Goal: Task Accomplishment & Management: Manage account settings

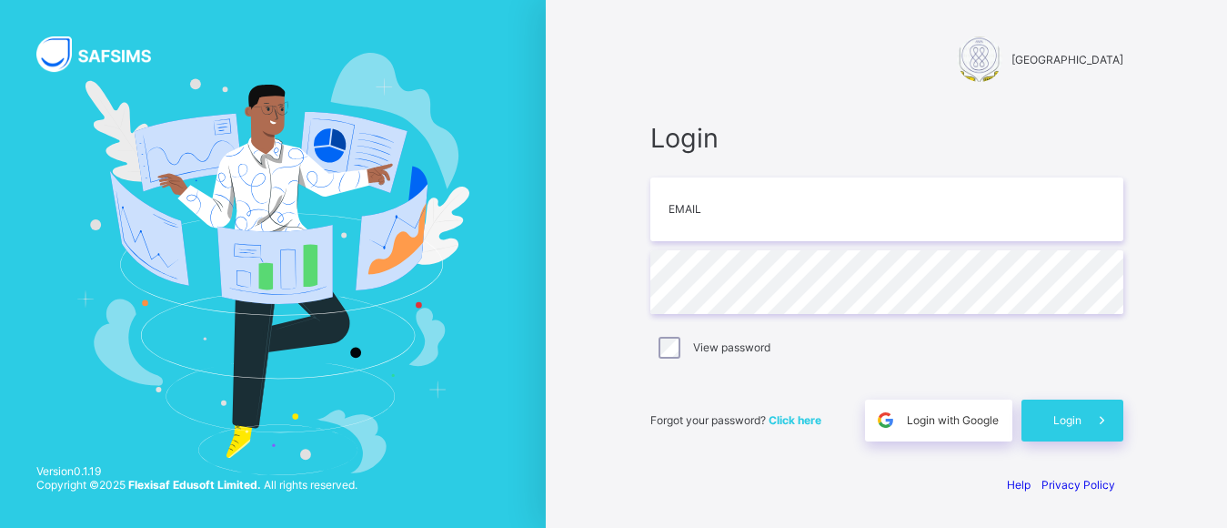
scroll to position [89, 0]
type input "**********"
click at [1090, 424] on span at bounding box center [1102, 420] width 42 height 42
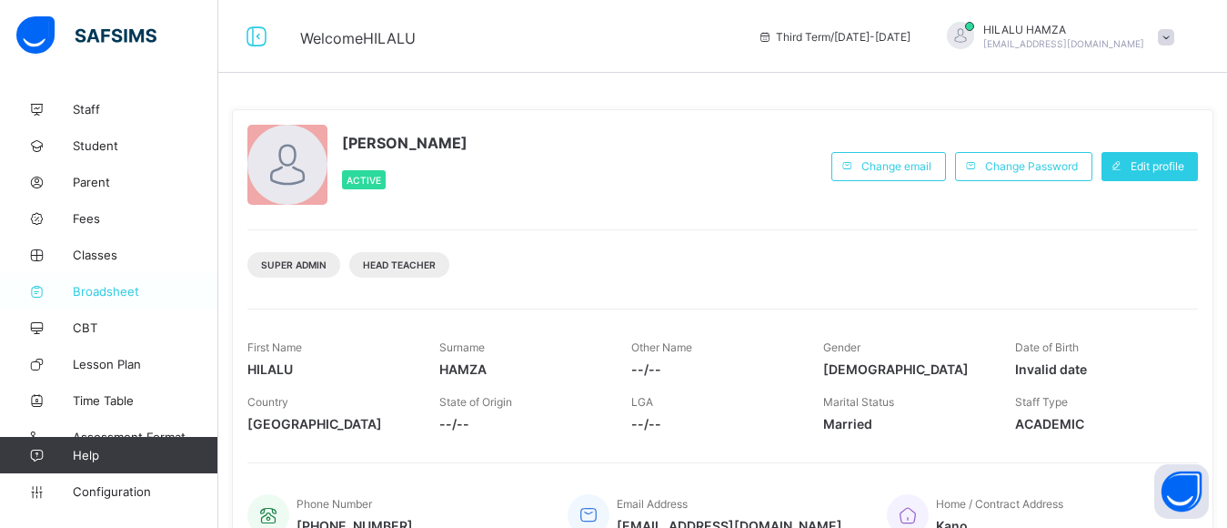
click at [87, 289] on span "Broadsheet" at bounding box center [146, 291] width 146 height 15
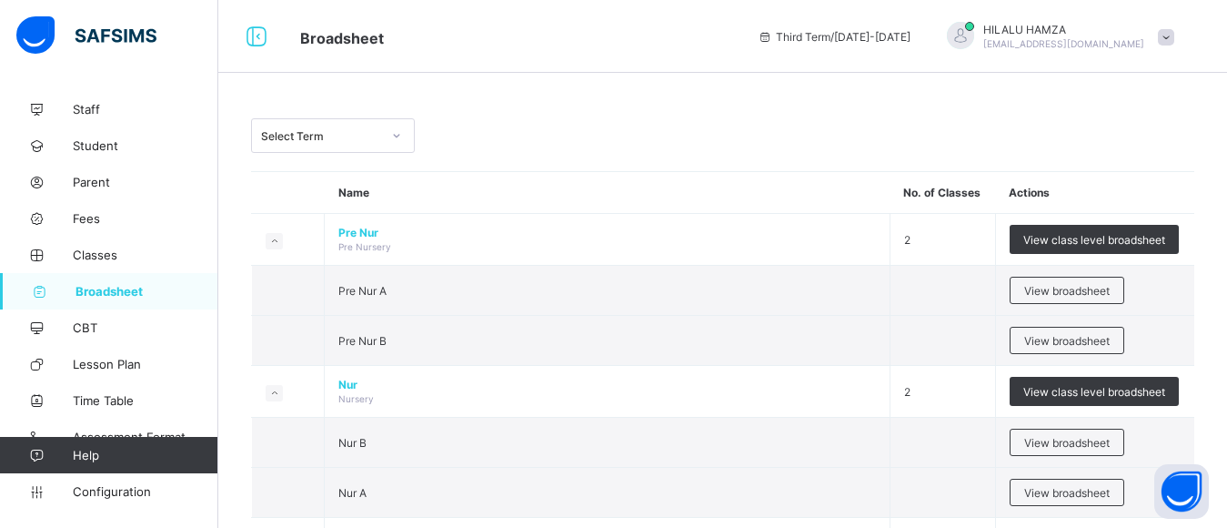
click at [100, 288] on span "Broadsheet" at bounding box center [146, 291] width 143 height 15
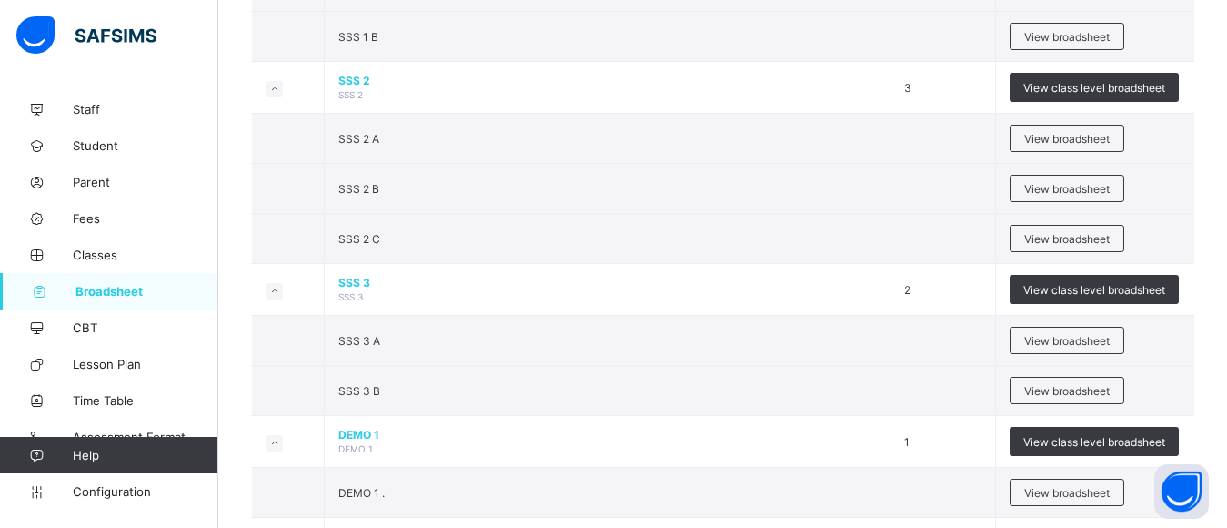
scroll to position [2134, 0]
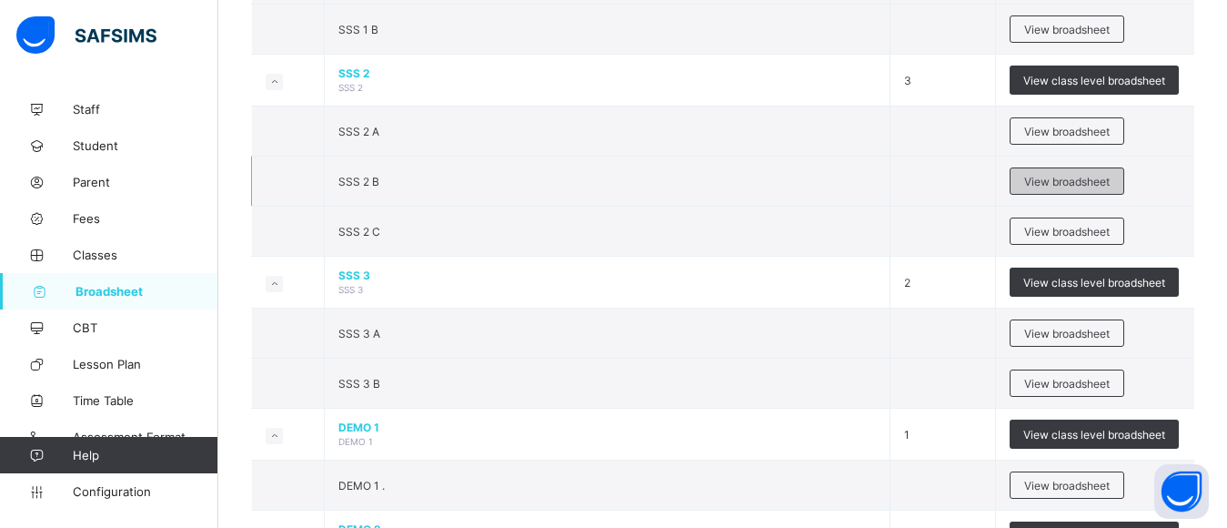
click at [1080, 188] on span "View broadsheet" at bounding box center [1066, 182] width 85 height 14
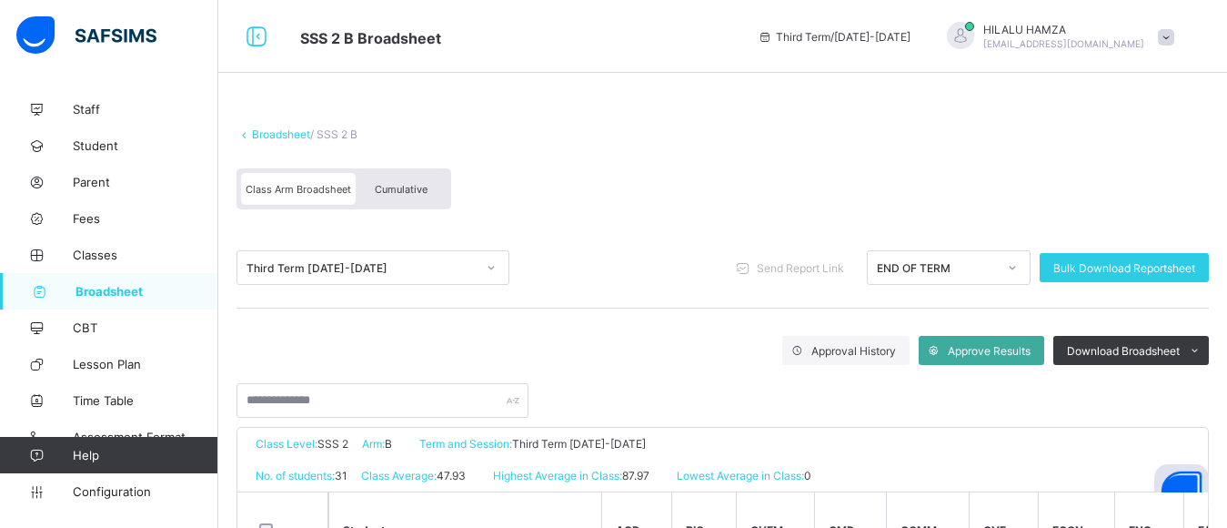
click at [392, 193] on span "Cumulative" at bounding box center [401, 189] width 53 height 13
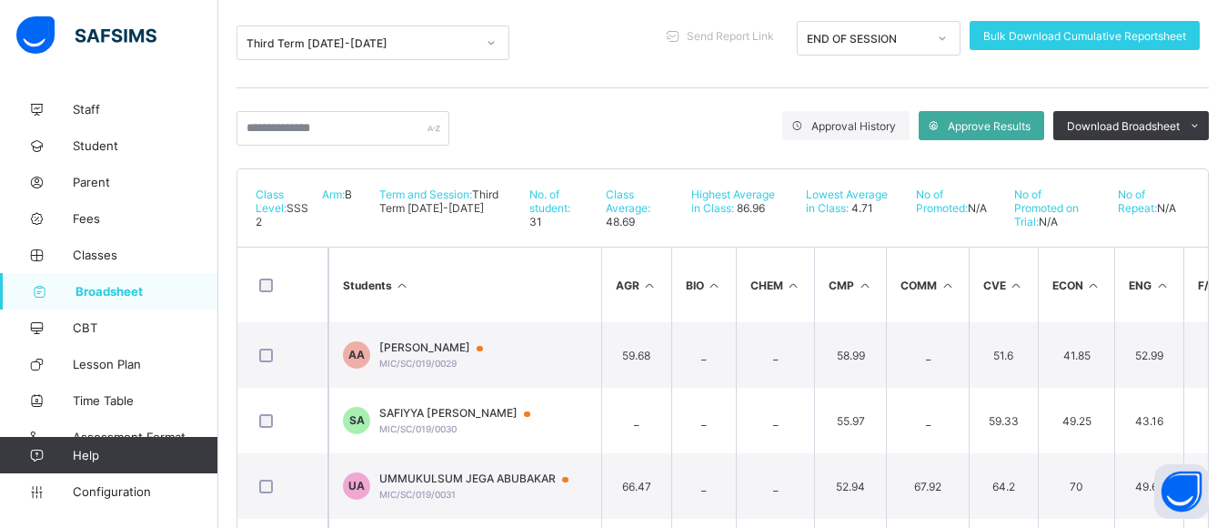
scroll to position [226, 0]
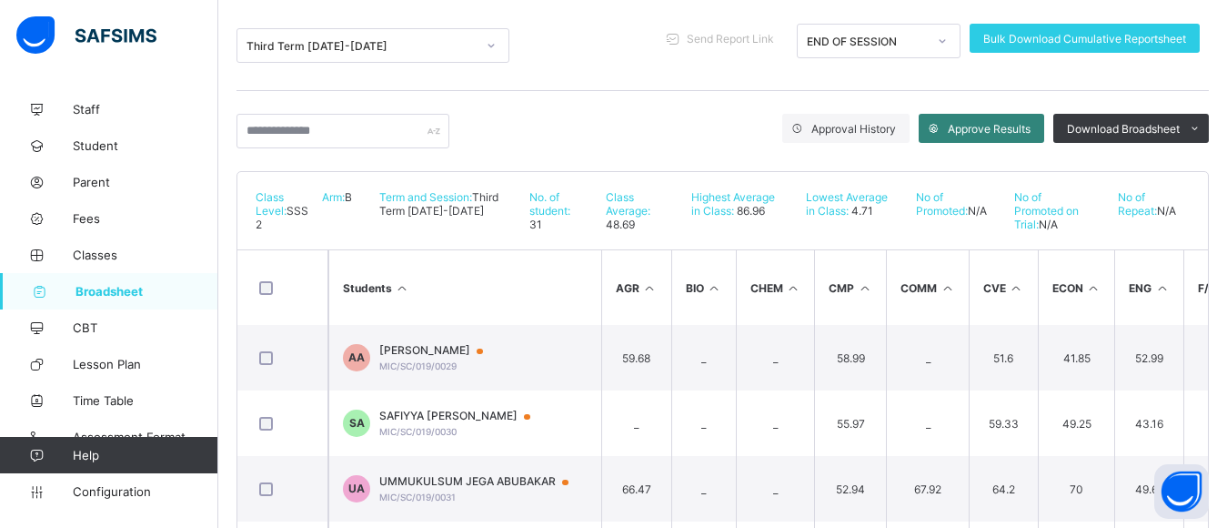
click at [984, 129] on span "Approve Results" at bounding box center [989, 129] width 83 height 14
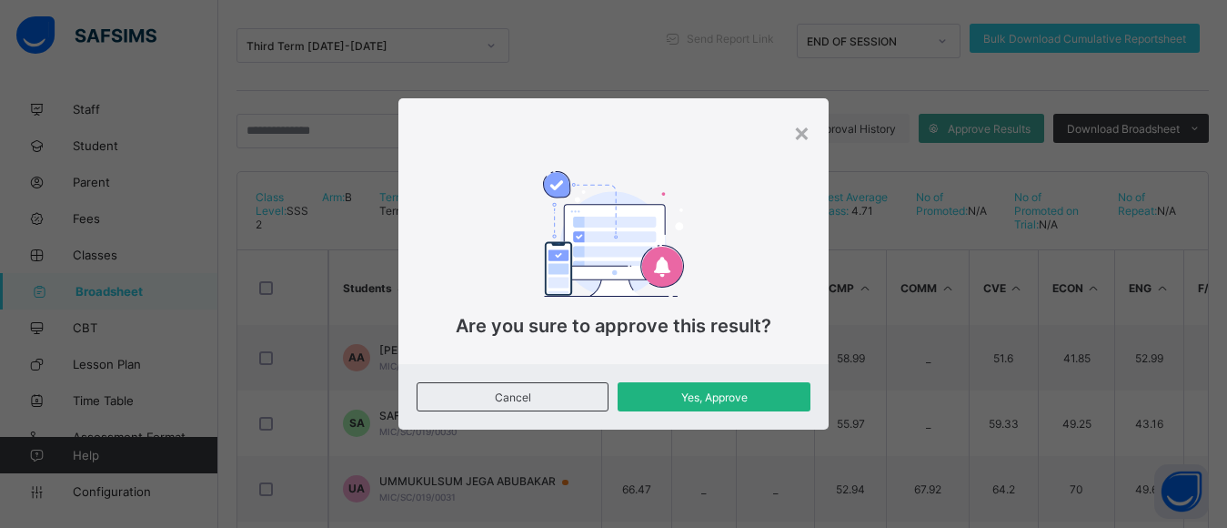
click at [747, 397] on span "Yes, Approve" at bounding box center [713, 397] width 165 height 14
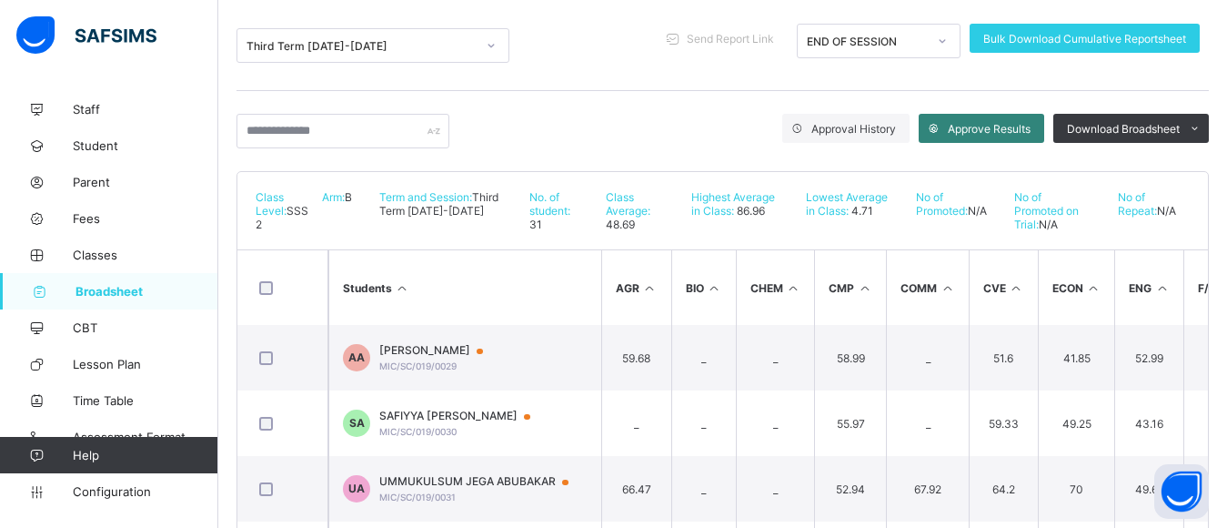
click at [1017, 128] on span "Approve Results" at bounding box center [989, 129] width 83 height 14
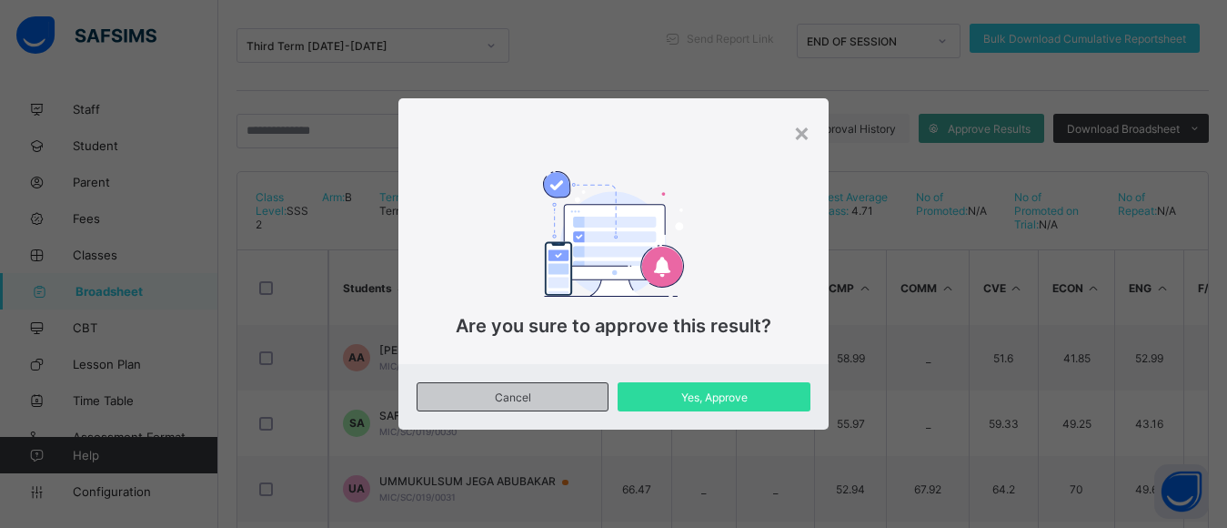
click at [527, 401] on span "Cancel" at bounding box center [512, 397] width 163 height 14
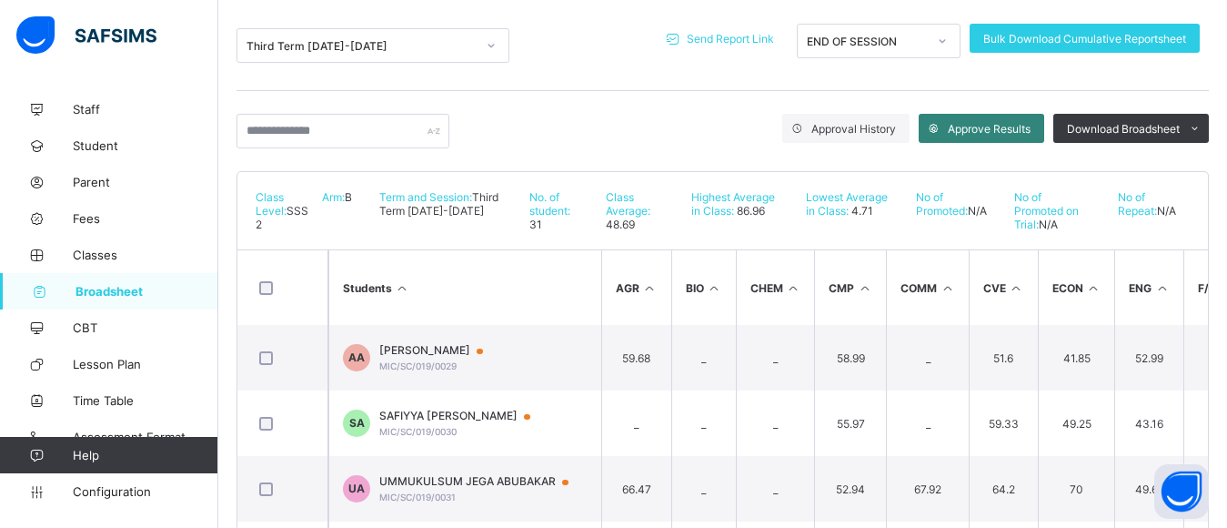
click at [995, 131] on span "Approve Results" at bounding box center [989, 129] width 83 height 14
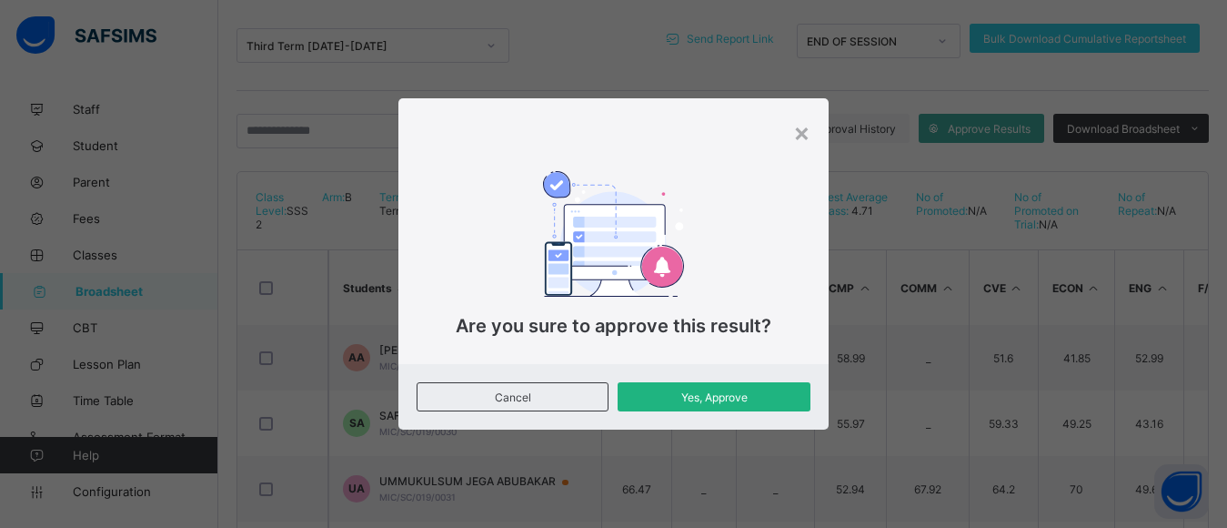
click at [749, 396] on span "Yes, Approve" at bounding box center [713, 397] width 165 height 14
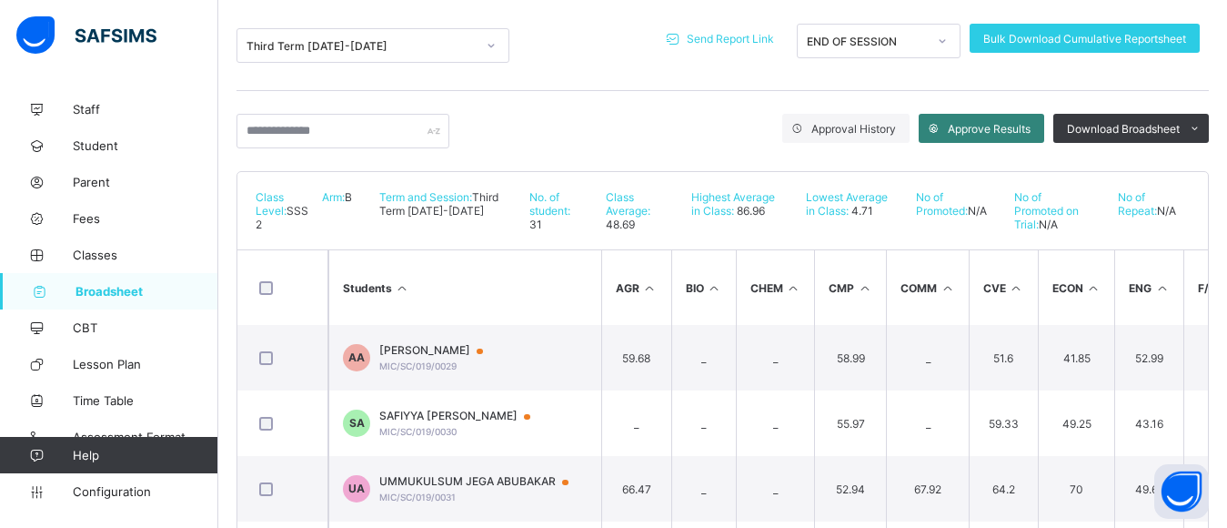
click at [978, 127] on span "Approve Results" at bounding box center [989, 129] width 83 height 14
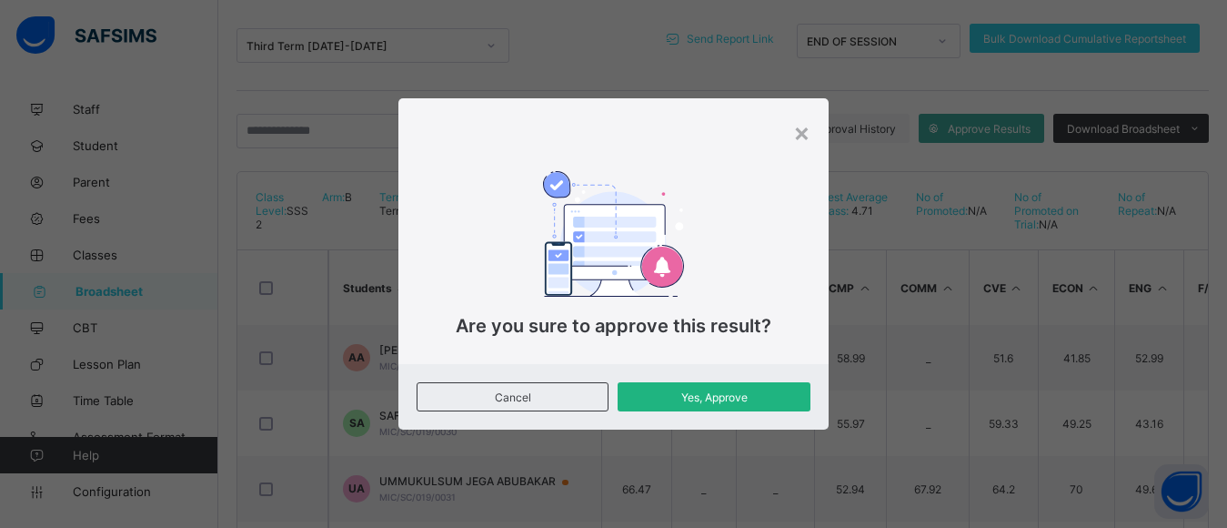
click at [688, 399] on span "Yes, Approve" at bounding box center [713, 397] width 165 height 14
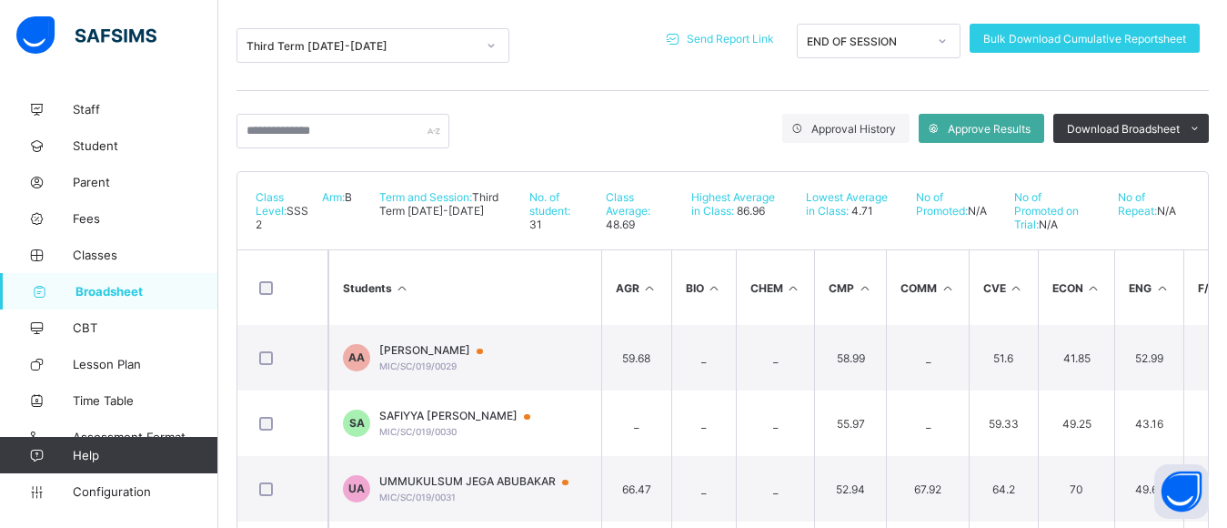
scroll to position [0, 0]
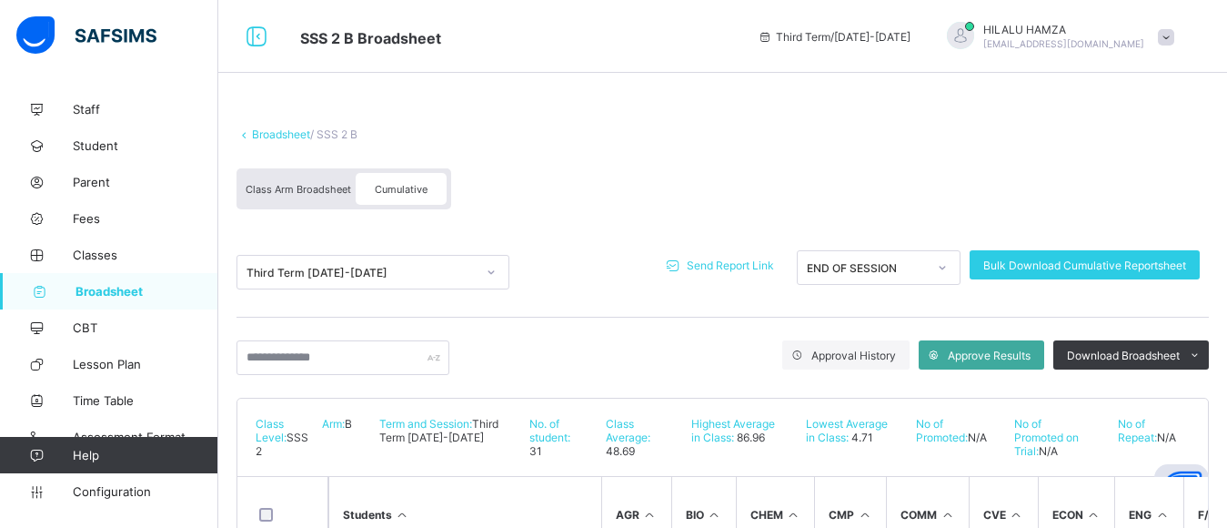
click at [82, 287] on span "Broadsheet" at bounding box center [146, 291] width 143 height 15
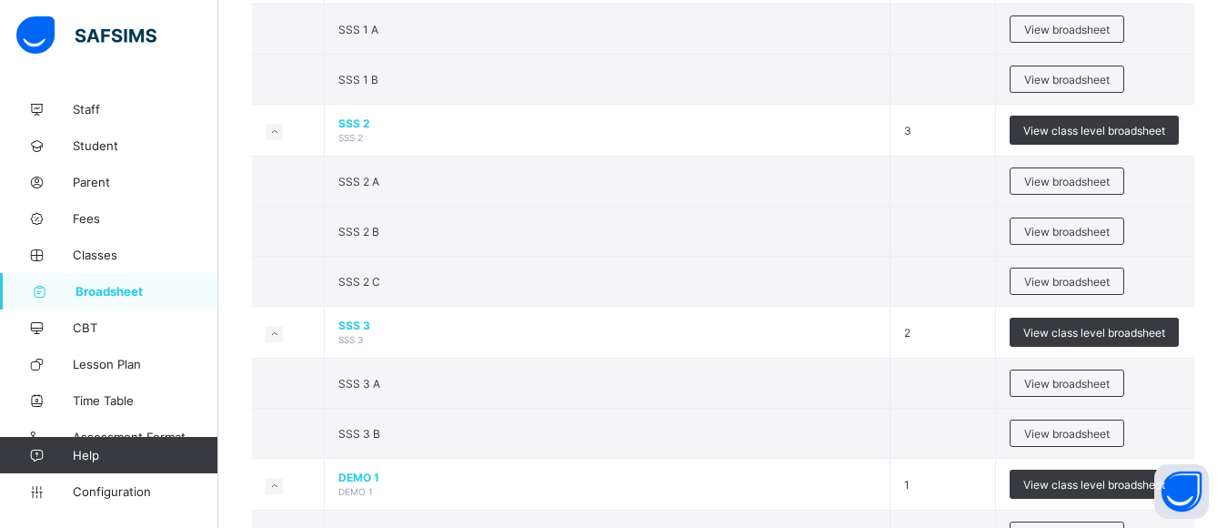
scroll to position [2091, 0]
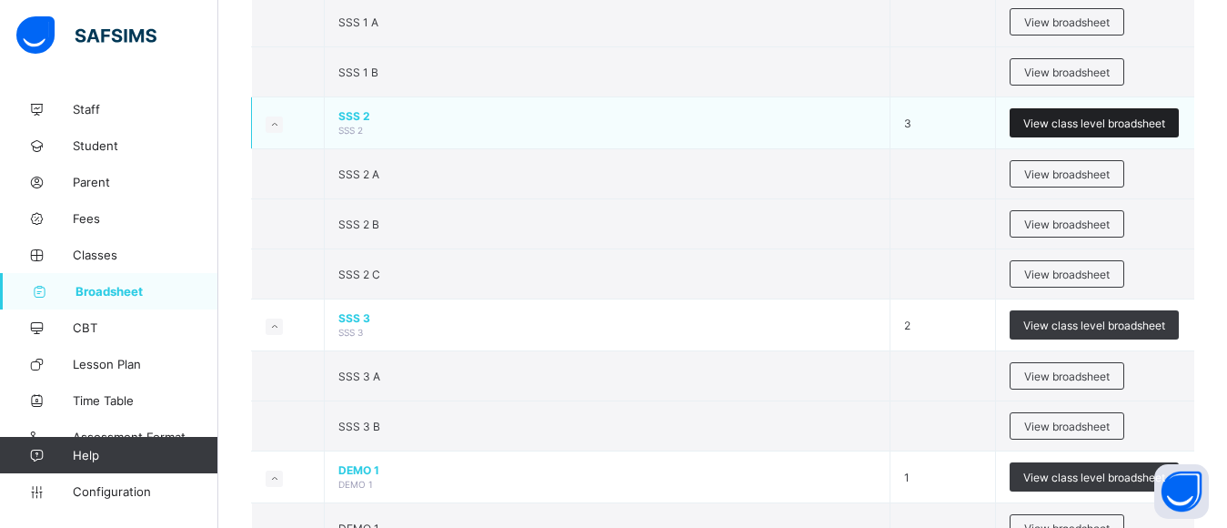
click at [1080, 130] on span "View class level broadsheet" at bounding box center [1094, 123] width 142 height 14
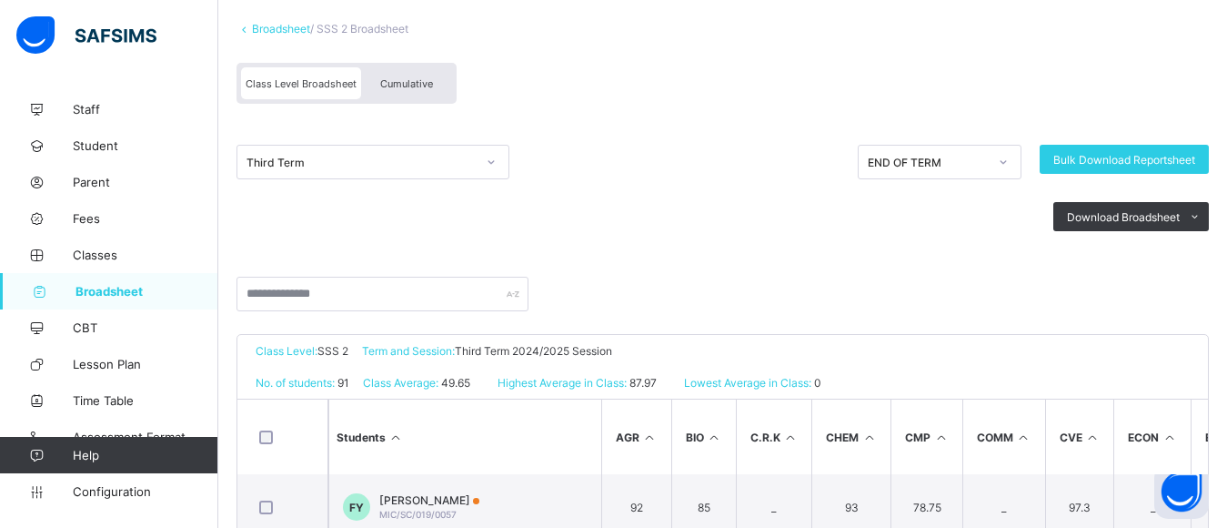
scroll to position [154, 0]
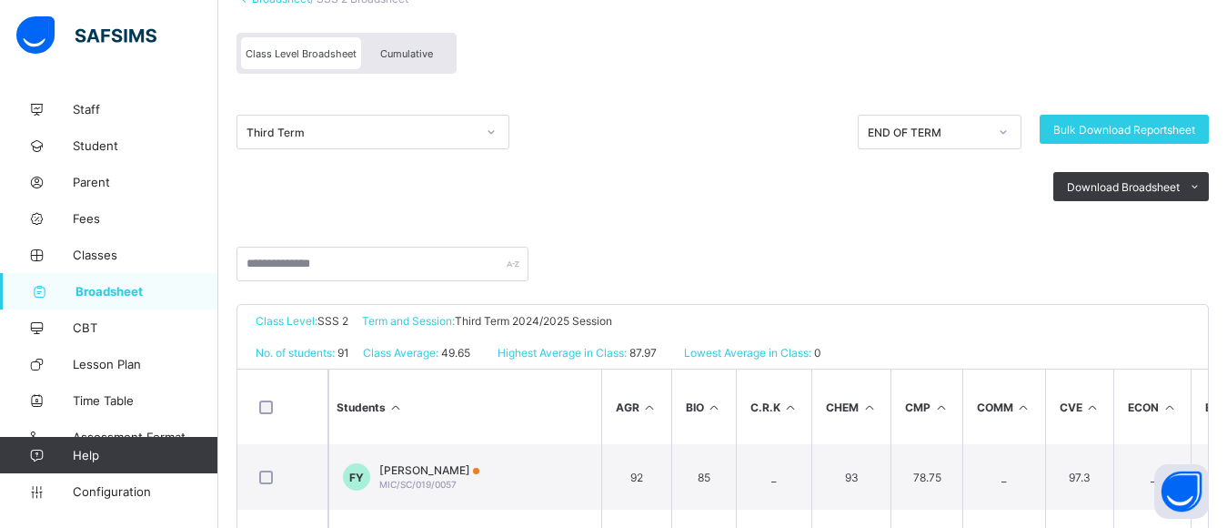
click at [403, 59] on span "Cumulative" at bounding box center [406, 53] width 53 height 13
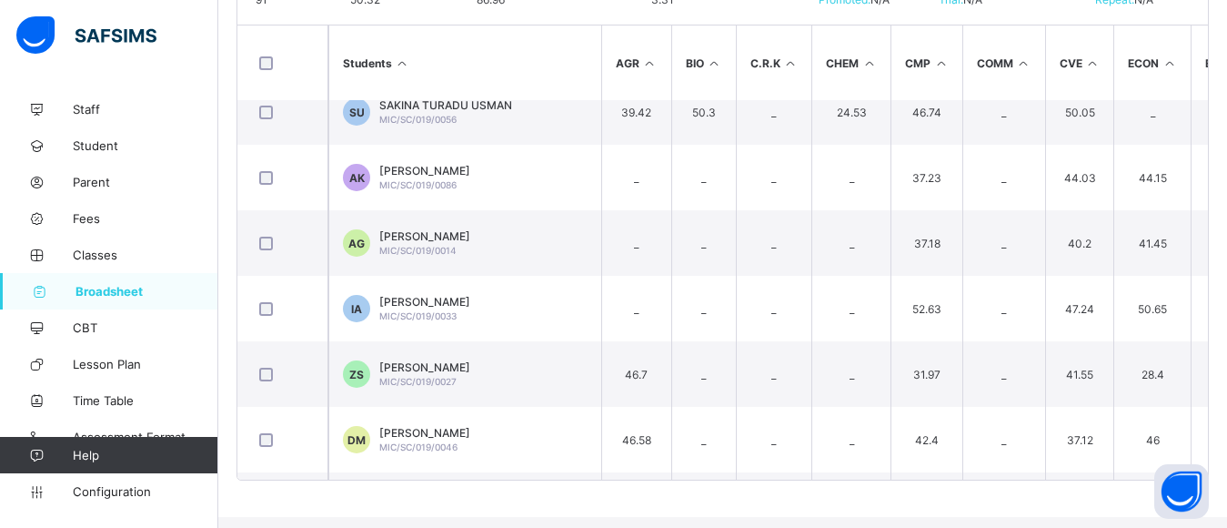
scroll to position [4617, 0]
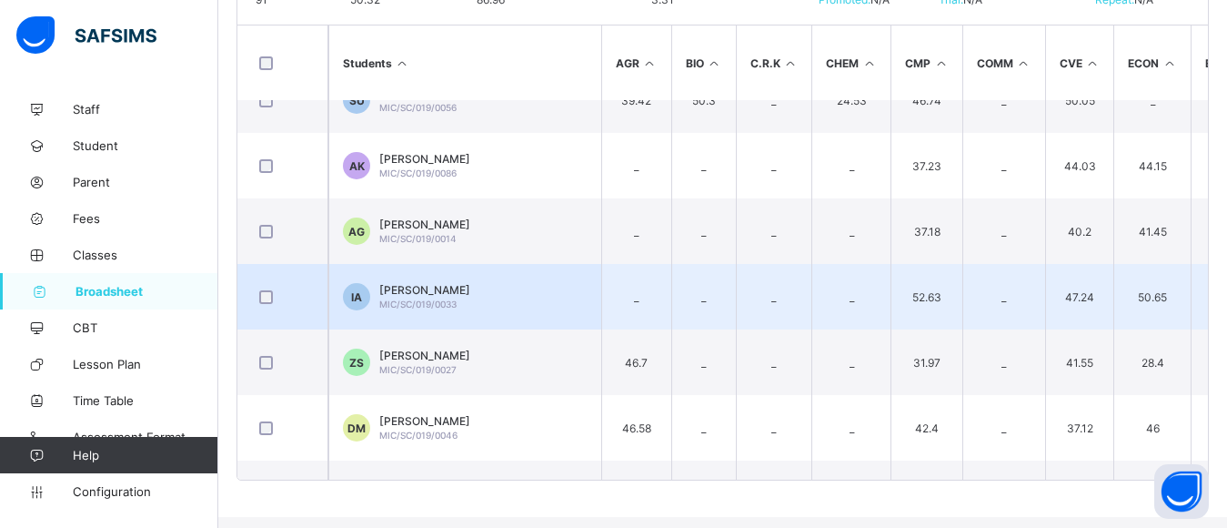
click at [606, 317] on td "_" at bounding box center [636, 296] width 70 height 65
type textarea "*"
click at [606, 317] on td "_" at bounding box center [636, 296] width 70 height 65
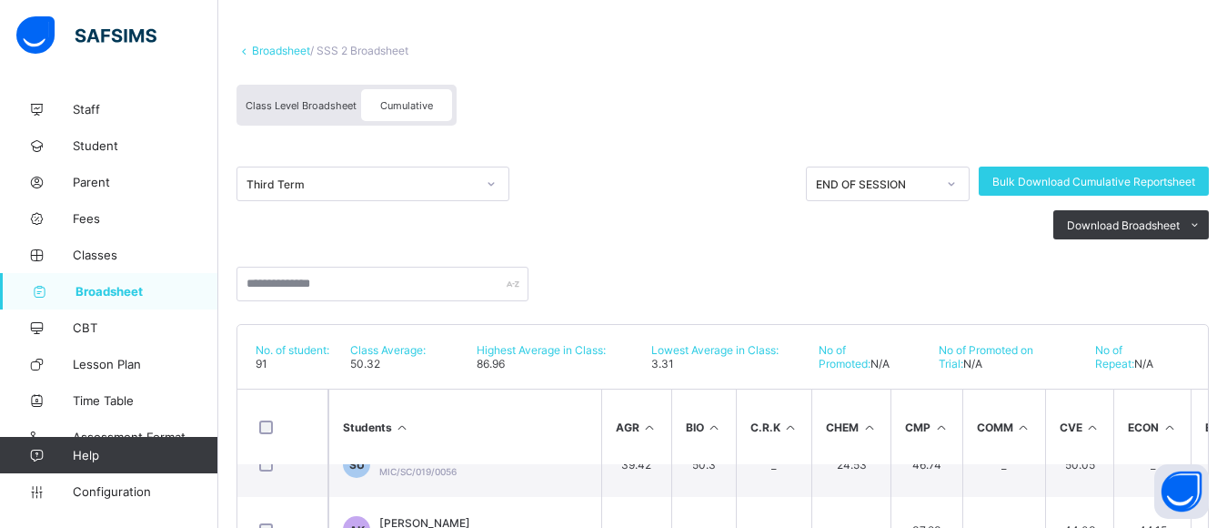
click at [105, 284] on span "Broadsheet" at bounding box center [146, 291] width 143 height 15
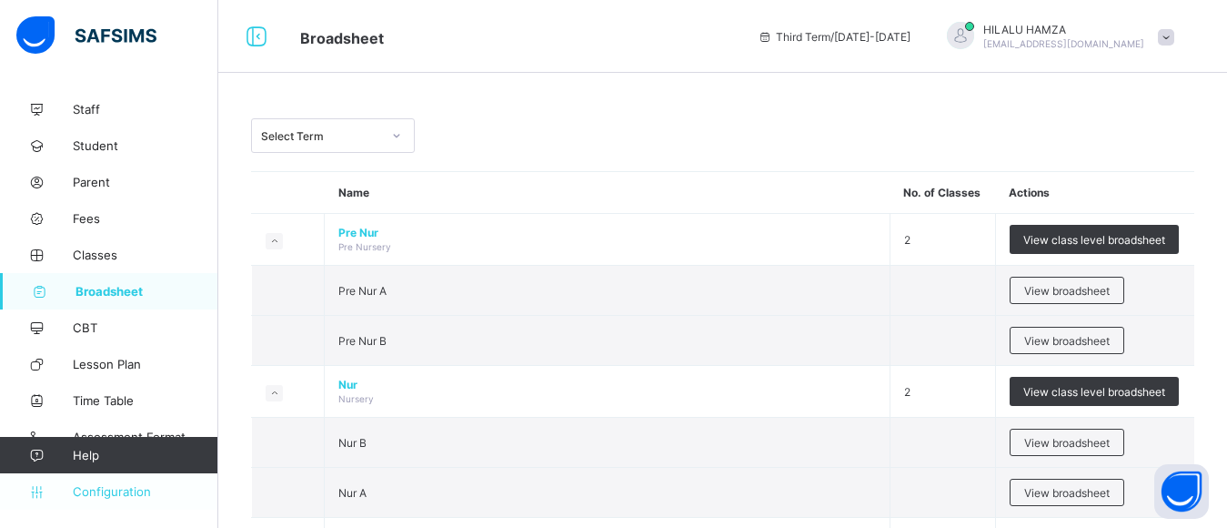
click at [114, 490] on span "Configuration" at bounding box center [145, 491] width 145 height 15
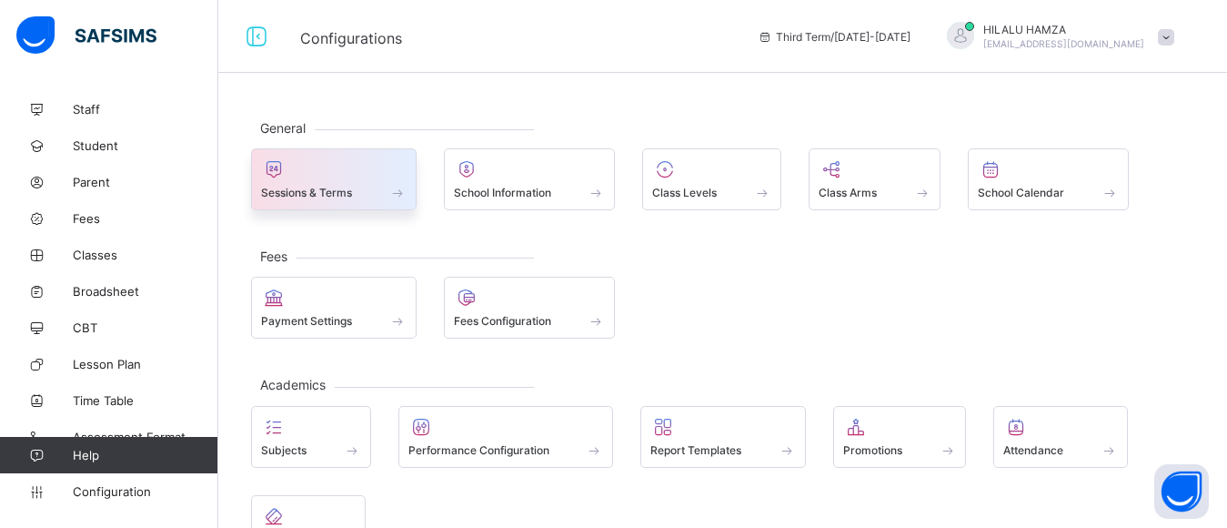
click at [326, 199] on span "Sessions & Terms" at bounding box center [306, 193] width 91 height 14
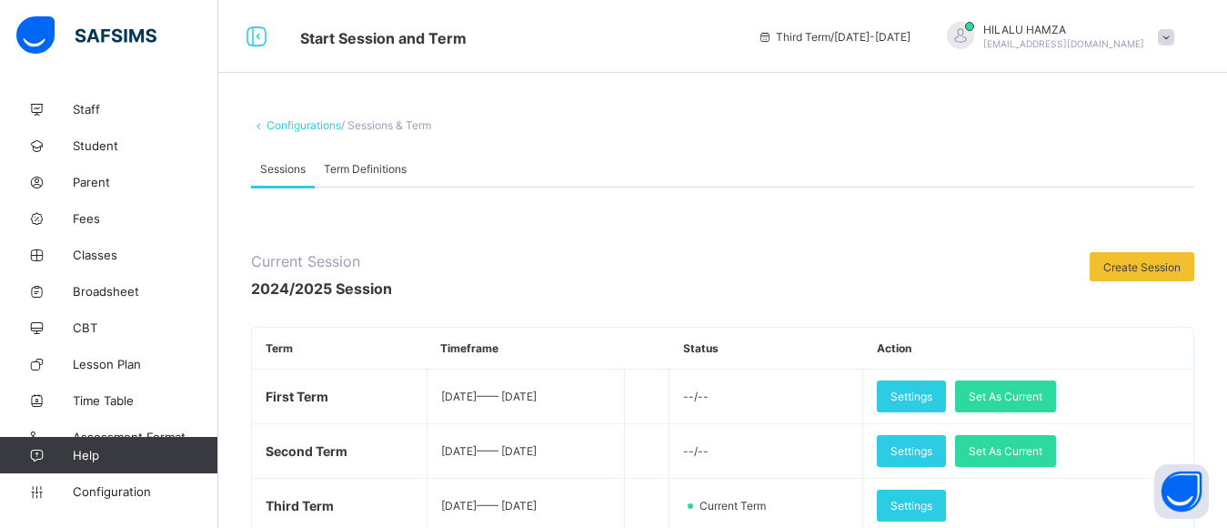
click at [352, 169] on span "Term Definitions" at bounding box center [365, 169] width 83 height 14
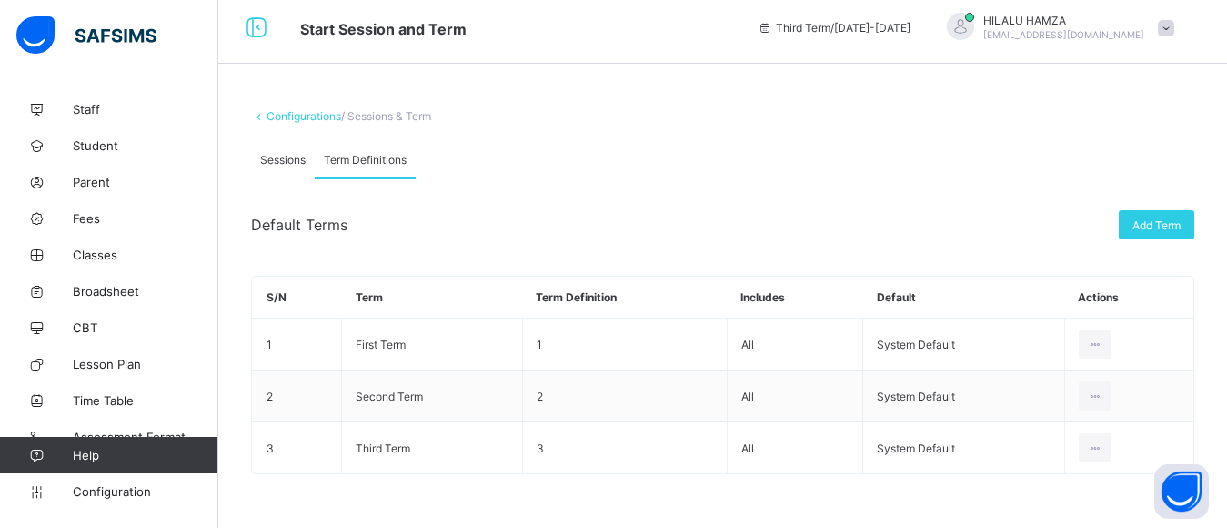
scroll to position [15, 0]
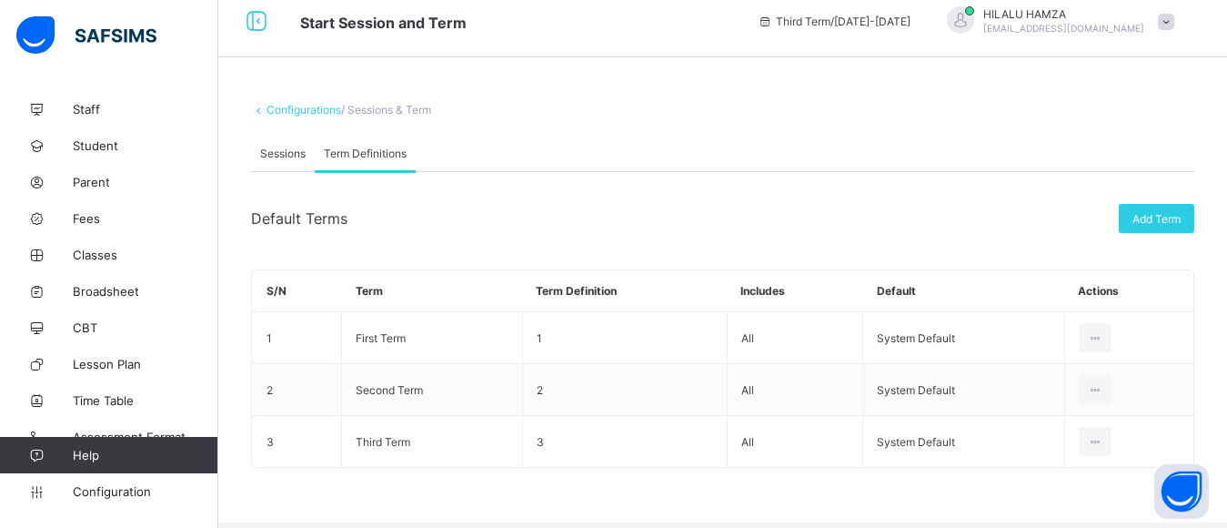
click at [274, 152] on span "Sessions" at bounding box center [282, 153] width 45 height 14
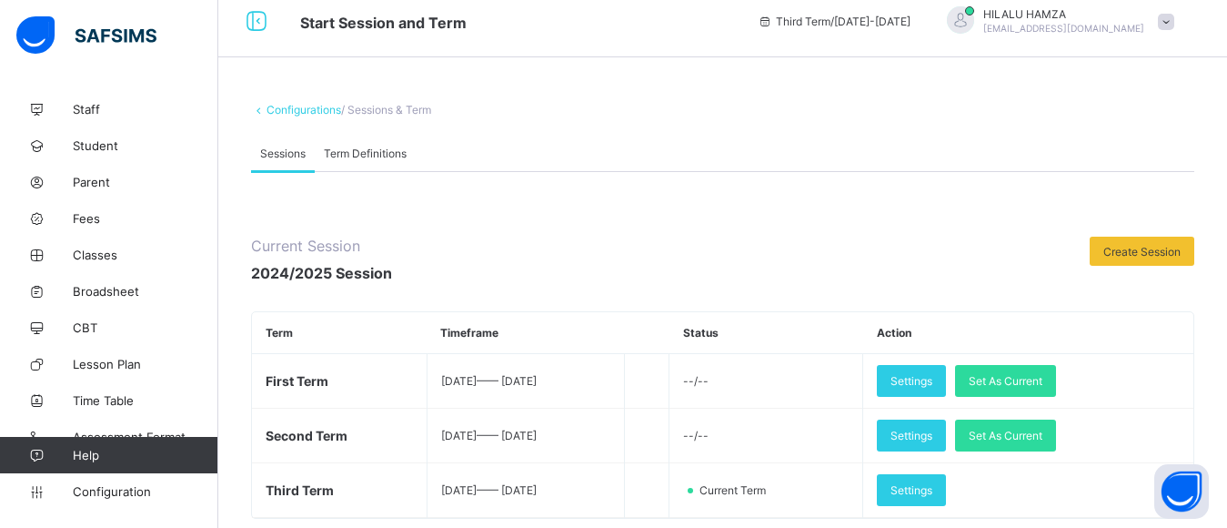
click at [292, 108] on link "Configurations" at bounding box center [303, 110] width 75 height 14
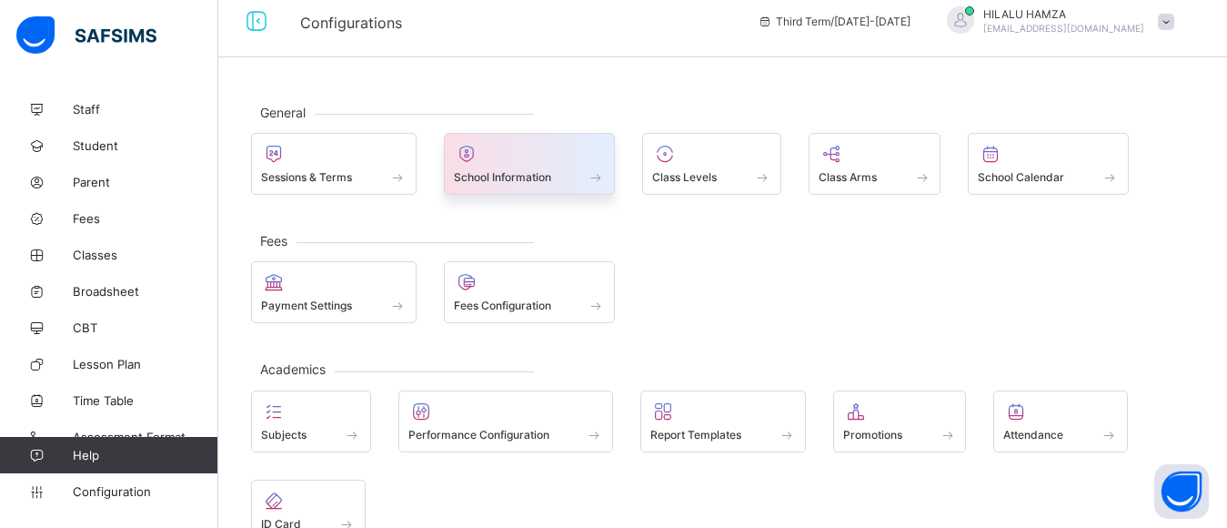
click at [533, 169] on span at bounding box center [530, 167] width 152 height 5
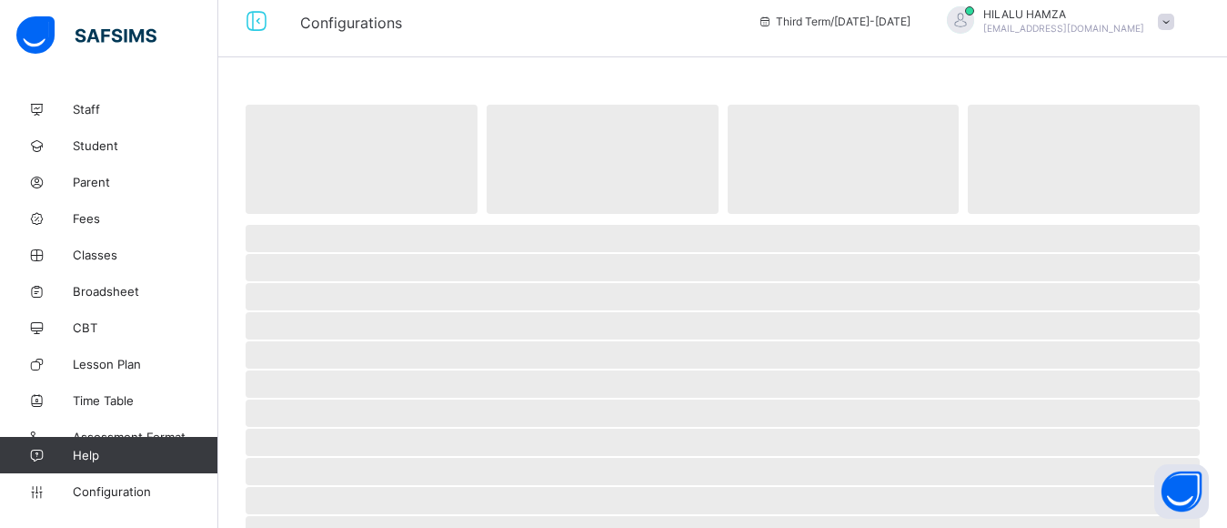
select select "**"
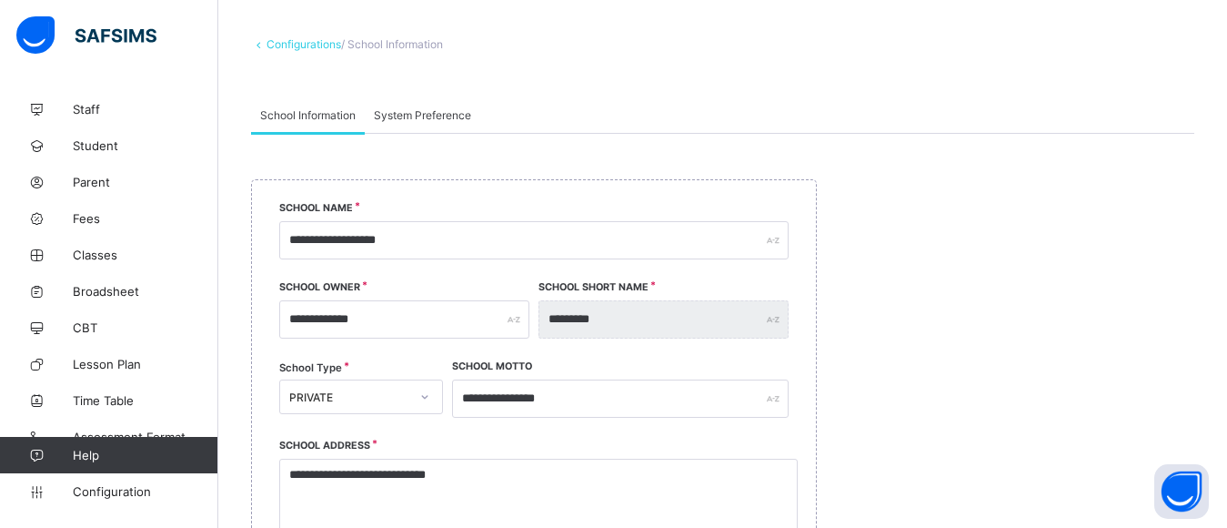
scroll to position [76, 0]
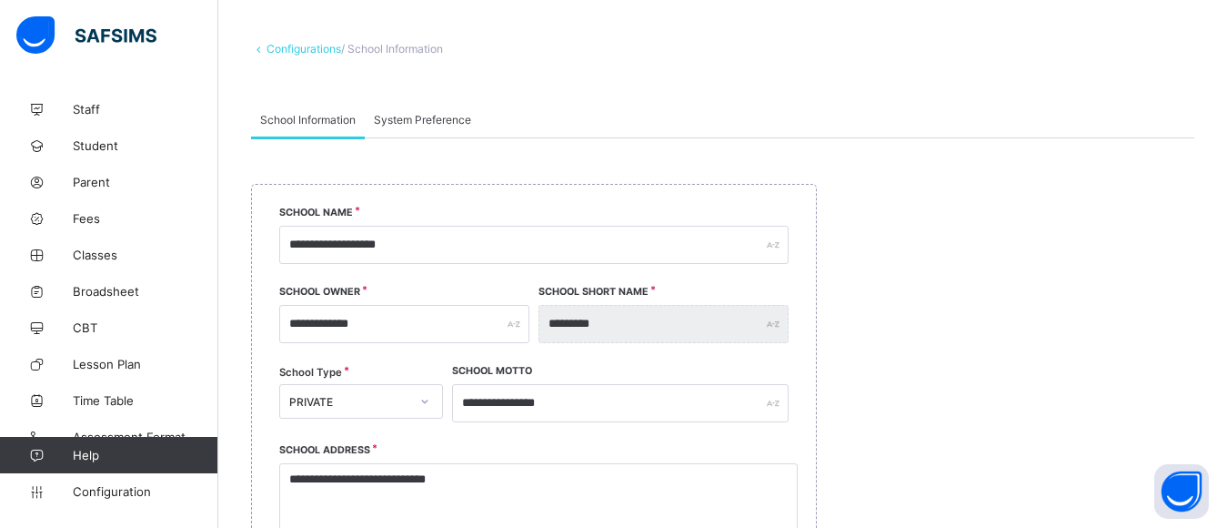
click at [425, 117] on span "System Preference" at bounding box center [422, 120] width 97 height 14
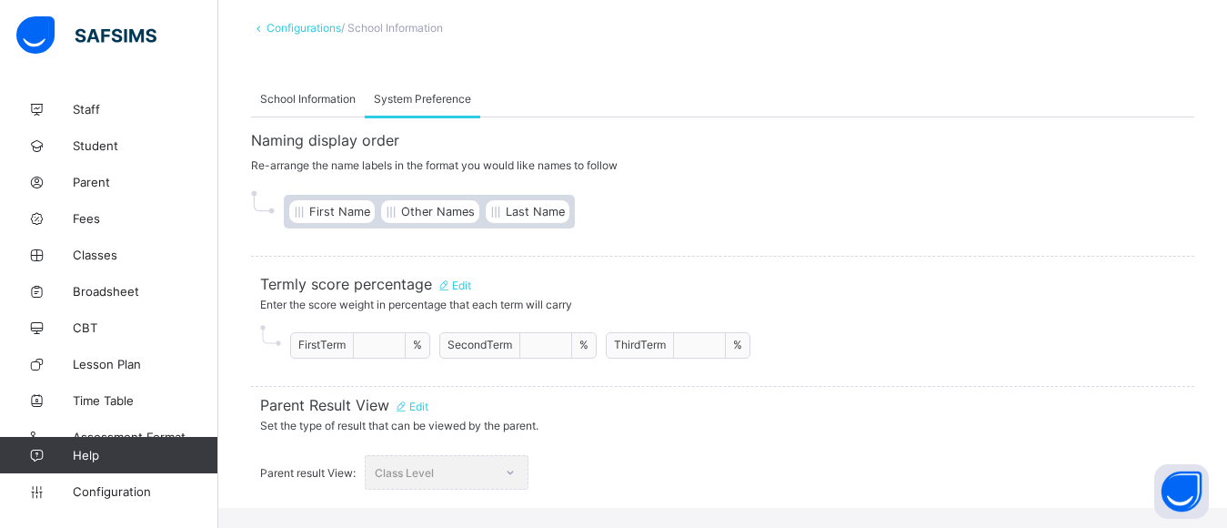
scroll to position [104, 0]
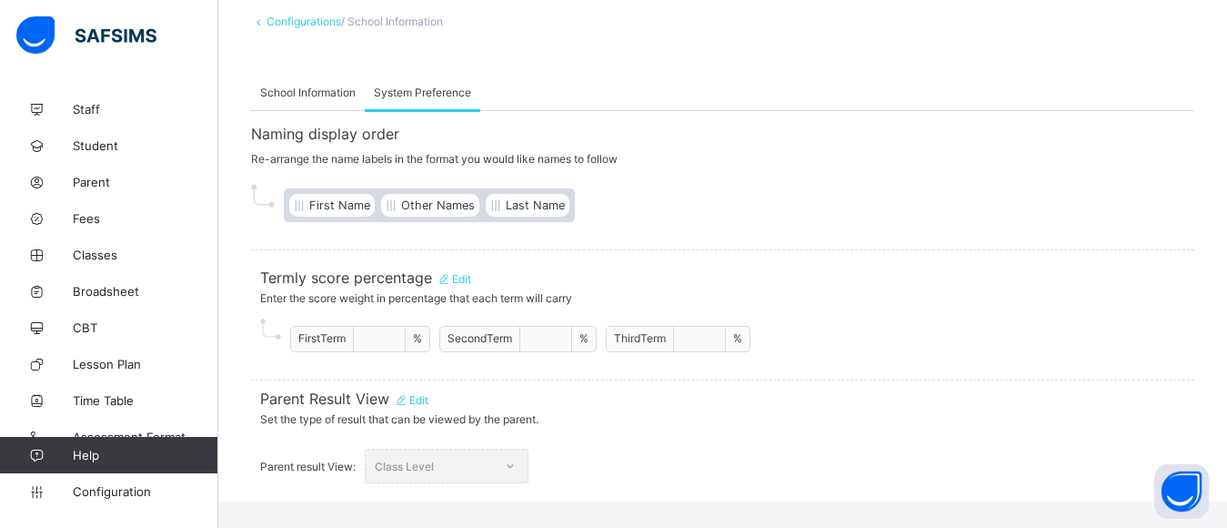
click at [508, 483] on div "Class Level" at bounding box center [447, 465] width 164 height 35
click at [512, 483] on div "Class Level" at bounding box center [447, 465] width 164 height 35
click at [417, 407] on span "Edit" at bounding box center [411, 400] width 35 height 14
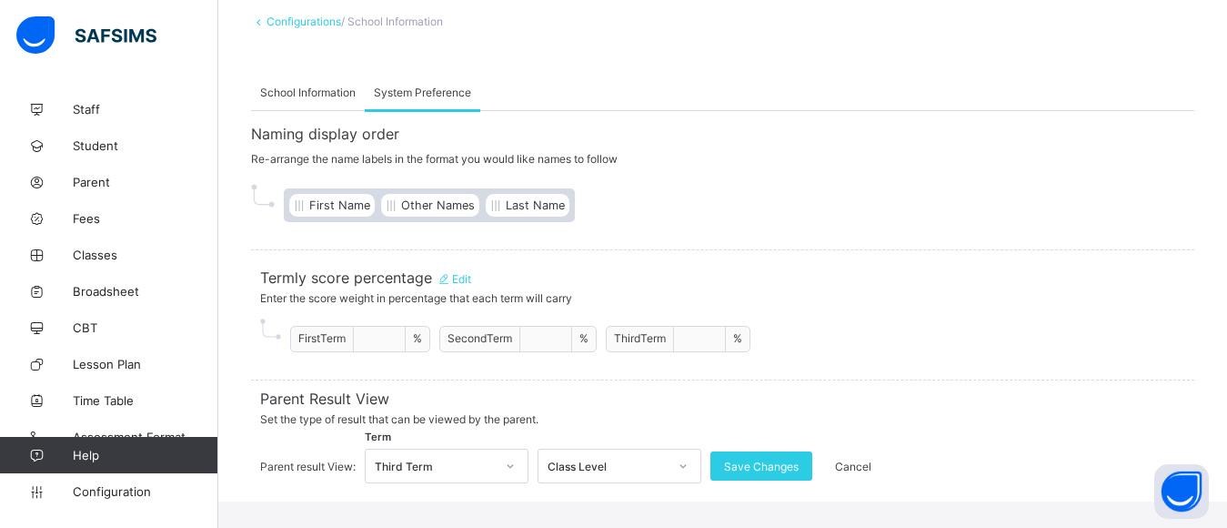
click at [507, 483] on div "Third Term" at bounding box center [447, 465] width 164 height 35
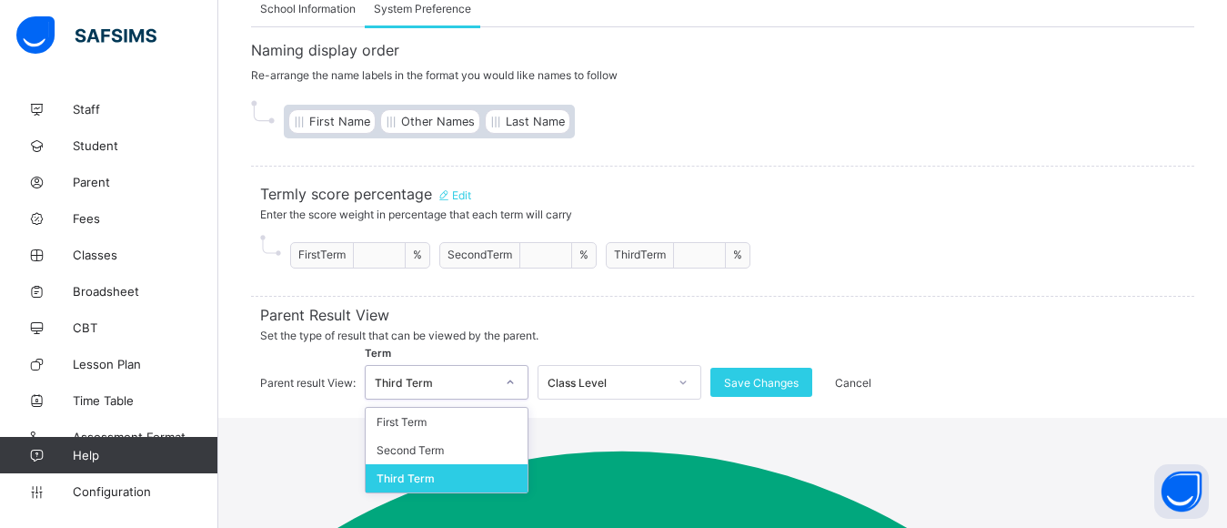
click at [678, 391] on icon at bounding box center [683, 382] width 11 height 18
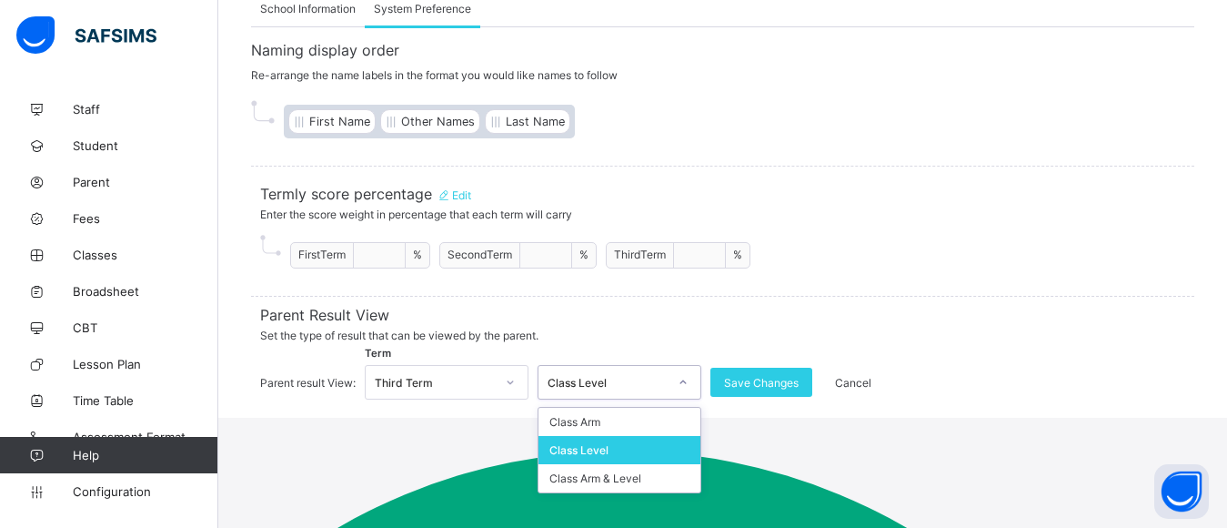
click at [649, 464] on div "Class Level" at bounding box center [619, 450] width 162 height 28
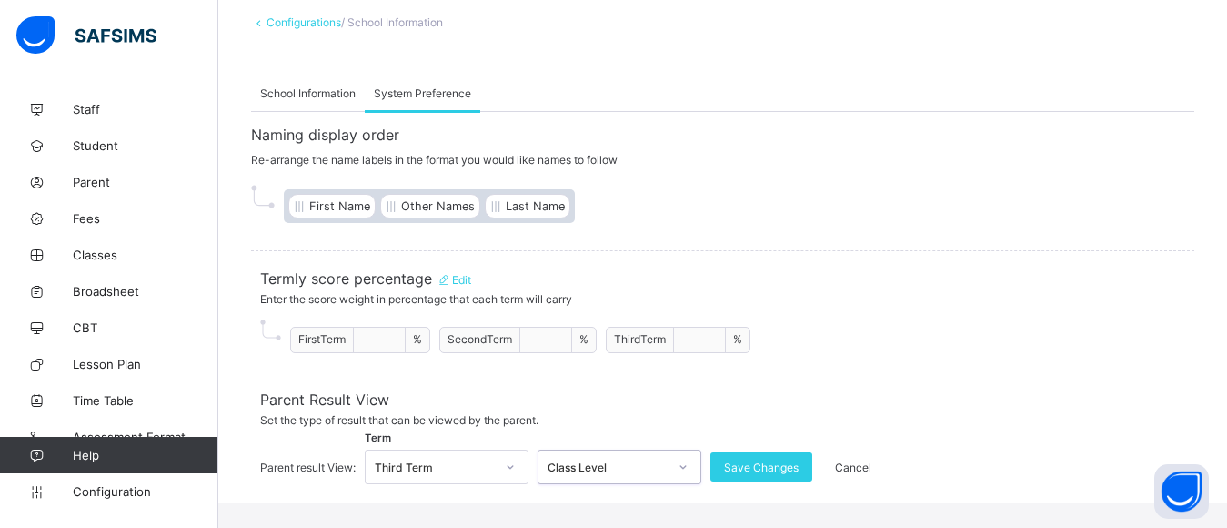
scroll to position [104, 0]
click at [509, 483] on div "Third Term" at bounding box center [447, 465] width 164 height 35
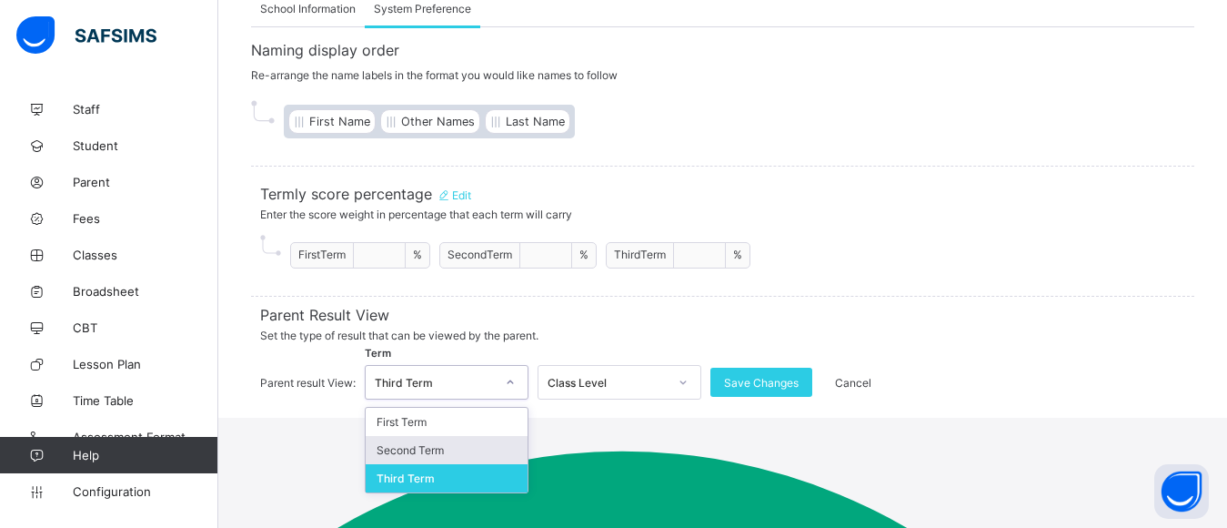
click at [679, 391] on icon at bounding box center [683, 382] width 11 height 18
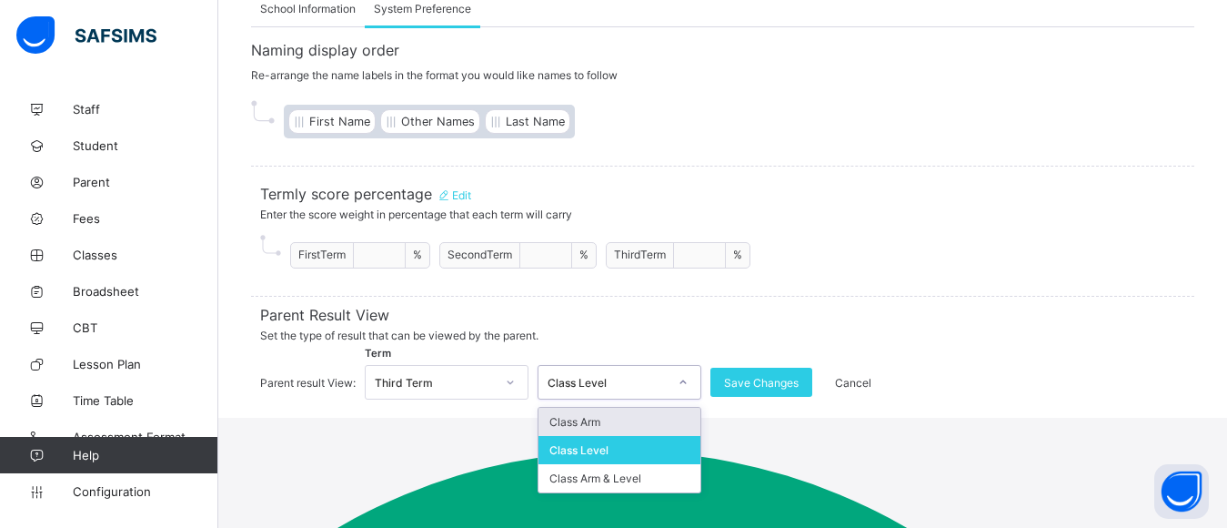
scroll to position [0, 0]
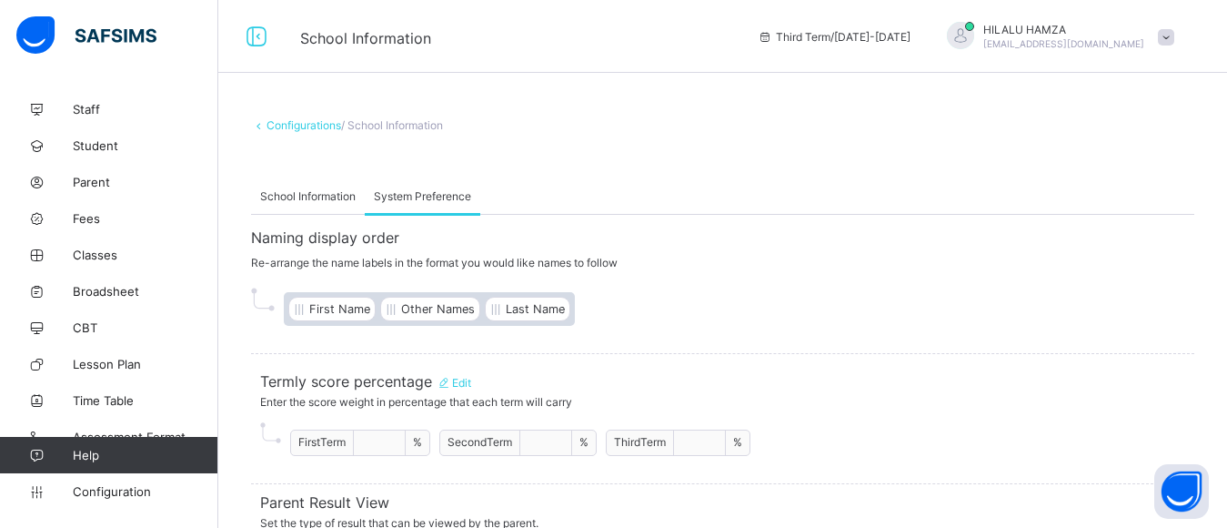
click at [276, 128] on link "Configurations" at bounding box center [303, 125] width 75 height 14
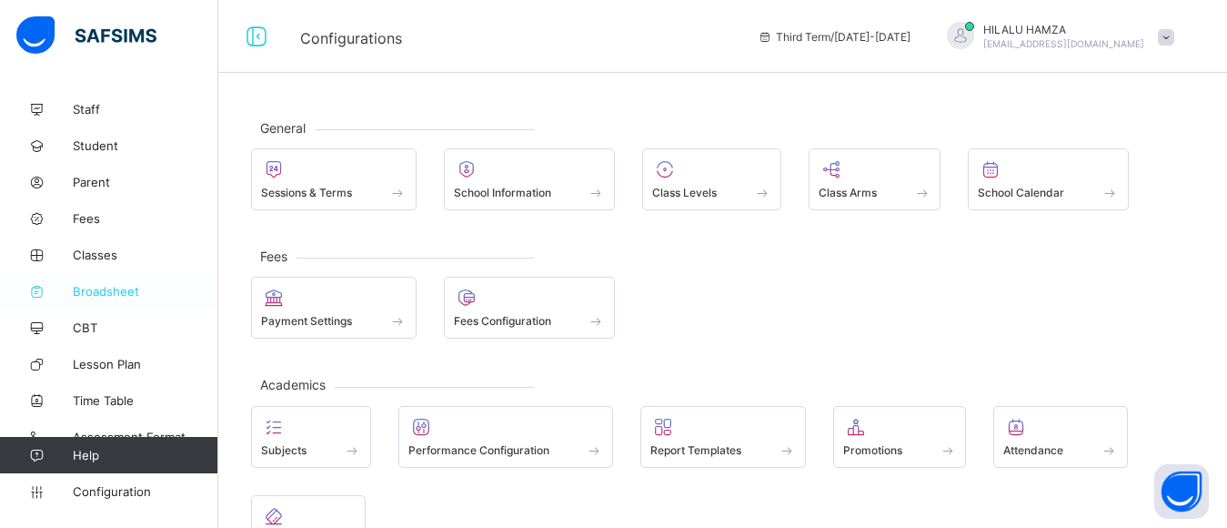
click at [109, 286] on span "Broadsheet" at bounding box center [146, 291] width 146 height 15
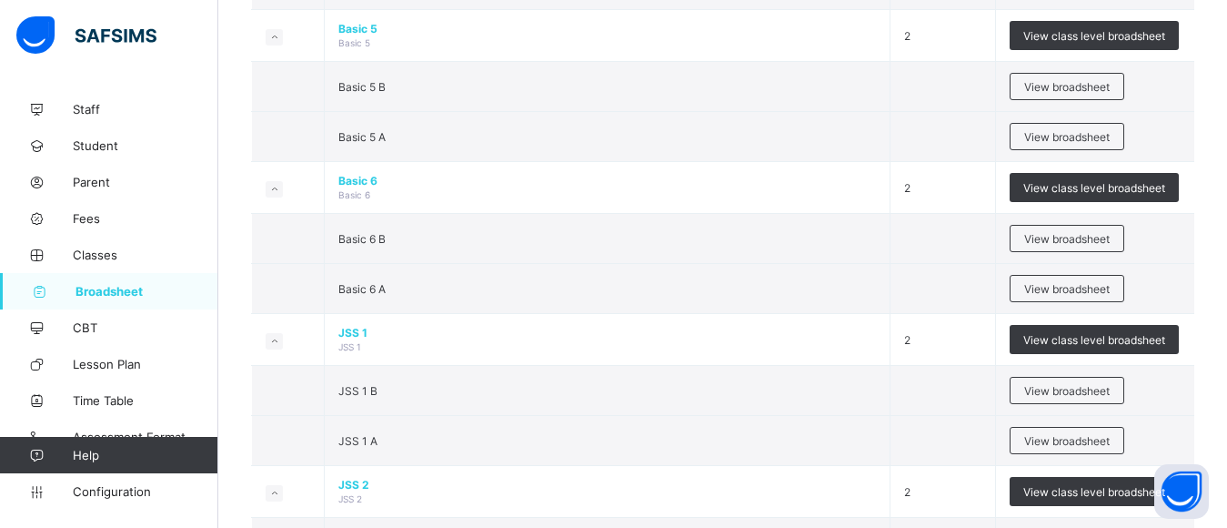
scroll to position [1271, 0]
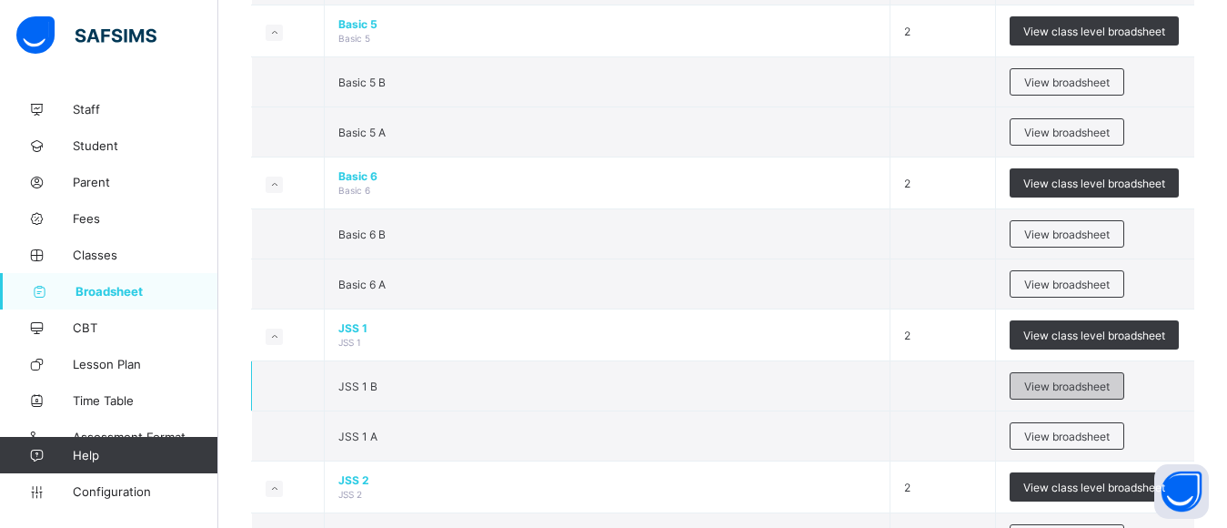
click at [1048, 393] on span "View broadsheet" at bounding box center [1066, 386] width 85 height 14
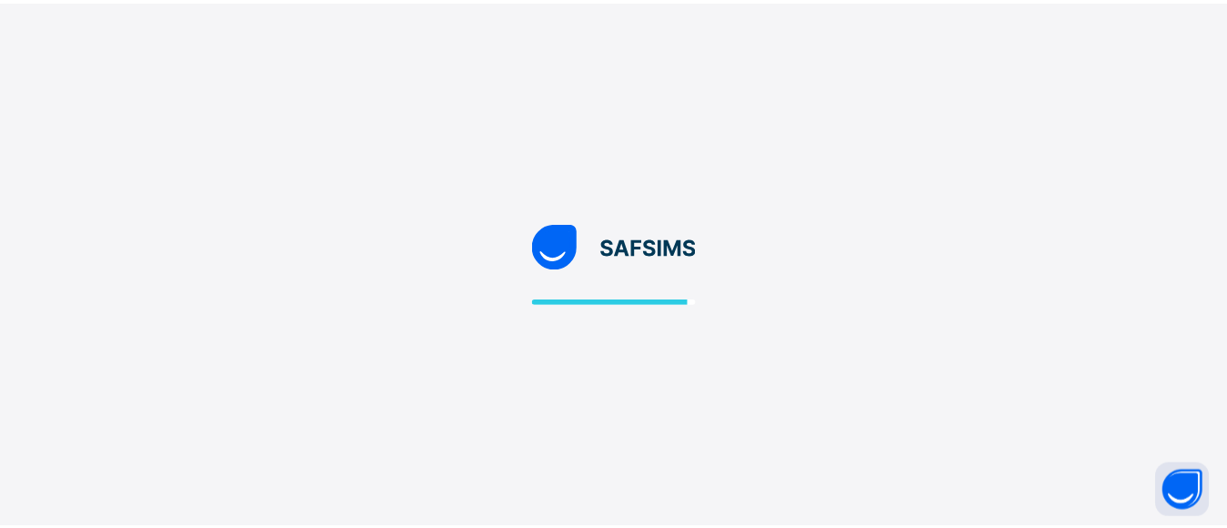
scroll to position [89, 0]
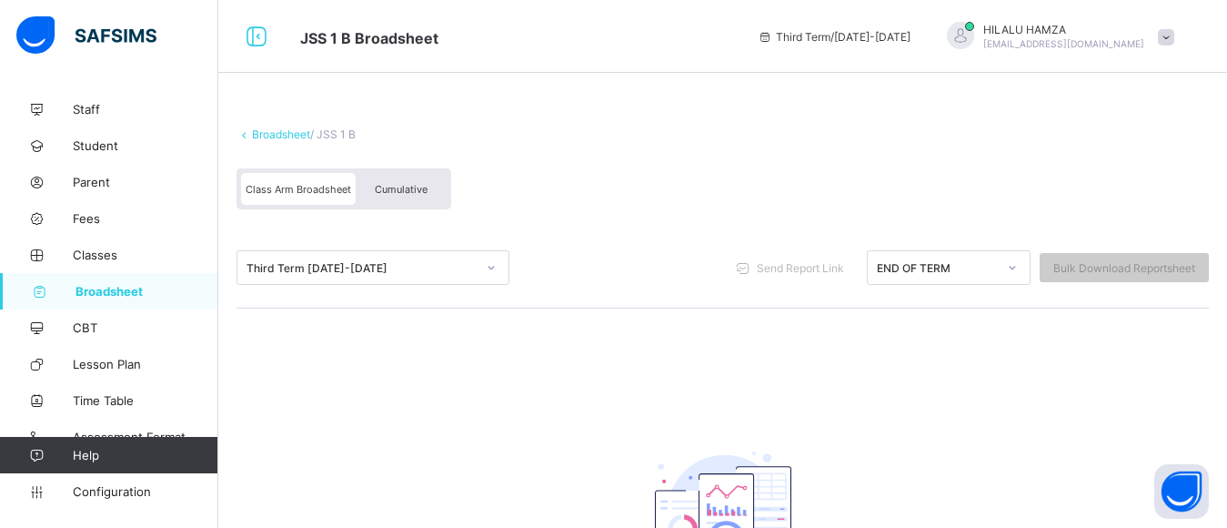
click at [400, 196] on span "Cumulative" at bounding box center [401, 189] width 53 height 13
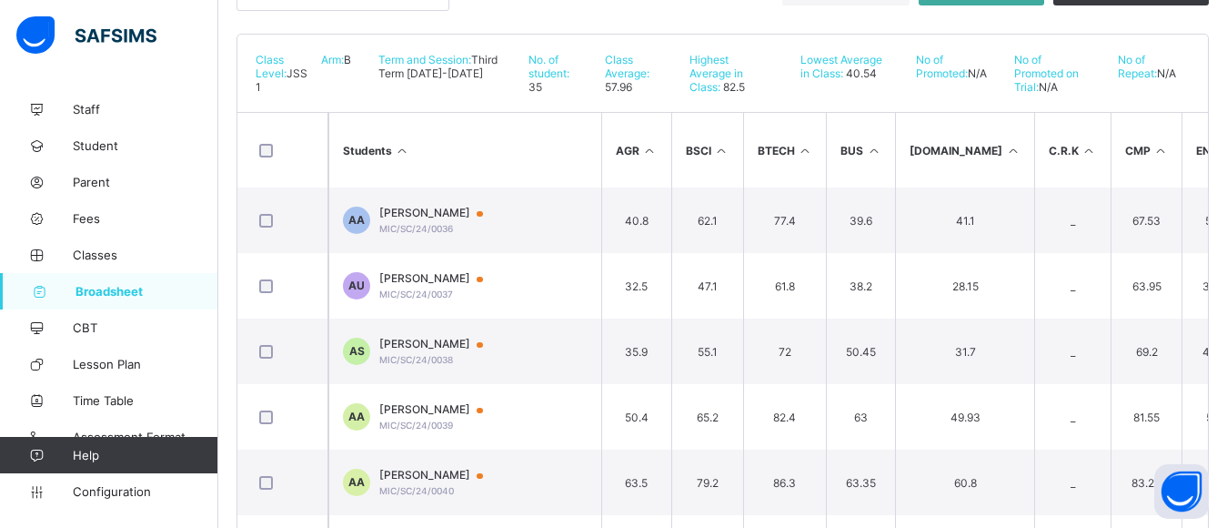
scroll to position [218, 0]
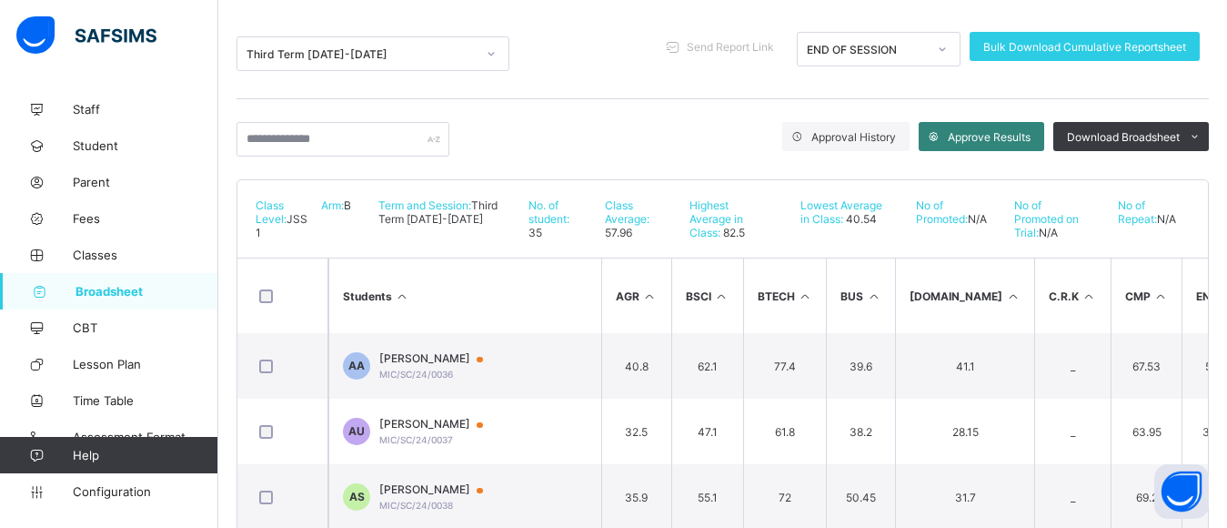
click at [981, 144] on span "Approve Results" at bounding box center [989, 137] width 83 height 14
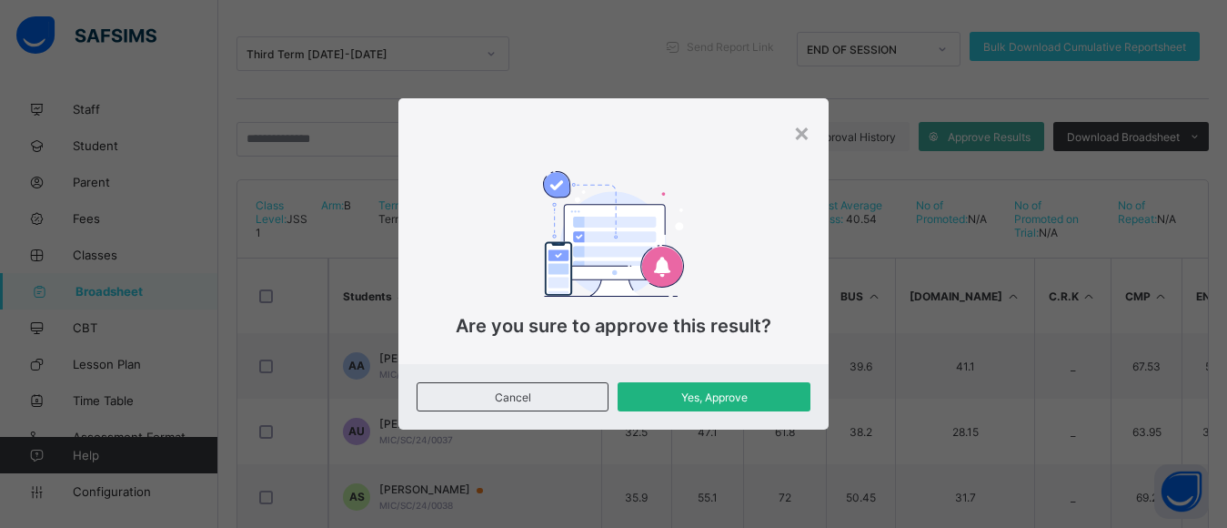
click at [725, 397] on span "Yes, Approve" at bounding box center [713, 397] width 165 height 14
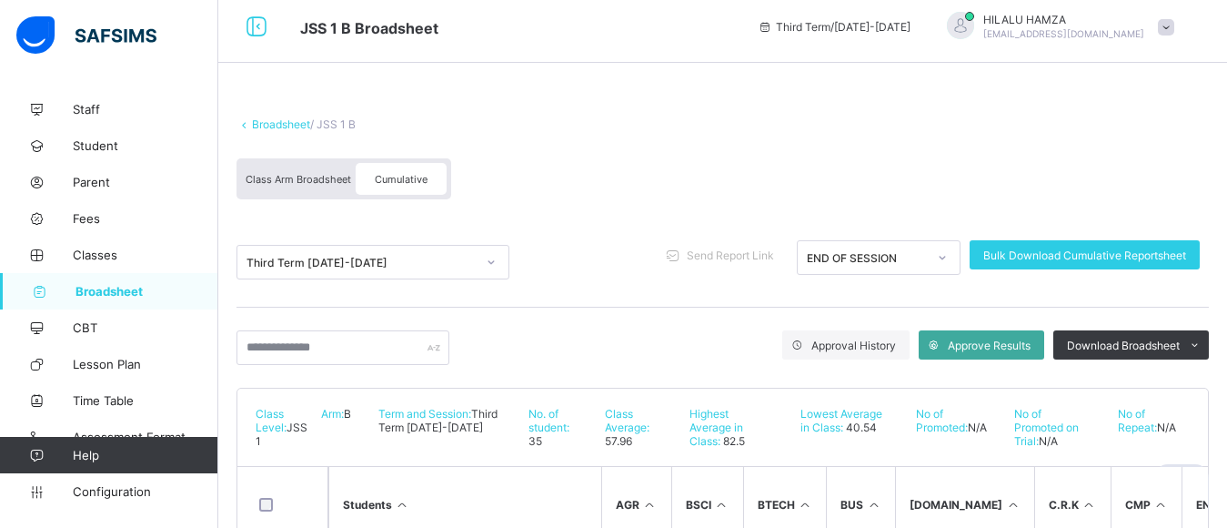
scroll to position [0, 0]
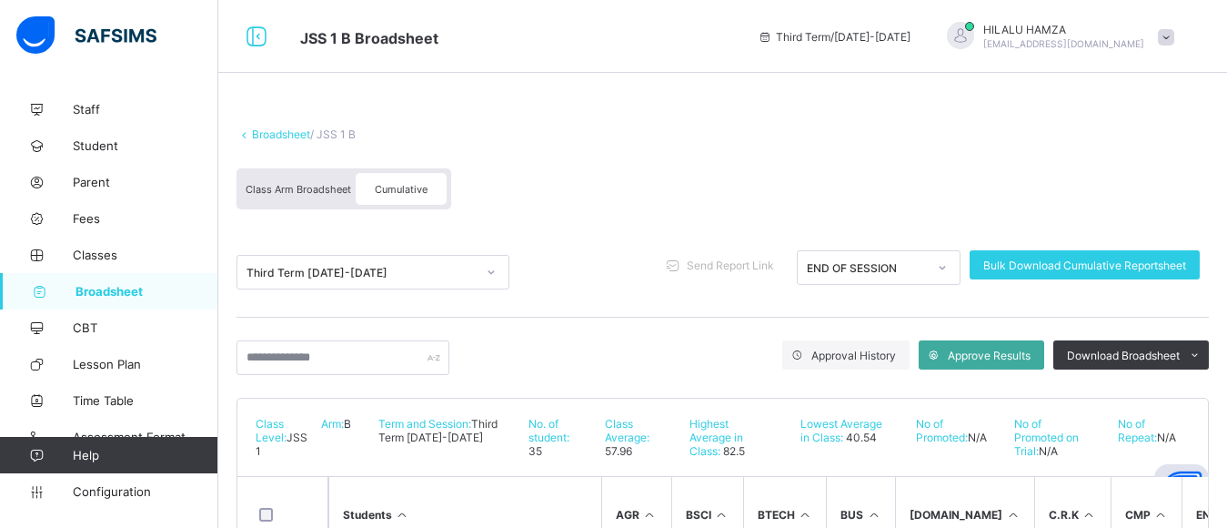
click at [270, 137] on link "Broadsheet" at bounding box center [281, 134] width 58 height 14
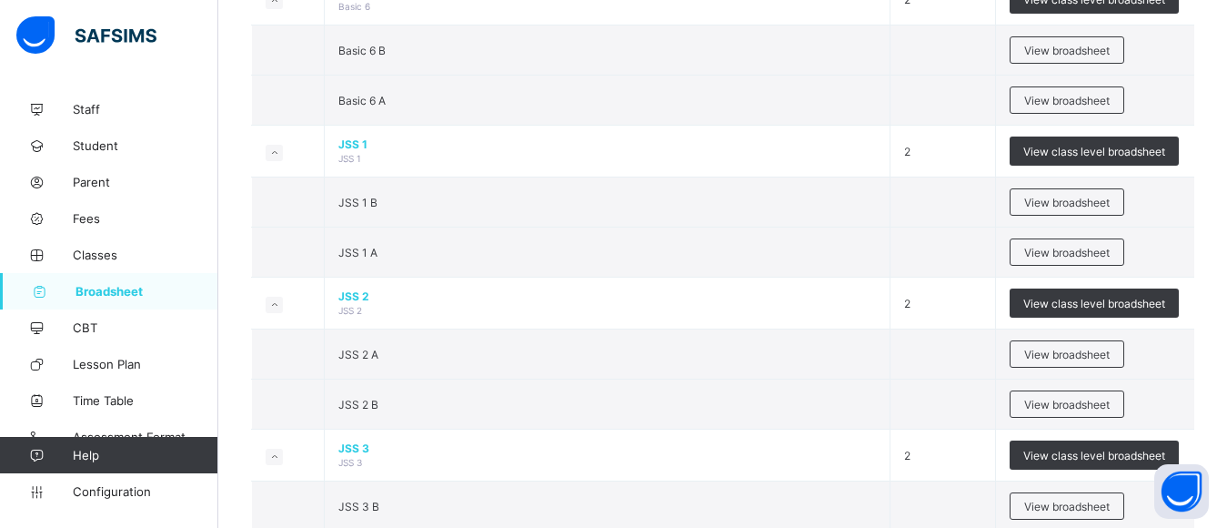
scroll to position [1553, 0]
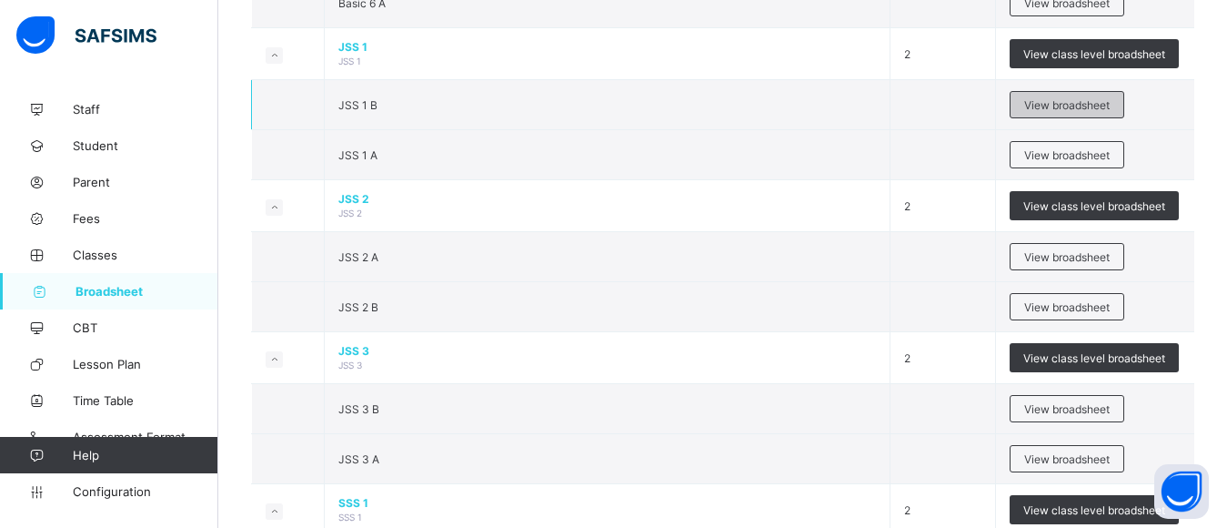
click at [1077, 112] on span "View broadsheet" at bounding box center [1066, 105] width 85 height 14
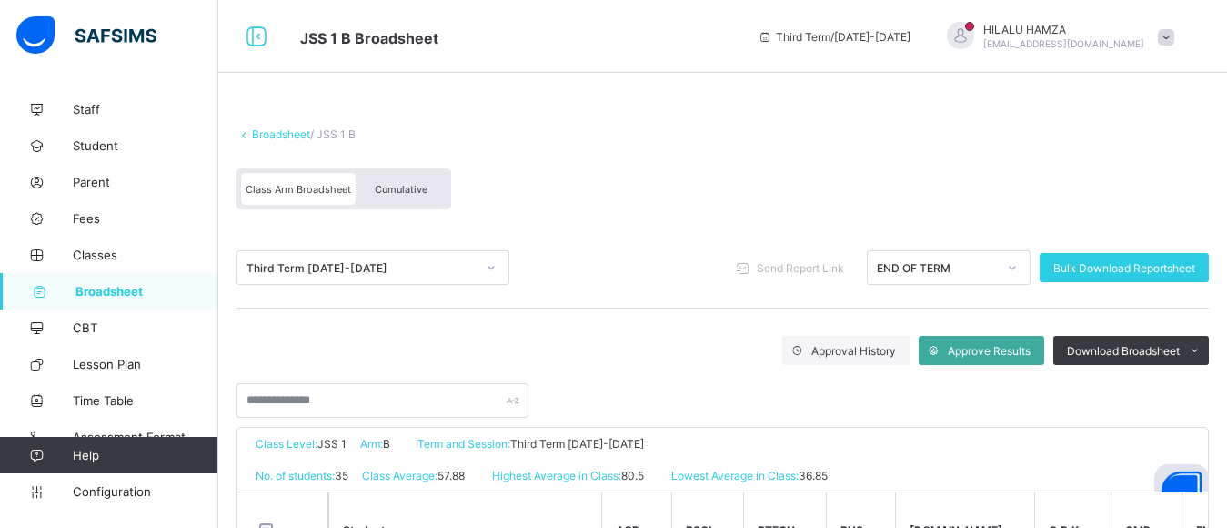
click at [412, 196] on span "Cumulative" at bounding box center [401, 189] width 53 height 13
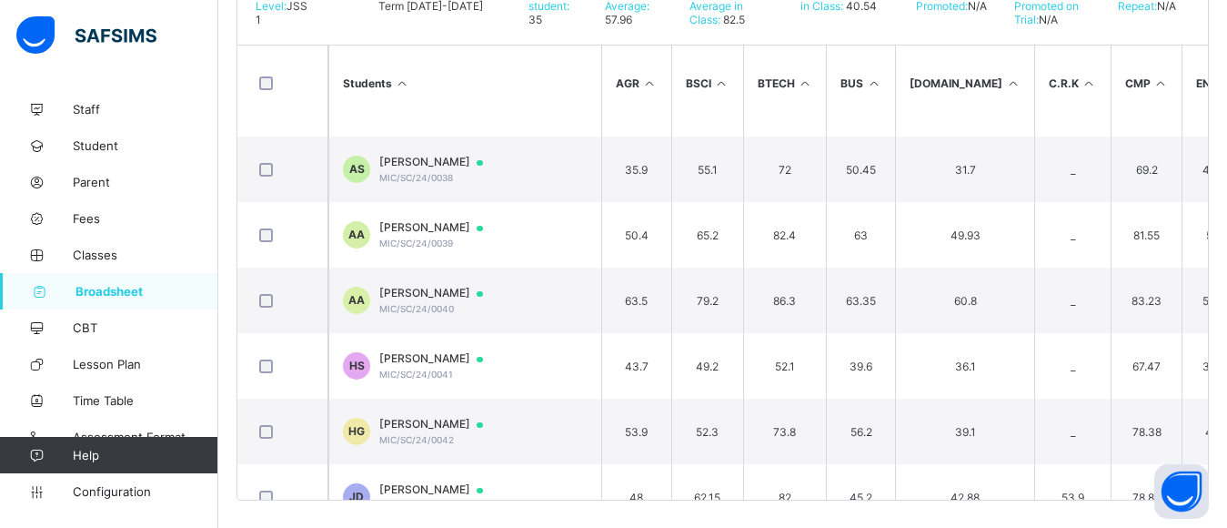
scroll to position [433, 0]
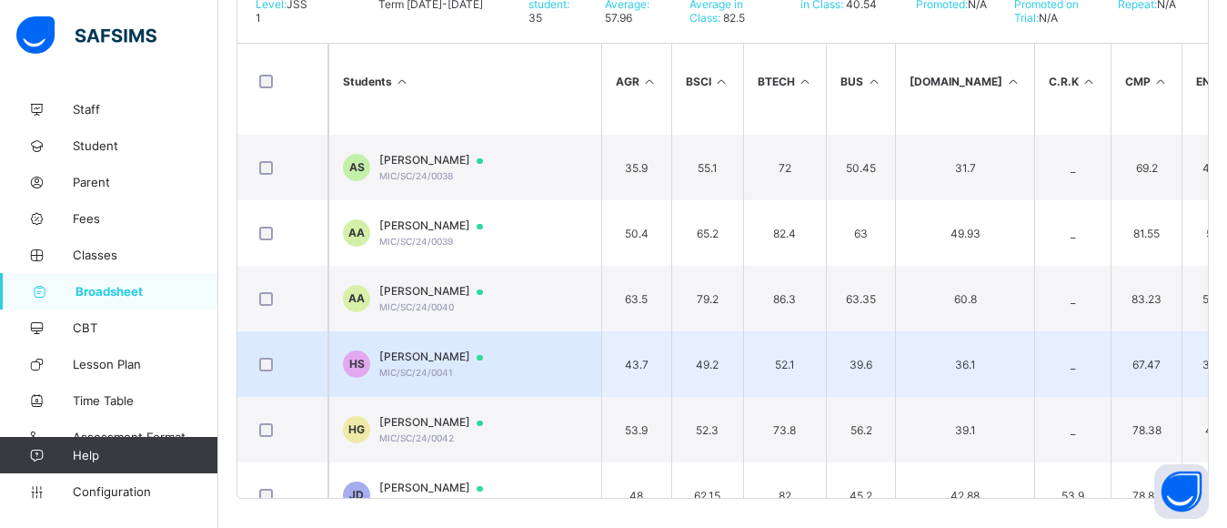
click at [416, 364] on span "Harun Sabiu" at bounding box center [439, 356] width 121 height 15
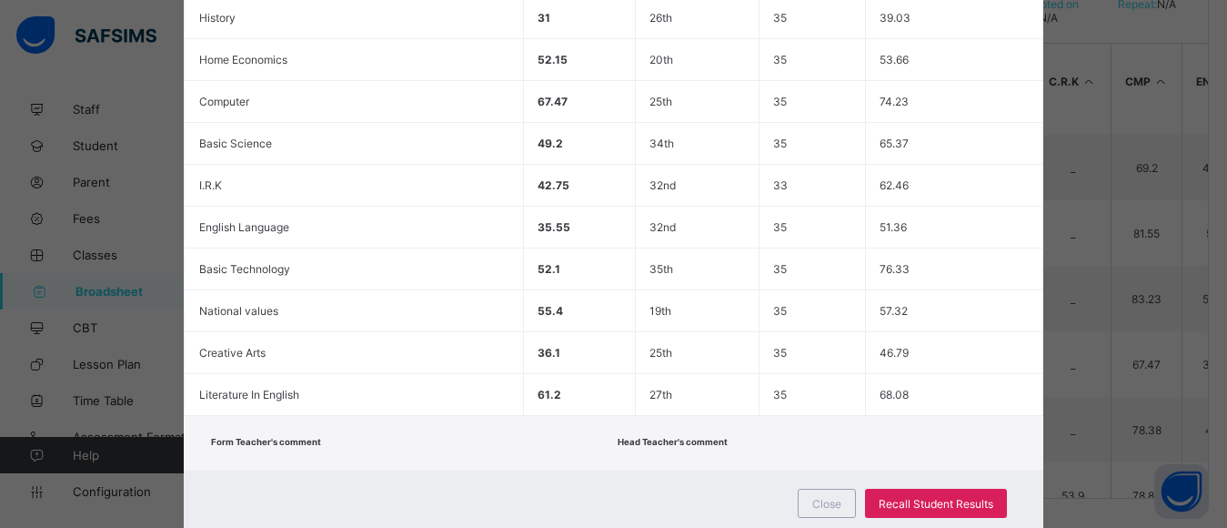
scroll to position [823, 0]
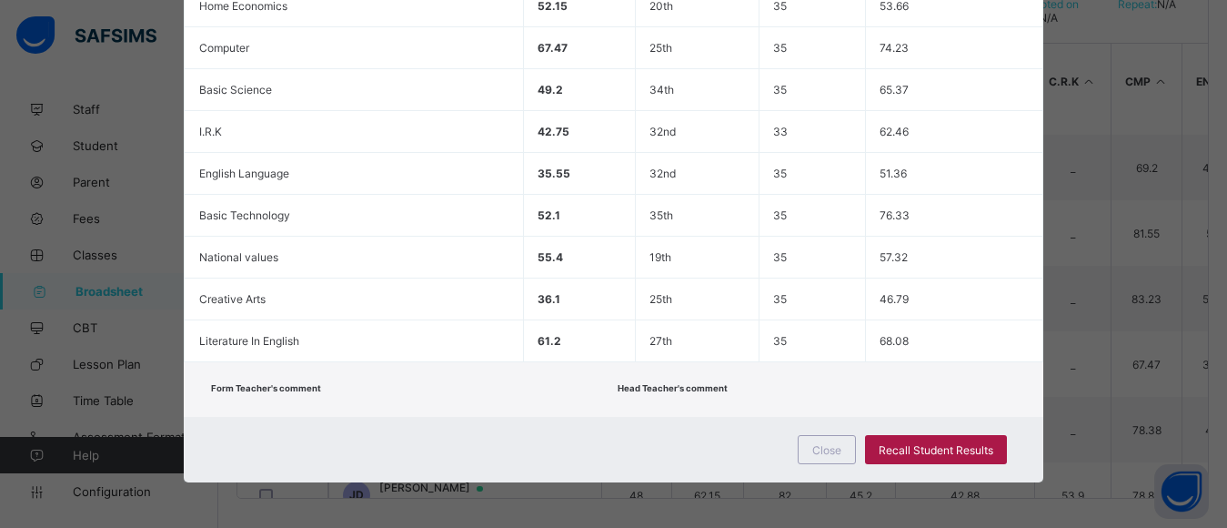
click at [940, 450] on span "Recall Student Results" at bounding box center [936, 450] width 115 height 14
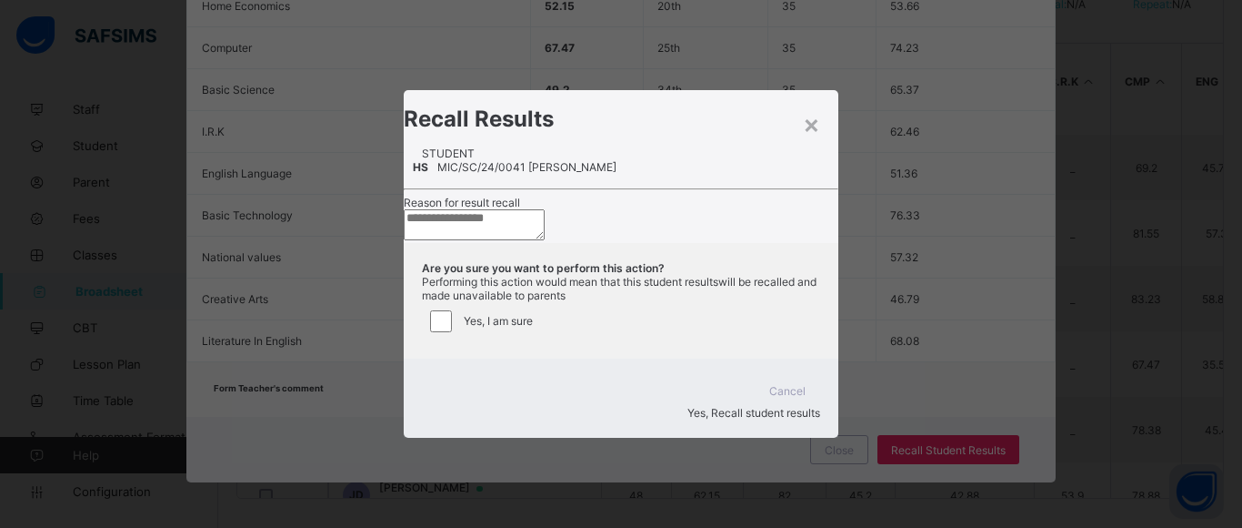
click at [545, 240] on textarea at bounding box center [474, 224] width 141 height 31
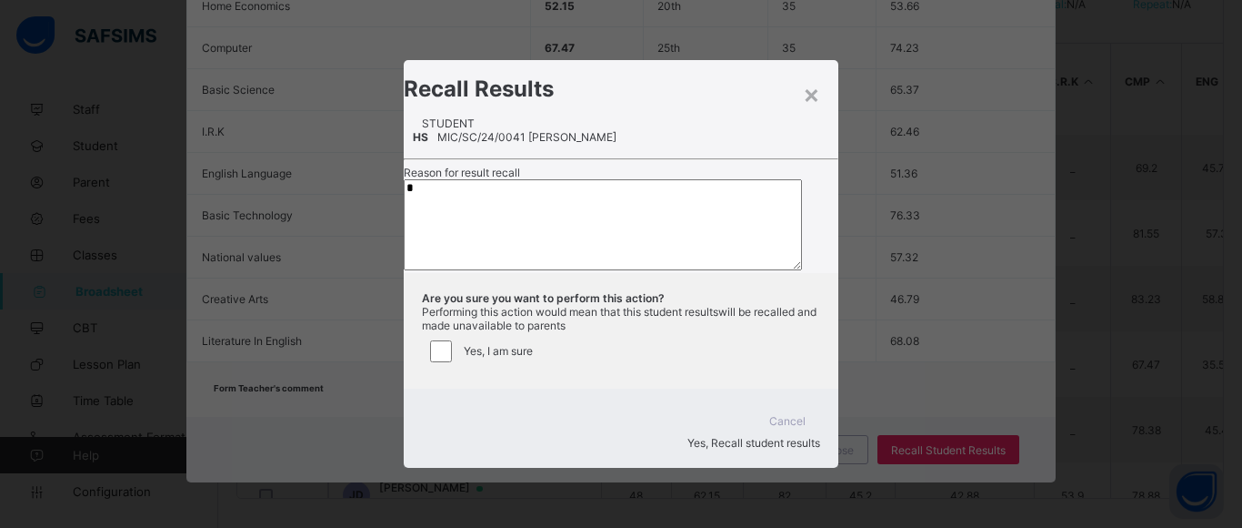
type textarea "*"
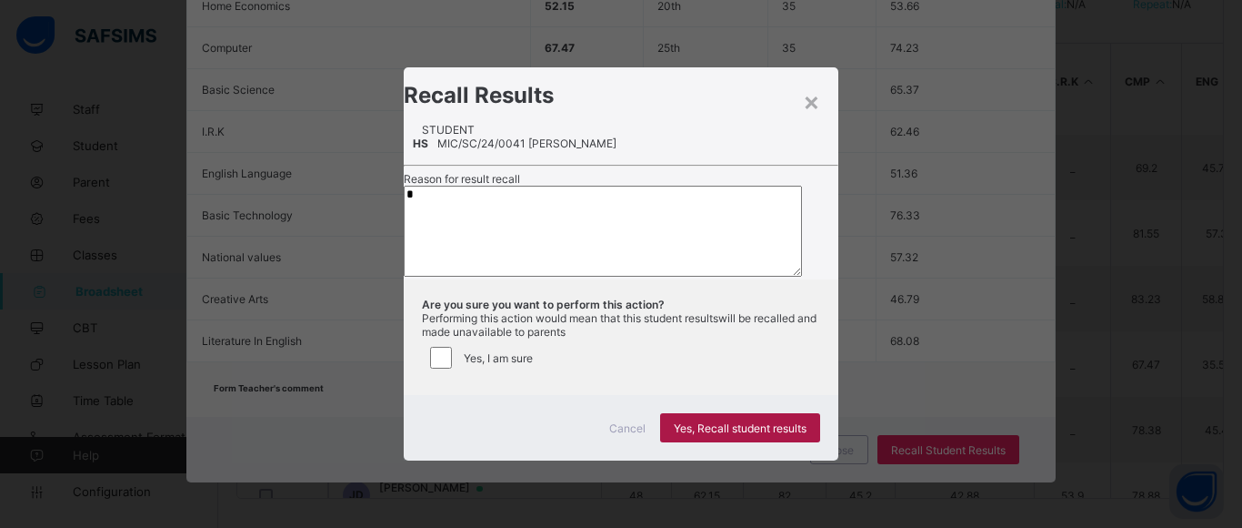
click at [723, 435] on span "Yes, Recall student results" at bounding box center [740, 428] width 133 height 14
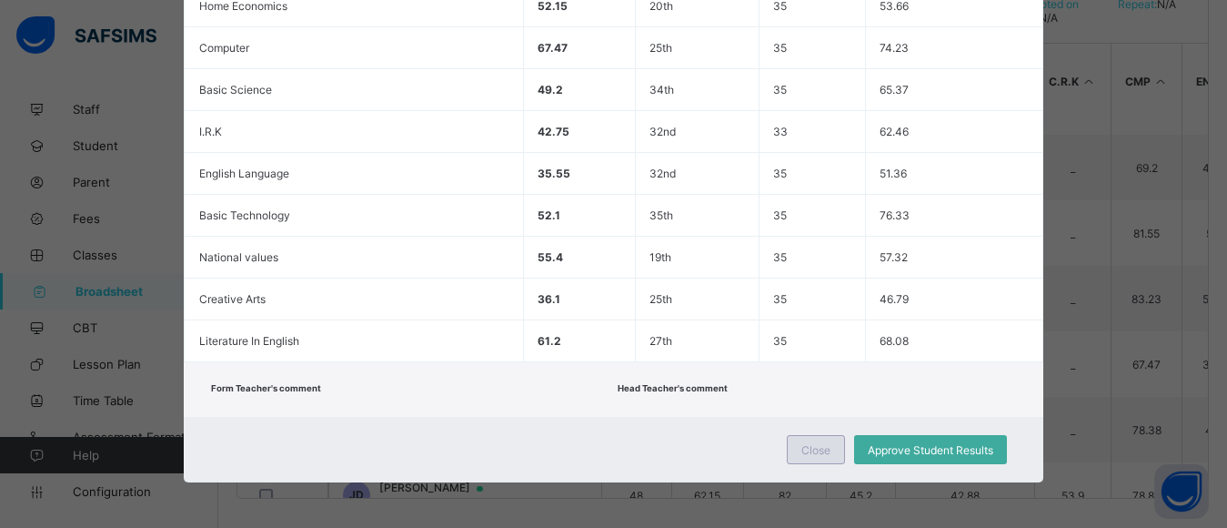
click at [829, 443] on span "Close" at bounding box center [815, 450] width 29 height 14
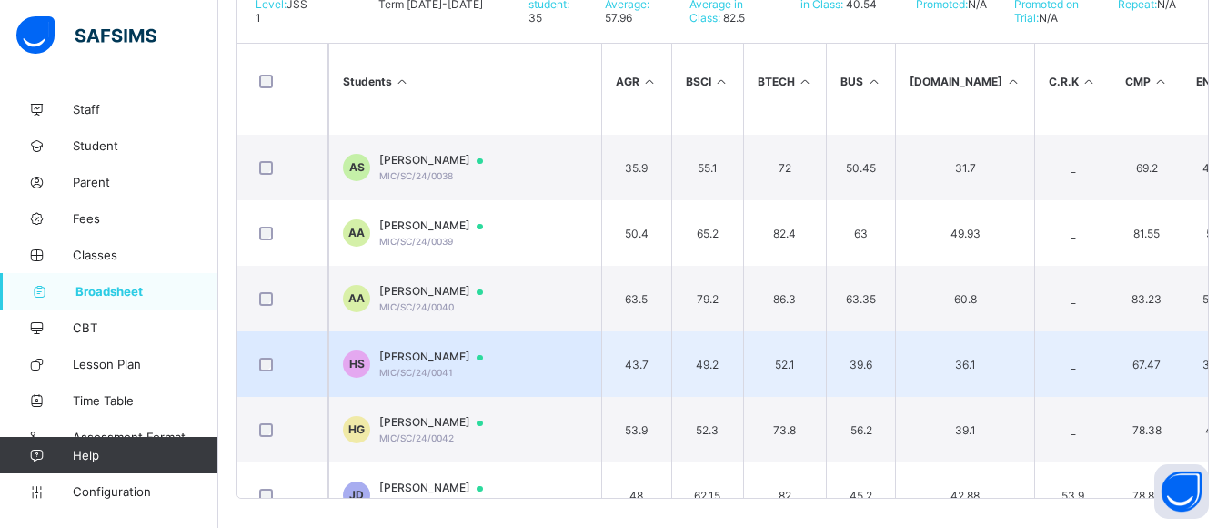
click at [456, 377] on div "Harun Sabiu MIC/SC/24/0041" at bounding box center [439, 363] width 121 height 28
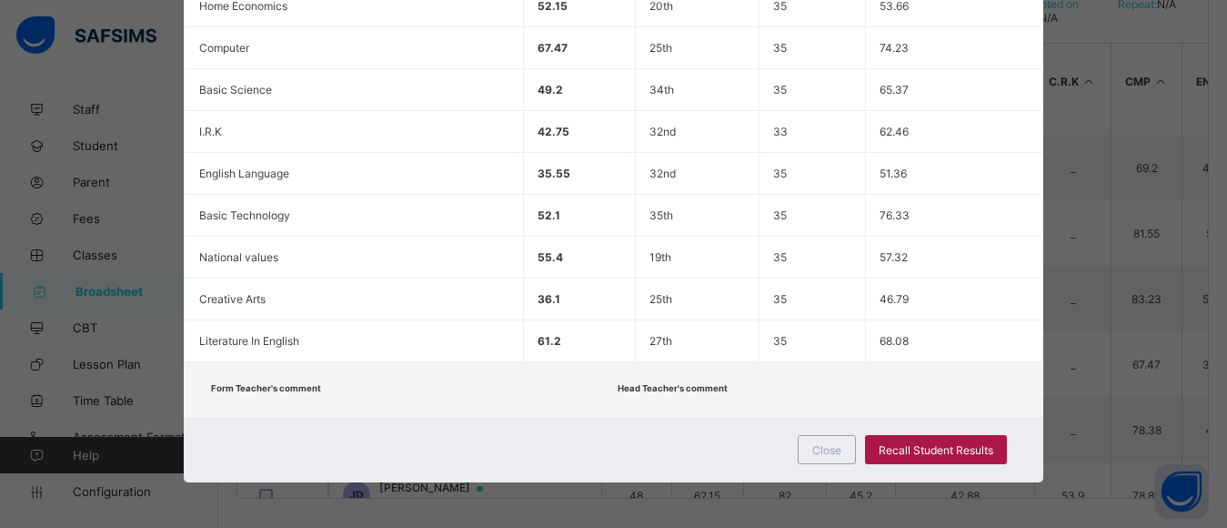
click at [903, 445] on span "Recall Student Results" at bounding box center [936, 450] width 115 height 14
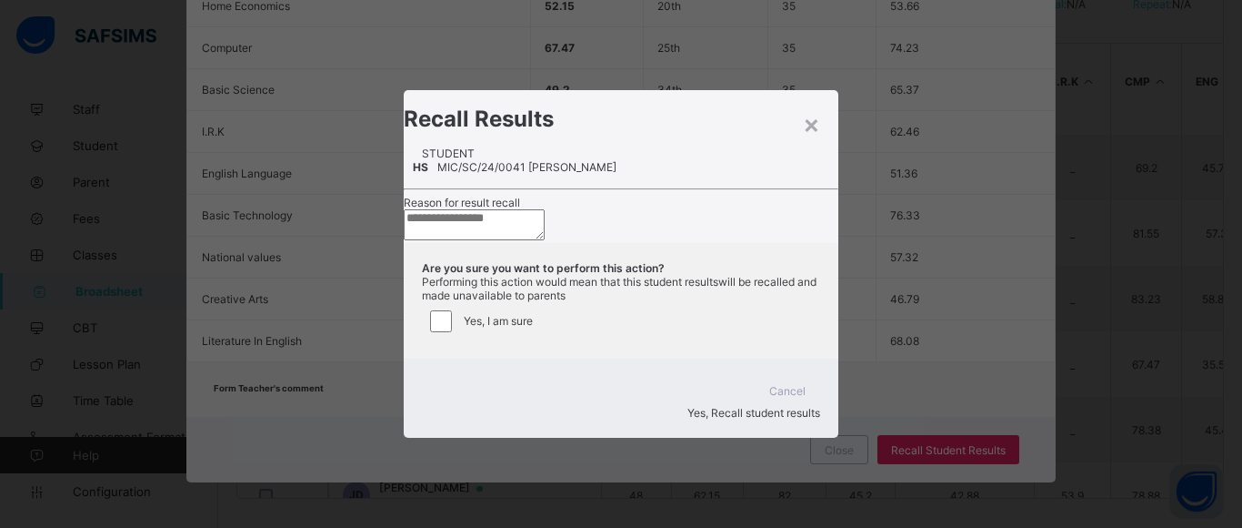
click at [545, 240] on textarea at bounding box center [474, 224] width 141 height 31
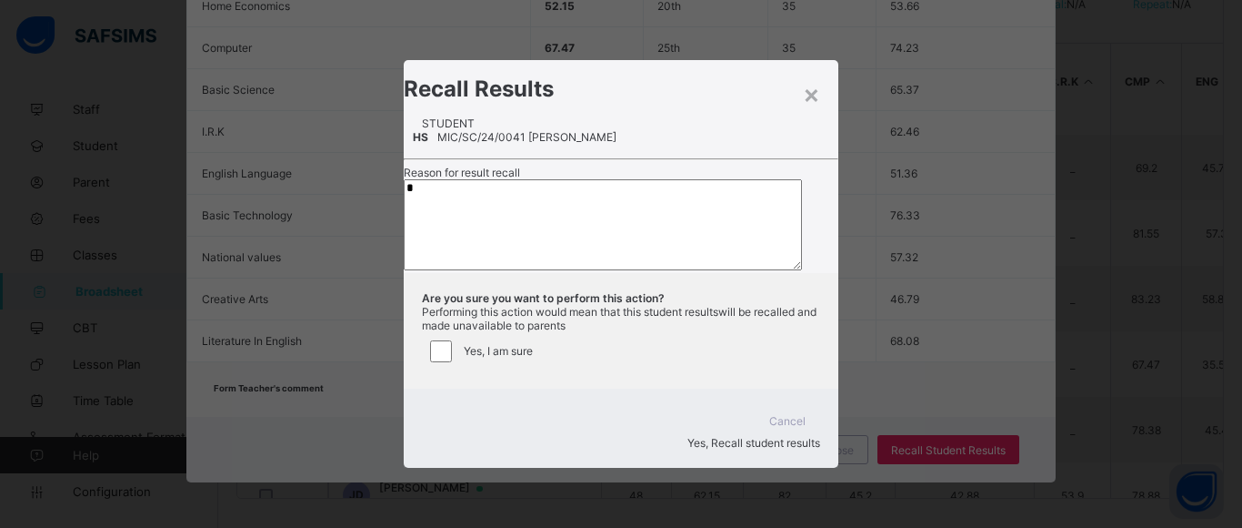
type textarea "*"
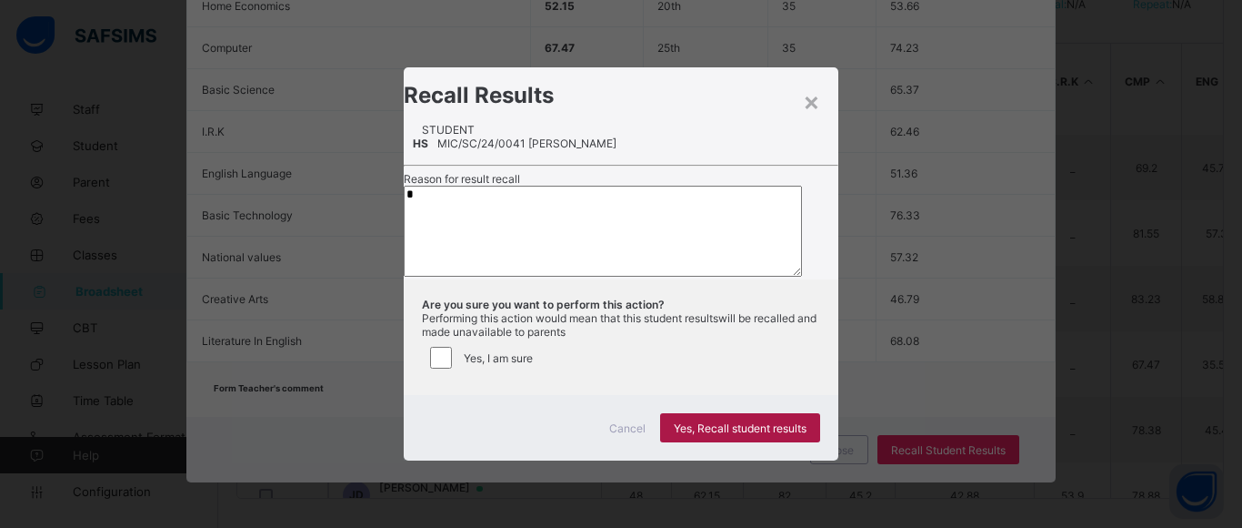
click at [759, 435] on span "Yes, Recall student results" at bounding box center [740, 428] width 133 height 14
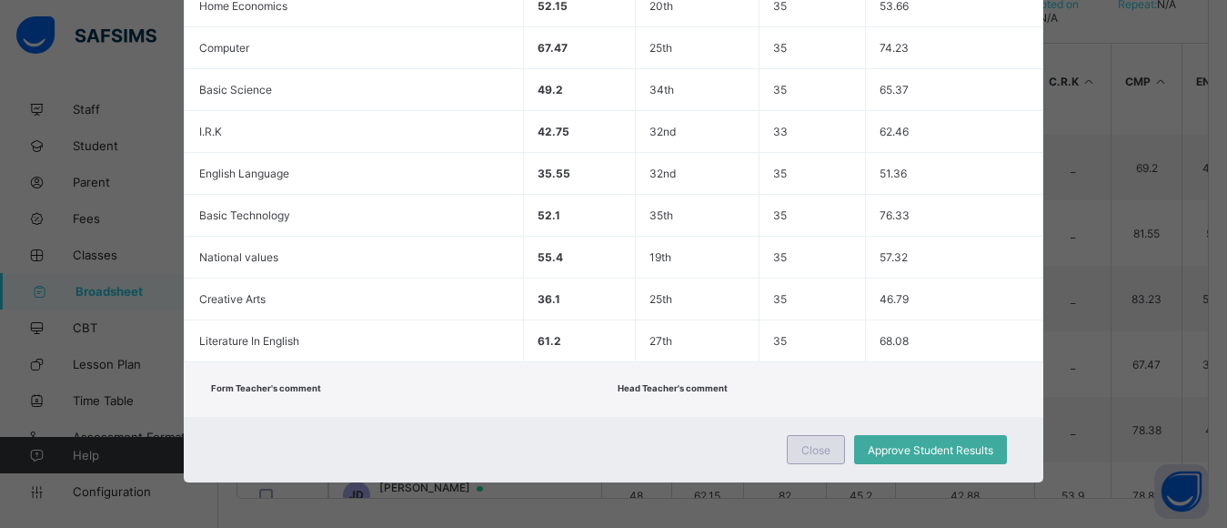
click at [807, 447] on span "Close" at bounding box center [815, 450] width 29 height 14
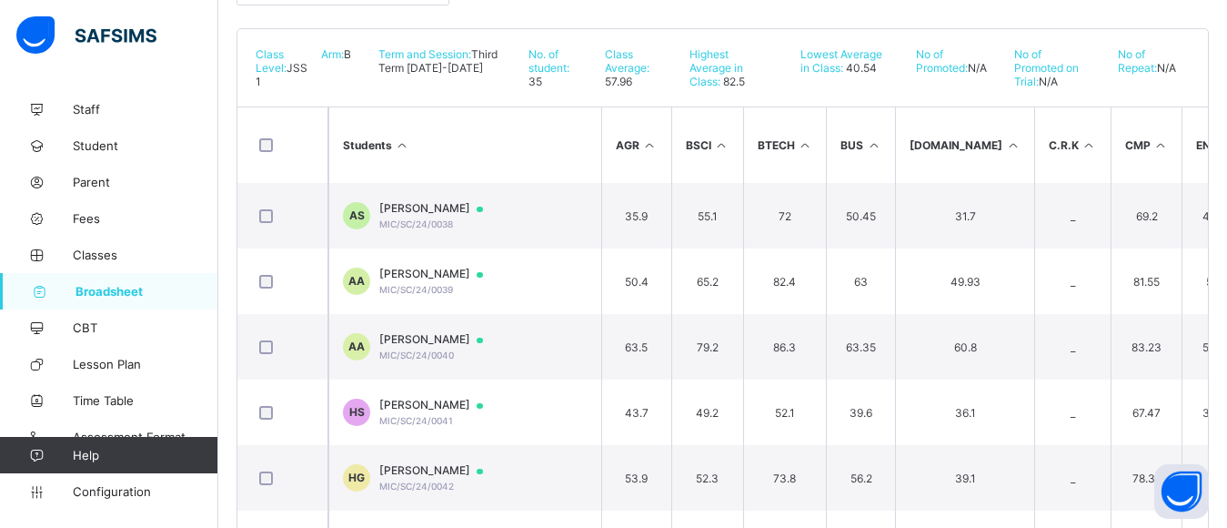
scroll to position [402, 0]
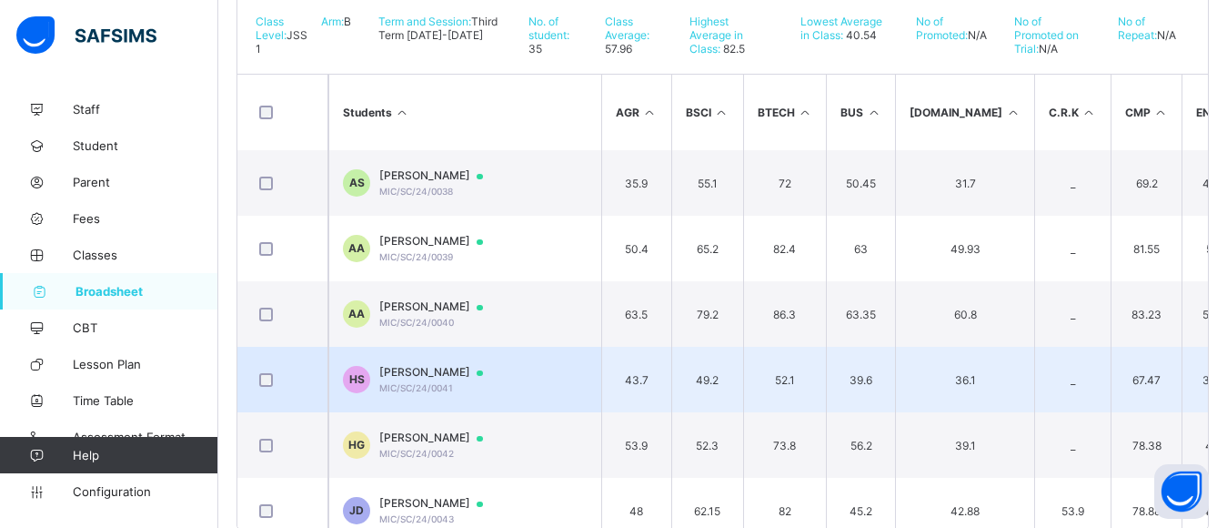
click at [465, 393] on div "Harun Sabiu MIC/SC/24/0041" at bounding box center [439, 379] width 121 height 28
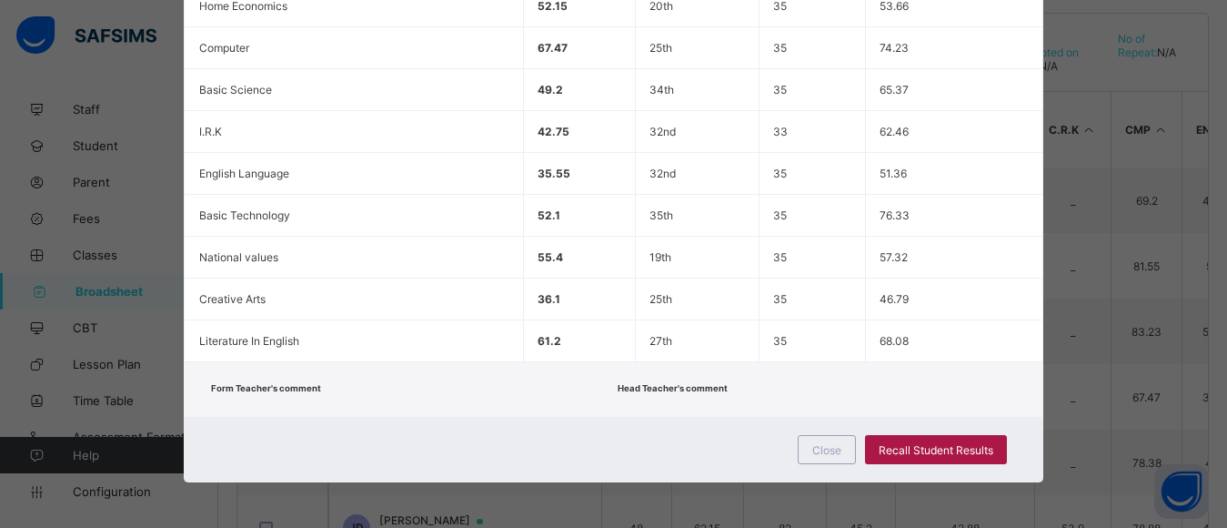
click at [930, 451] on span "Recall Student Results" at bounding box center [936, 450] width 115 height 14
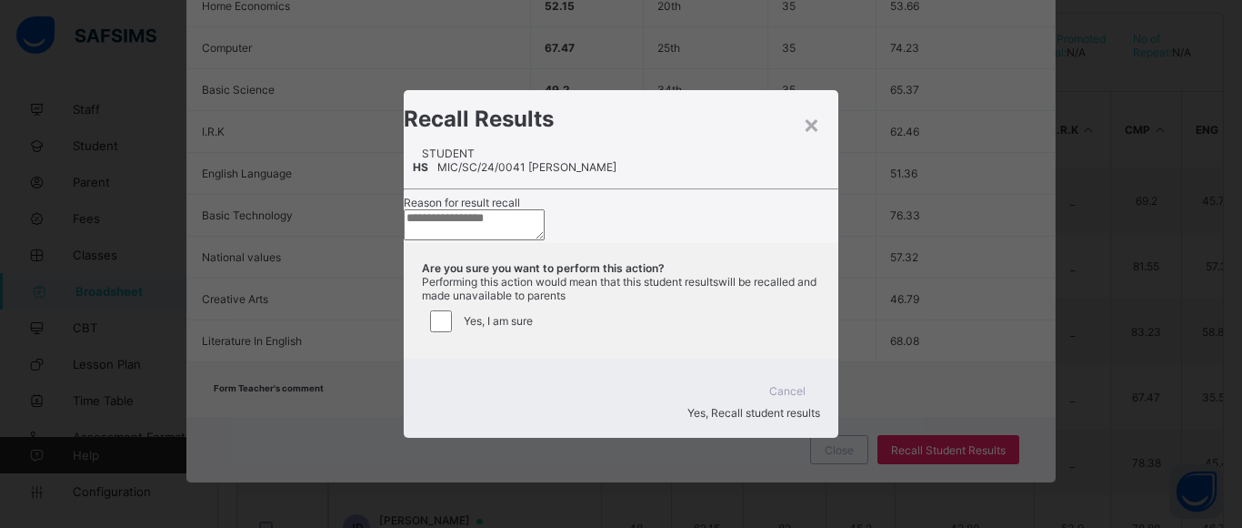
click at [545, 240] on textarea at bounding box center [474, 224] width 141 height 31
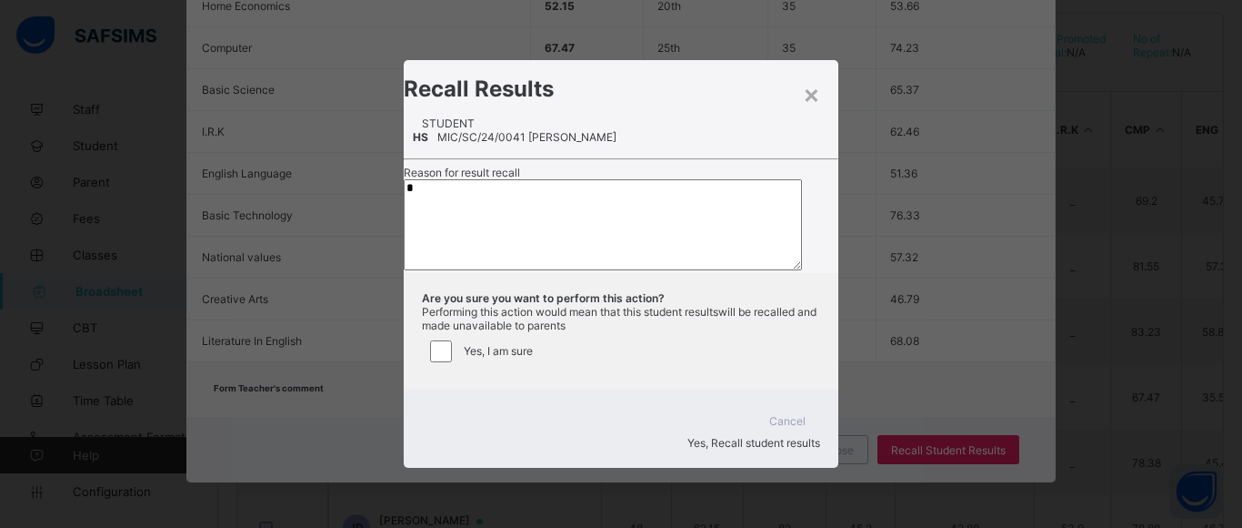
type textarea "*"
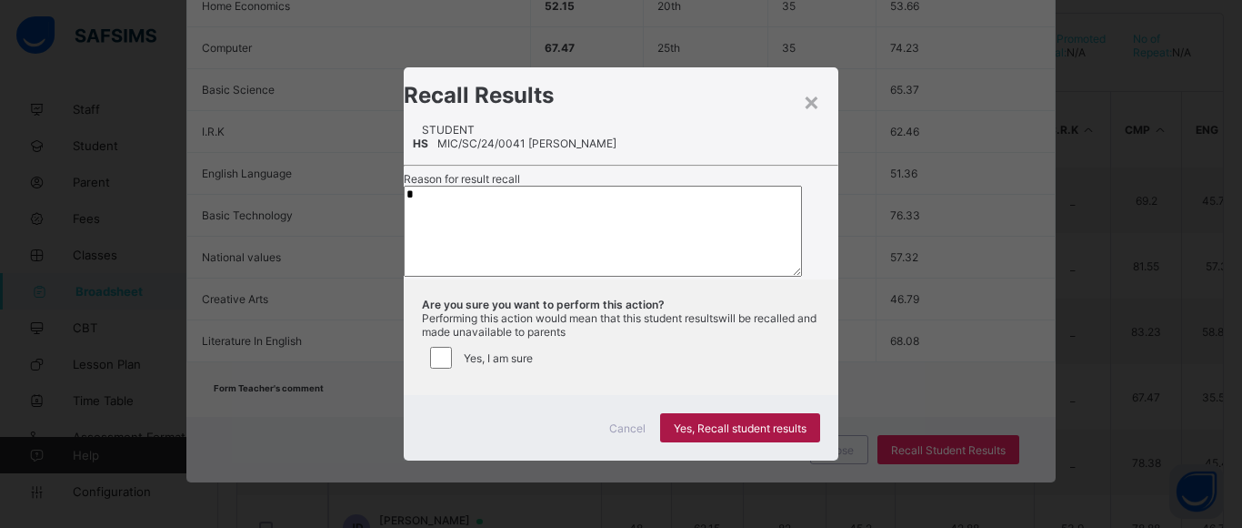
click at [727, 435] on span "Yes, Recall student results" at bounding box center [740, 428] width 133 height 14
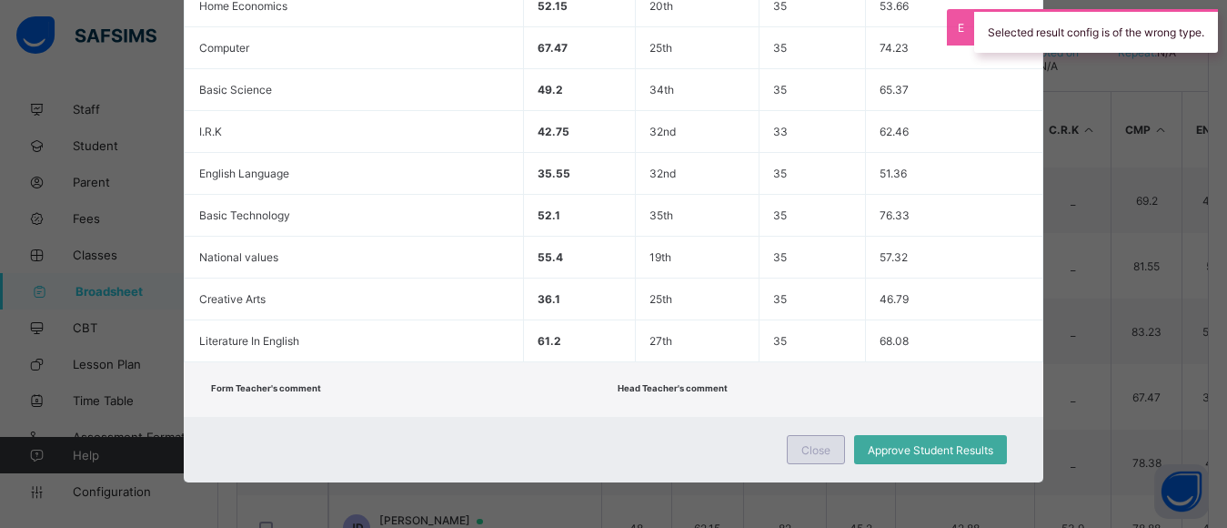
click at [808, 451] on span "Close" at bounding box center [815, 450] width 29 height 14
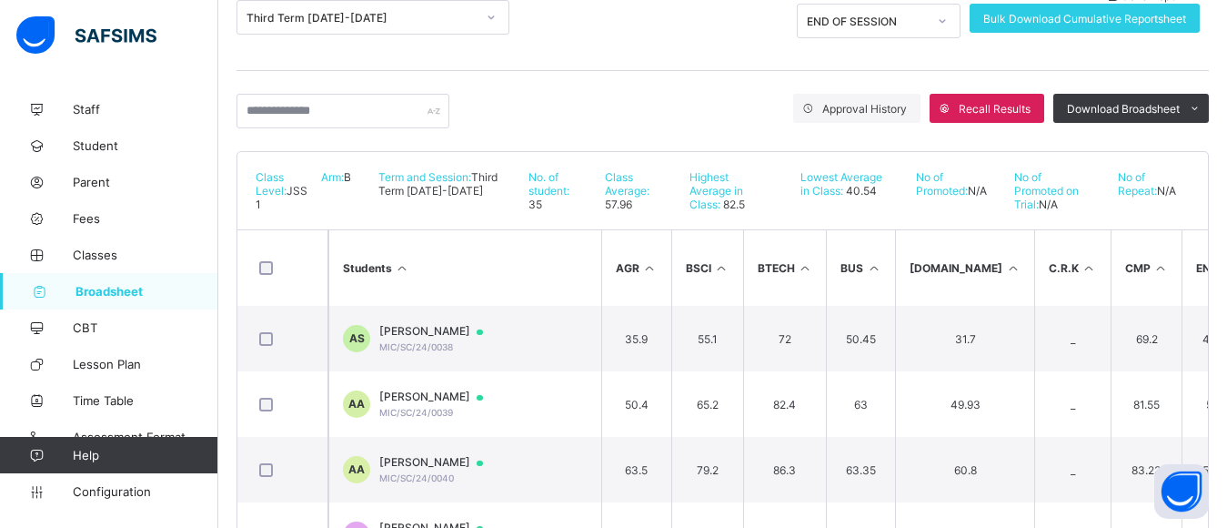
scroll to position [266, 0]
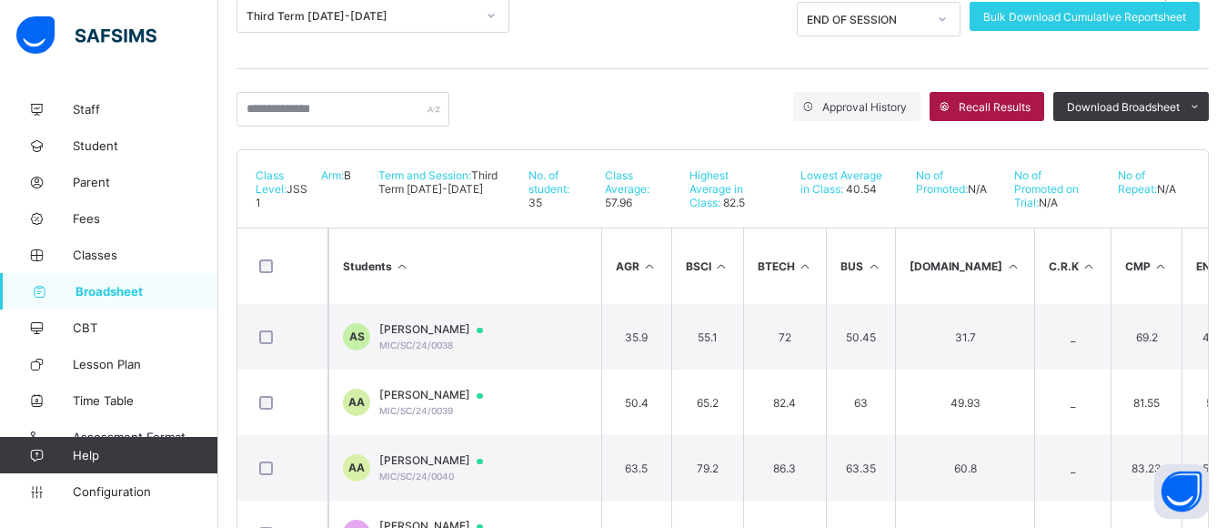
click at [991, 100] on span "Recall Results" at bounding box center [995, 107] width 72 height 14
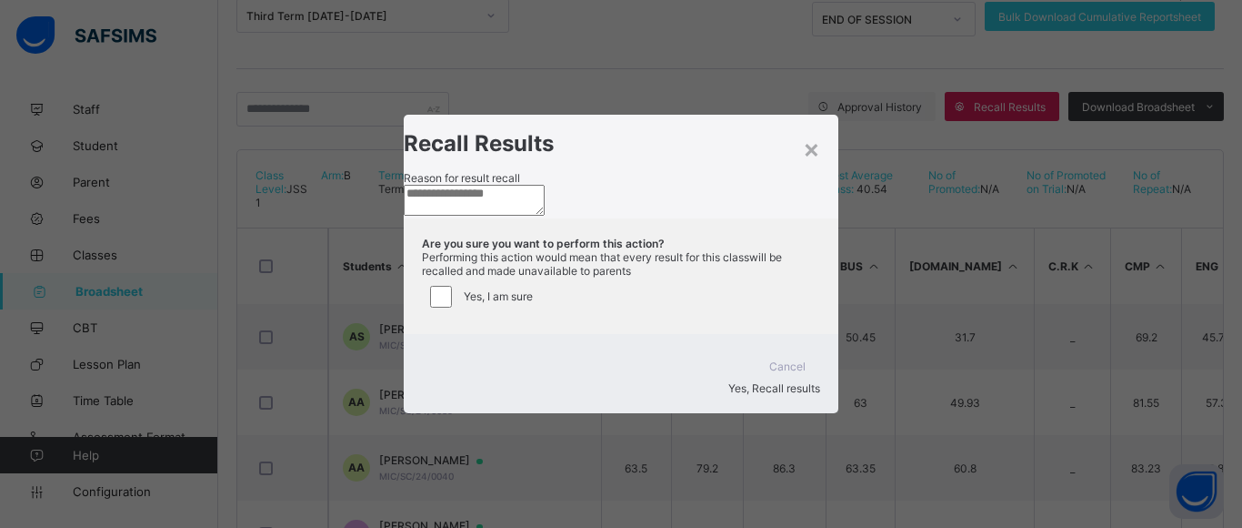
click at [545, 216] on textarea at bounding box center [474, 200] width 141 height 31
click at [813, 133] on div "×" at bounding box center [811, 148] width 17 height 31
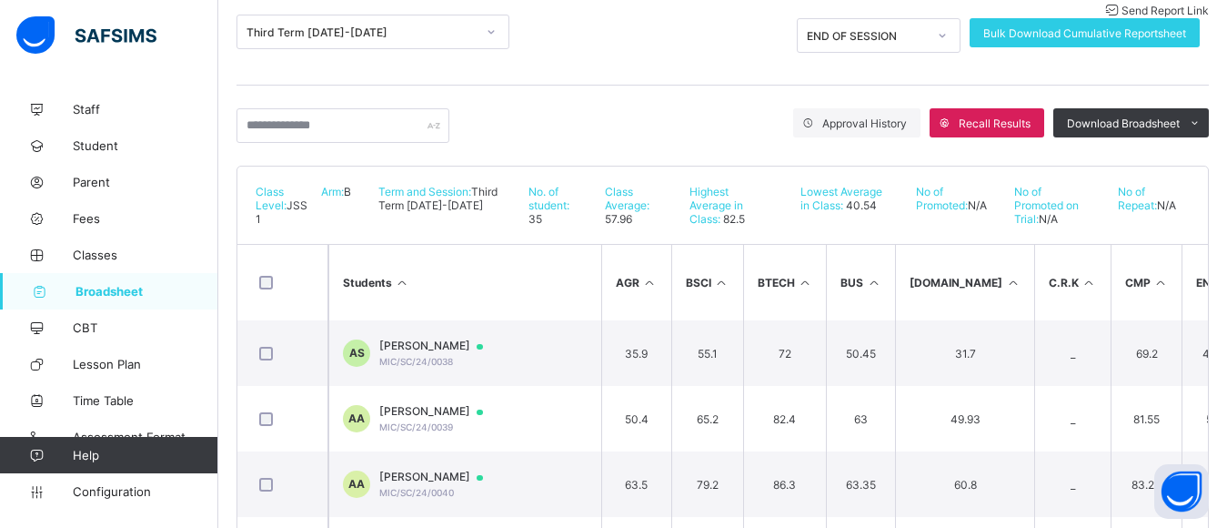
scroll to position [255, 0]
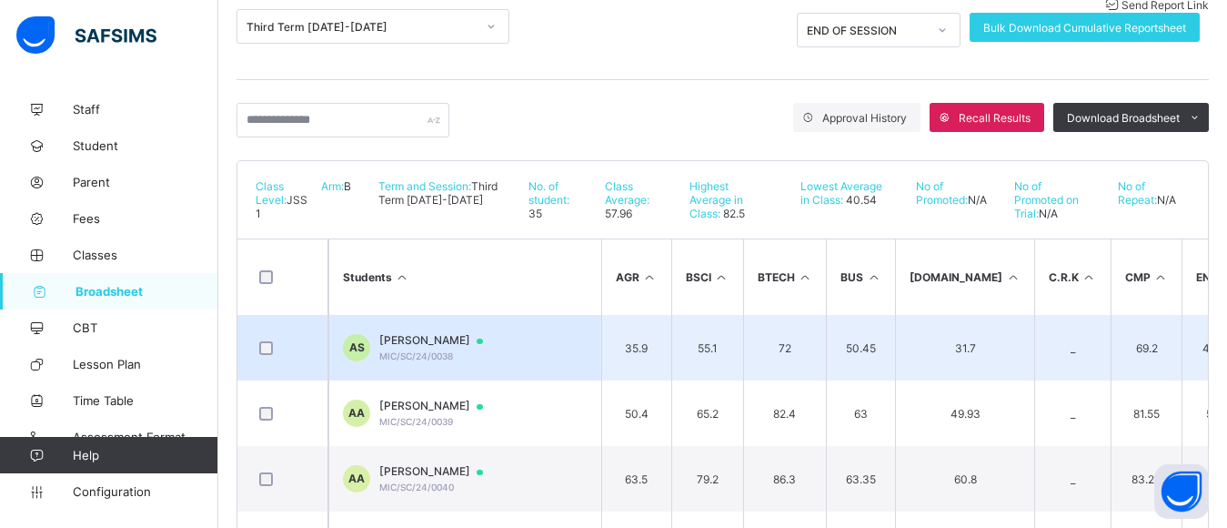
click at [563, 349] on td "AS Abubakar Abubakar Sadiq MIC/SC/24/0038" at bounding box center [464, 347] width 273 height 65
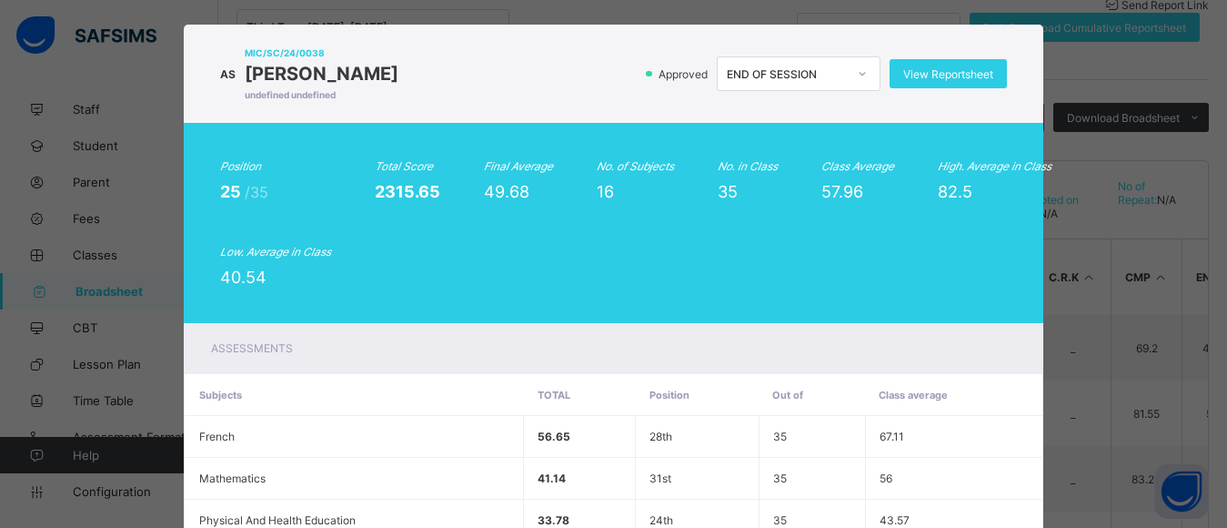
scroll to position [0, 0]
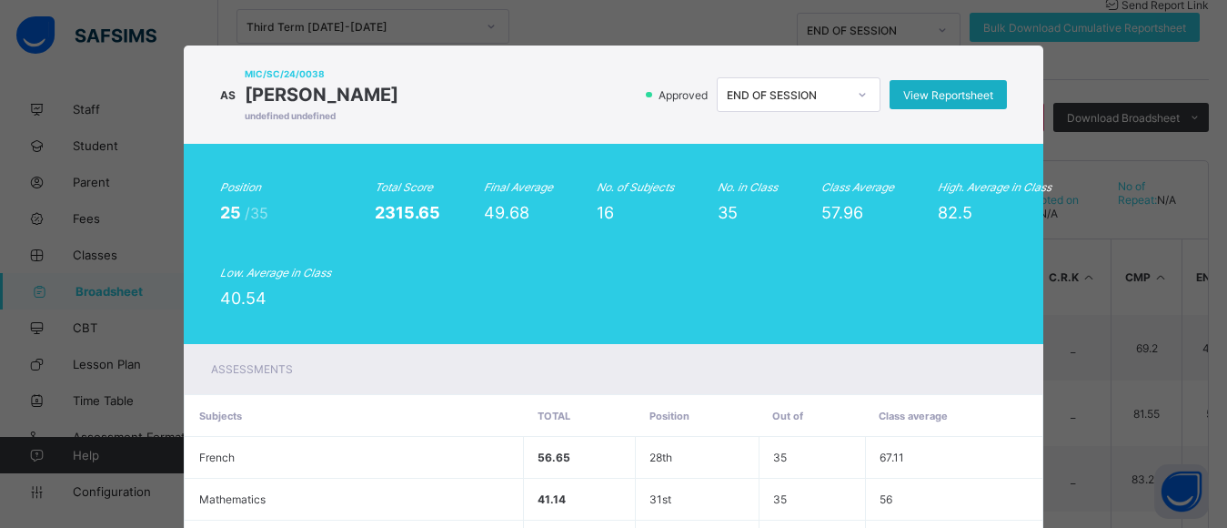
click at [940, 100] on span "View Reportsheet" at bounding box center [948, 95] width 90 height 14
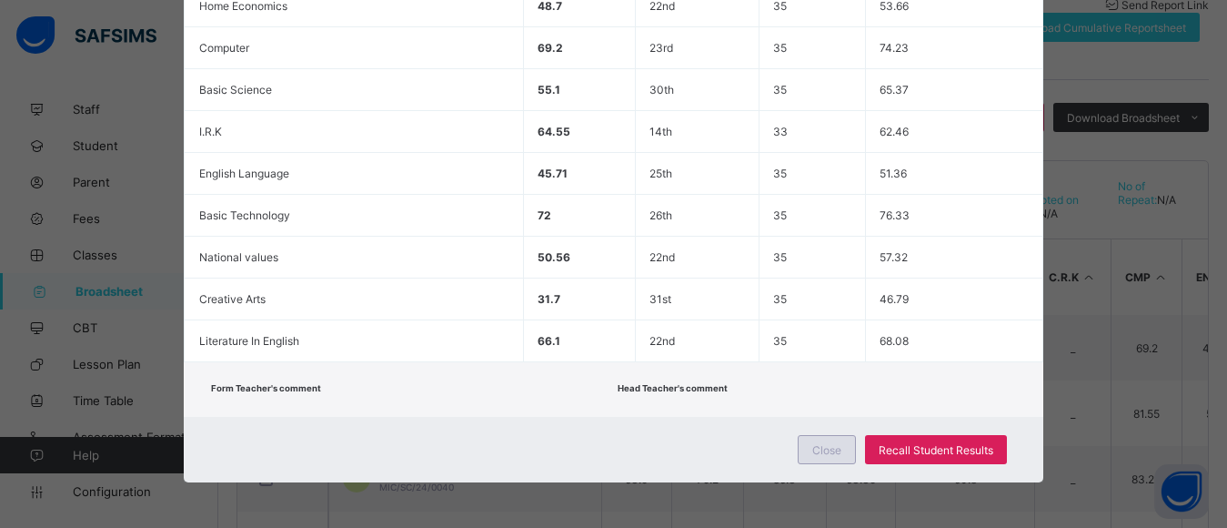
click at [840, 457] on span "Close" at bounding box center [826, 450] width 29 height 14
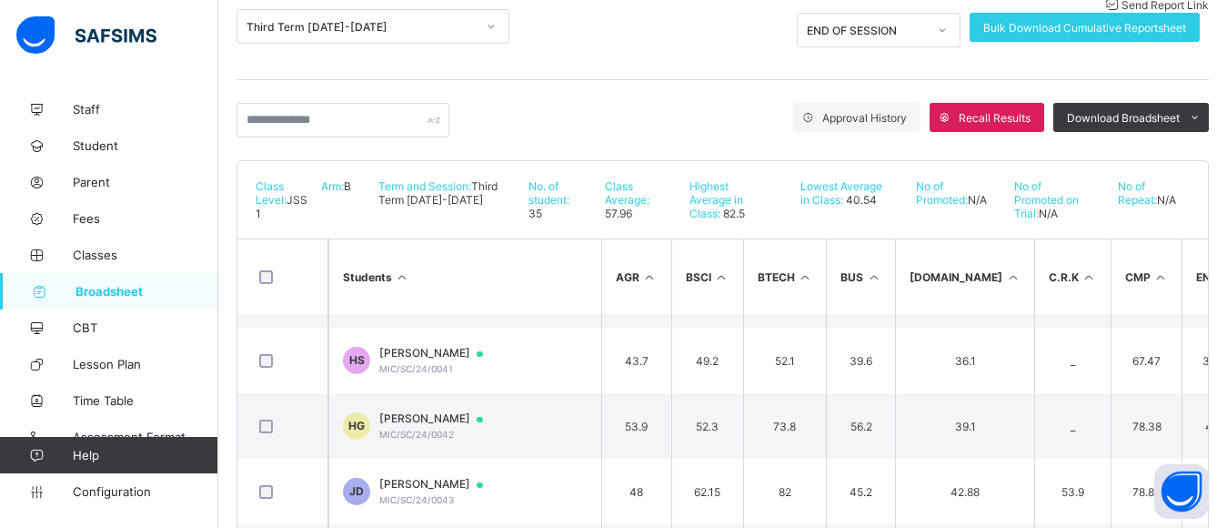
scroll to position [304, 0]
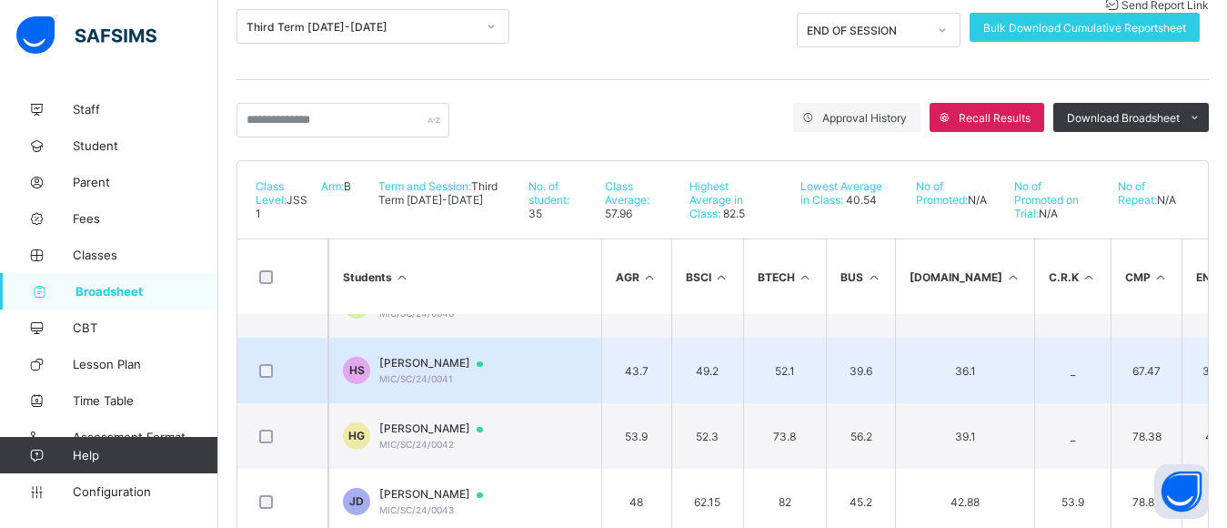
click at [445, 365] on span "Harun Sabiu" at bounding box center [439, 363] width 121 height 15
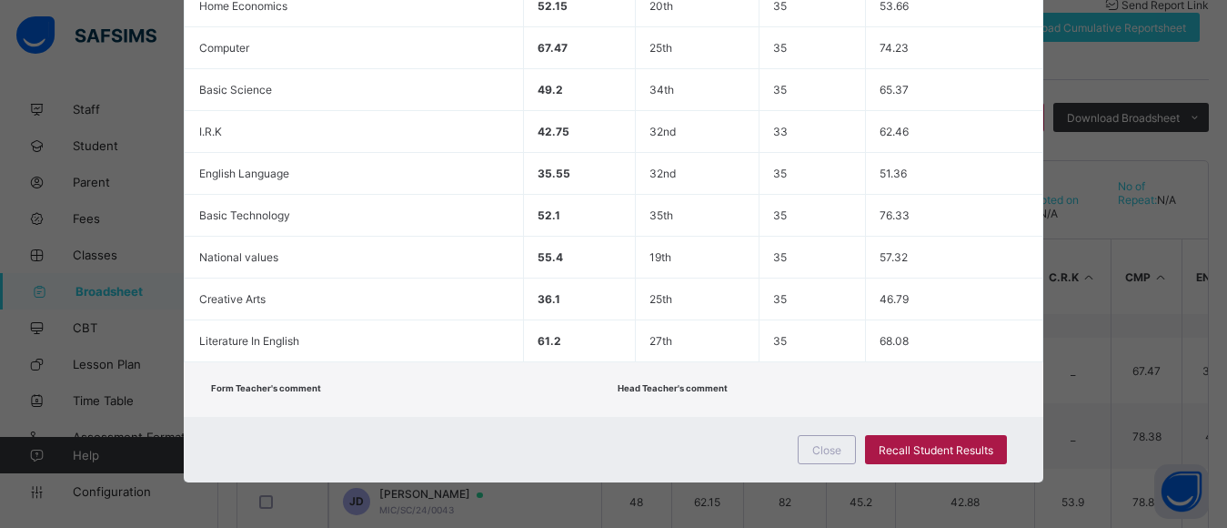
click at [953, 457] on span "Recall Student Results" at bounding box center [936, 450] width 115 height 14
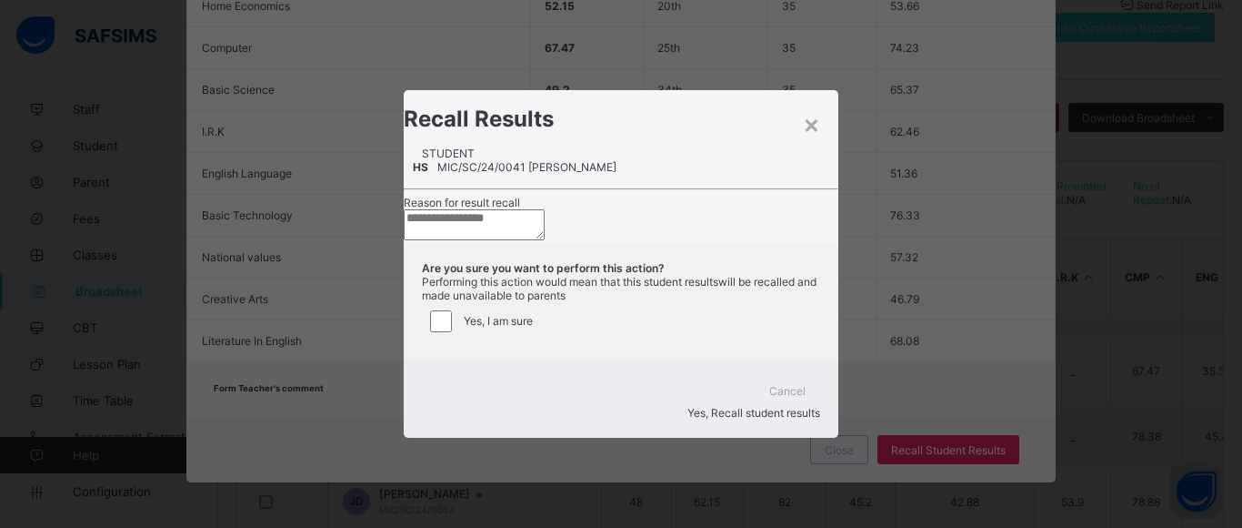
click at [545, 240] on textarea at bounding box center [474, 224] width 141 height 31
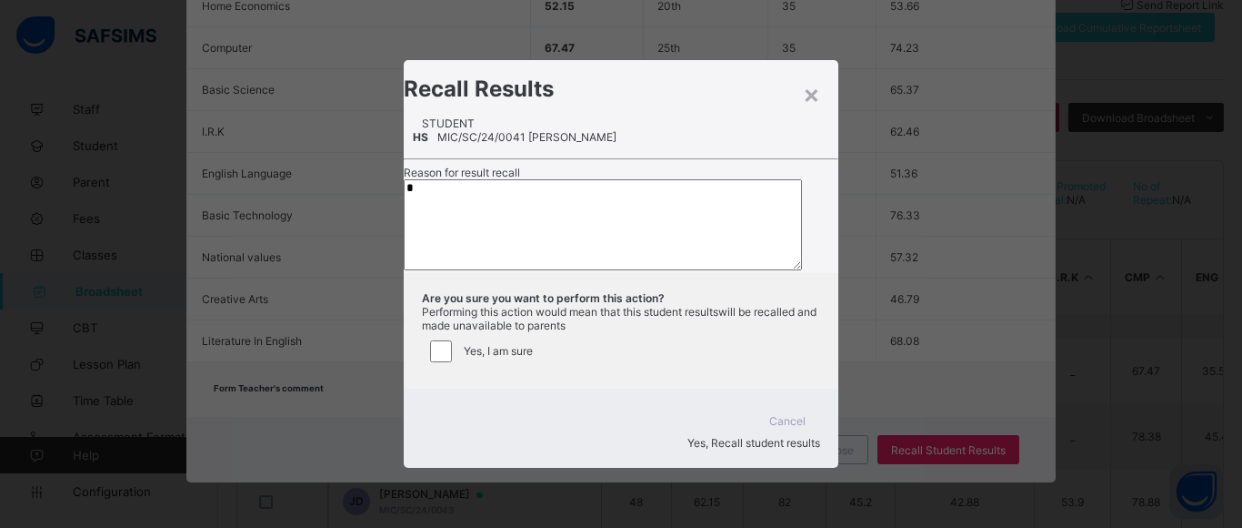
type textarea "*"
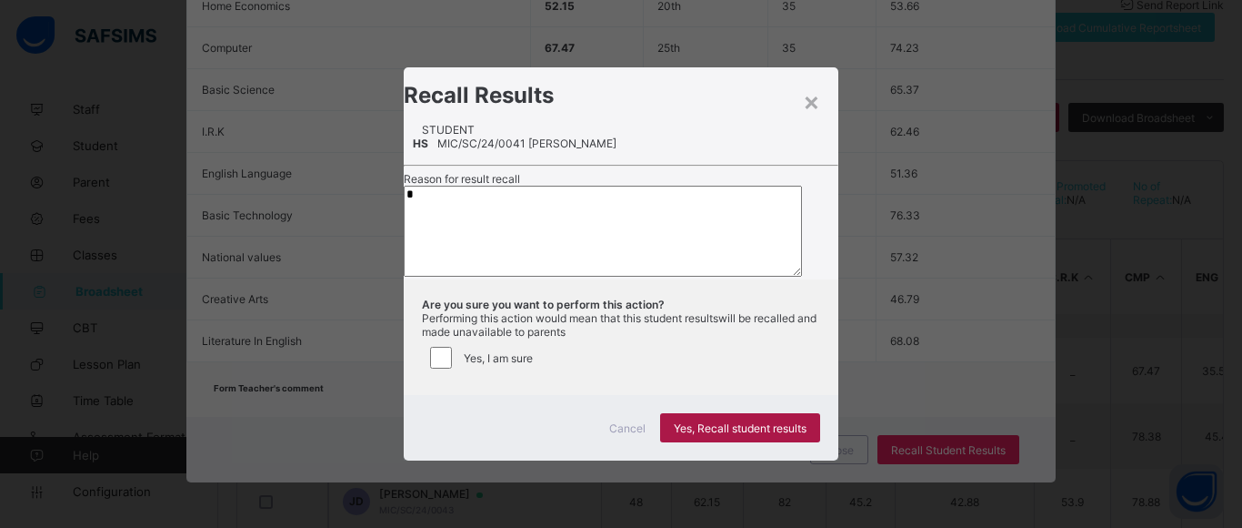
click at [743, 435] on span "Yes, Recall student results" at bounding box center [740, 428] width 133 height 14
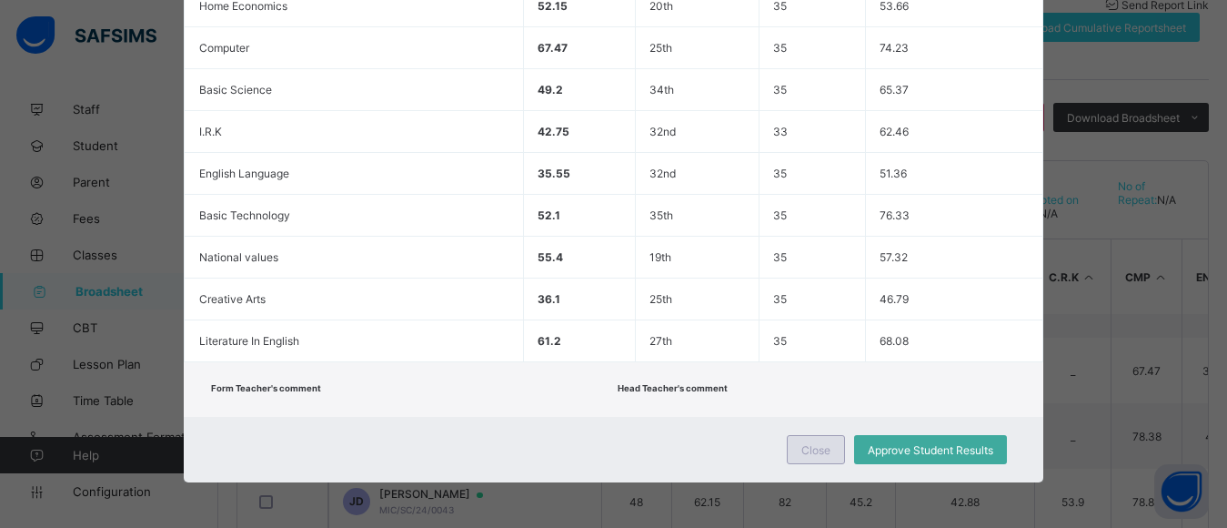
click at [810, 457] on span "Close" at bounding box center [815, 450] width 29 height 14
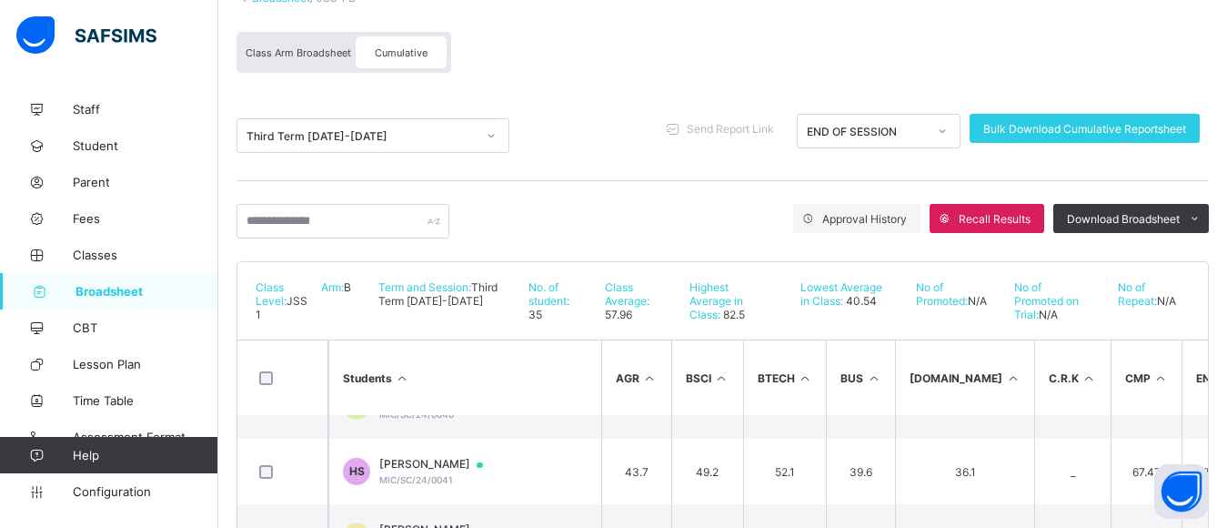
scroll to position [0, 0]
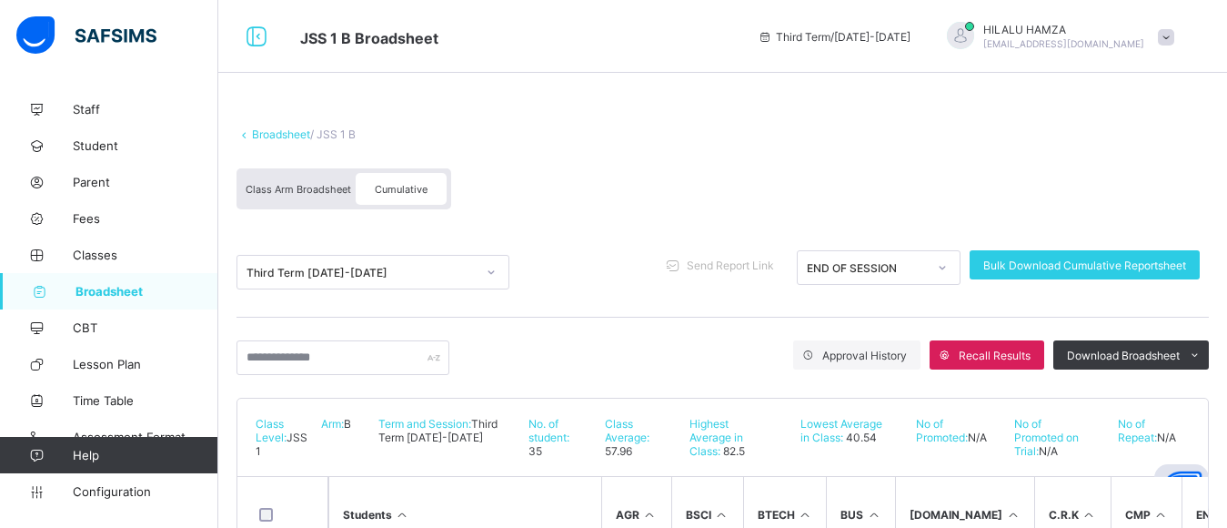
click at [250, 136] on icon at bounding box center [243, 134] width 15 height 14
click at [279, 138] on link "Broadsheet" at bounding box center [281, 134] width 58 height 14
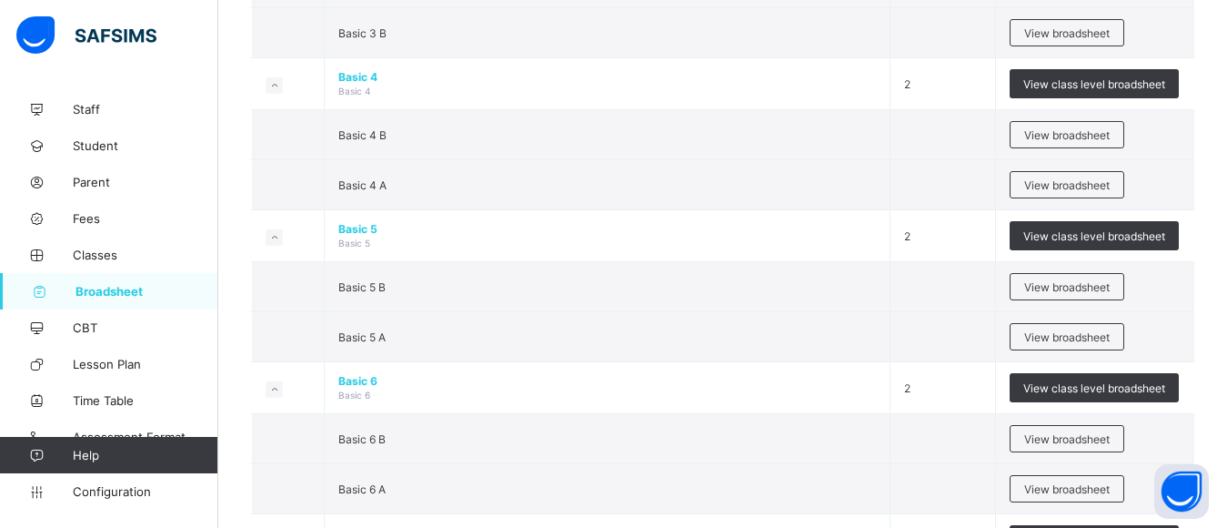
scroll to position [1074, 0]
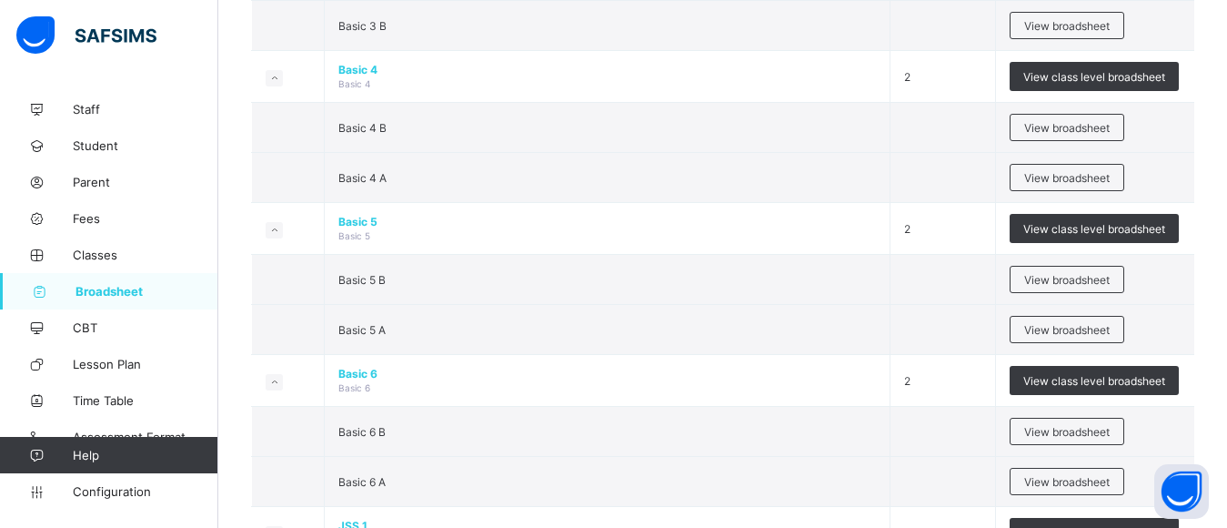
drag, startPoint x: 1221, startPoint y: 206, endPoint x: 1214, endPoint y: 244, distance: 37.8
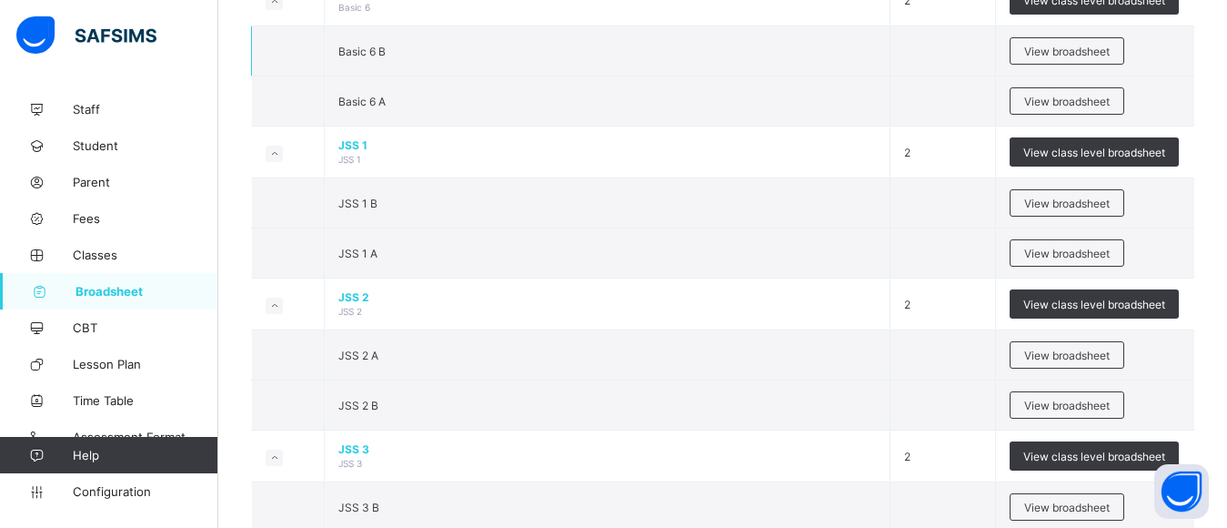
scroll to position [1400, 0]
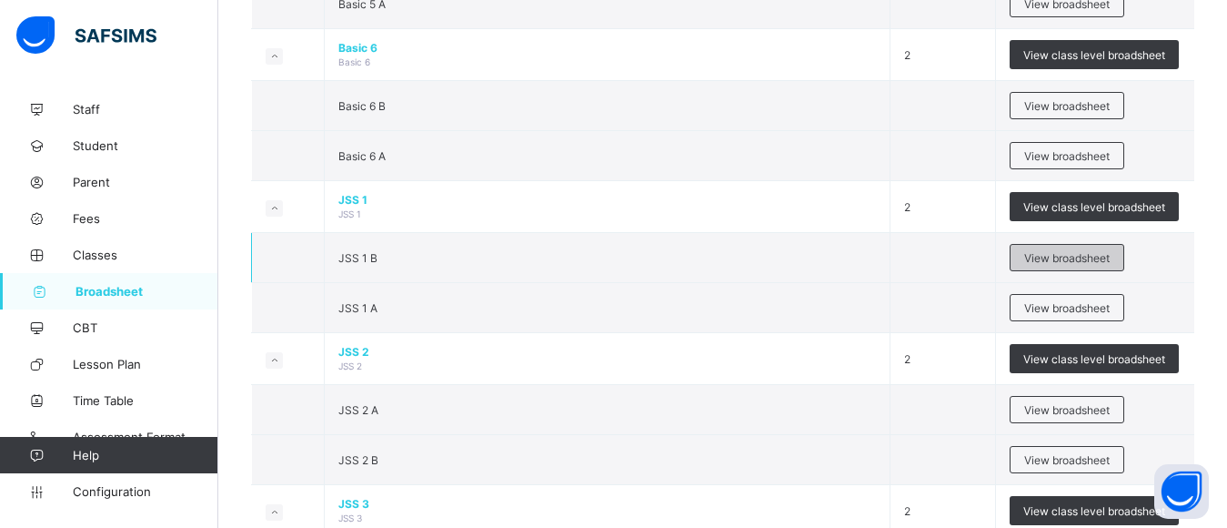
click at [1048, 265] on span "View broadsheet" at bounding box center [1066, 258] width 85 height 14
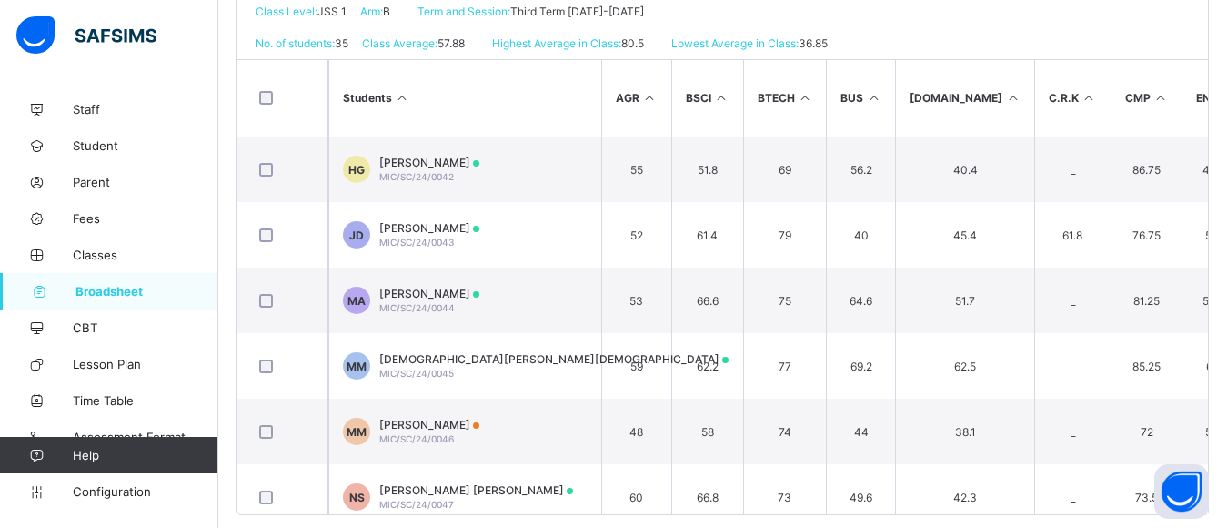
scroll to position [410, 0]
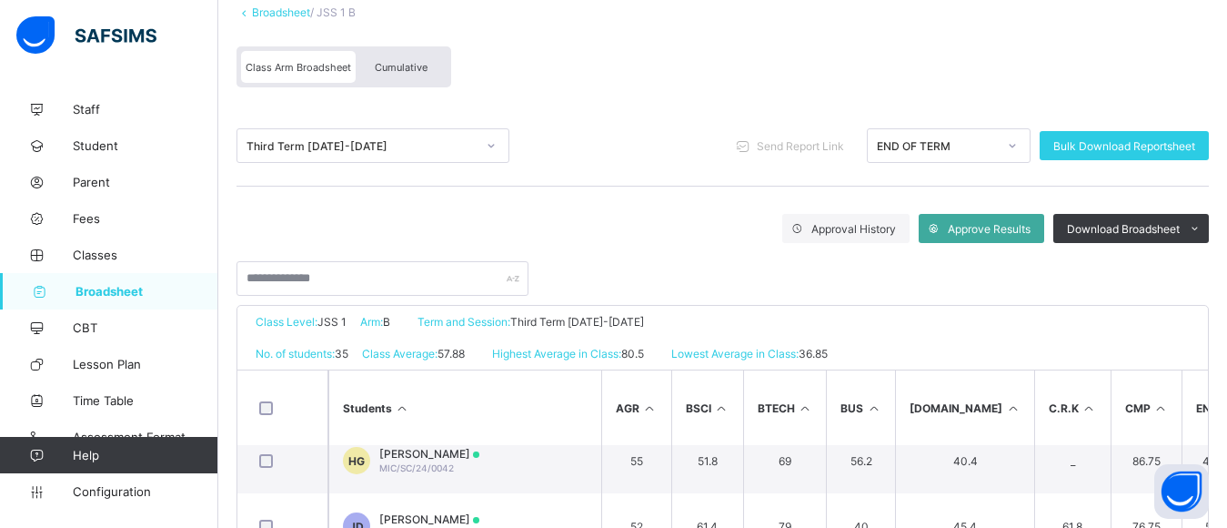
scroll to position [120, 0]
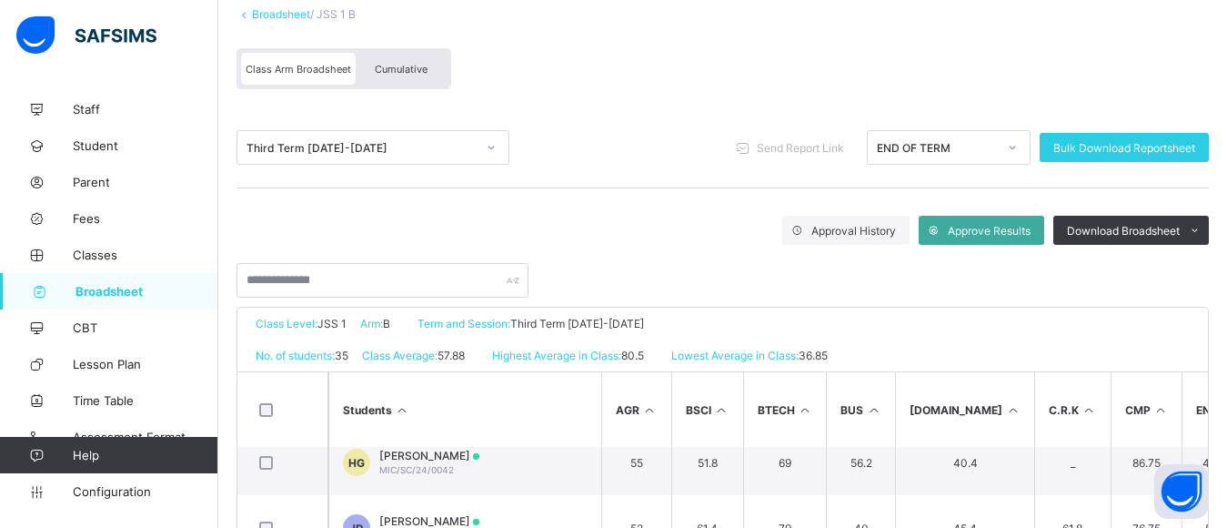
click at [398, 75] on span "Cumulative" at bounding box center [401, 69] width 53 height 13
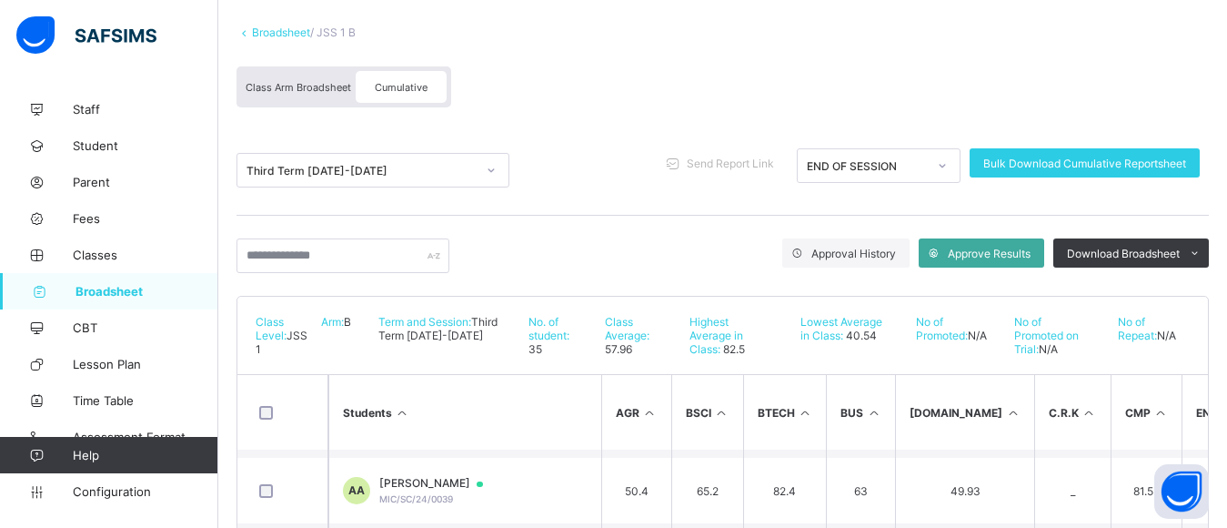
scroll to position [106, 0]
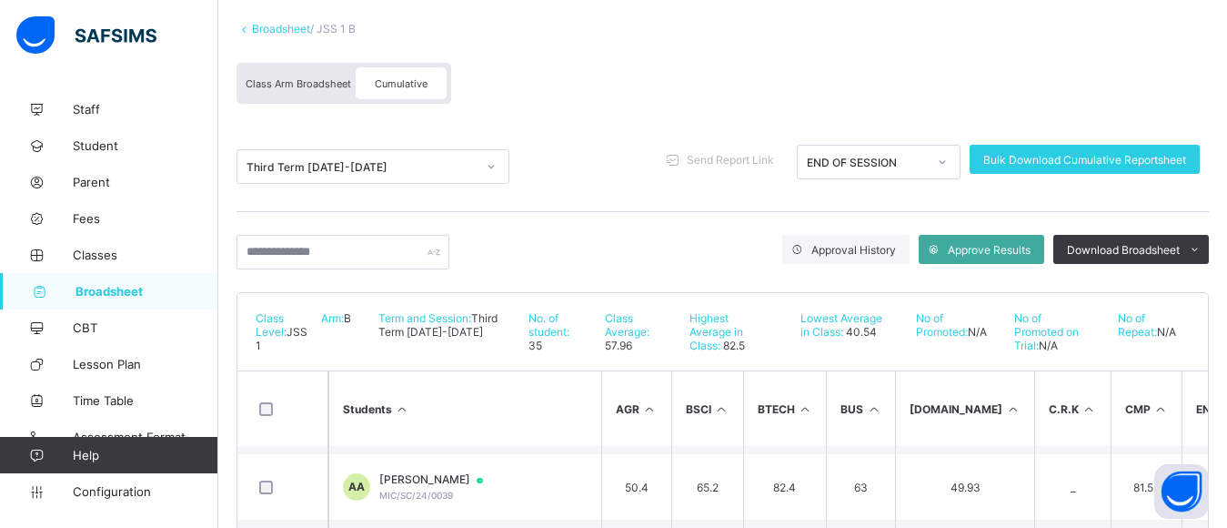
click at [122, 291] on span "Broadsheet" at bounding box center [146, 291] width 143 height 15
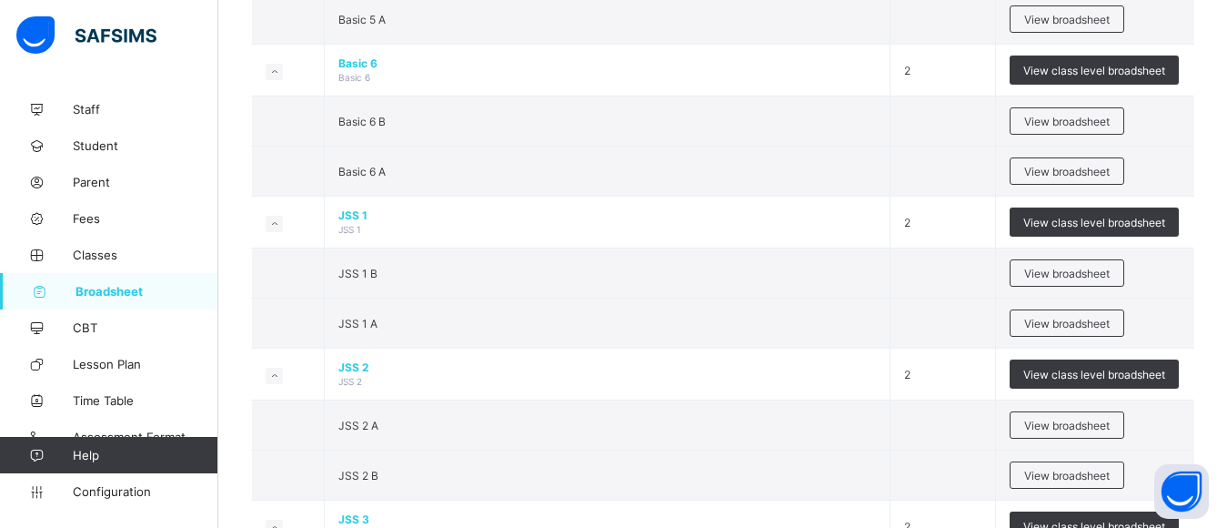
scroll to position [1538, 0]
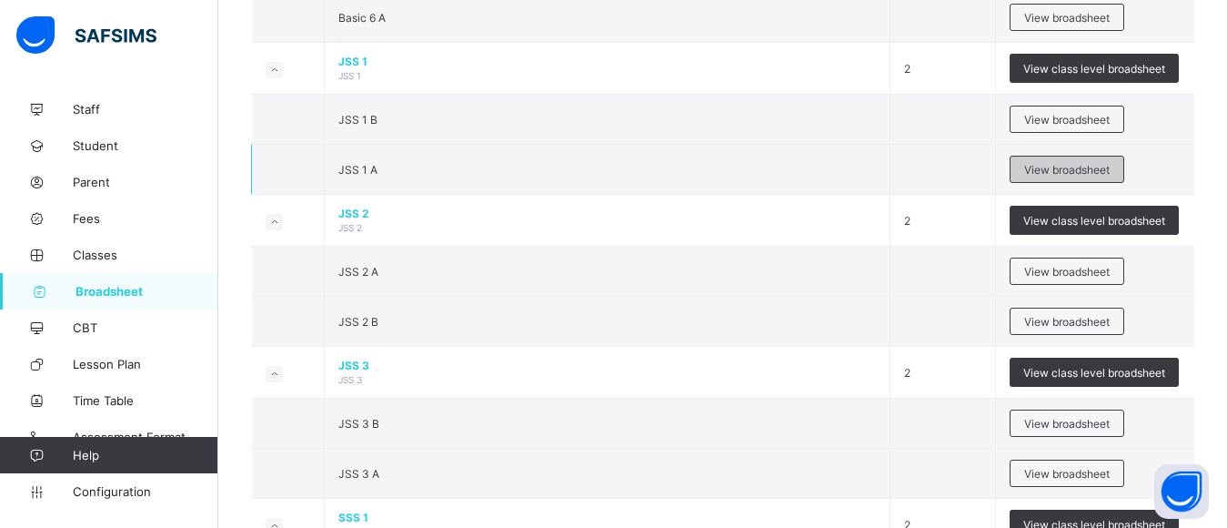
click at [1060, 176] on span "View broadsheet" at bounding box center [1066, 170] width 85 height 14
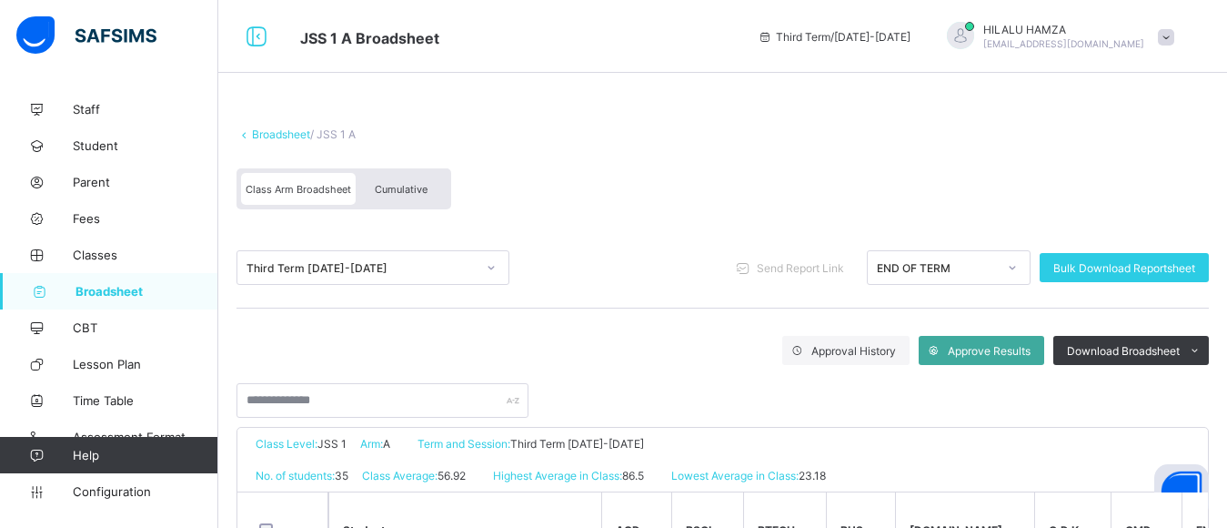
click at [381, 186] on div "Cumulative" at bounding box center [401, 189] width 91 height 32
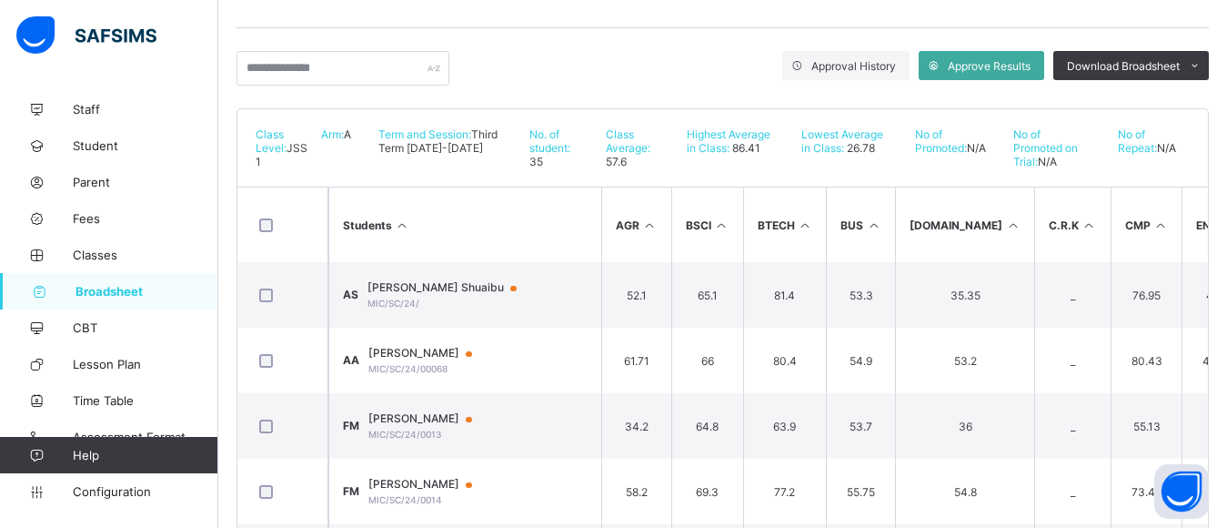
scroll to position [229, 0]
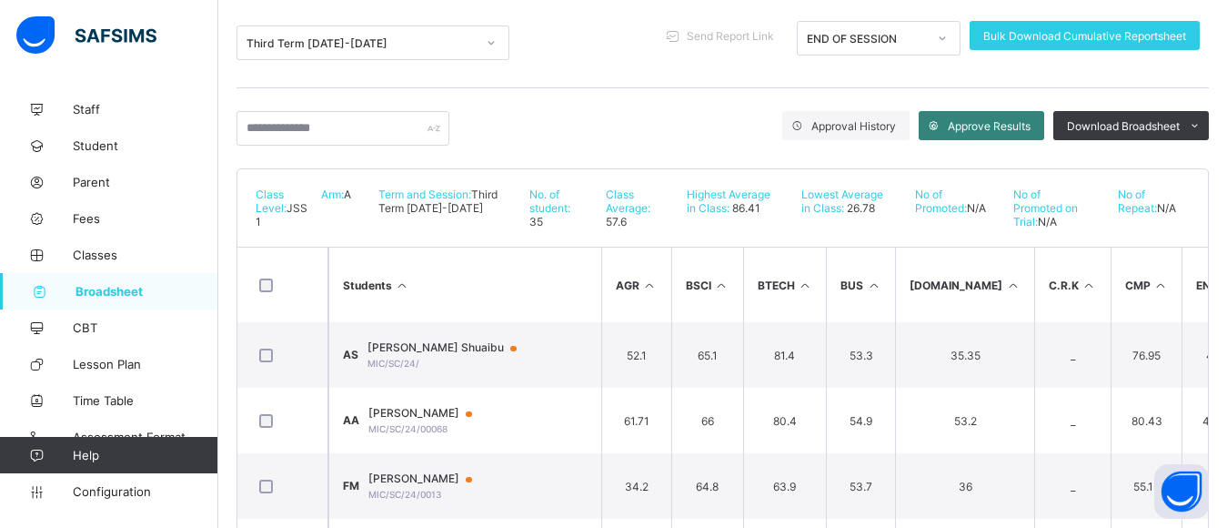
click at [1001, 133] on span "Approve Results" at bounding box center [989, 126] width 83 height 14
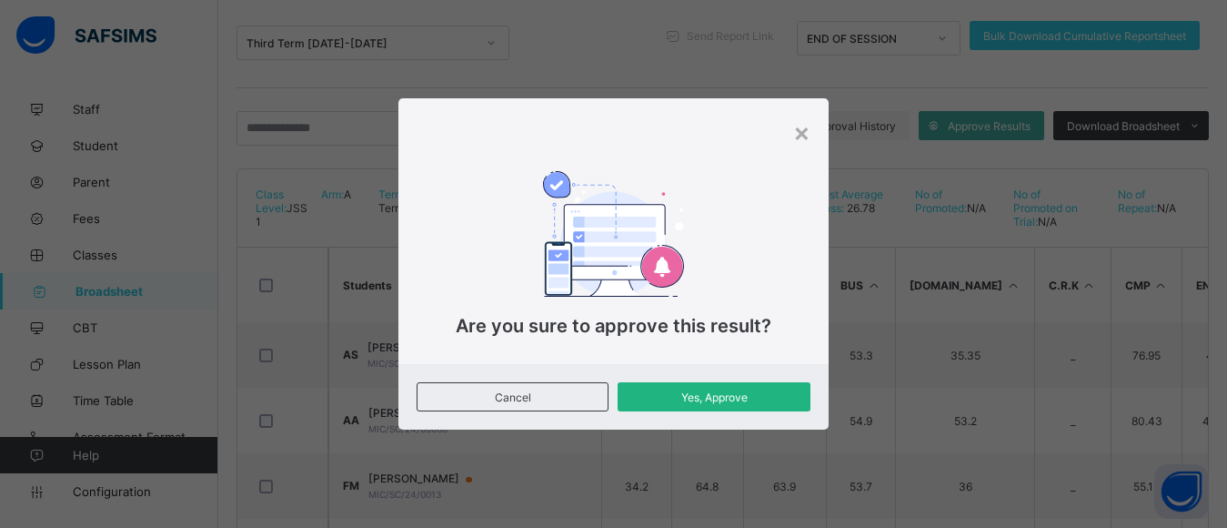
click at [717, 401] on span "Yes, Approve" at bounding box center [713, 397] width 165 height 14
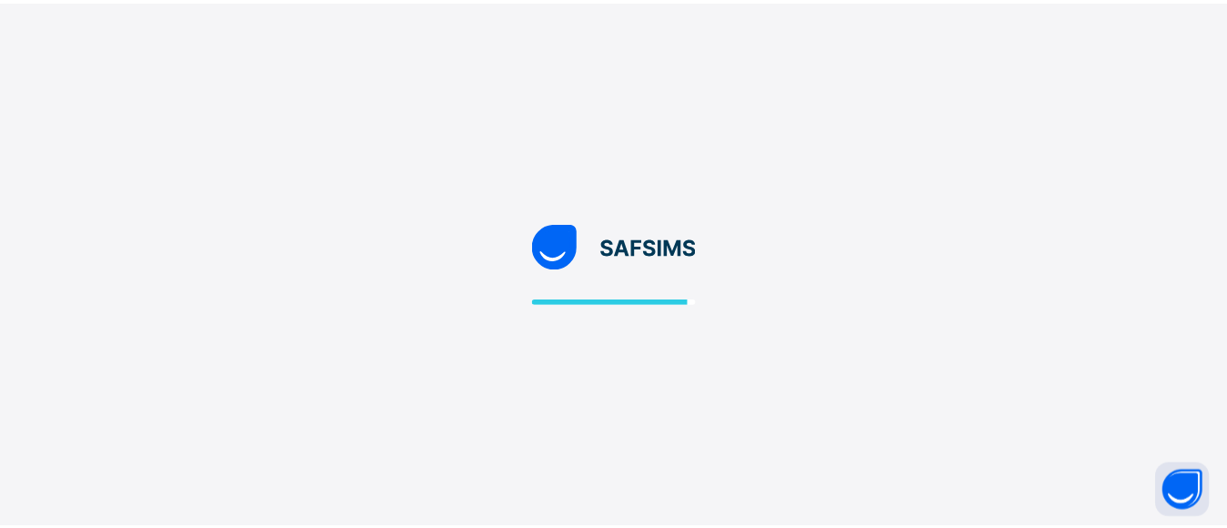
scroll to position [89, 0]
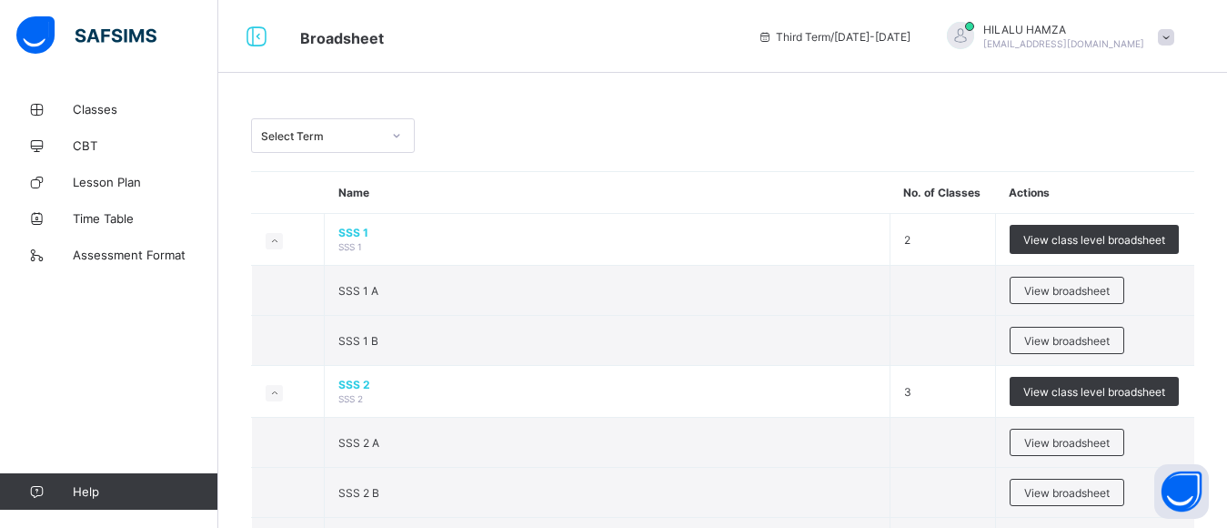
scroll to position [89, 0]
click at [104, 35] on img at bounding box center [86, 35] width 140 height 38
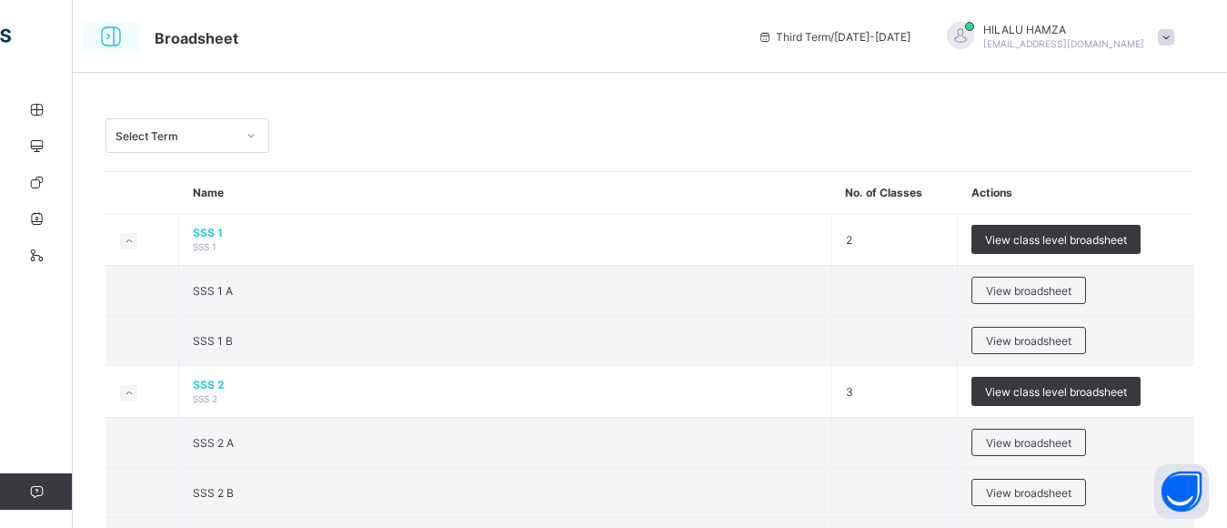
click at [106, 37] on icon at bounding box center [110, 37] width 31 height 26
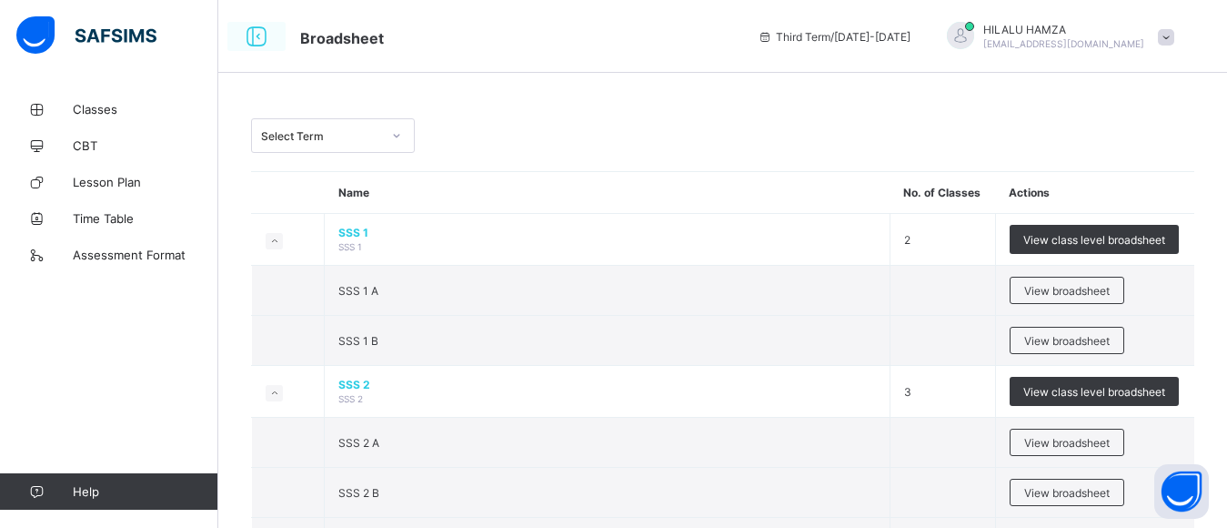
click at [106, 37] on img at bounding box center [86, 35] width 140 height 38
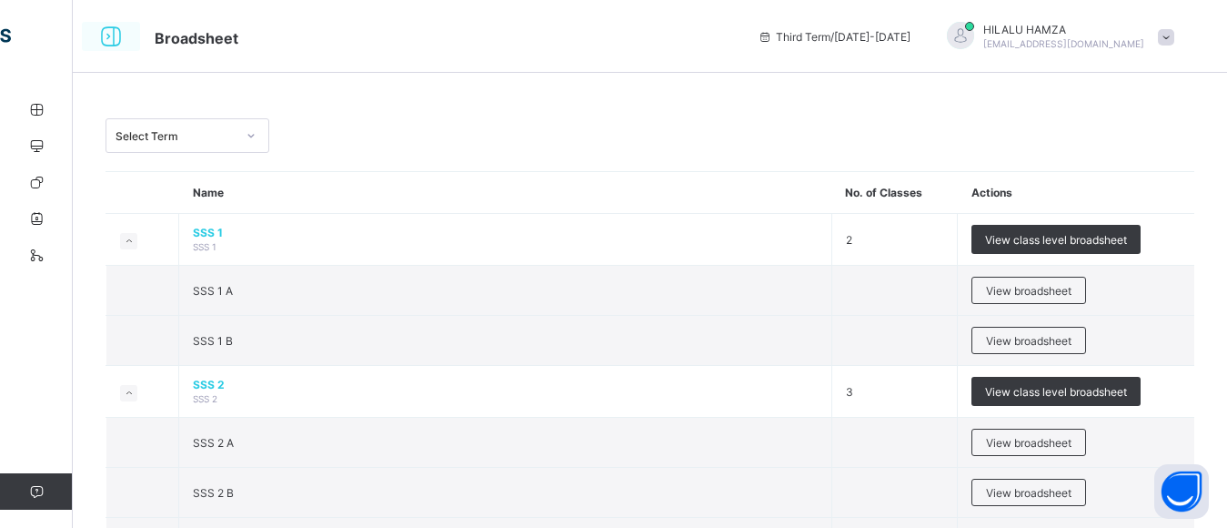
click at [106, 37] on icon at bounding box center [110, 37] width 31 height 26
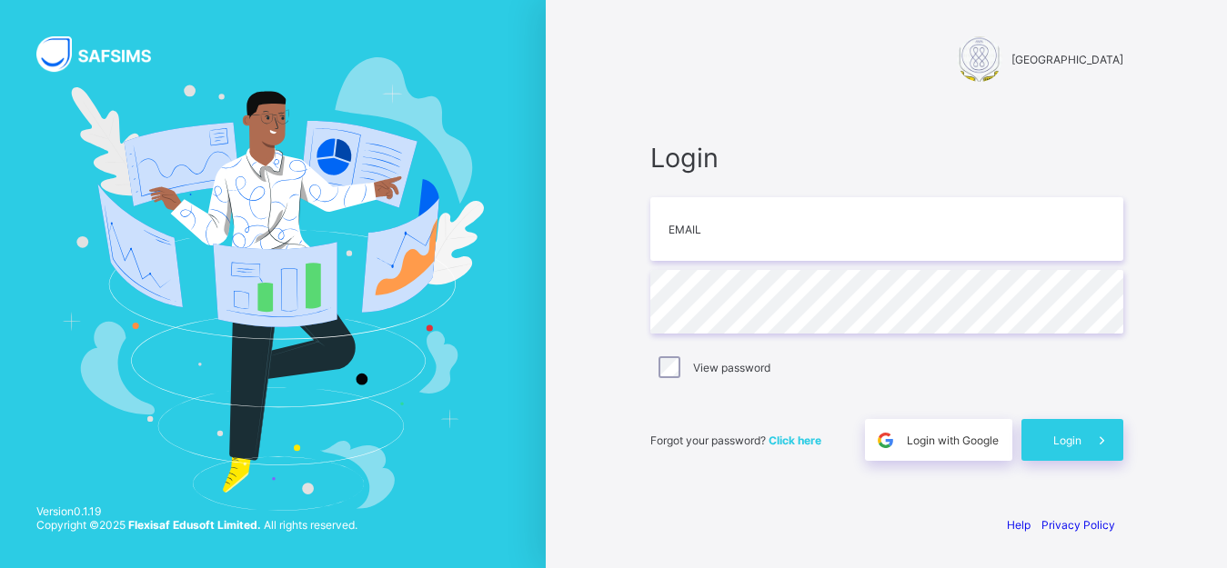
scroll to position [48, 0]
type input "**********"
click at [1100, 446] on icon at bounding box center [1101, 440] width 19 height 17
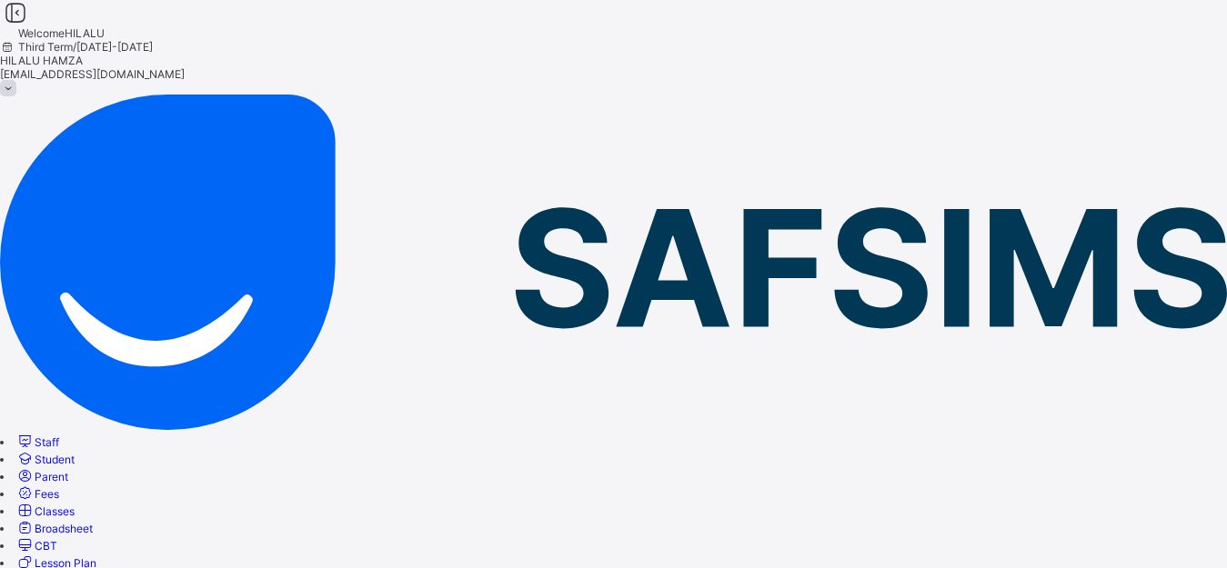
click at [93, 522] on span "Broadsheet" at bounding box center [64, 529] width 58 height 14
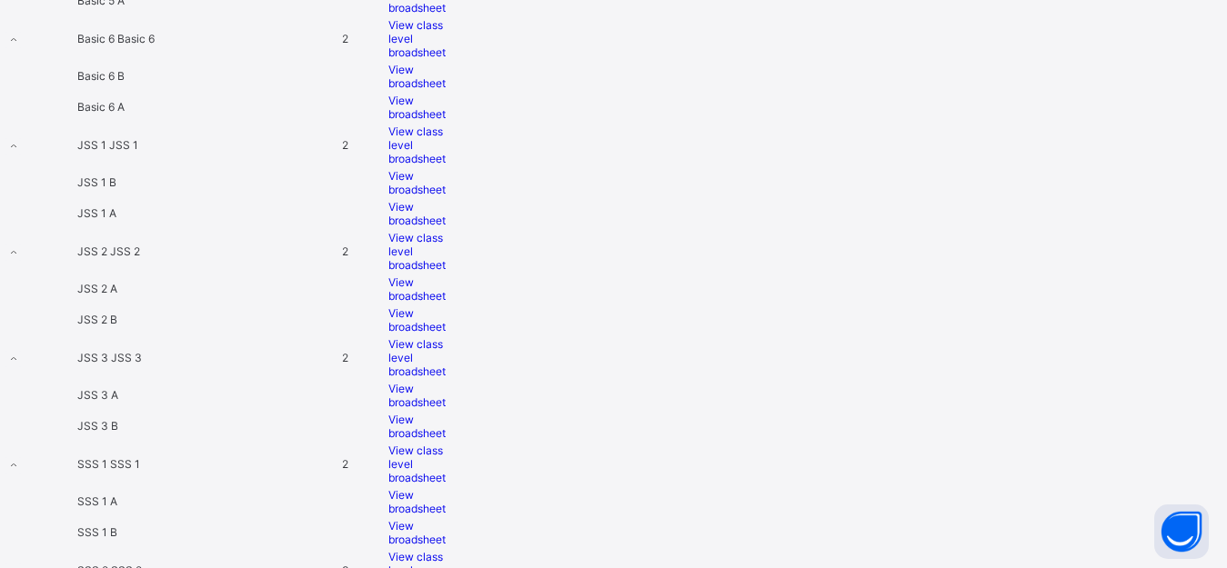
scroll to position [1495, 0]
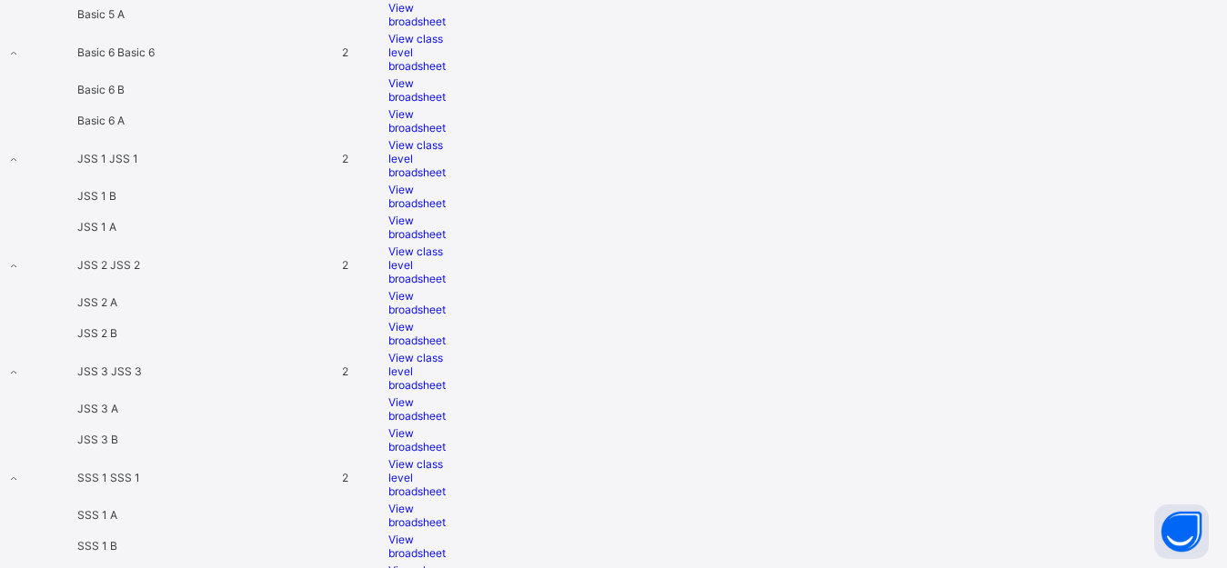
click at [446, 241] on span "View broadsheet" at bounding box center [416, 227] width 57 height 27
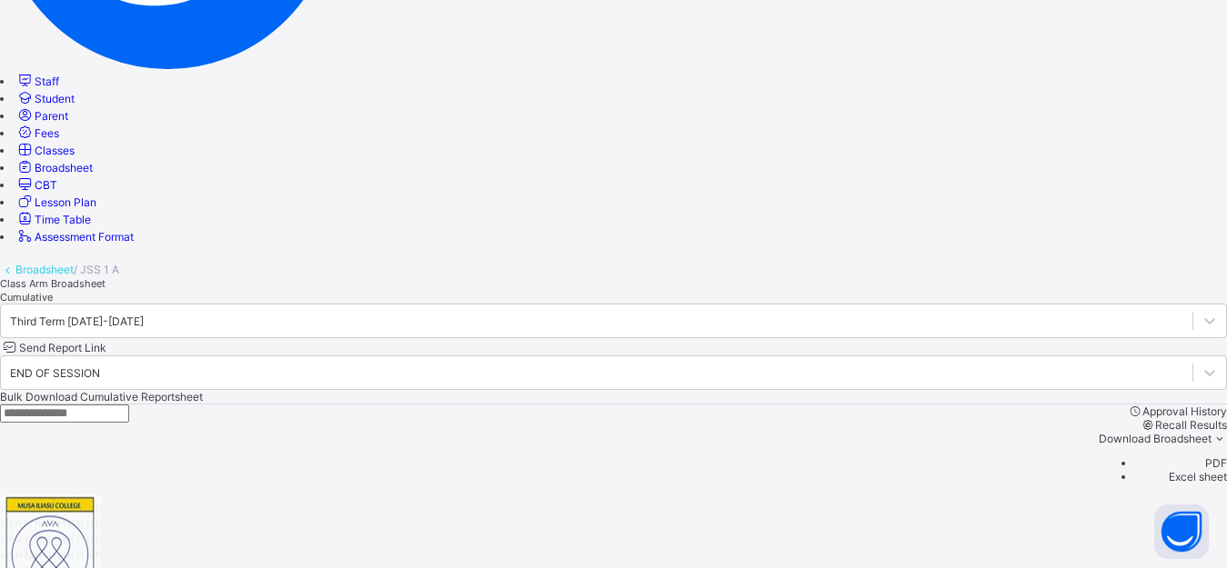
scroll to position [352, 0]
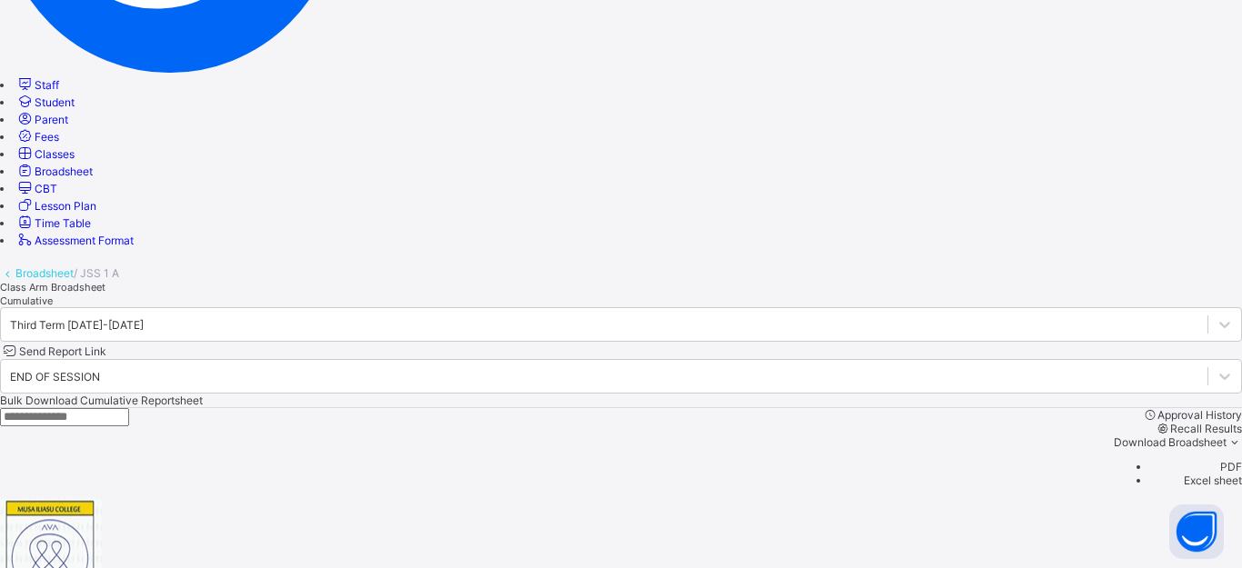
type textarea "*"
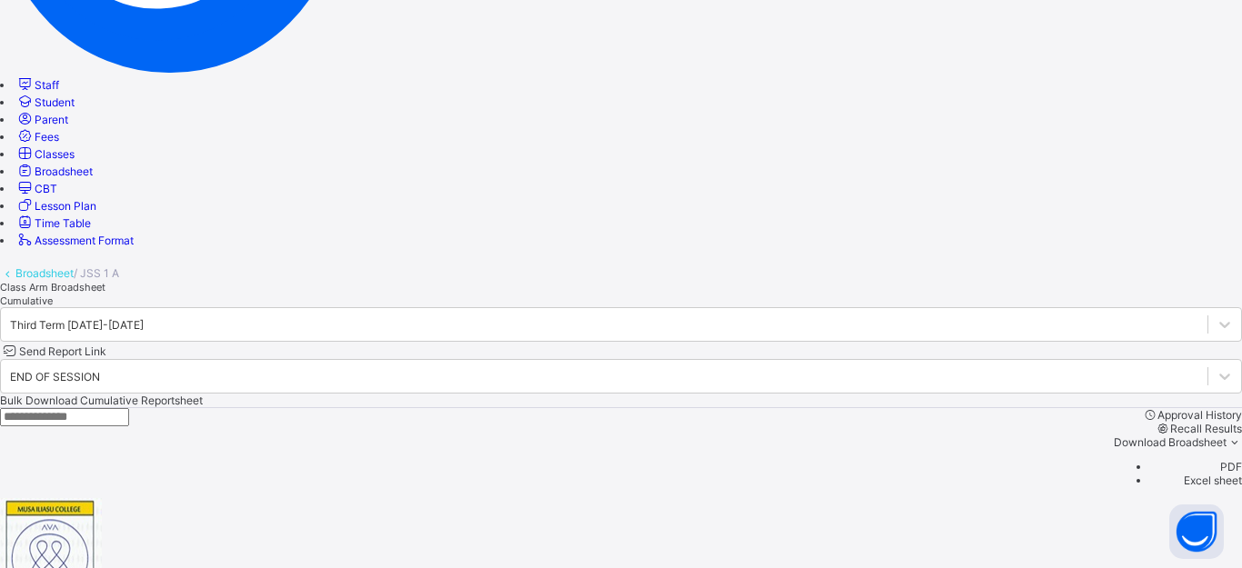
type textarea "*"
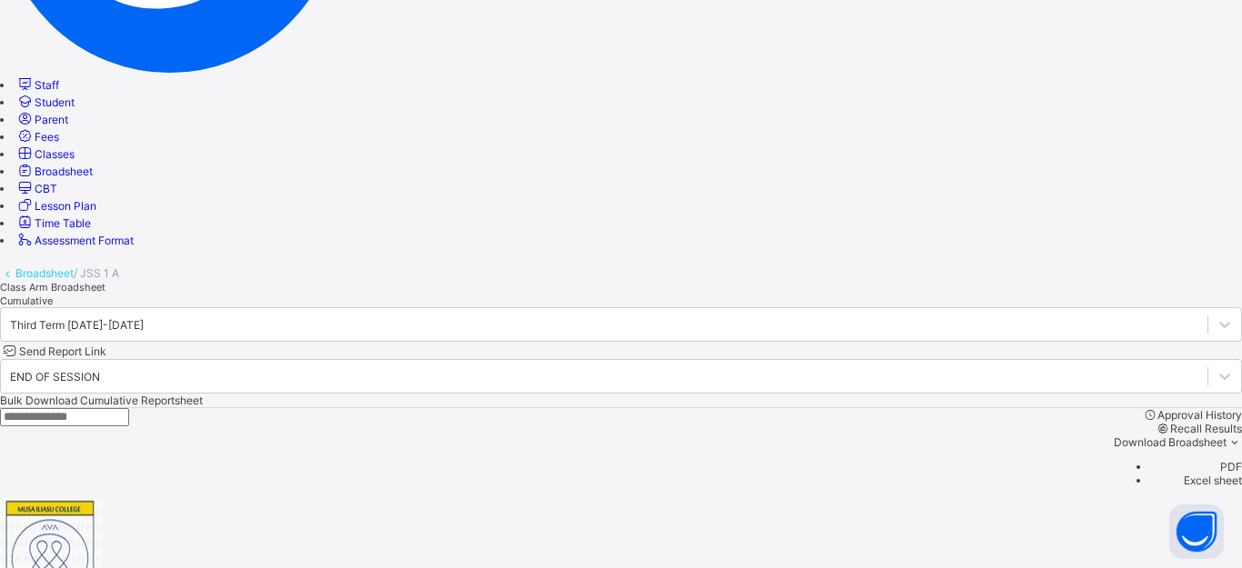
type textarea "*"
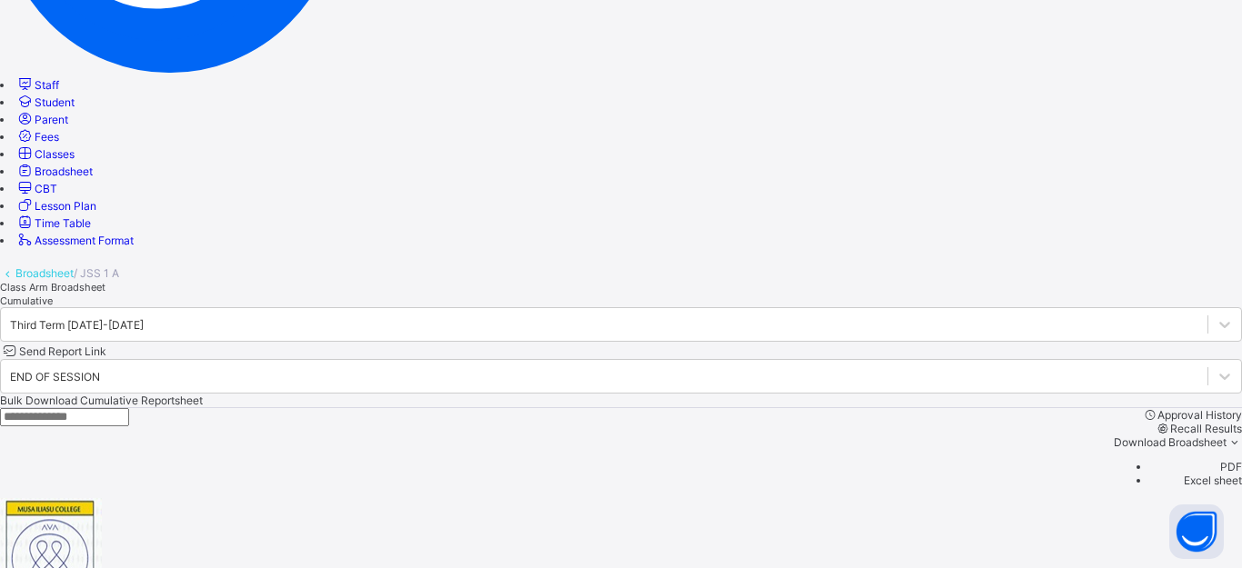
type textarea "*"
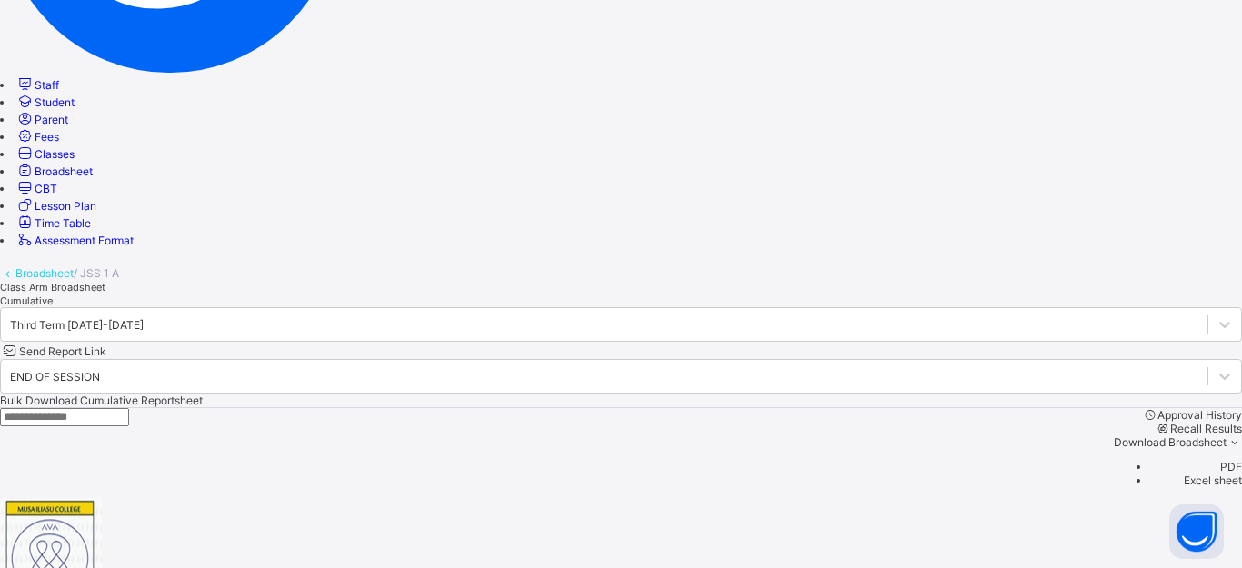
type textarea "*"
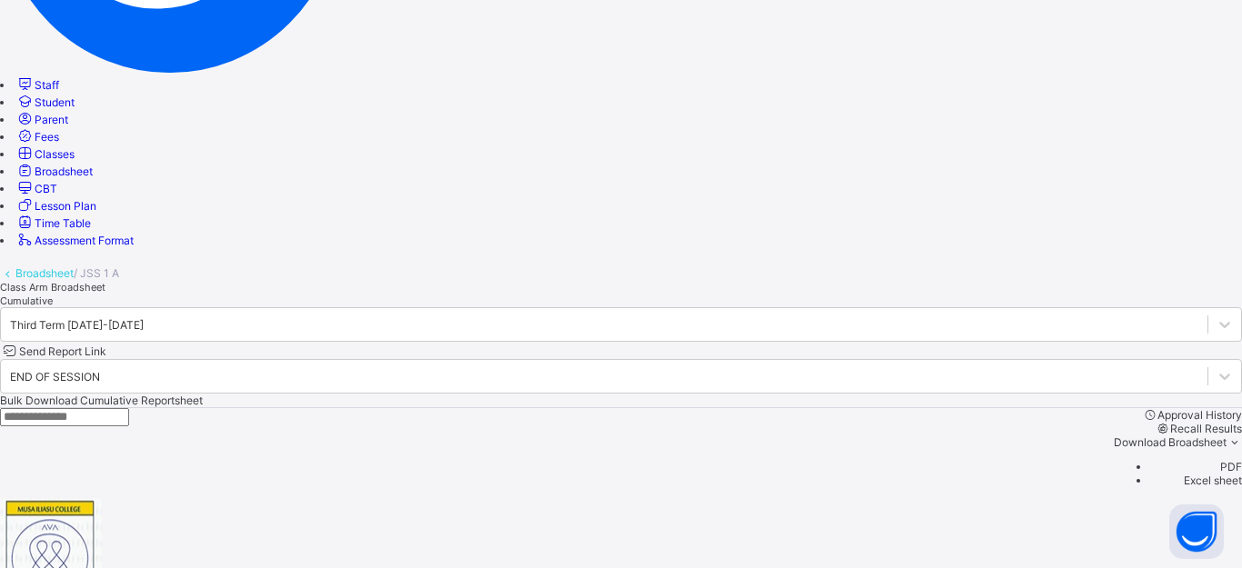
type textarea "*"
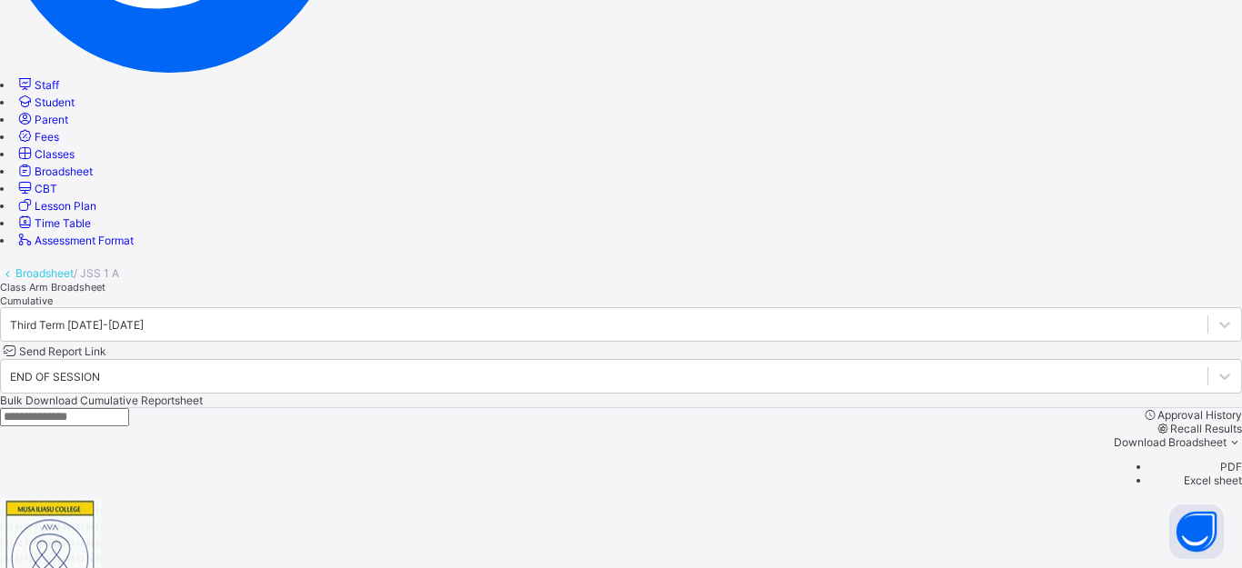
type textarea "*"
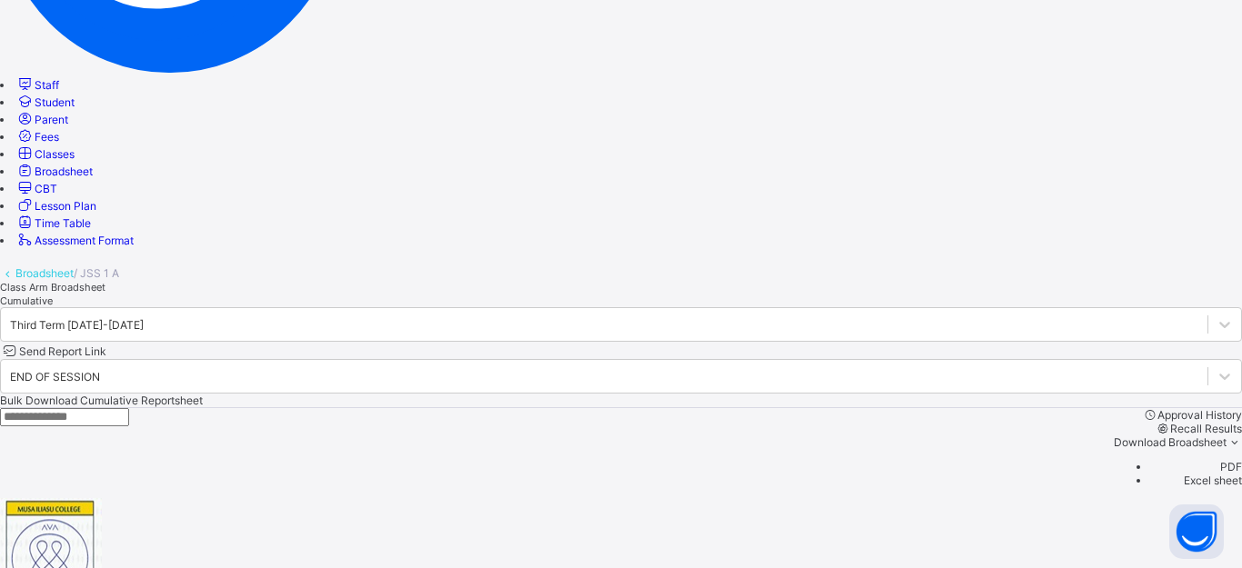
type textarea "*"
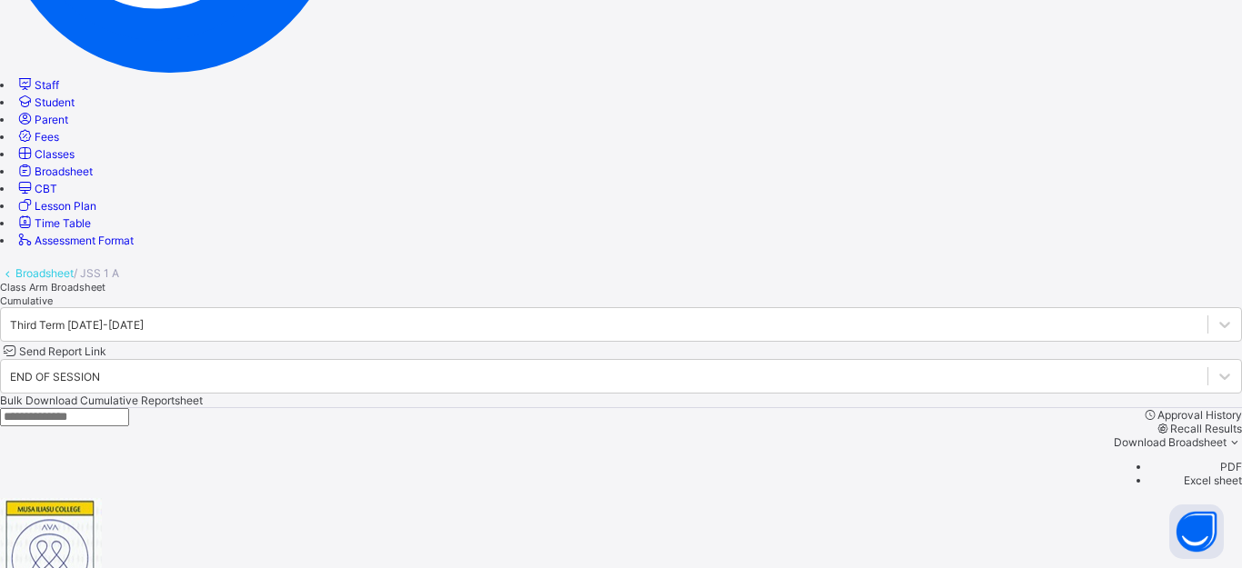
type textarea "*"
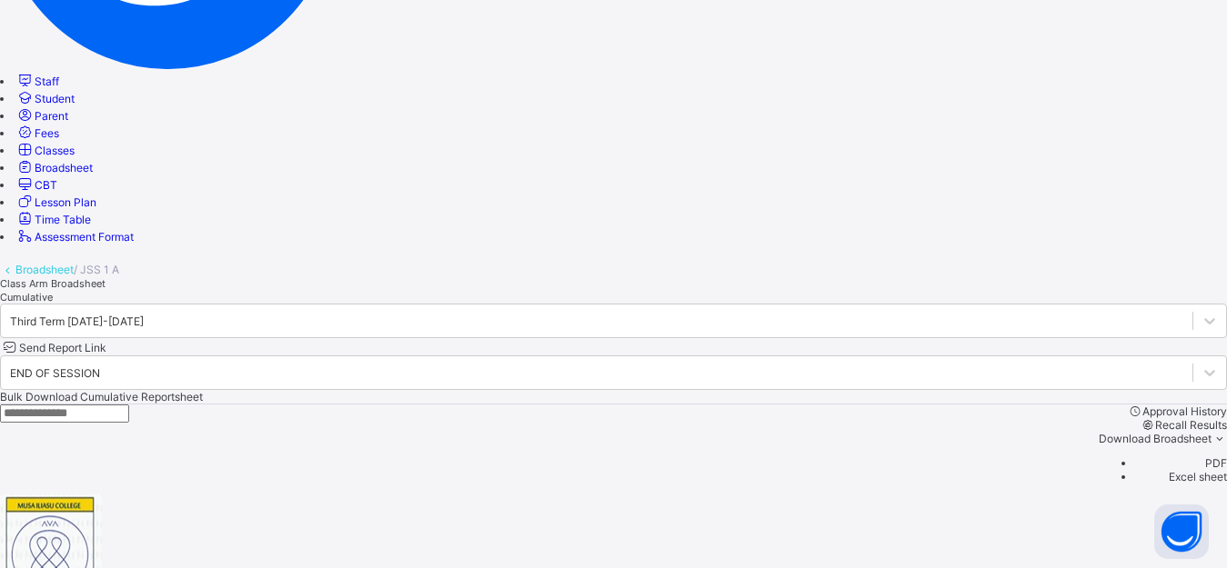
click at [93, 175] on span "Broadsheet" at bounding box center [64, 168] width 58 height 14
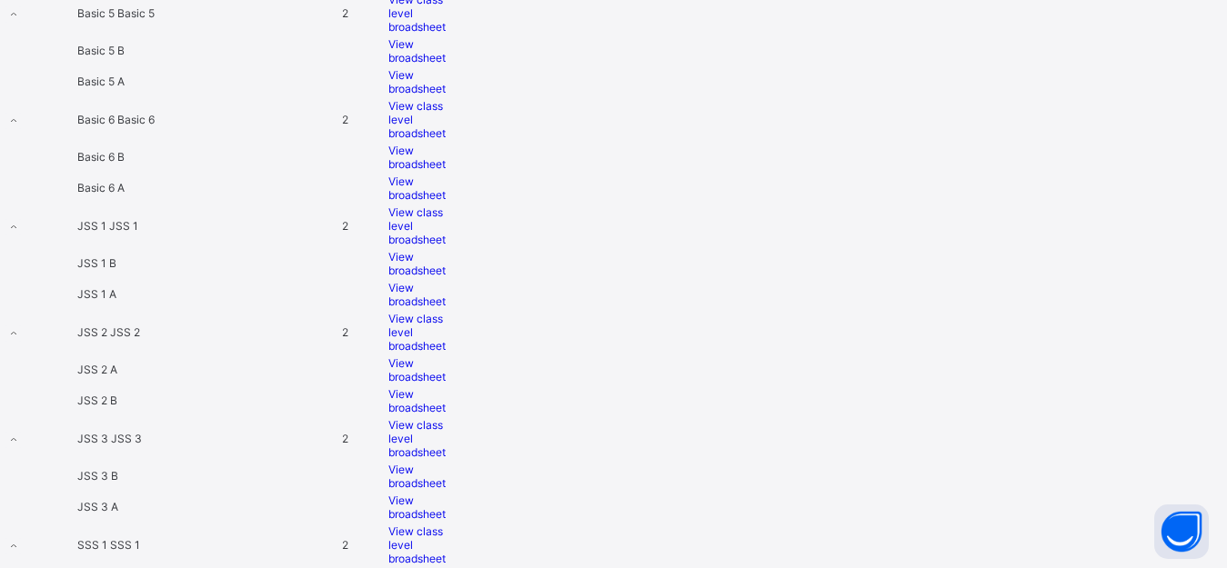
scroll to position [1435, 0]
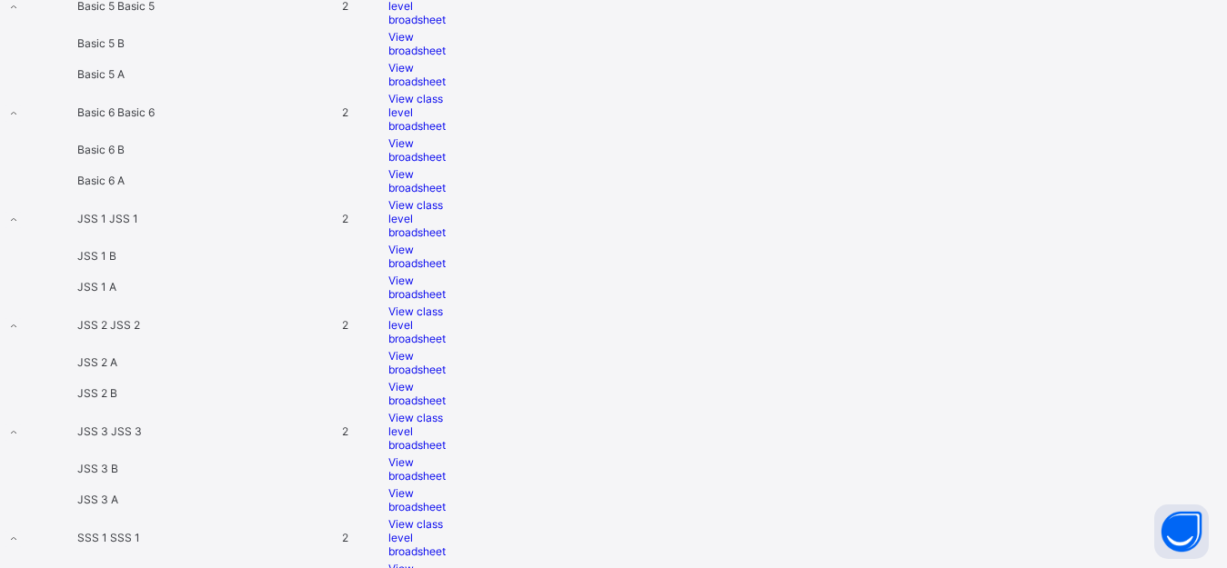
click at [446, 262] on span "View broadsheet" at bounding box center [416, 256] width 57 height 27
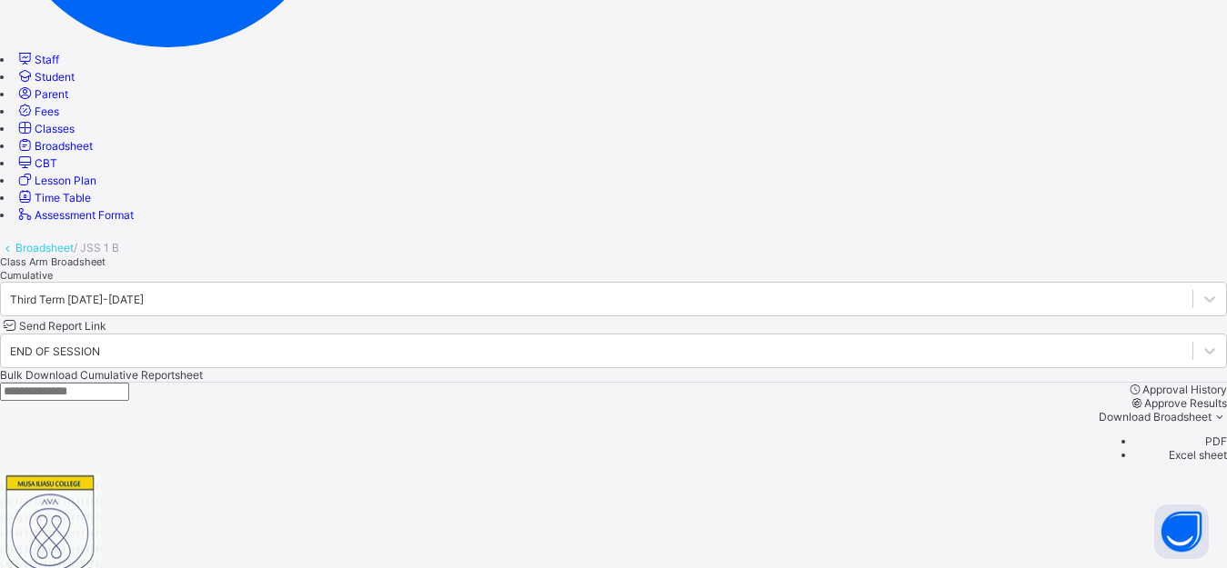
scroll to position [413, 0]
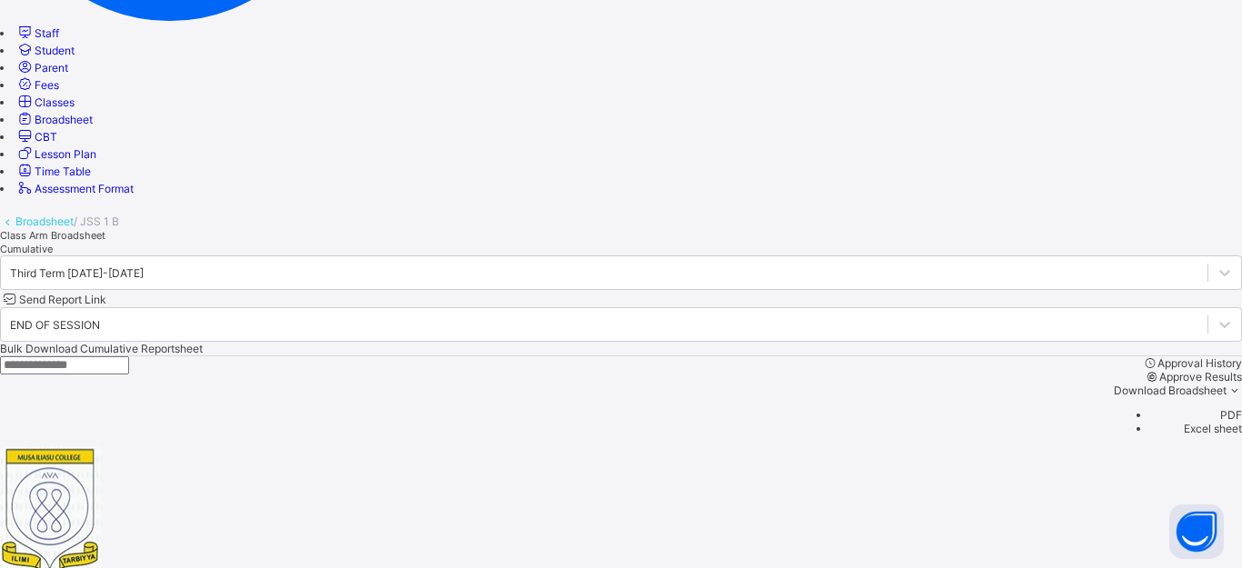
type textarea "*"
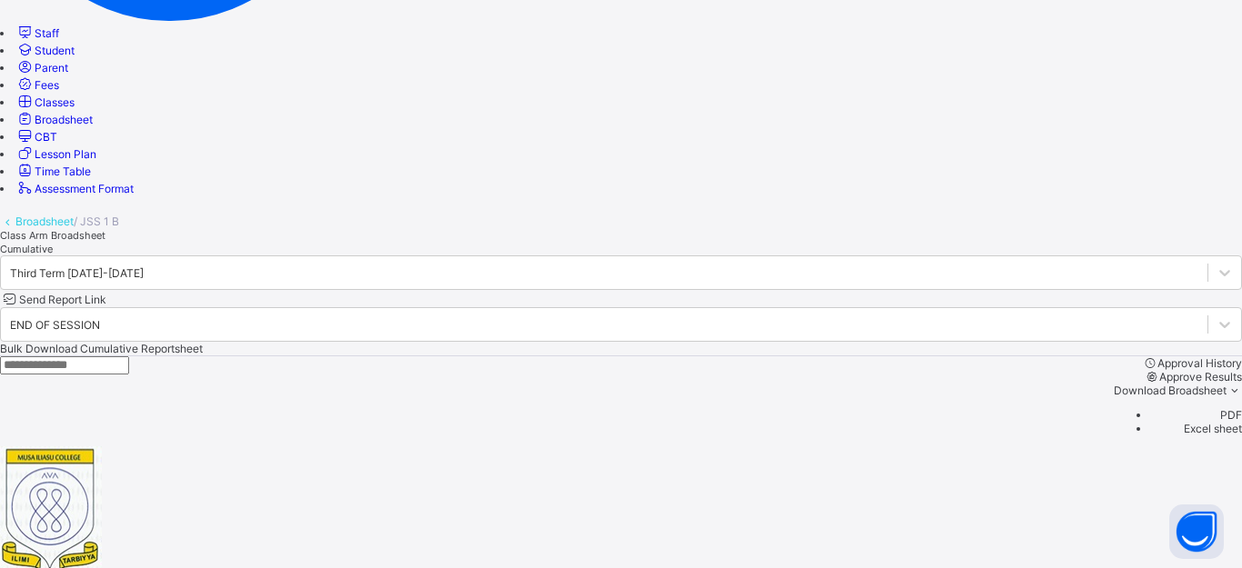
type textarea "*"
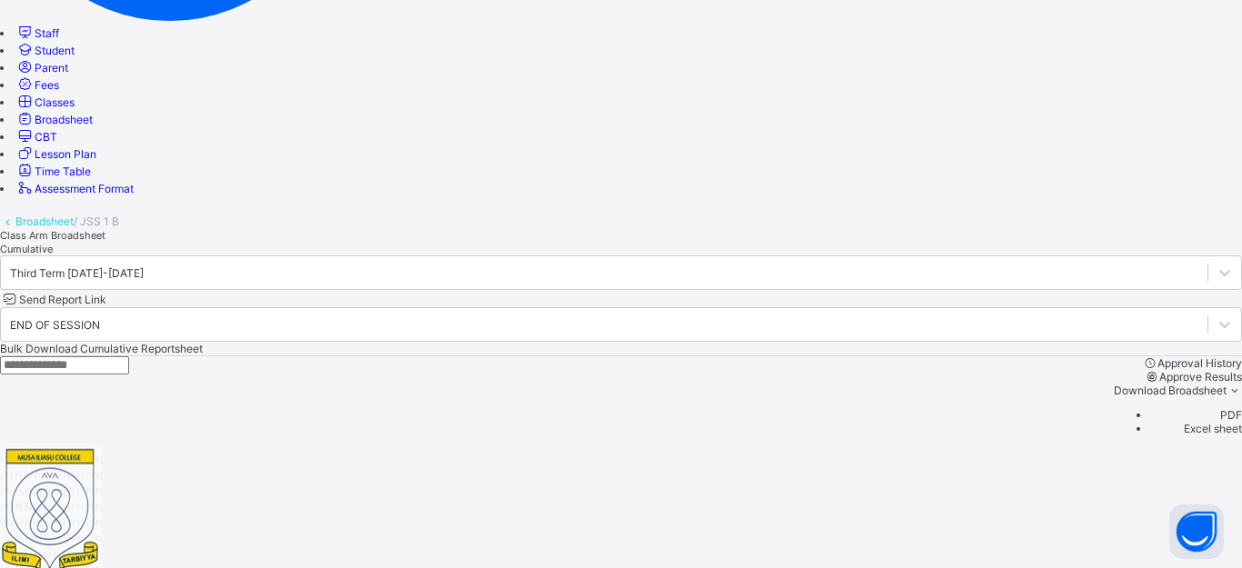
type textarea "*"
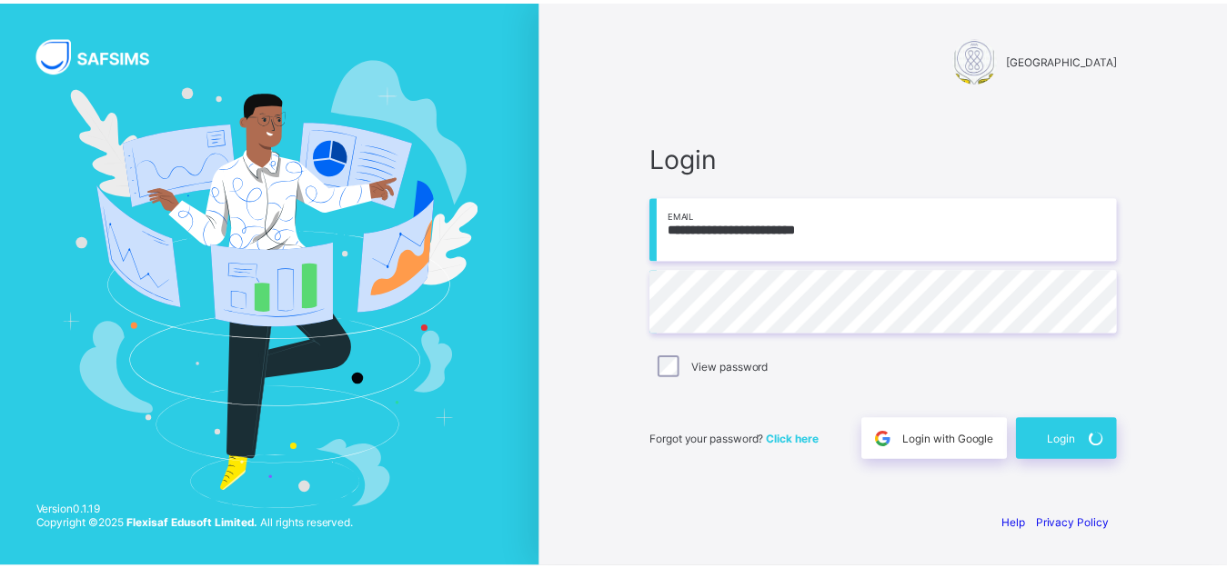
scroll to position [48, 0]
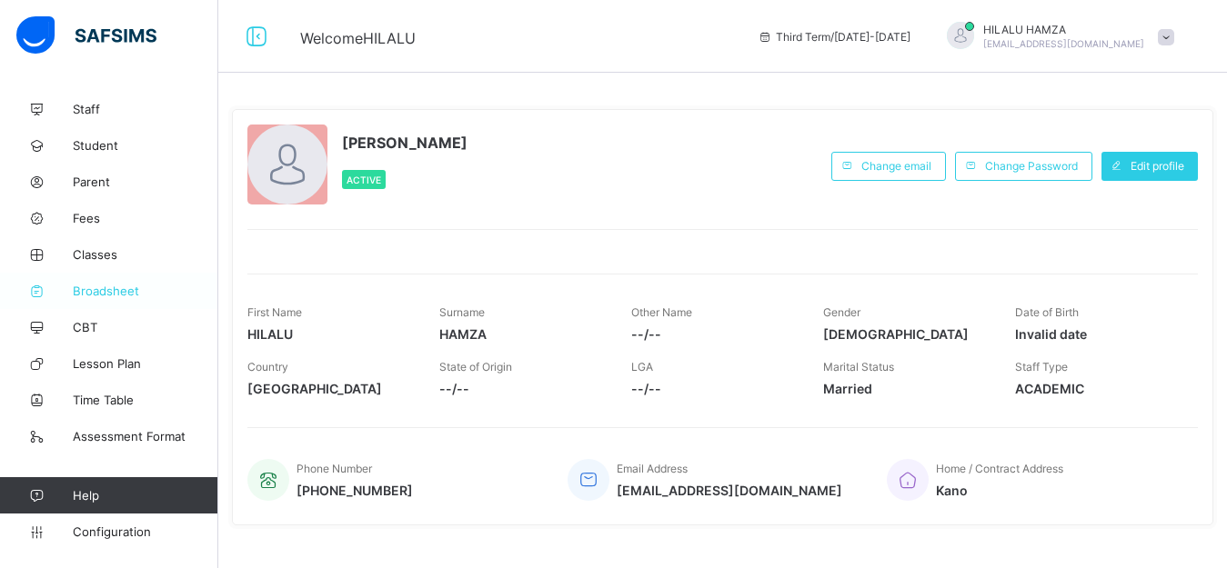
click at [105, 290] on span "Broadsheet" at bounding box center [146, 291] width 146 height 15
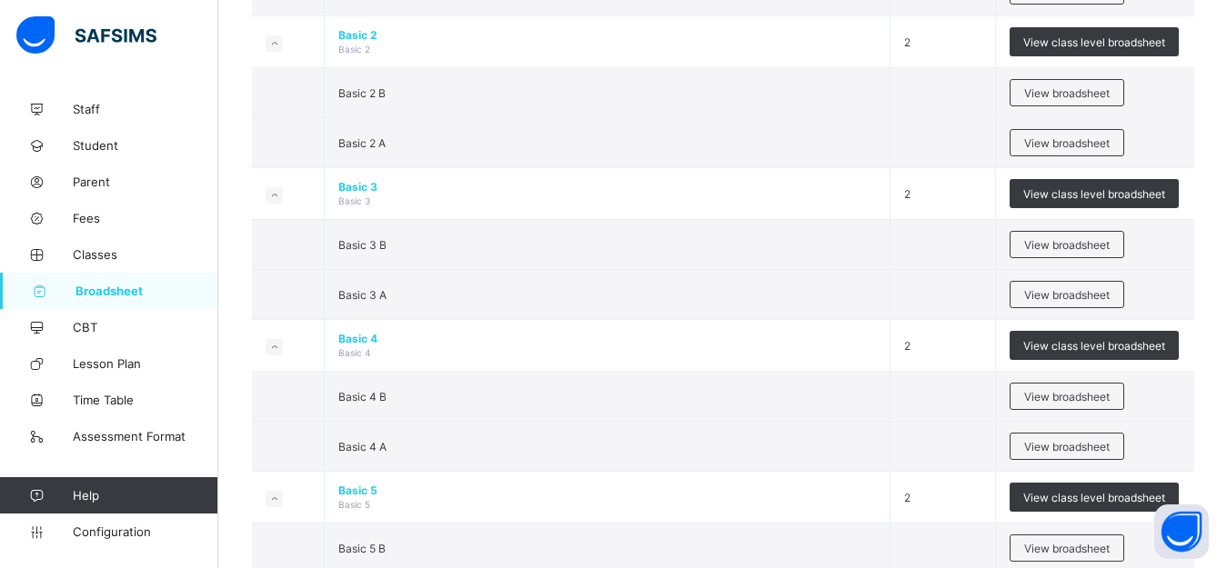
scroll to position [811, 0]
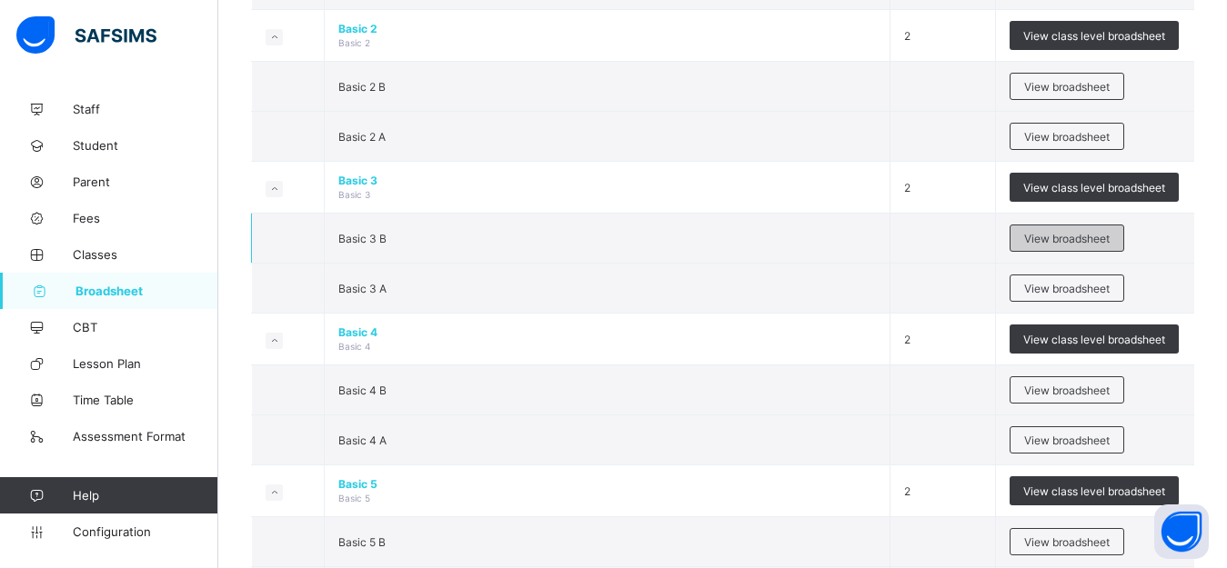
click at [1062, 246] on span "View broadsheet" at bounding box center [1066, 239] width 85 height 14
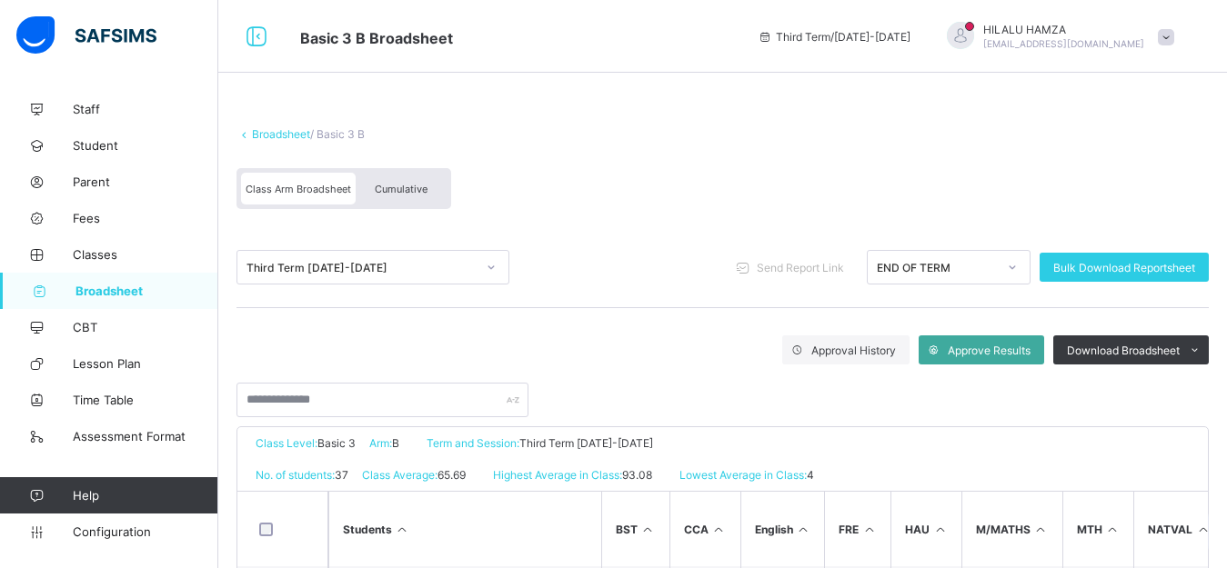
click at [386, 190] on span "Cumulative" at bounding box center [401, 189] width 53 height 13
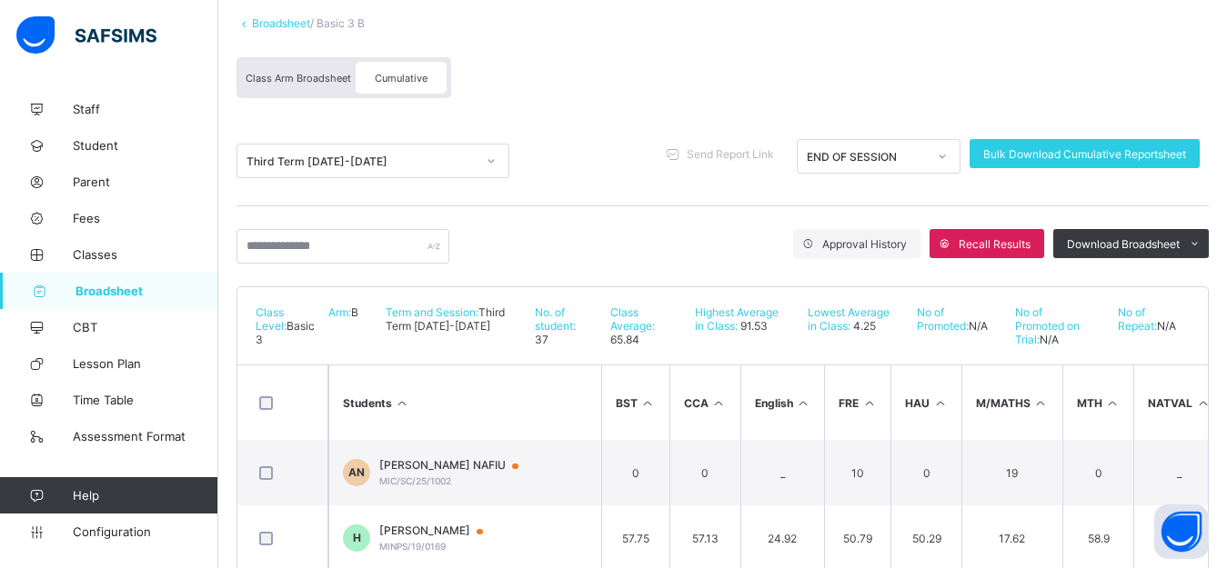
scroll to position [109, 0]
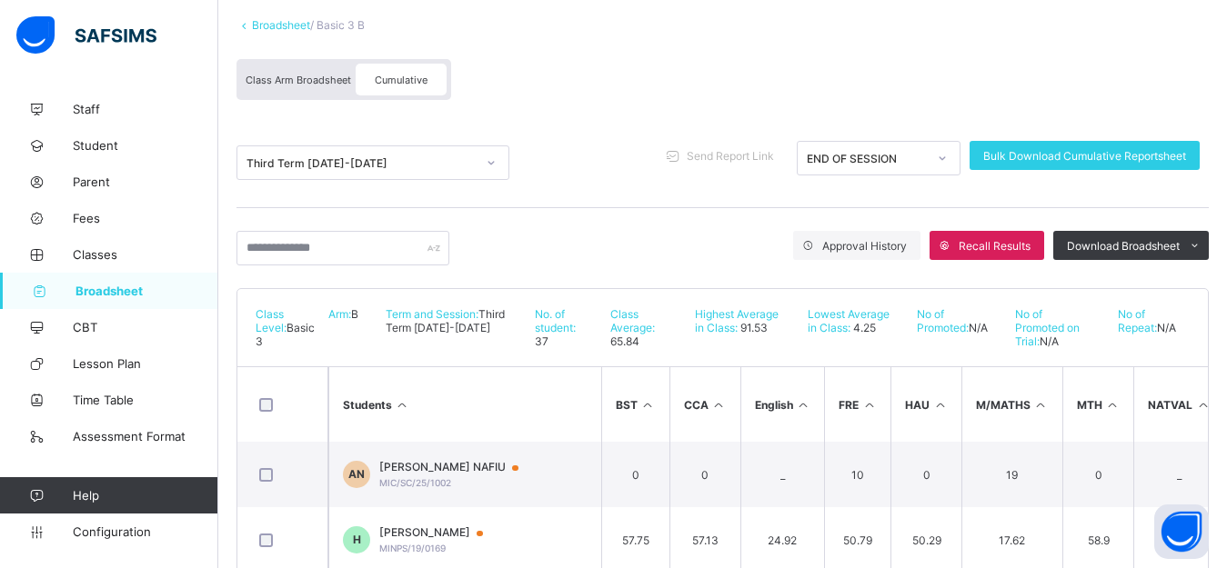
click at [286, 85] on span "Class Arm Broadsheet" at bounding box center [299, 80] width 106 height 13
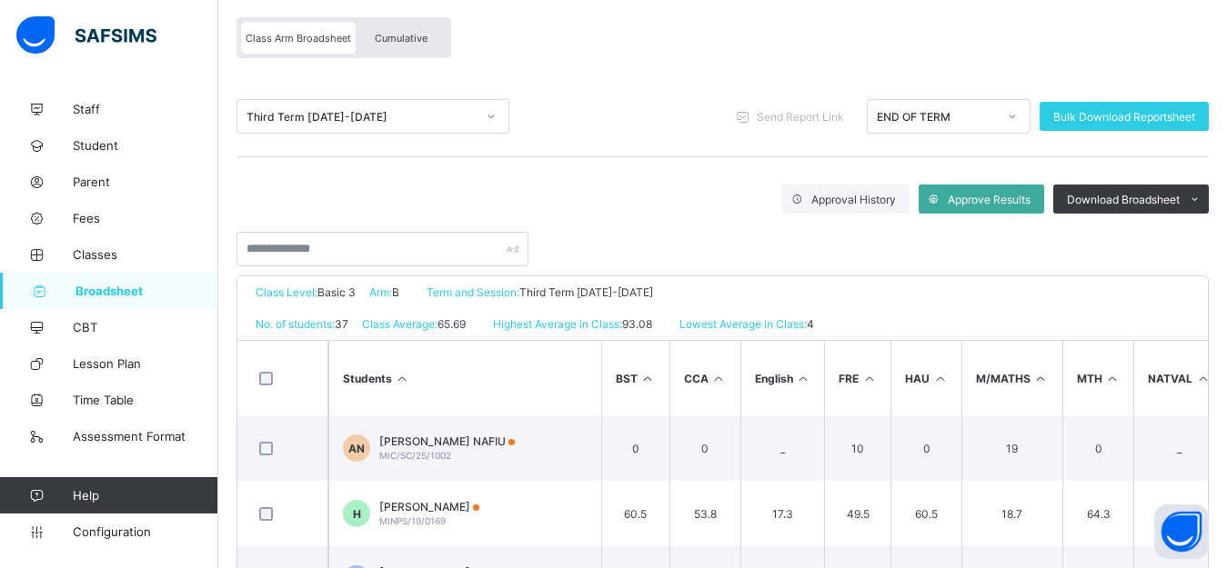
scroll to position [119, 0]
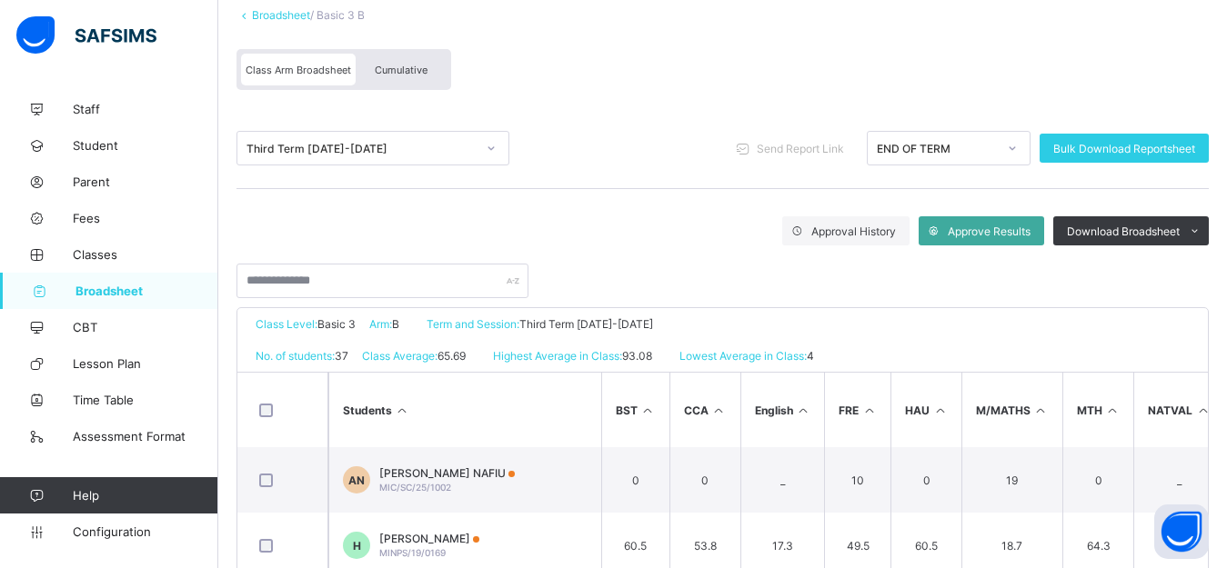
click at [387, 69] on span "Cumulative" at bounding box center [401, 70] width 53 height 13
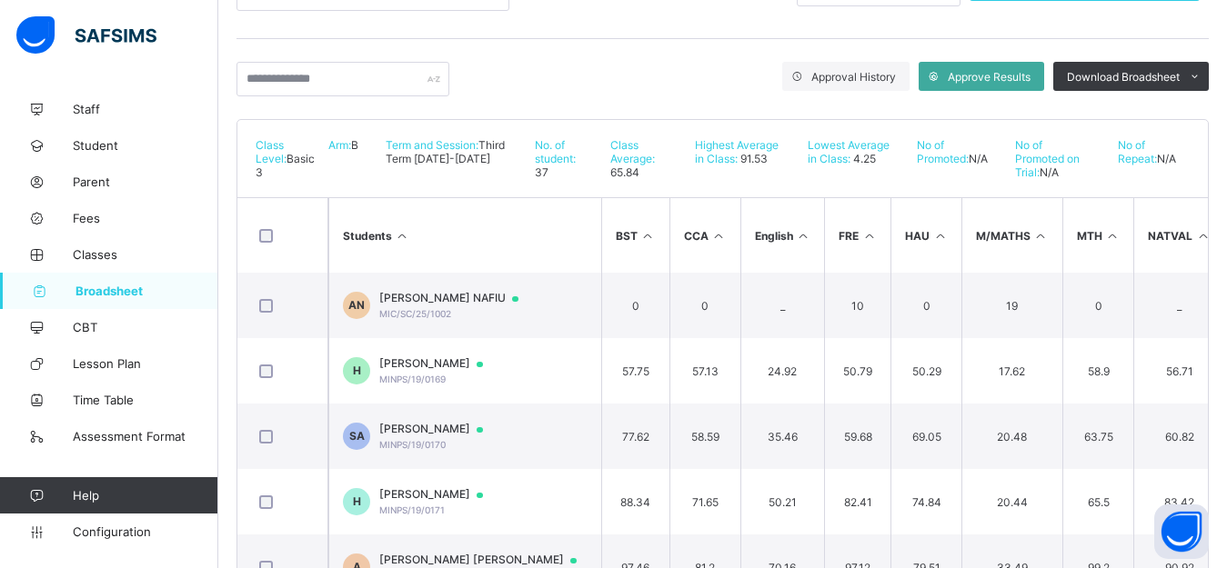
scroll to position [280, 0]
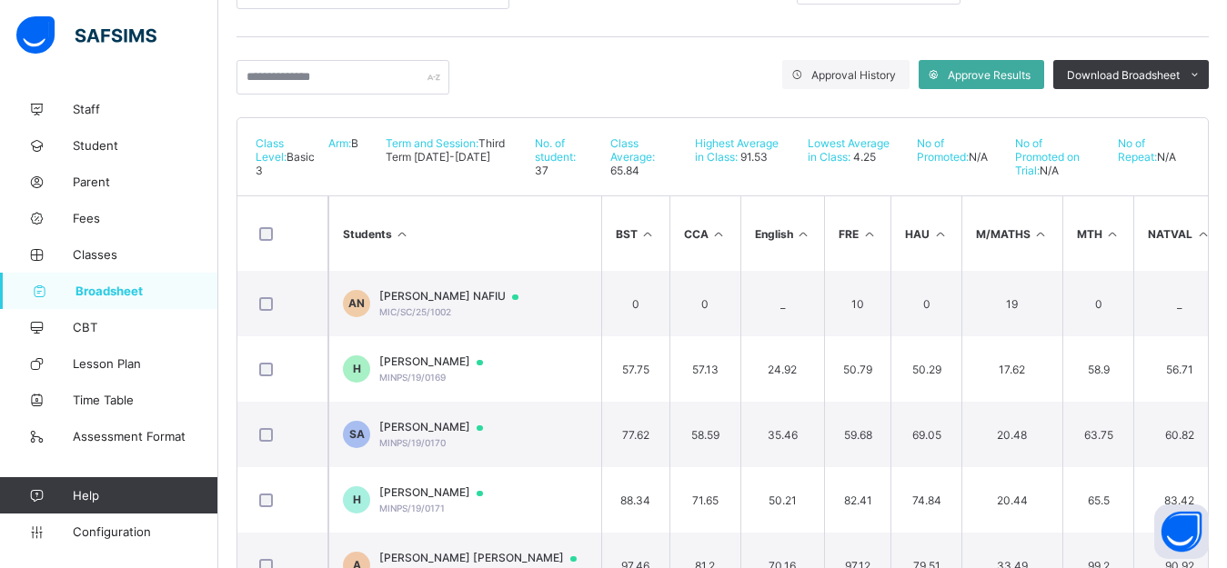
click at [105, 298] on span "Broadsheet" at bounding box center [146, 291] width 143 height 15
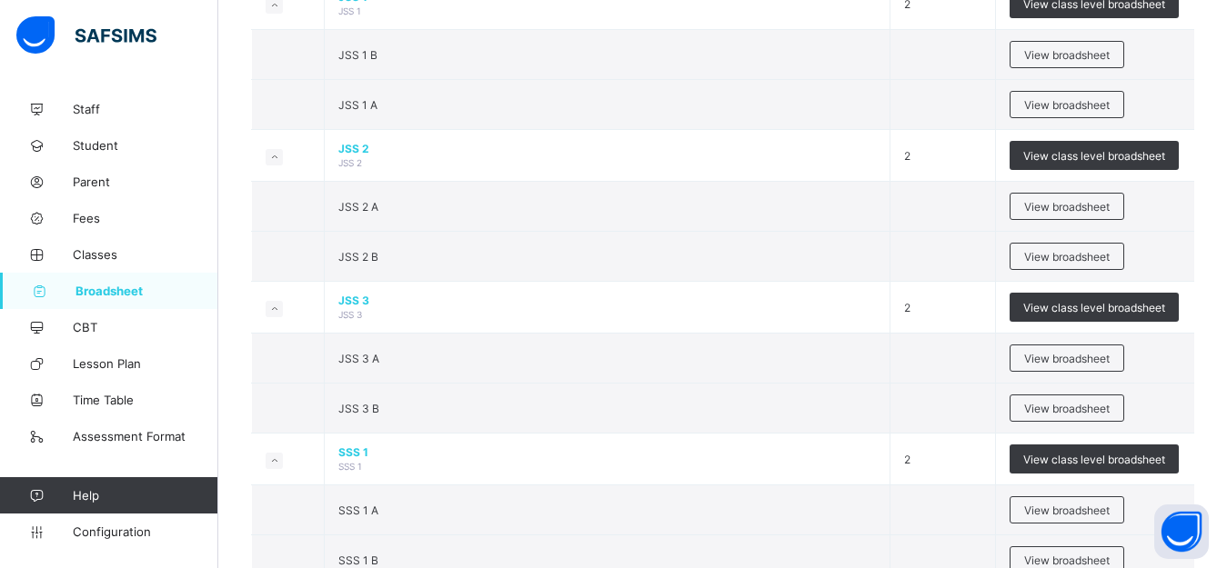
scroll to position [1764, 0]
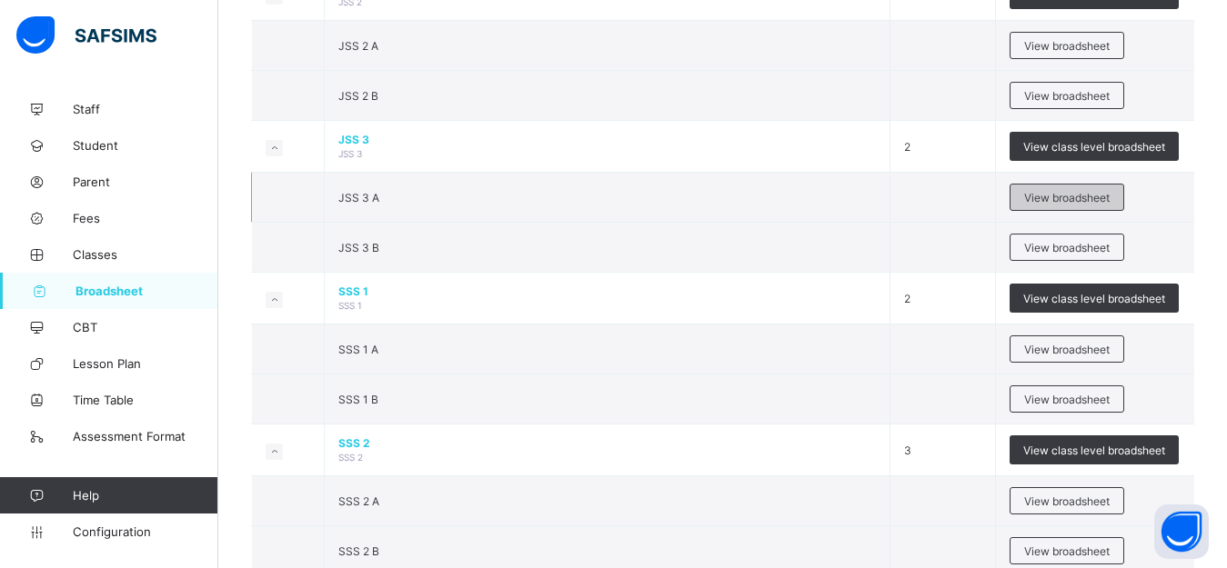
click at [1071, 205] on span "View broadsheet" at bounding box center [1066, 198] width 85 height 14
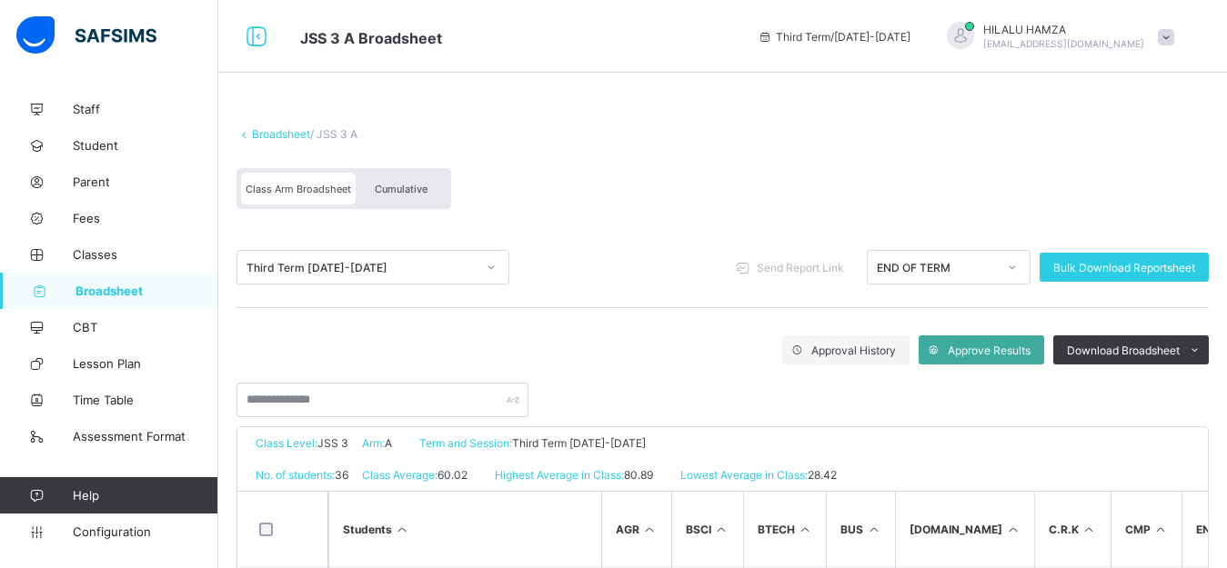
scroll to position [27, 0]
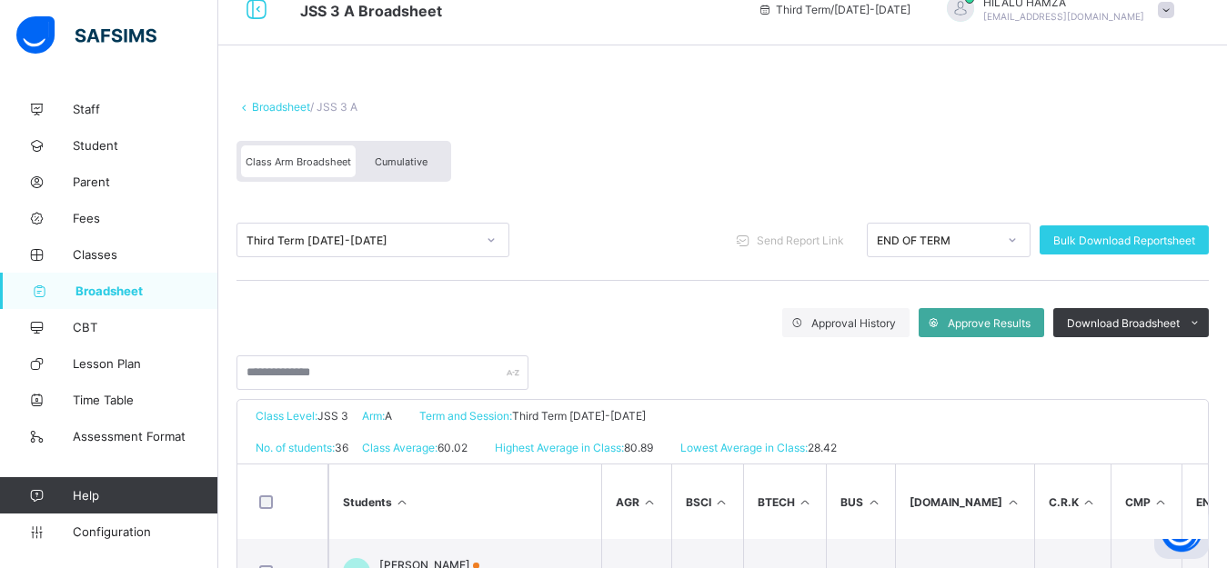
click at [398, 165] on span "Cumulative" at bounding box center [401, 162] width 53 height 13
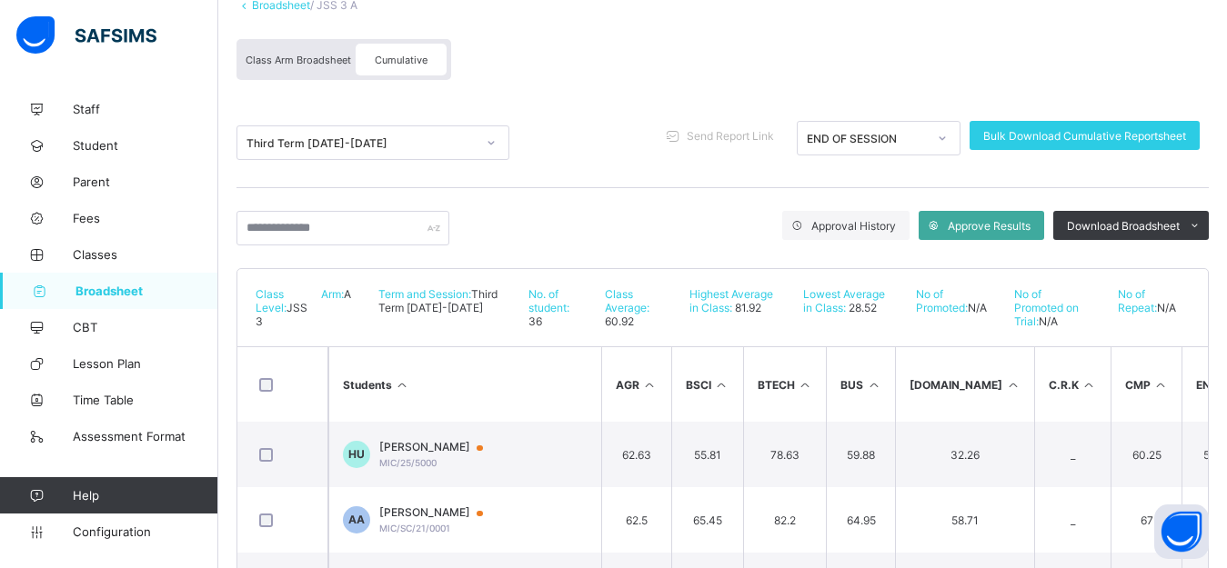
scroll to position [137, 0]
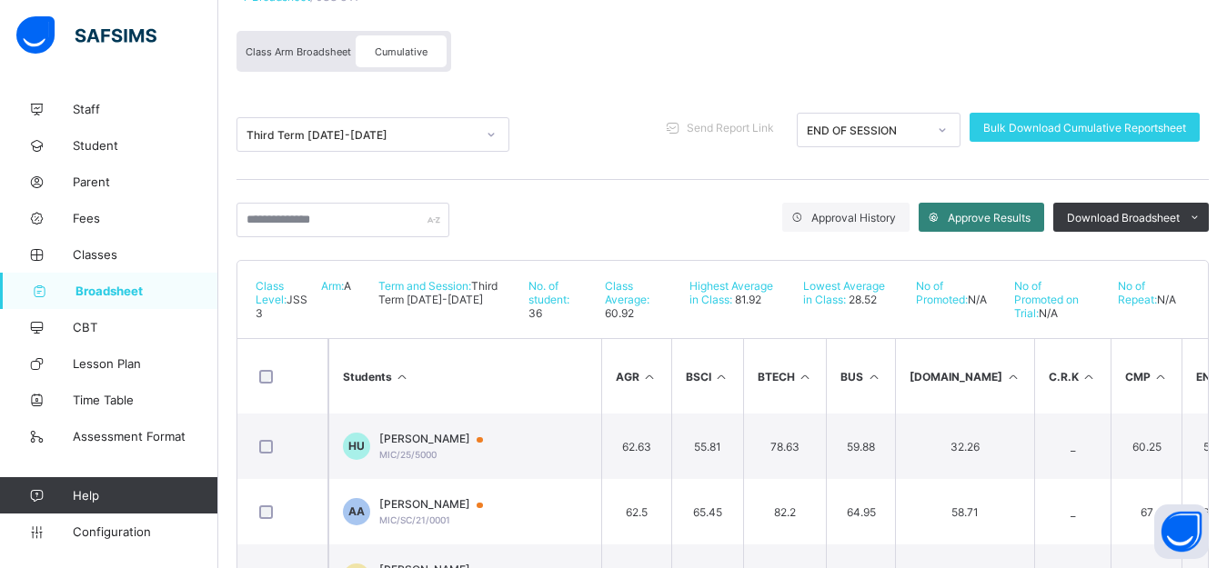
click at [990, 216] on span "Approve Results" at bounding box center [989, 218] width 83 height 14
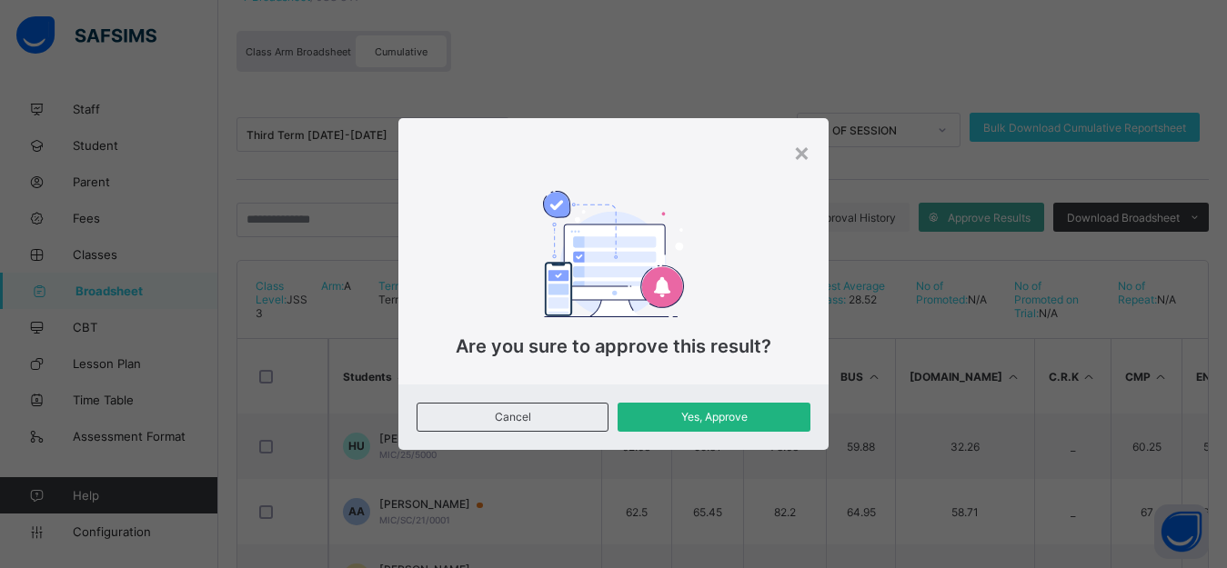
click at [728, 420] on span "Yes, Approve" at bounding box center [713, 417] width 165 height 14
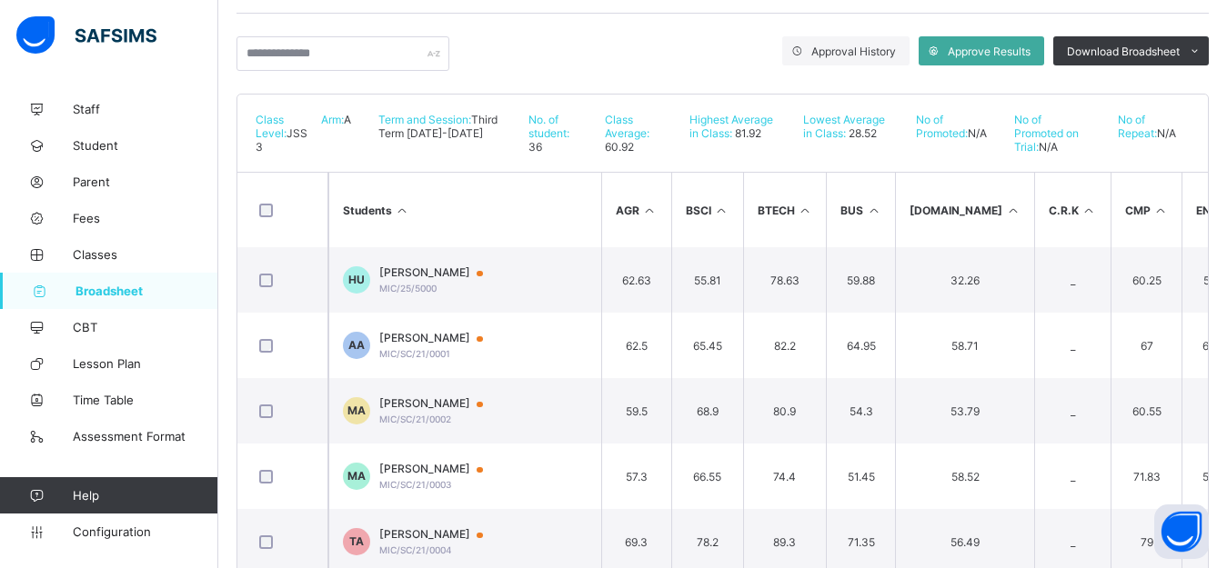
scroll to position [0, 0]
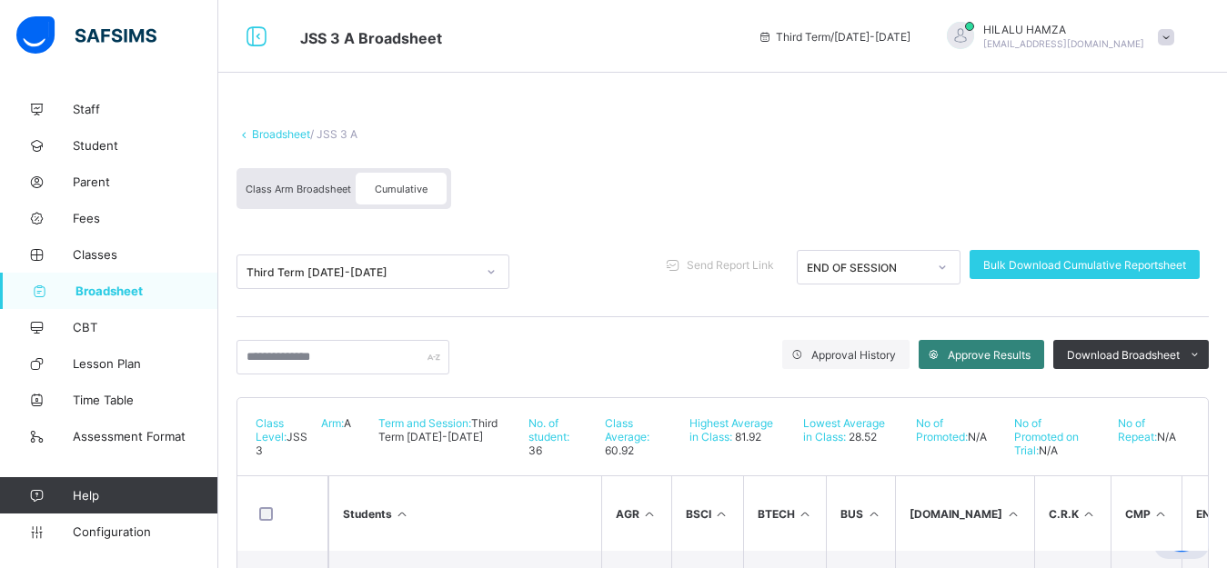
click at [990, 354] on span "Approve Results" at bounding box center [989, 355] width 83 height 14
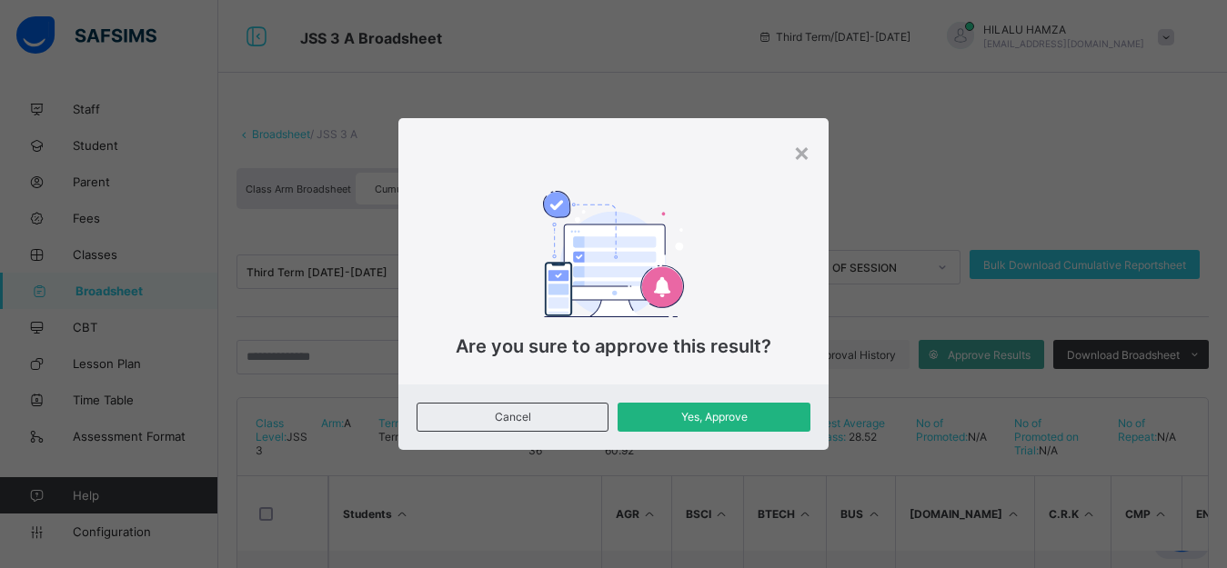
click at [731, 420] on span "Yes, Approve" at bounding box center [713, 417] width 165 height 14
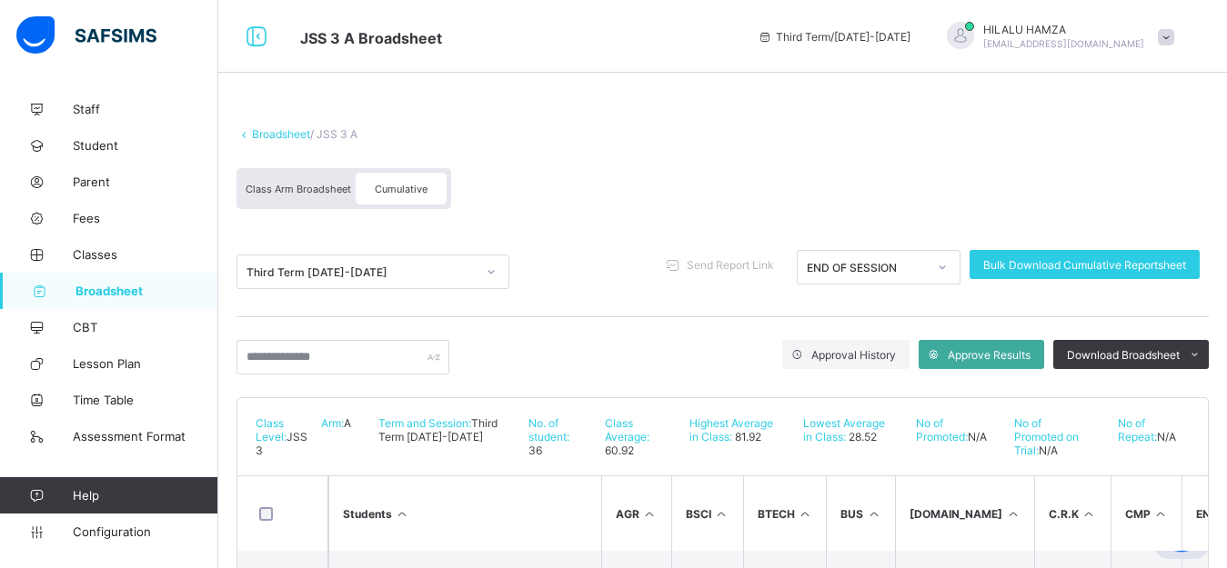
click at [91, 285] on span "Broadsheet" at bounding box center [146, 291] width 143 height 15
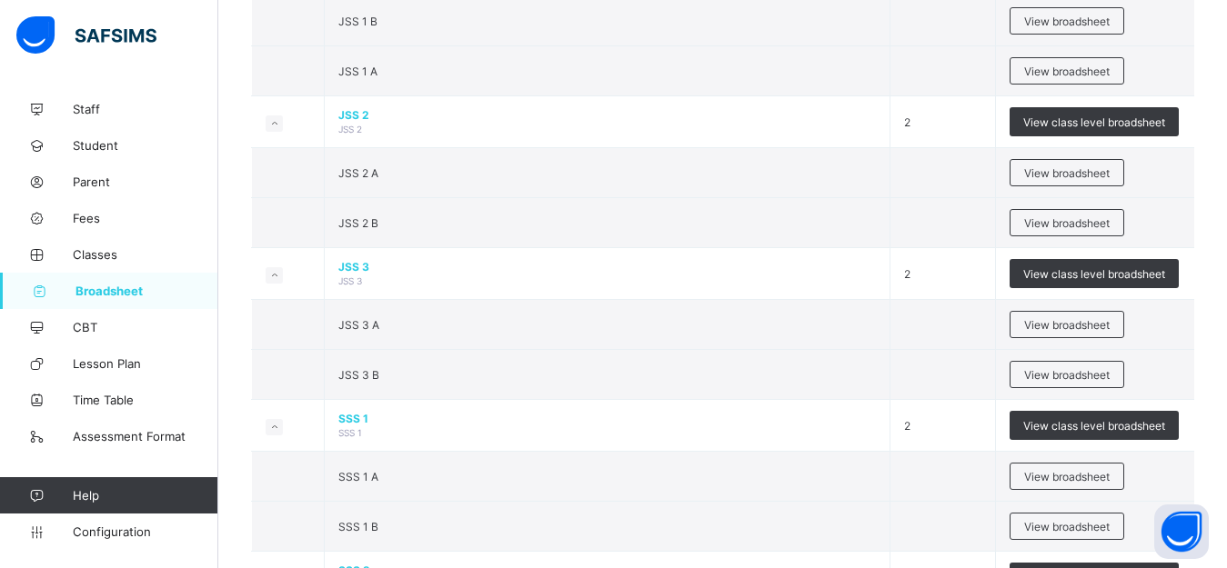
scroll to position [1776, 0]
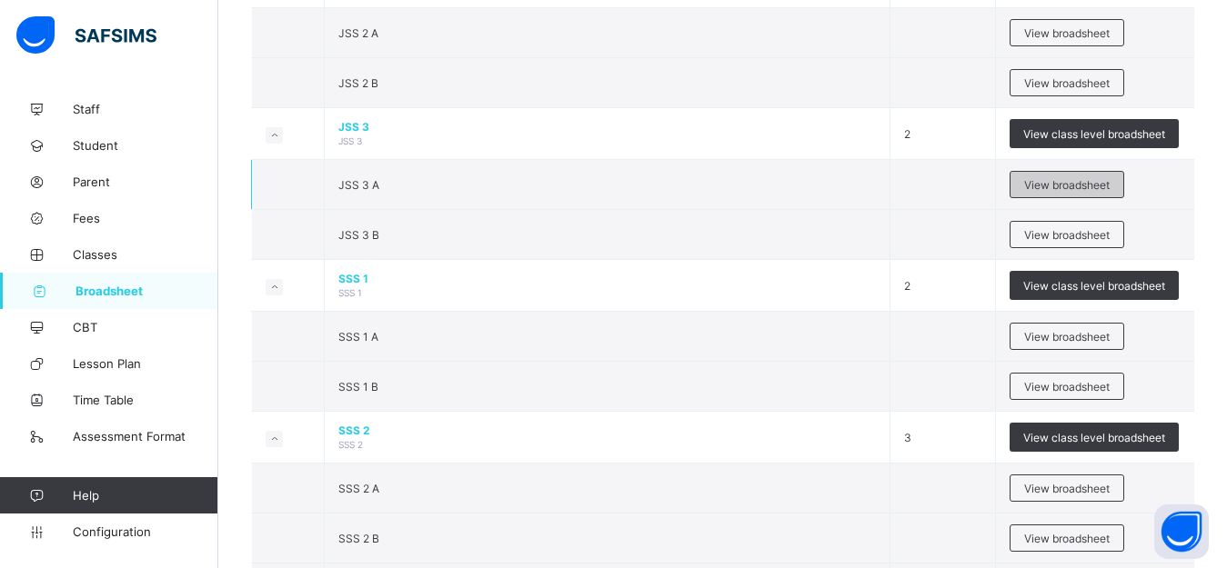
click at [1051, 192] on span "View broadsheet" at bounding box center [1066, 185] width 85 height 14
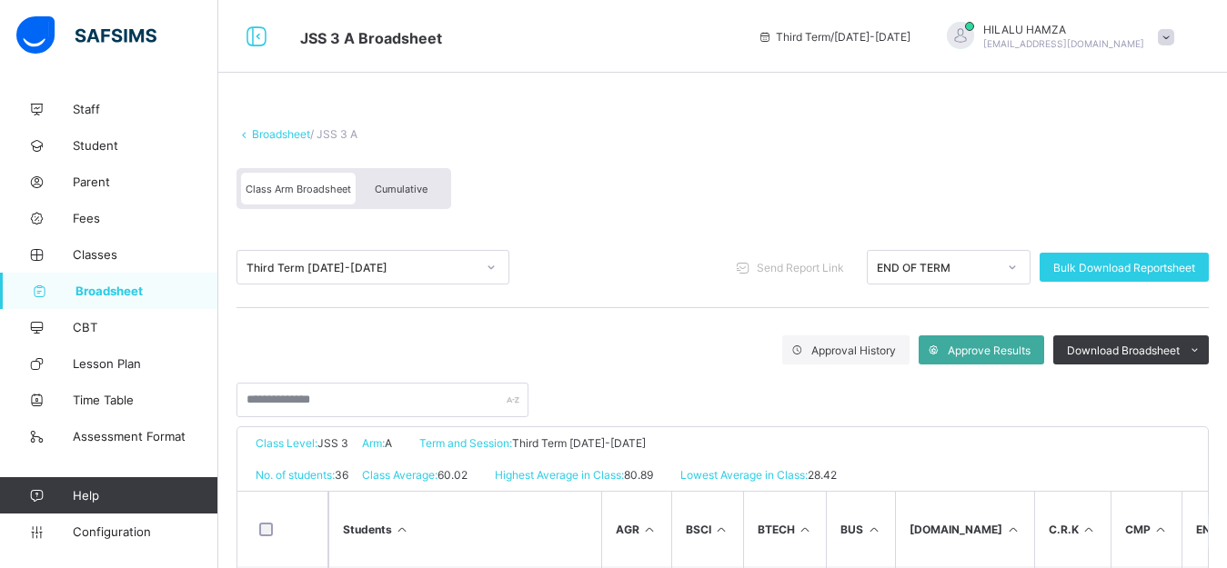
click at [407, 184] on div "Cumulative" at bounding box center [401, 189] width 91 height 32
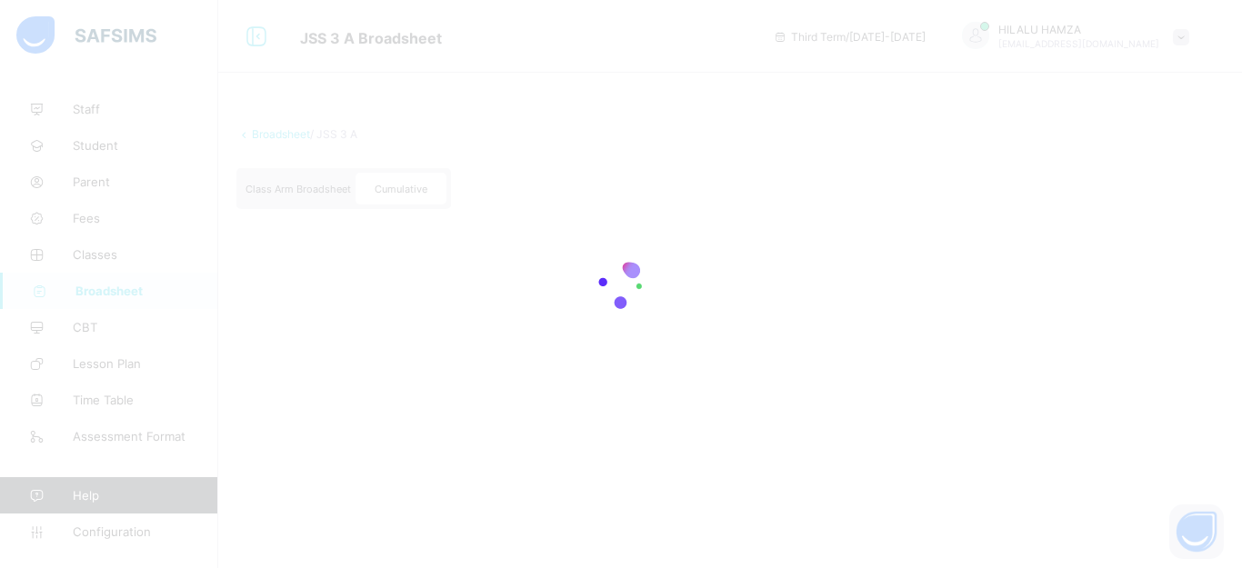
click at [1234, 82] on div at bounding box center [621, 284] width 1242 height 568
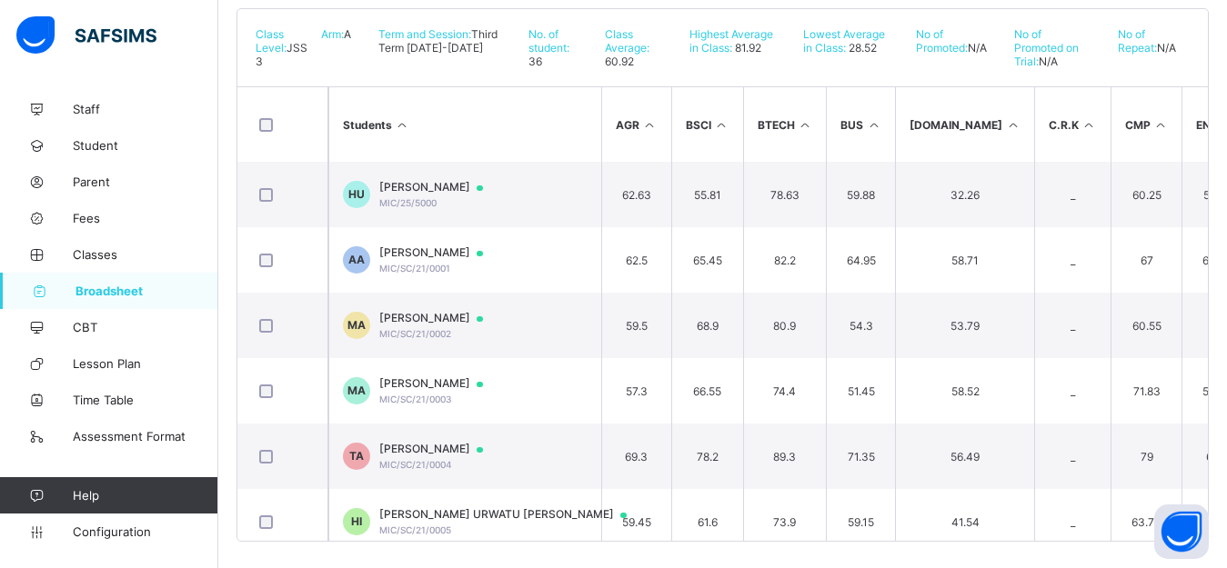
scroll to position [391, 0]
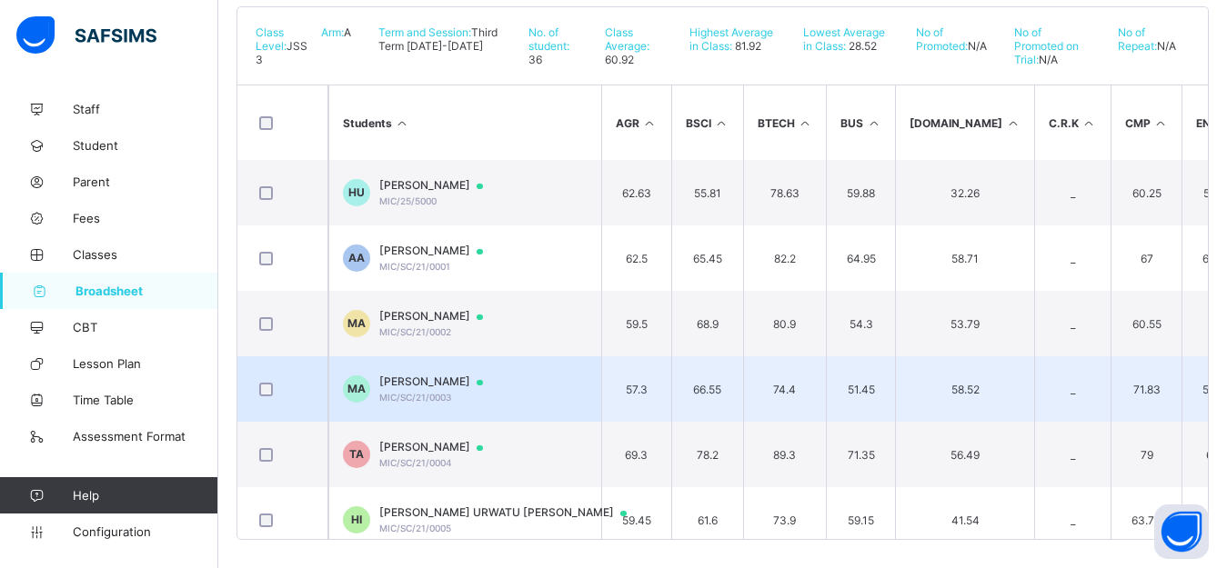
click at [431, 389] on span "[PERSON_NAME]" at bounding box center [439, 382] width 121 height 15
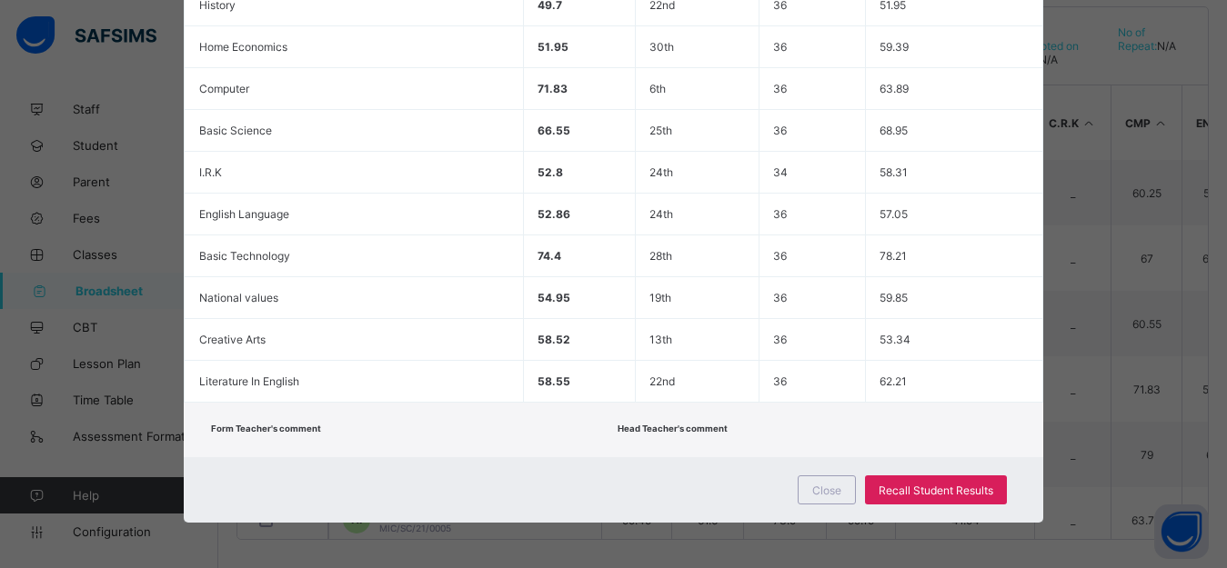
scroll to position [782, 0]
click at [919, 487] on span "Recall Student Results" at bounding box center [936, 491] width 115 height 14
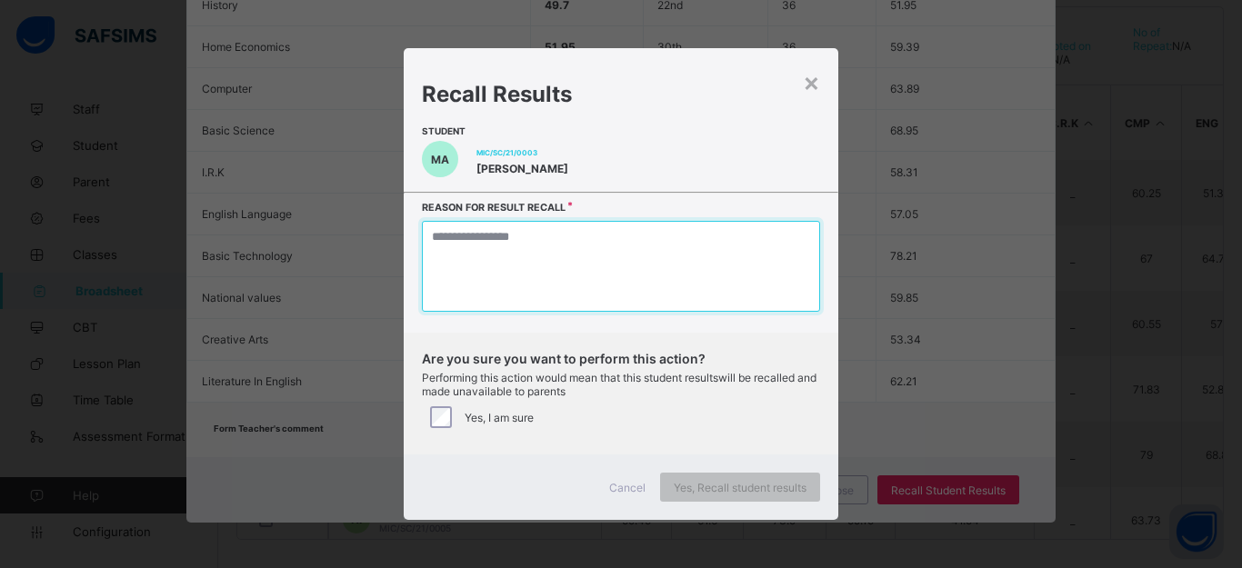
click at [599, 271] on textarea at bounding box center [621, 266] width 398 height 91
type textarea "*"
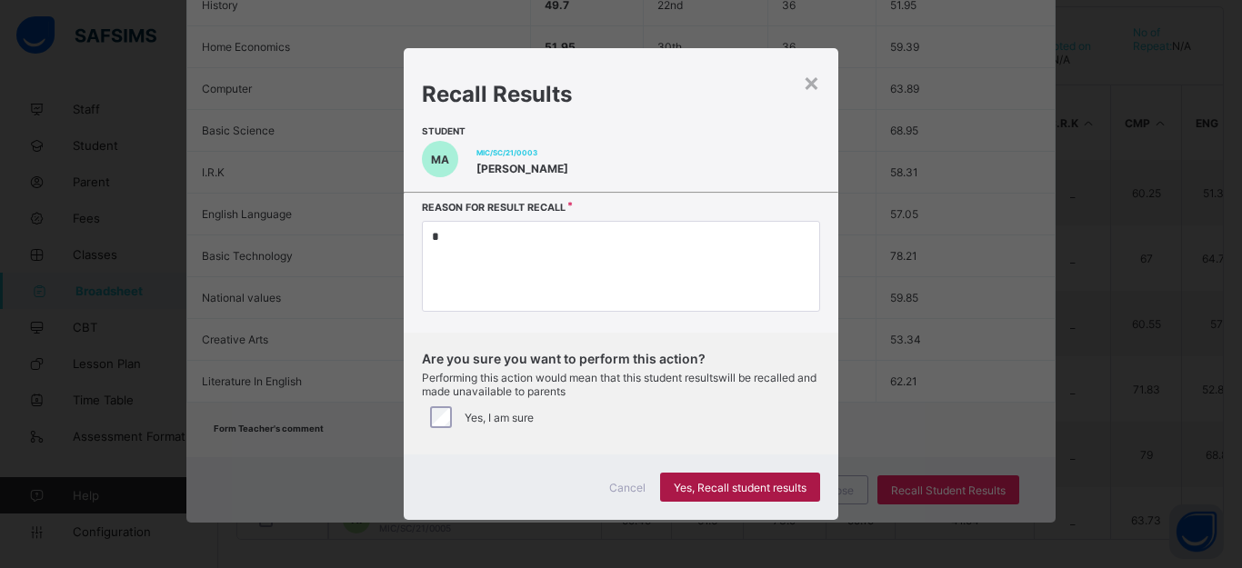
click at [740, 491] on div "Yes, Recall student results" at bounding box center [740, 487] width 160 height 29
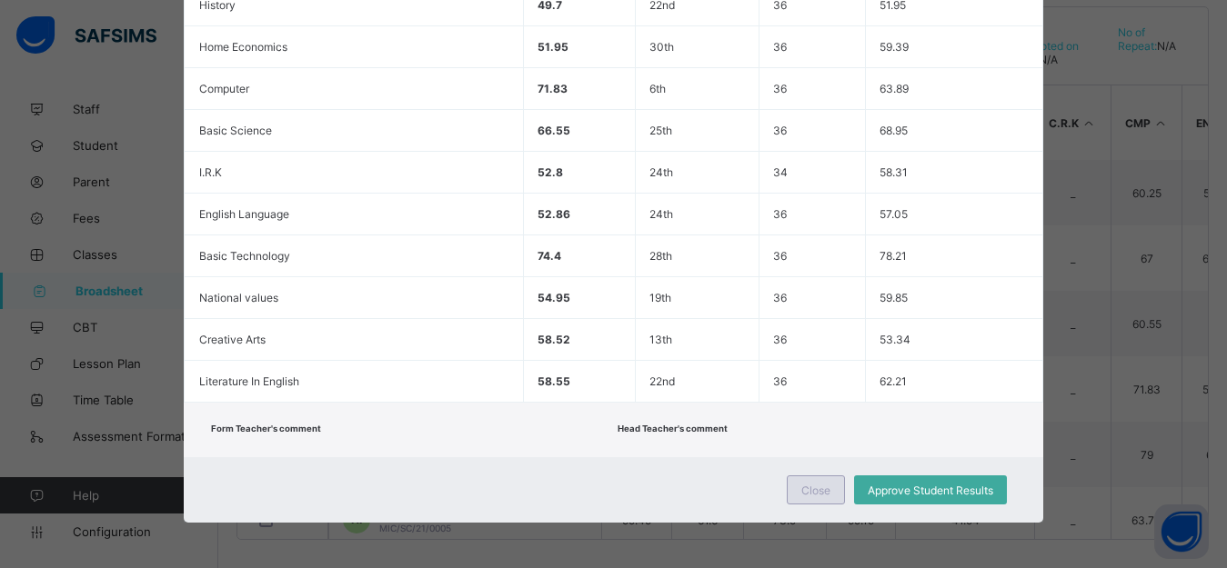
click at [809, 497] on span "Close" at bounding box center [815, 491] width 29 height 14
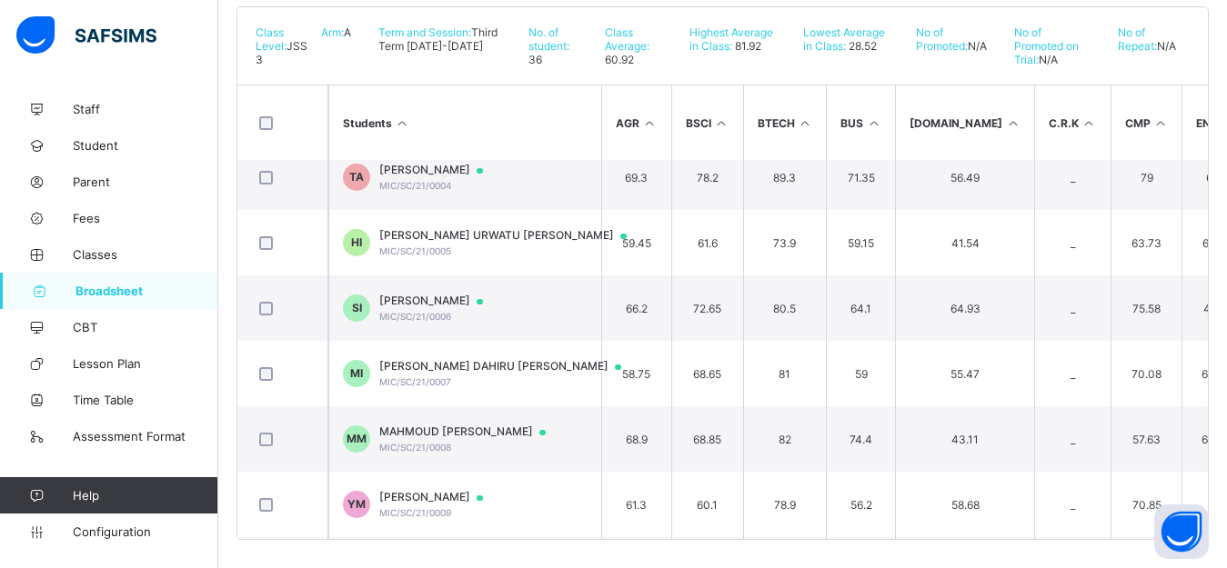
scroll to position [282, 0]
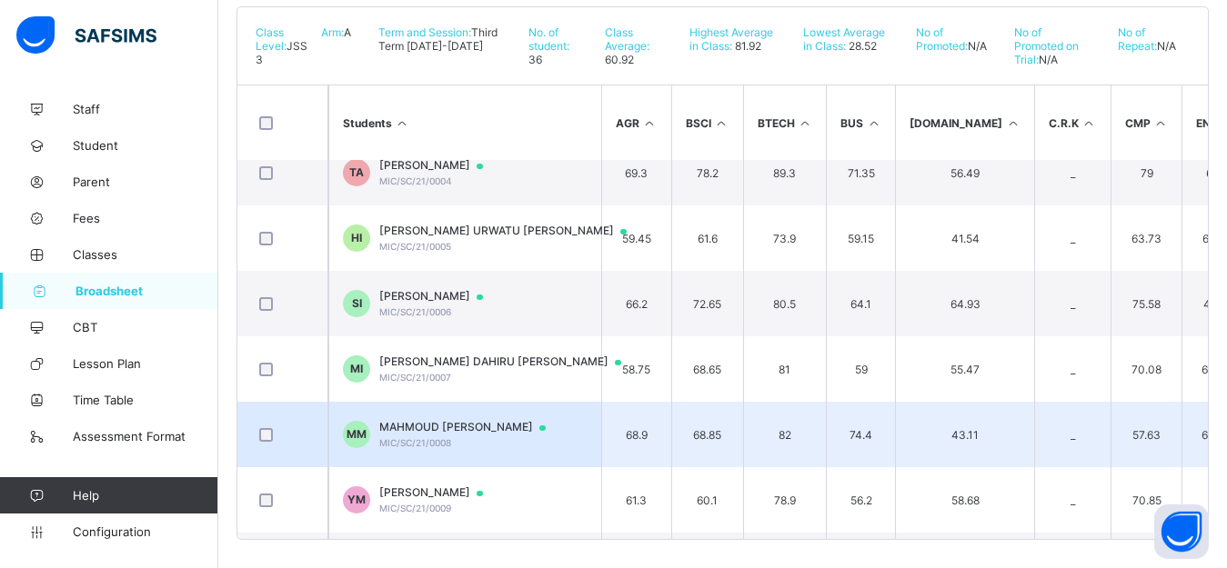
click at [446, 435] on span "MAHMOUD [PERSON_NAME]" at bounding box center [471, 427] width 184 height 15
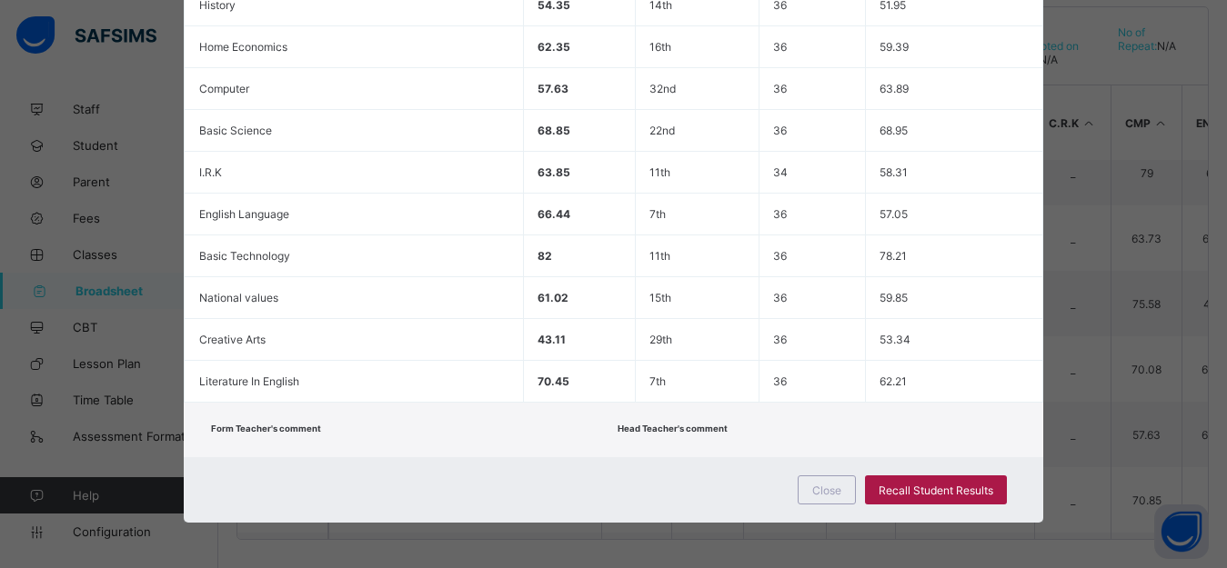
click at [925, 487] on span "Recall Student Results" at bounding box center [936, 491] width 115 height 14
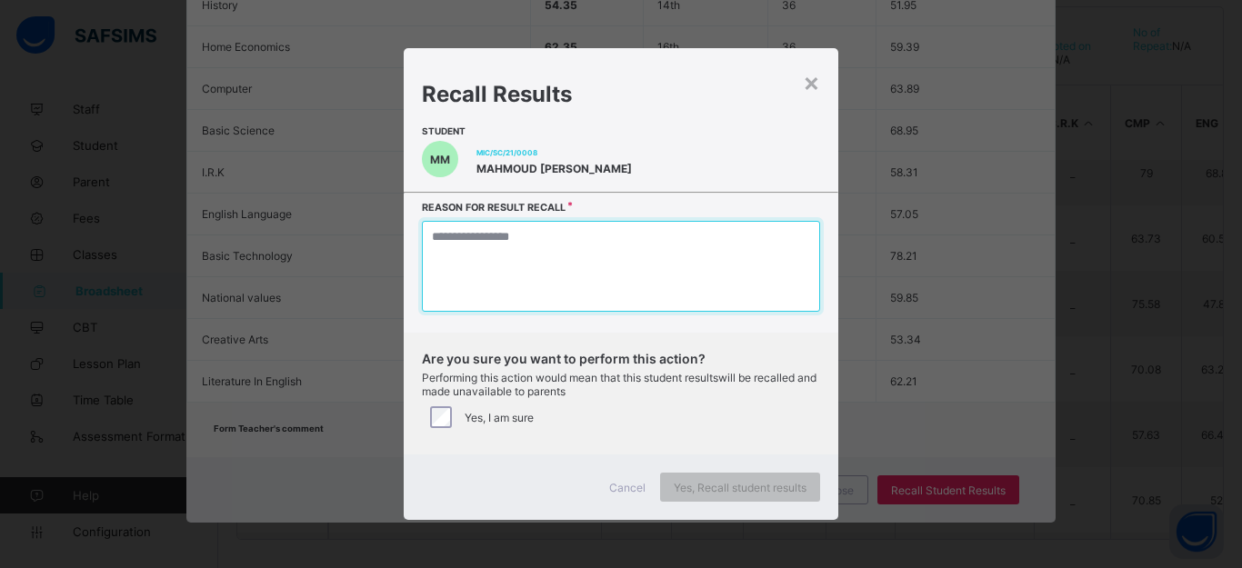
click at [508, 286] on textarea at bounding box center [621, 266] width 398 height 91
type textarea "*"
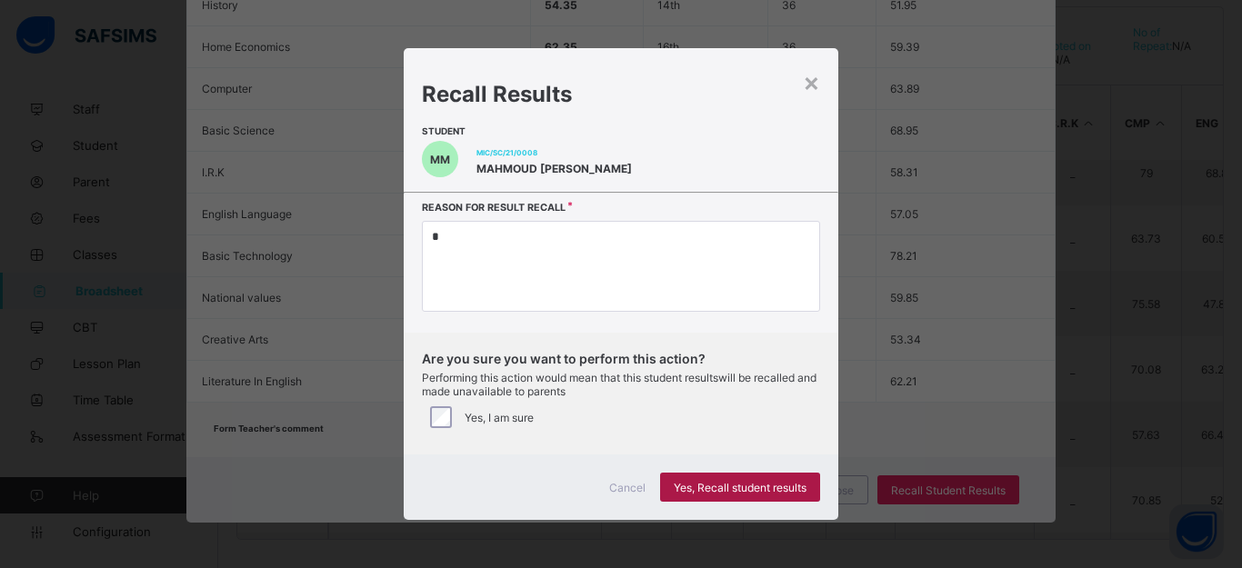
click at [711, 495] on span "Yes, Recall student results" at bounding box center [740, 488] width 133 height 14
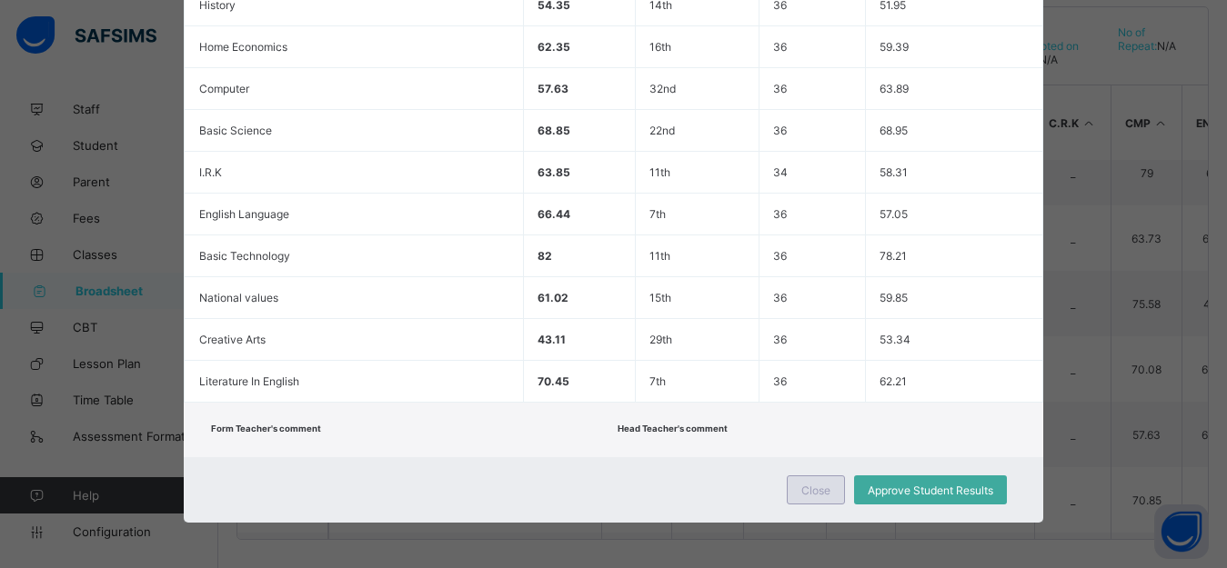
click at [824, 490] on span "Close" at bounding box center [815, 491] width 29 height 14
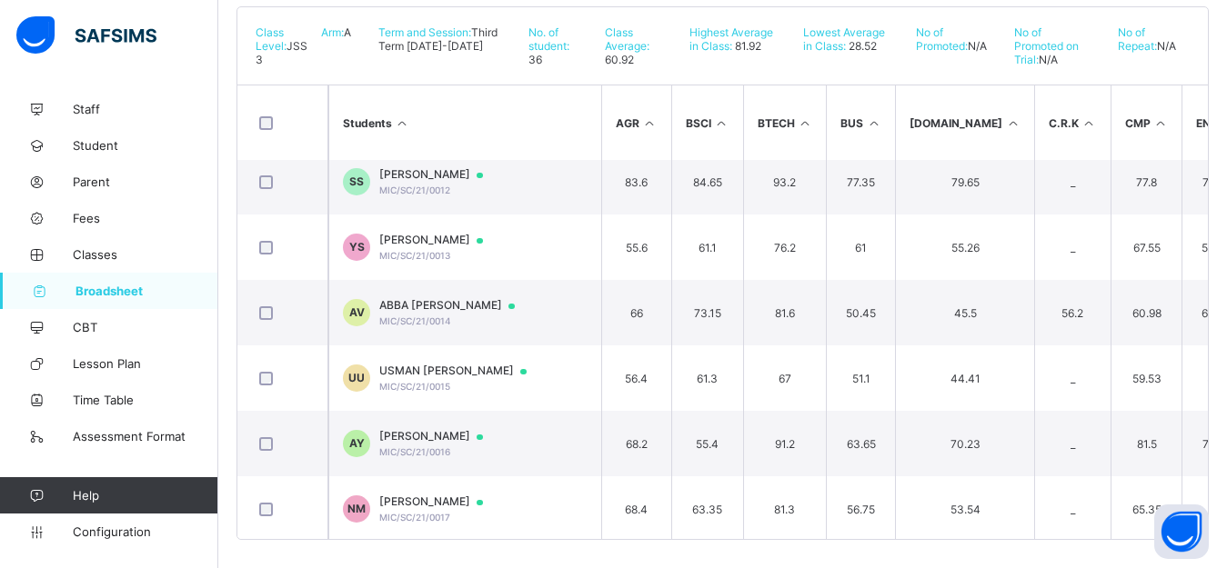
scroll to position [802, 0]
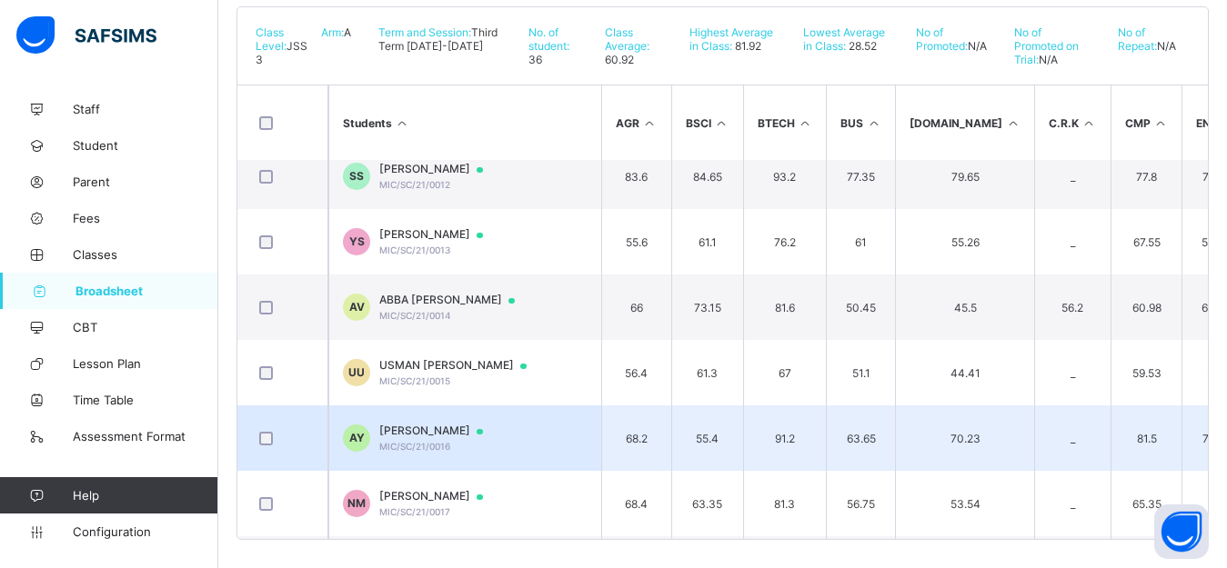
click at [477, 438] on span "[PERSON_NAME]" at bounding box center [439, 431] width 121 height 15
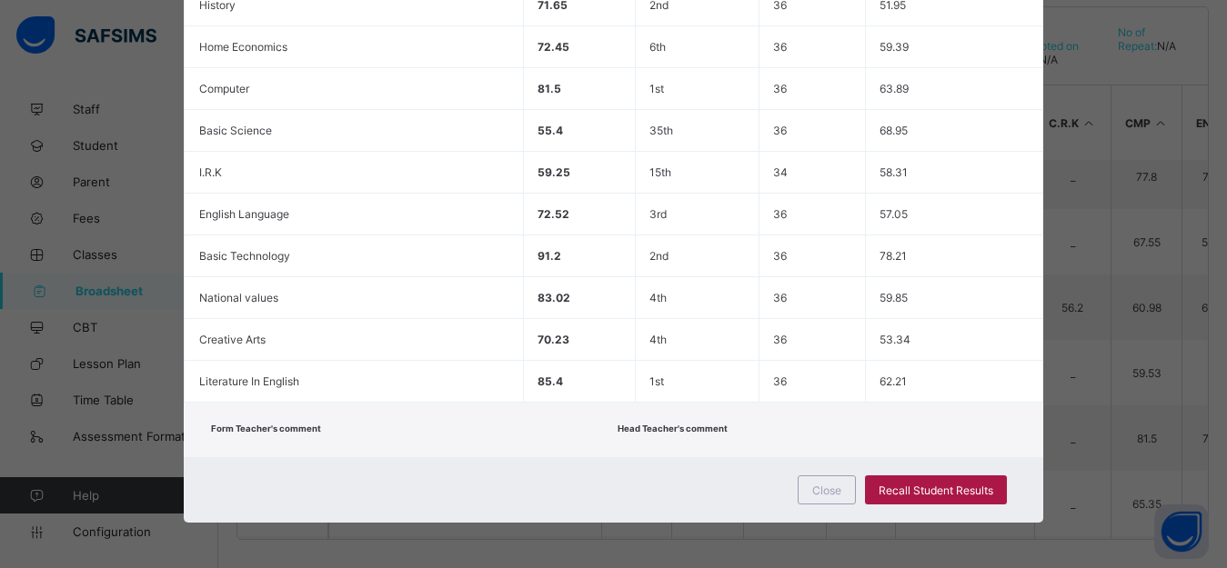
click at [937, 497] on span "Recall Student Results" at bounding box center [936, 491] width 115 height 14
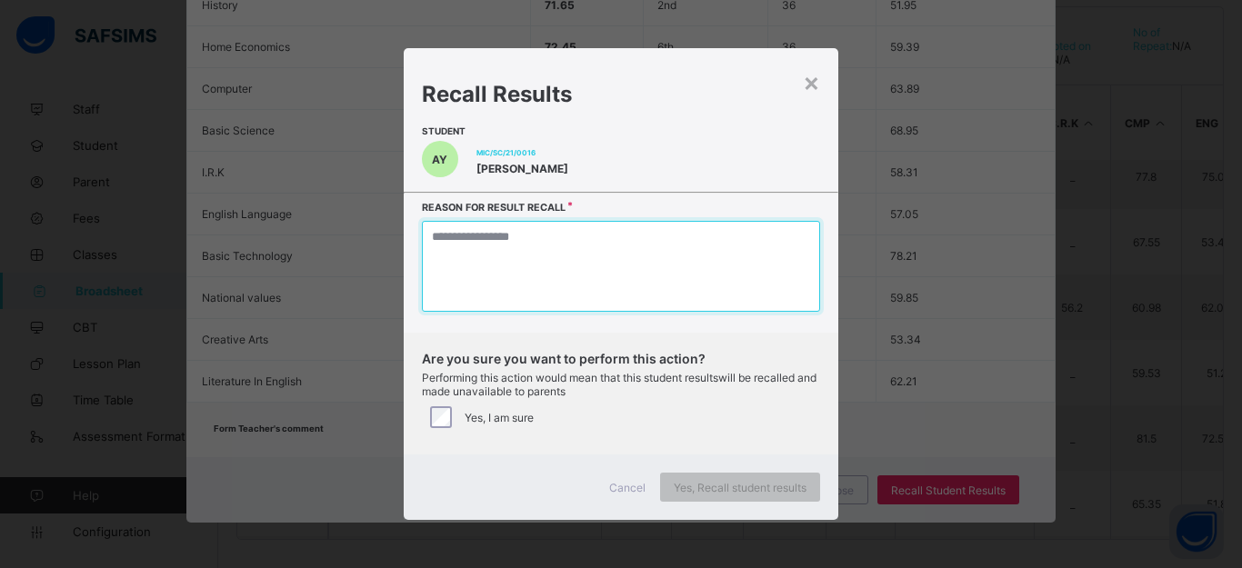
click at [598, 248] on textarea at bounding box center [621, 266] width 398 height 91
type textarea "*"
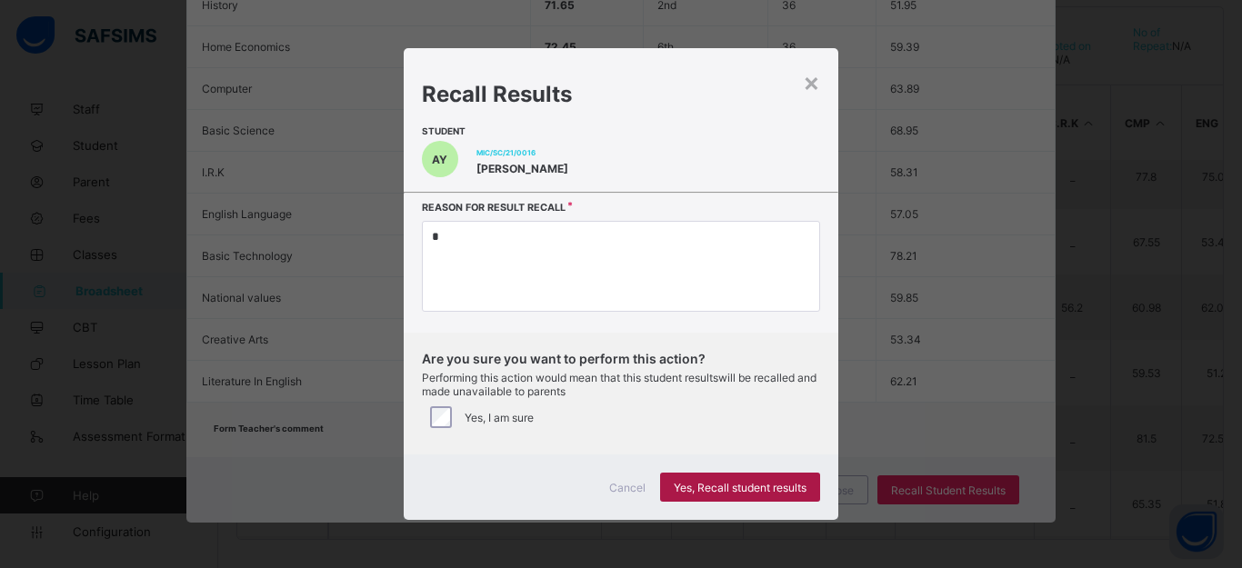
click at [698, 495] on span "Yes, Recall student results" at bounding box center [740, 488] width 133 height 14
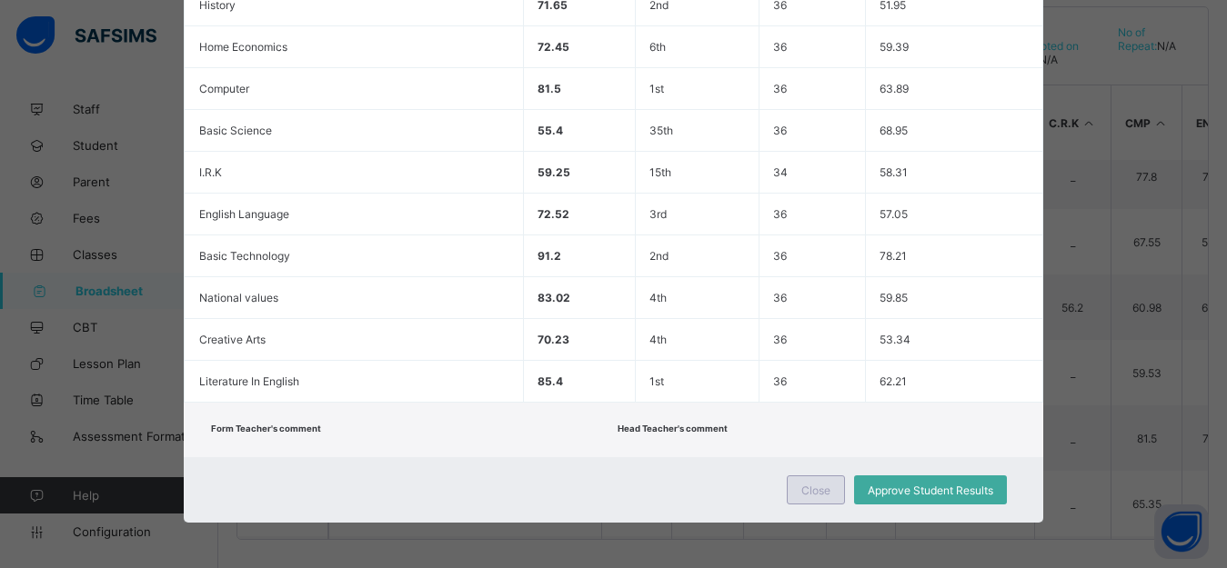
click at [825, 485] on span "Close" at bounding box center [815, 491] width 29 height 14
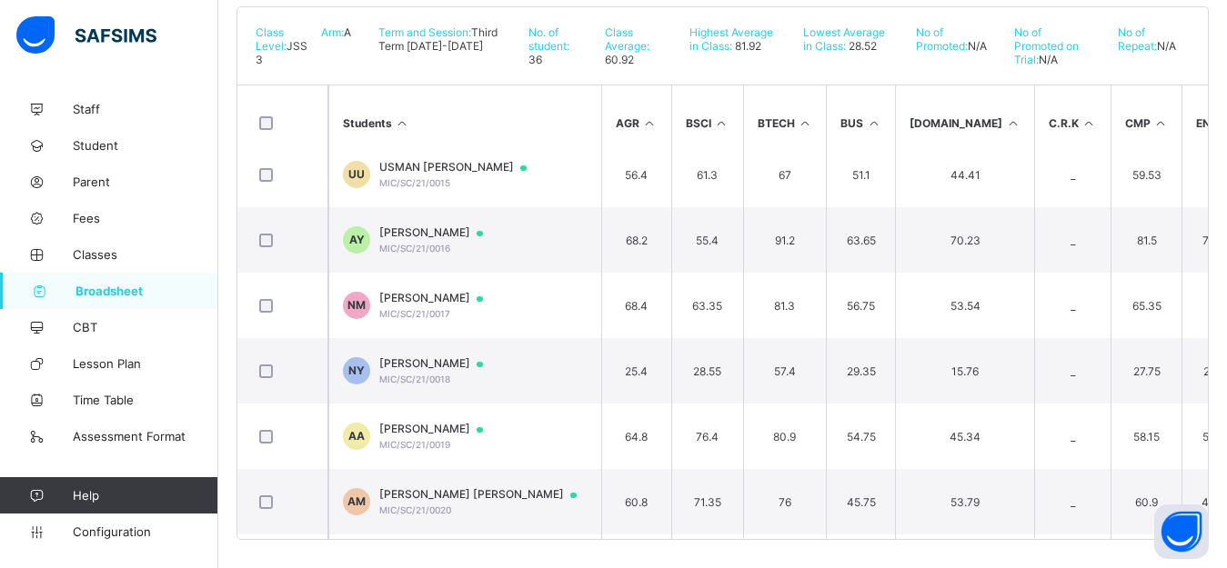
scroll to position [1005, 0]
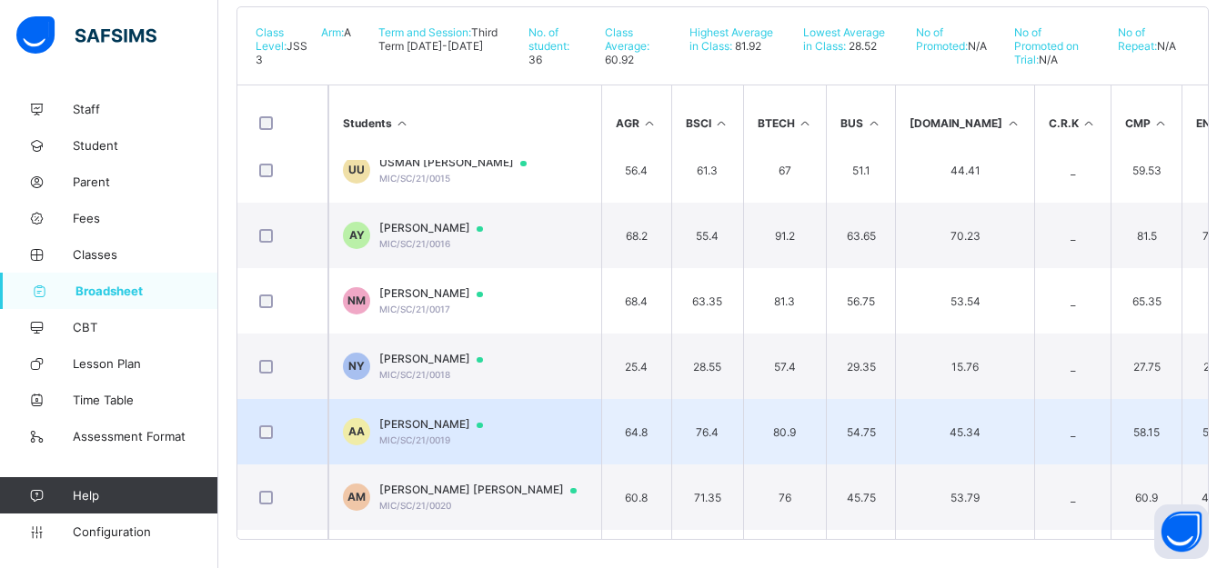
click at [496, 432] on span "[PERSON_NAME]" at bounding box center [439, 424] width 121 height 15
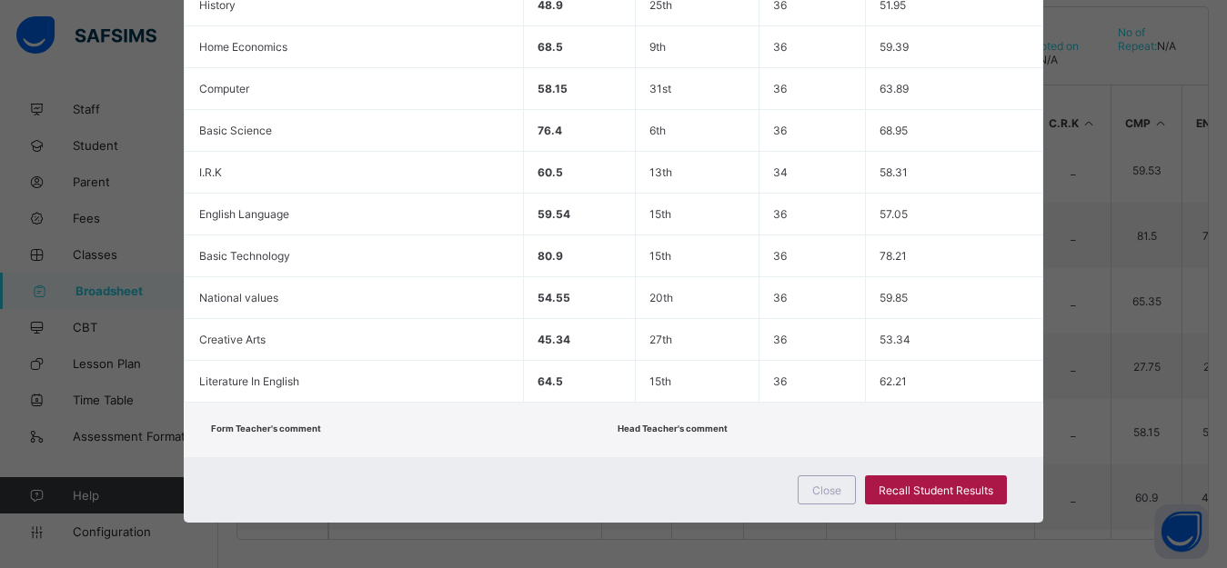
click at [972, 485] on span "Recall Student Results" at bounding box center [936, 491] width 115 height 14
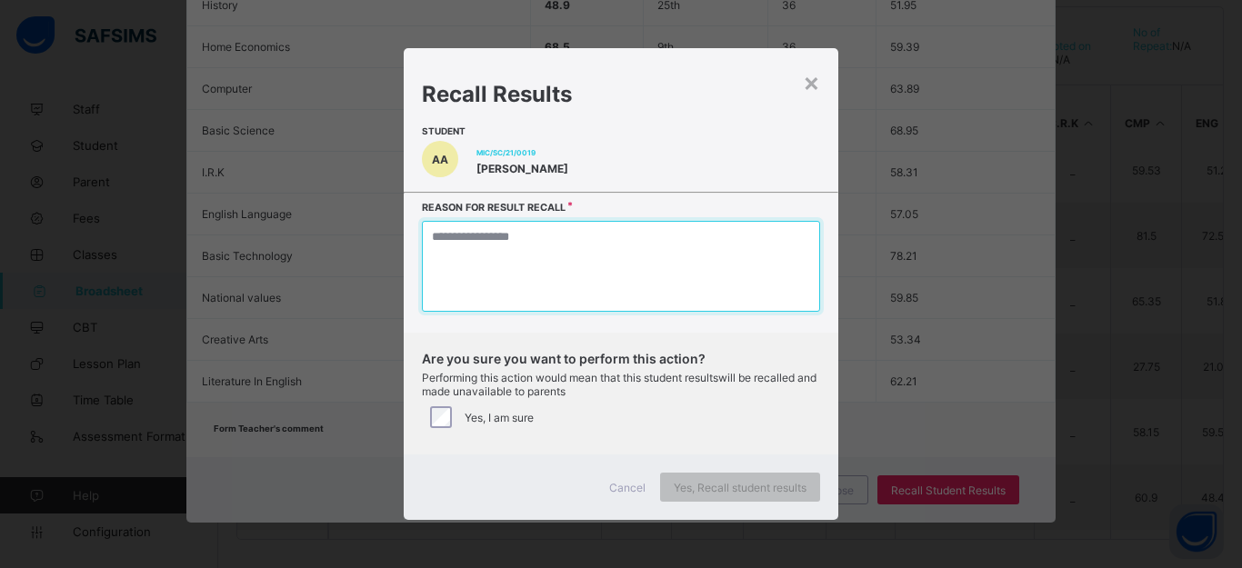
click at [557, 284] on textarea at bounding box center [621, 266] width 398 height 91
type textarea "*"
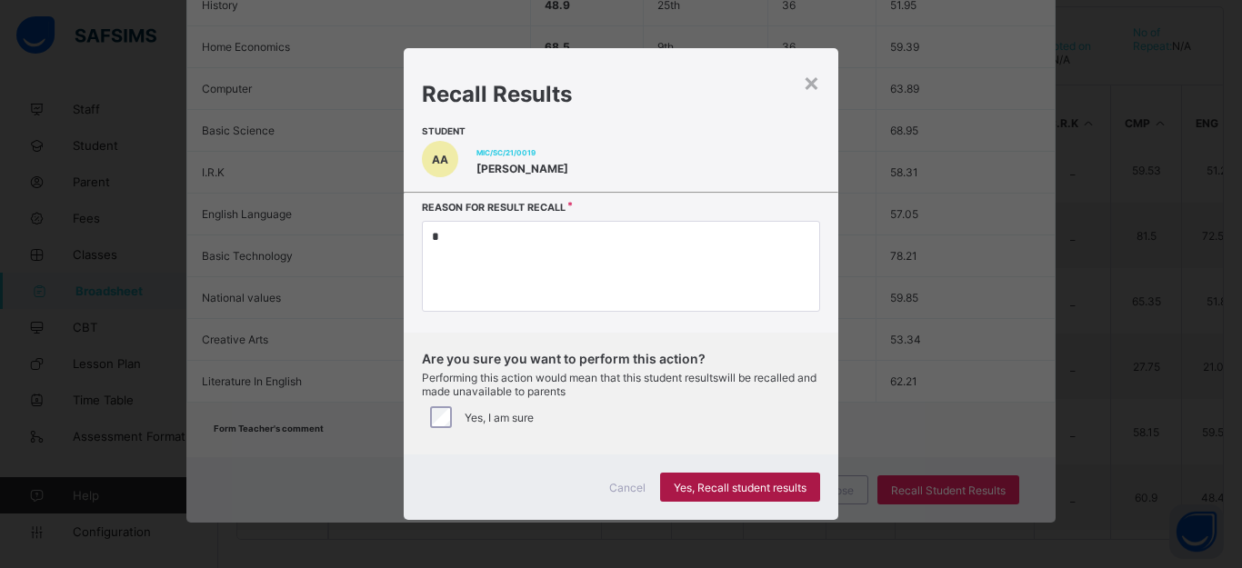
click at [729, 495] on span "Yes, Recall student results" at bounding box center [740, 488] width 133 height 14
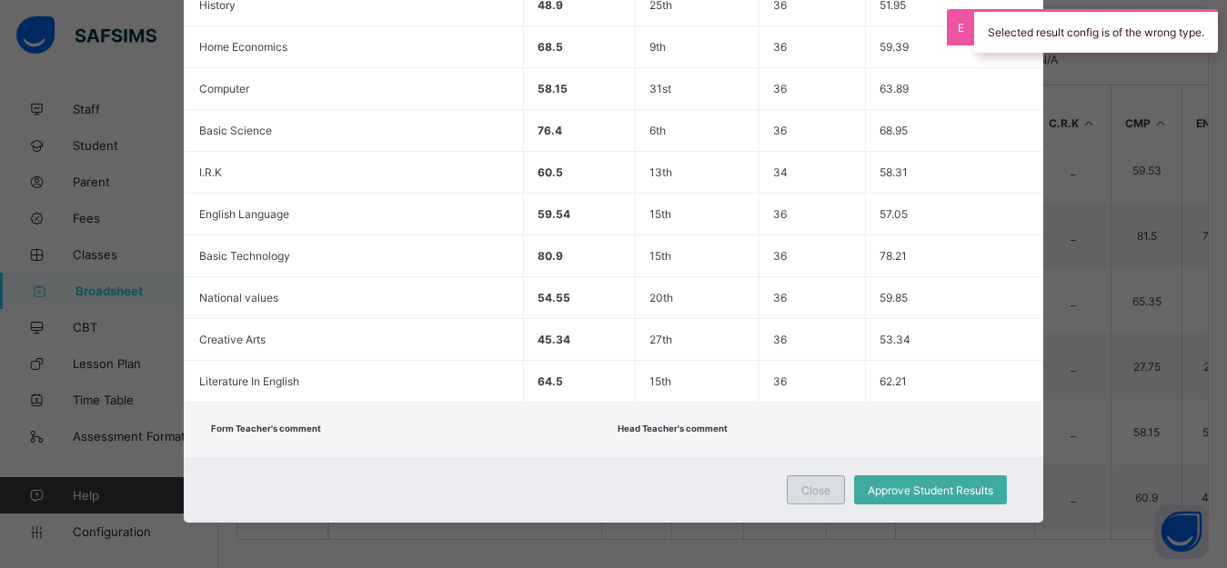
click at [817, 491] on span "Close" at bounding box center [815, 491] width 29 height 14
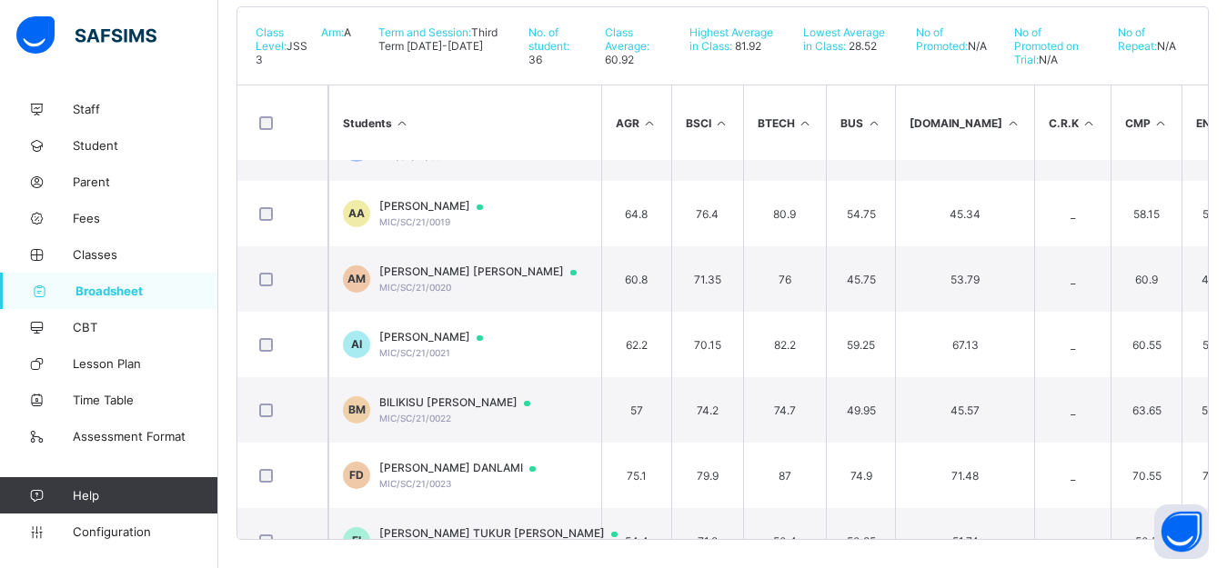
scroll to position [1238, 0]
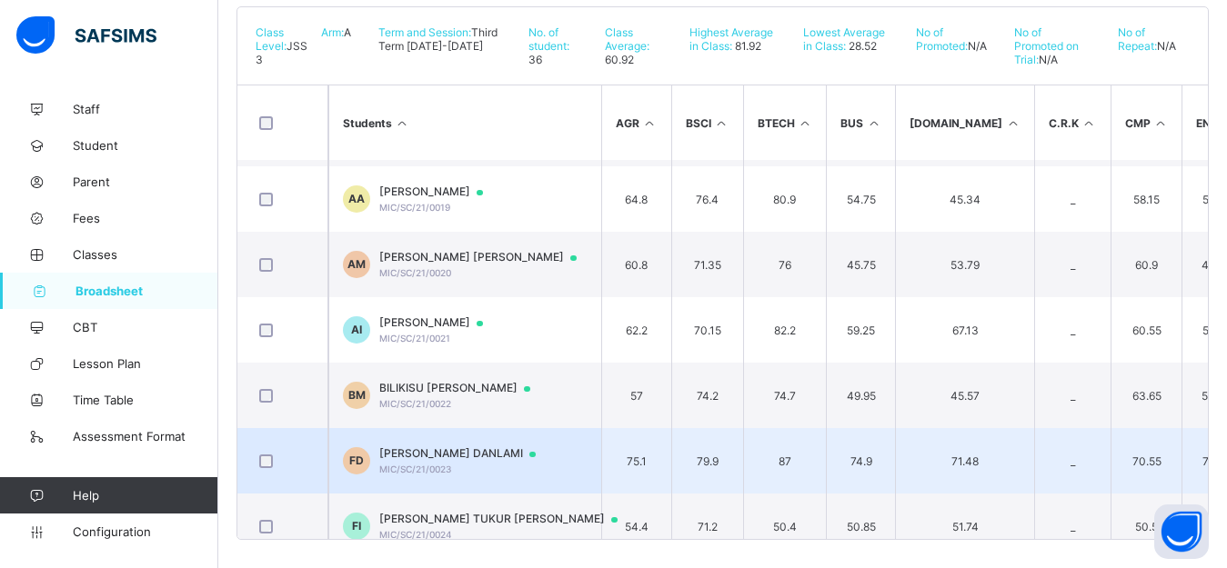
click at [470, 475] on div "[PERSON_NAME] DANLAMI MIC/SC/21/0023" at bounding box center [466, 461] width 174 height 28
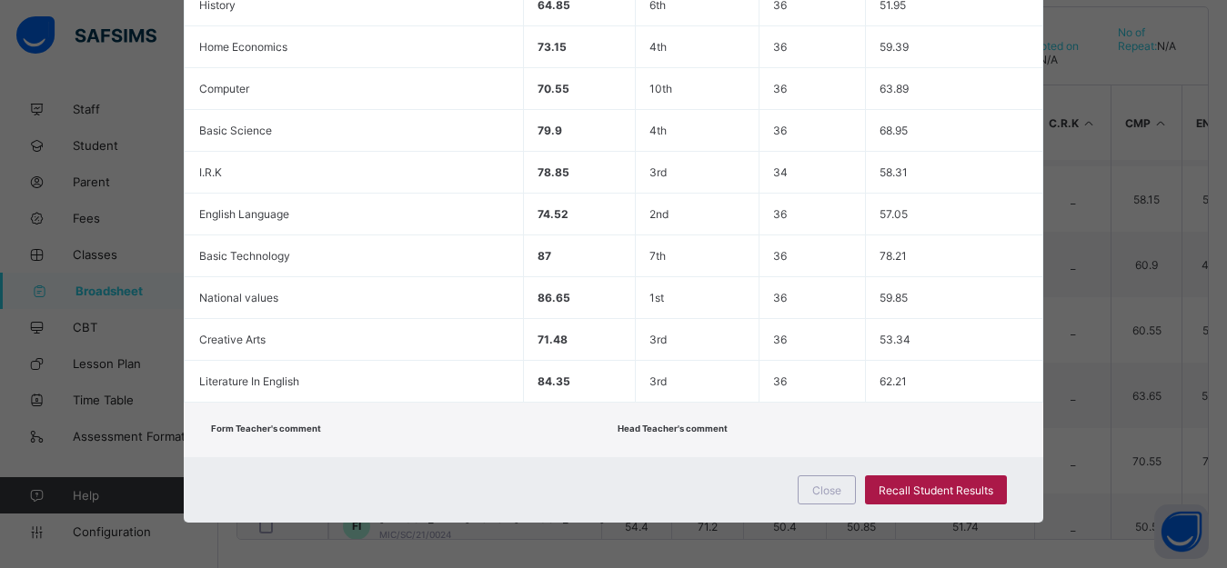
click at [918, 496] on span "Recall Student Results" at bounding box center [936, 491] width 115 height 14
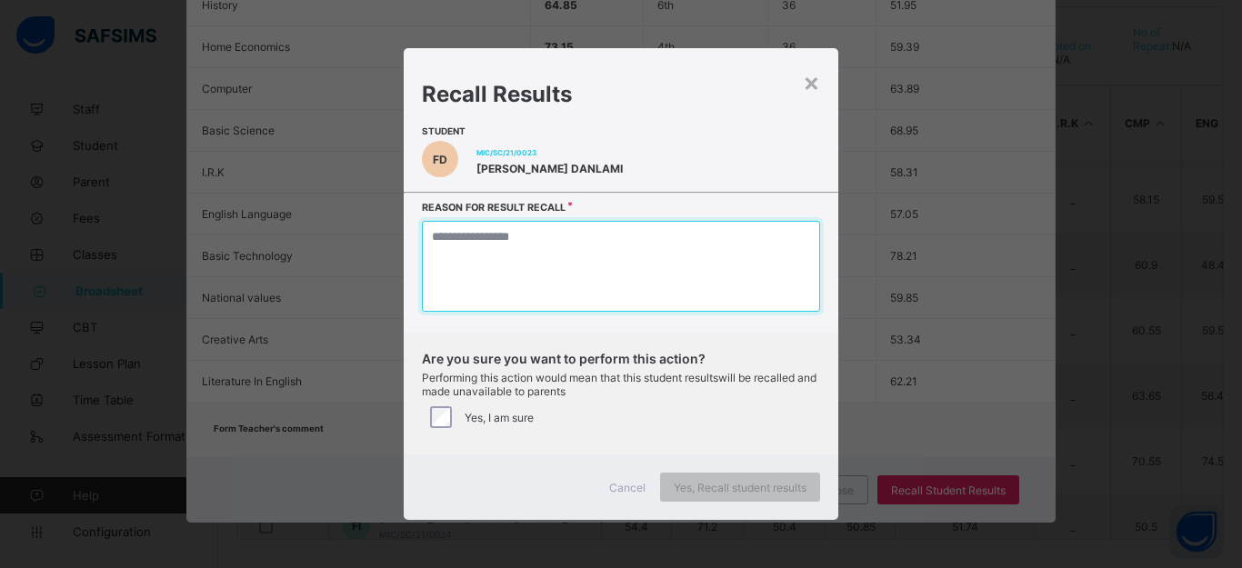
click at [614, 274] on textarea at bounding box center [621, 266] width 398 height 91
type textarea "*"
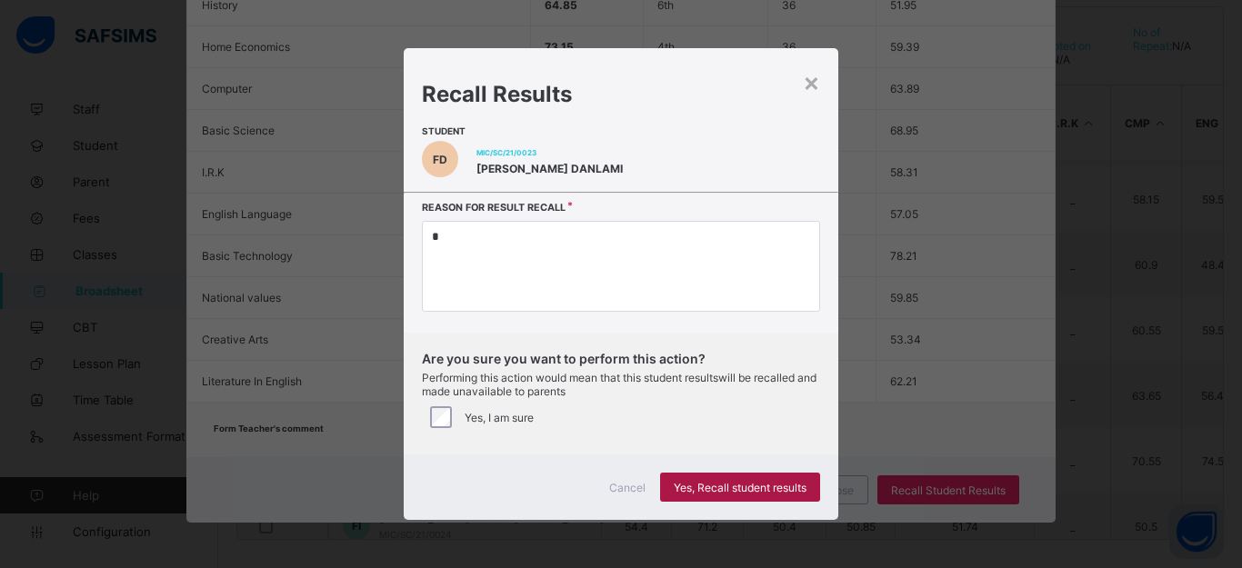
click at [792, 495] on span "Yes, Recall student results" at bounding box center [740, 488] width 133 height 14
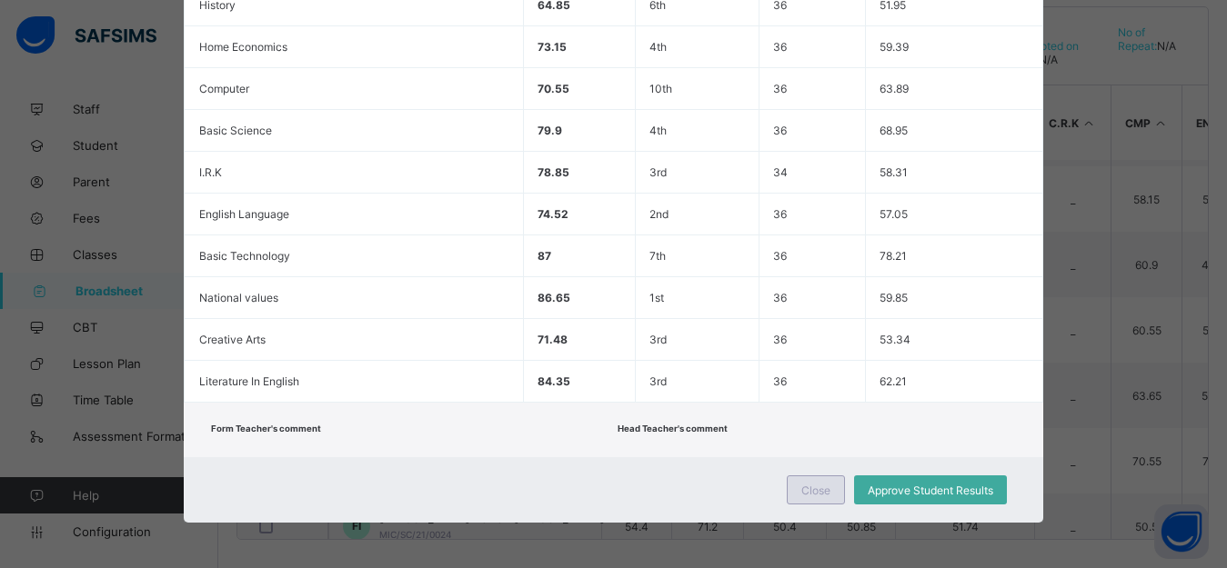
click at [820, 491] on span "Close" at bounding box center [815, 491] width 29 height 14
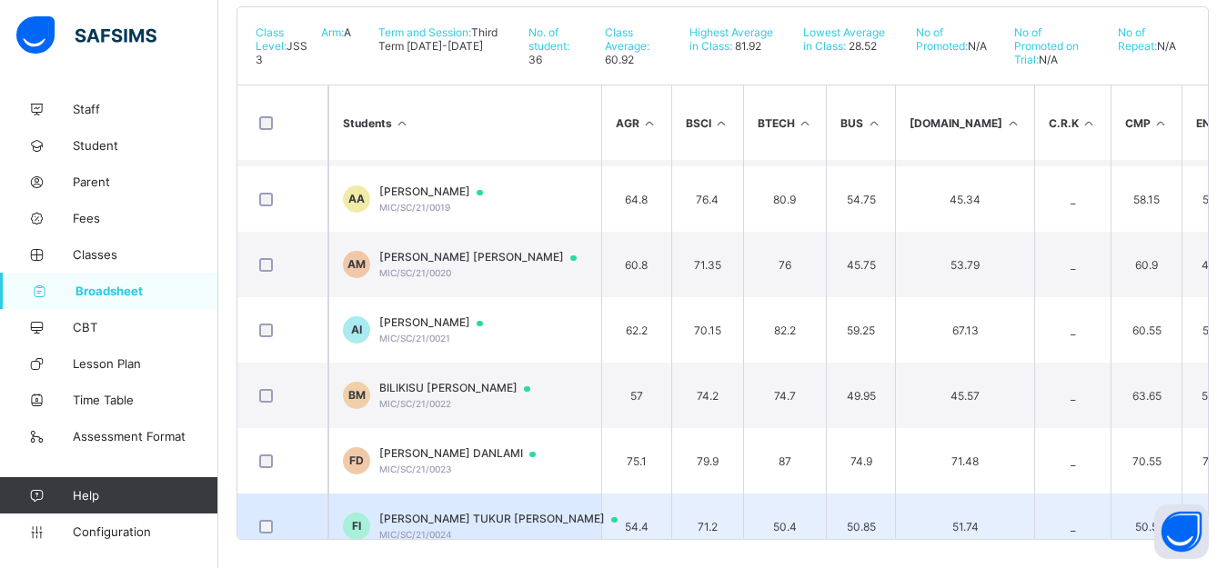
click at [472, 520] on td "FI [PERSON_NAME] TUKUR [PERSON_NAME] MIC/SC/21/0024" at bounding box center [464, 526] width 273 height 65
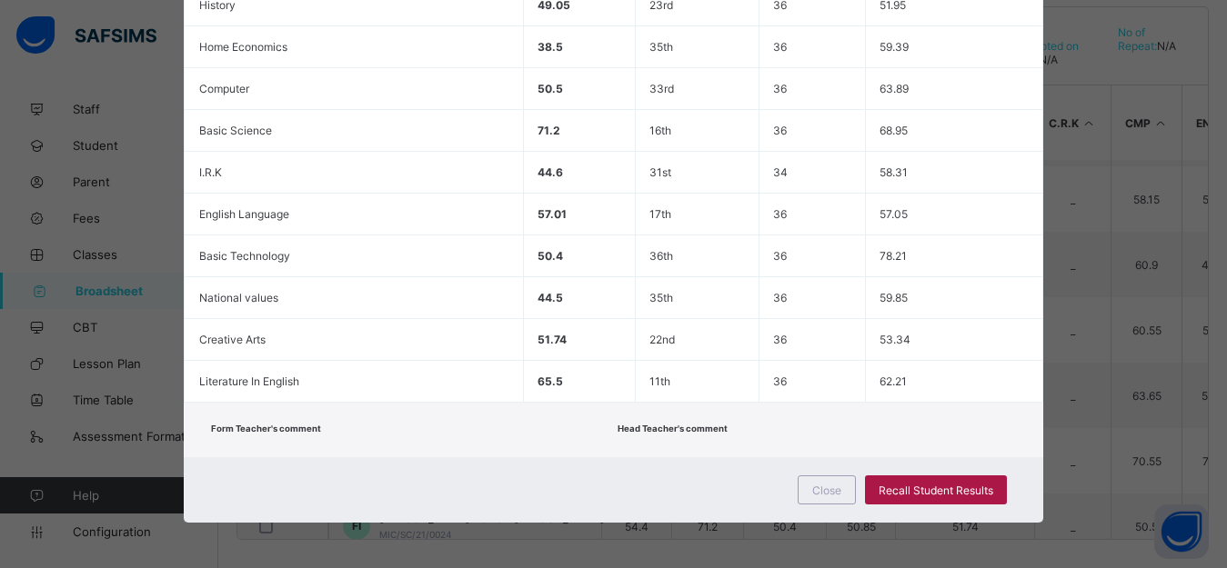
click at [928, 489] on span "Recall Student Results" at bounding box center [936, 491] width 115 height 14
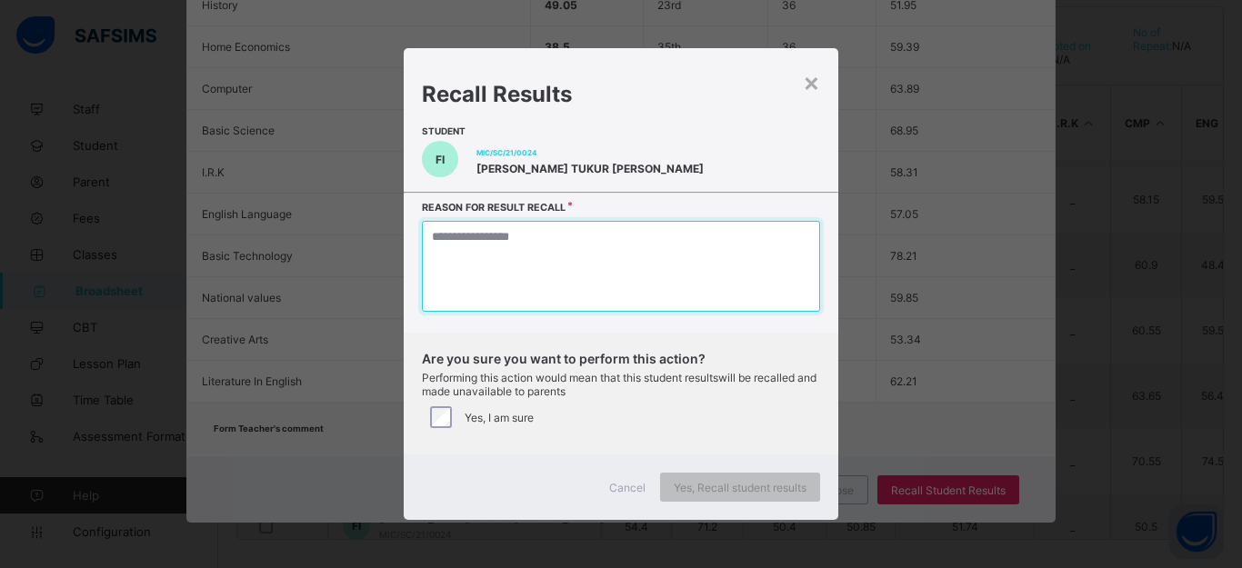
click at [588, 270] on textarea at bounding box center [621, 266] width 398 height 91
type textarea "*"
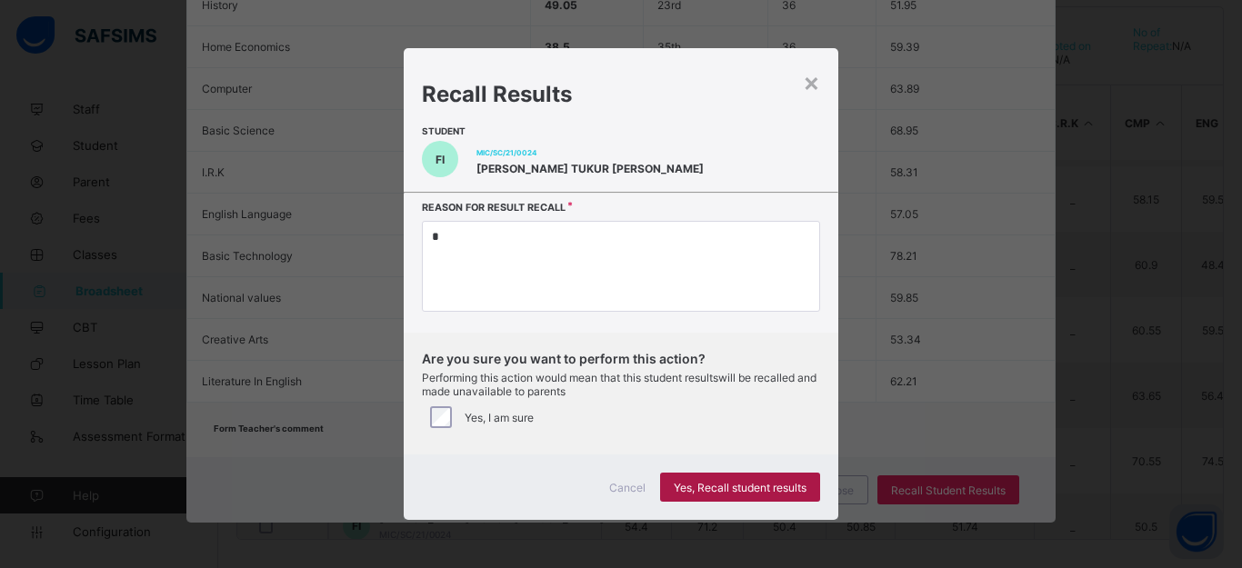
click at [745, 495] on span "Yes, Recall student results" at bounding box center [740, 488] width 133 height 14
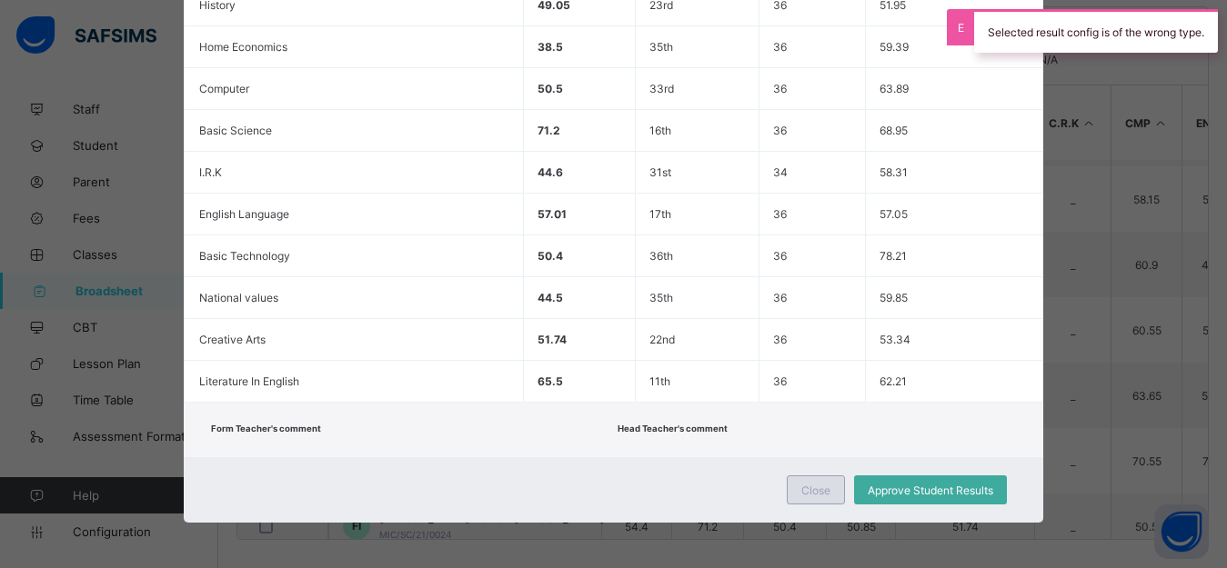
click at [813, 488] on span "Close" at bounding box center [815, 491] width 29 height 14
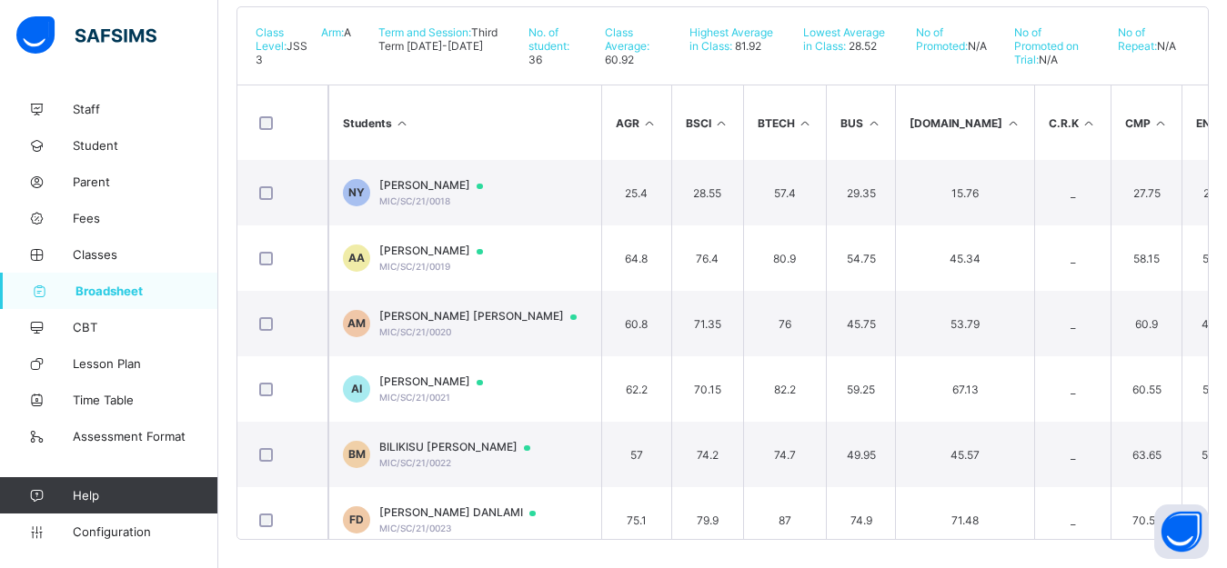
scroll to position [1124, 0]
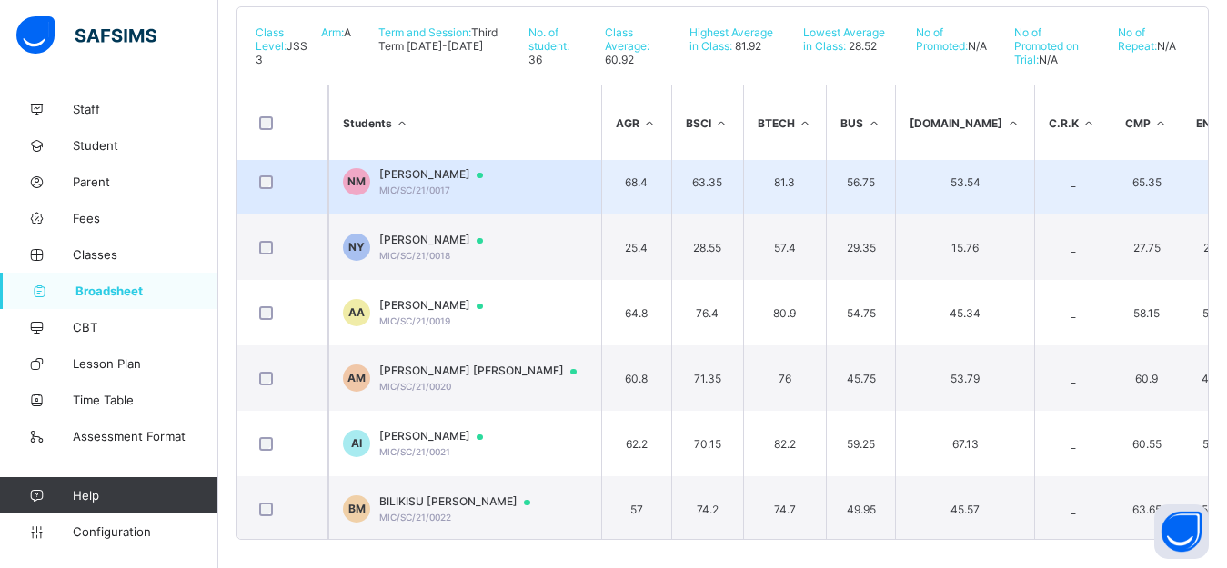
click at [1190, 280] on td "21.09" at bounding box center [1215, 247] width 69 height 65
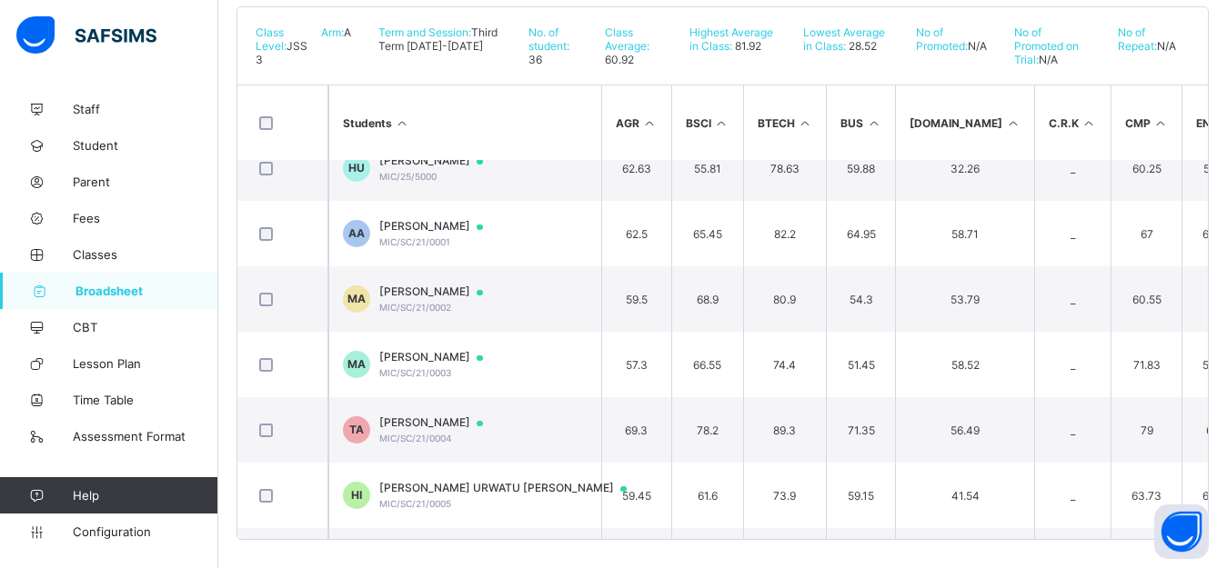
scroll to position [0, 0]
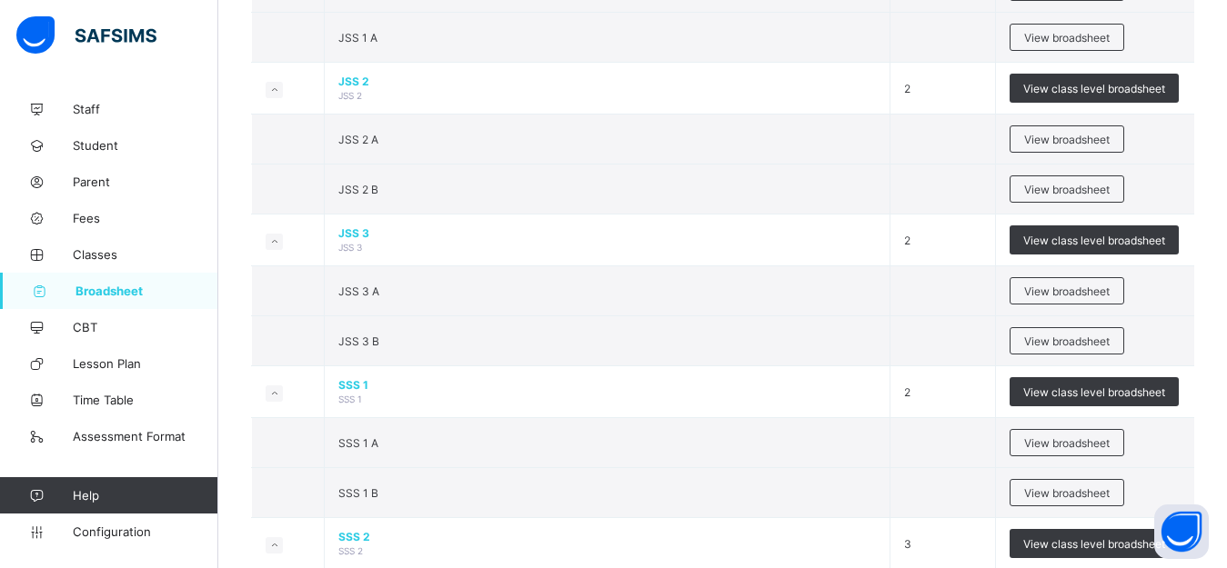
scroll to position [1683, 0]
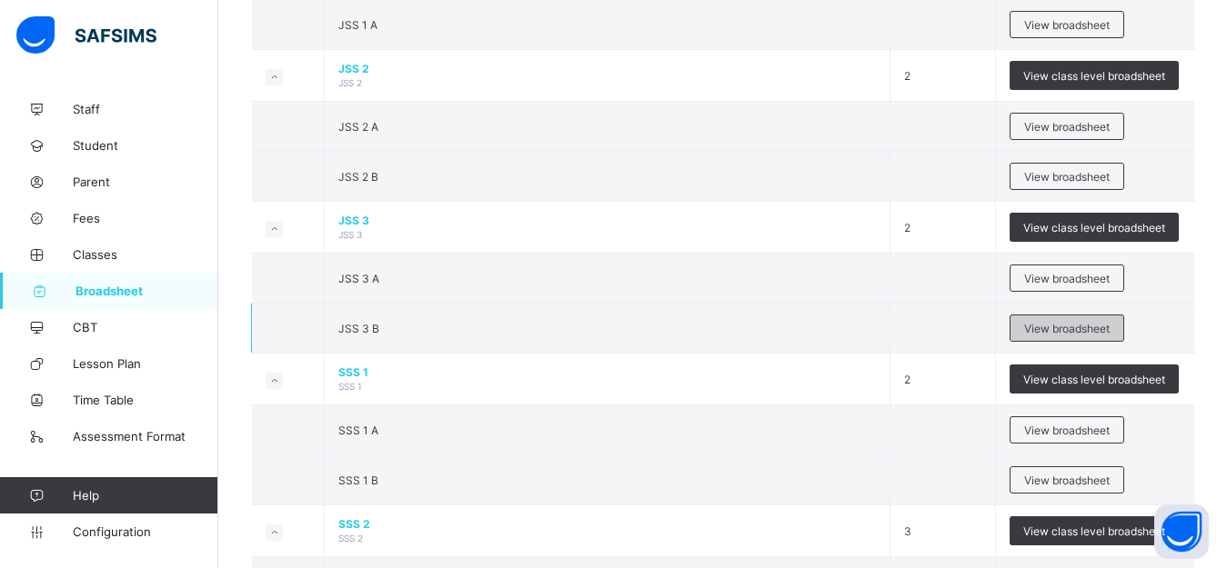
click at [1060, 336] on span "View broadsheet" at bounding box center [1066, 329] width 85 height 14
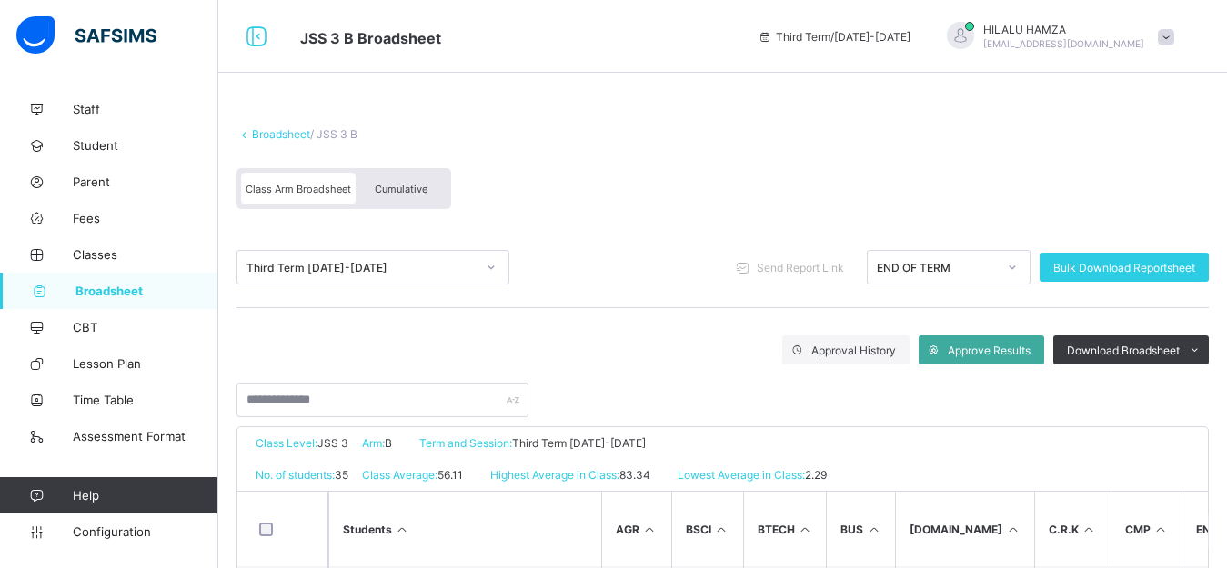
click at [407, 192] on span "Cumulative" at bounding box center [401, 189] width 53 height 13
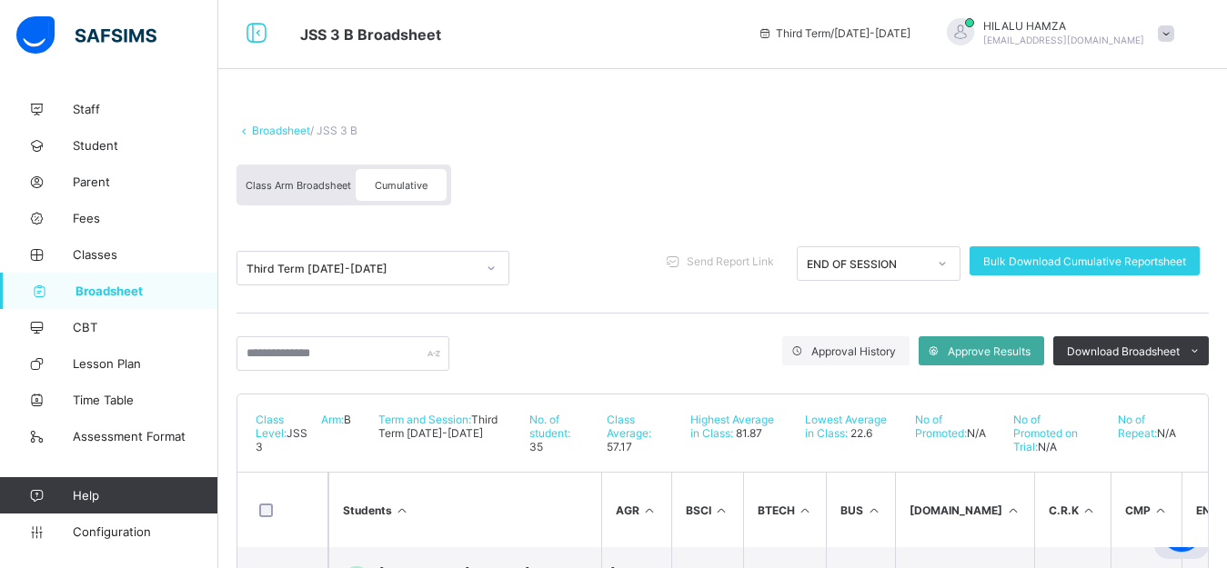
scroll to position [71, 0]
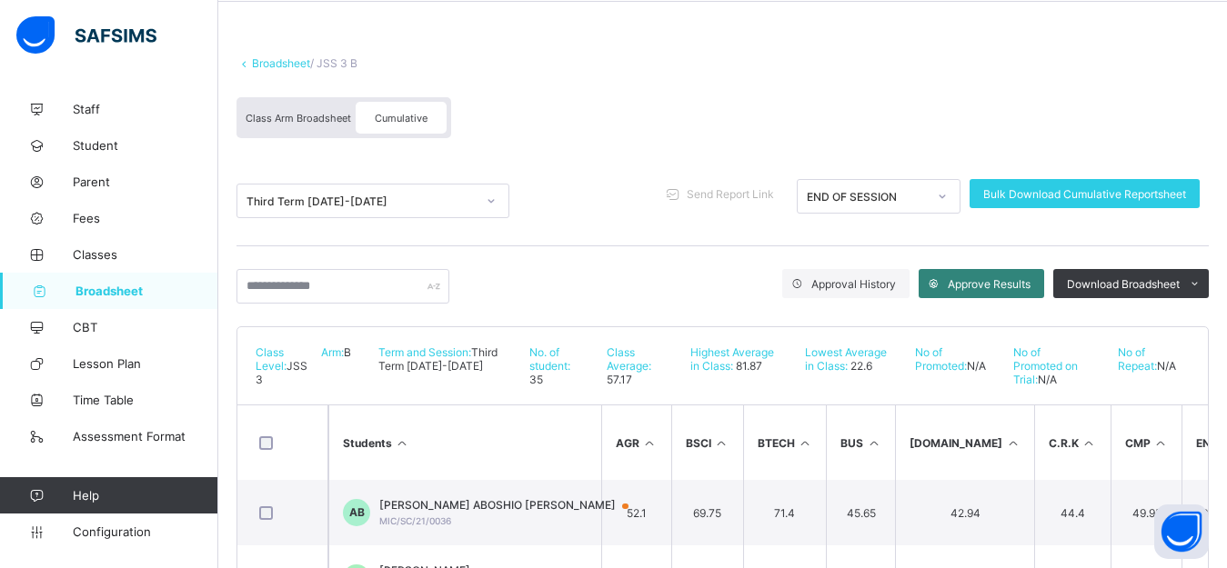
click at [993, 288] on span "Approve Results" at bounding box center [989, 284] width 83 height 14
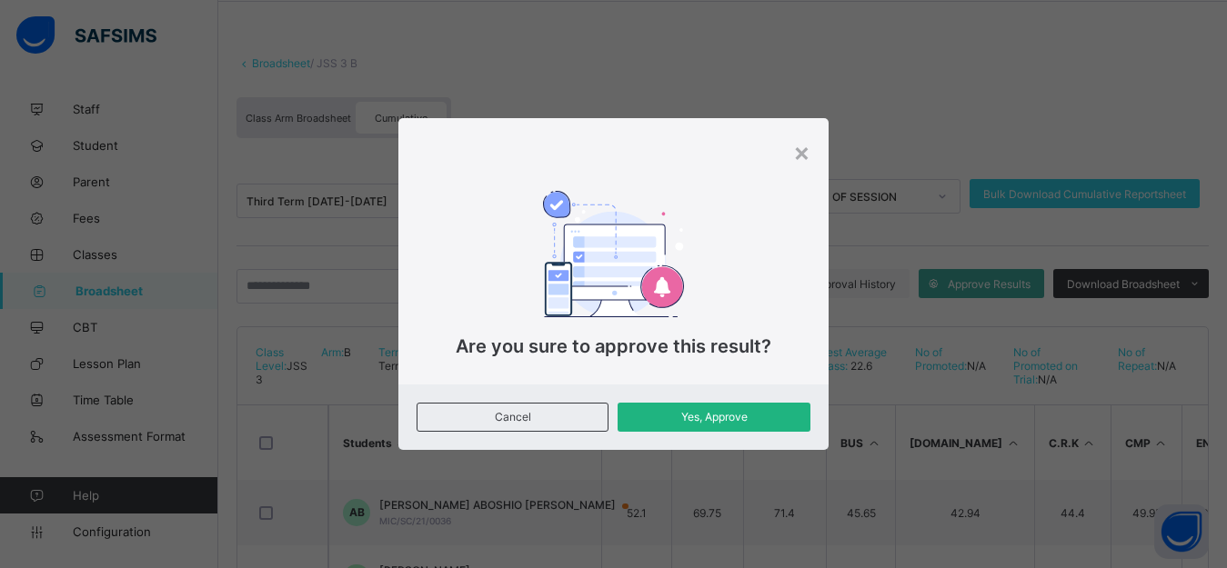
click at [708, 423] on span "Yes, Approve" at bounding box center [713, 417] width 165 height 14
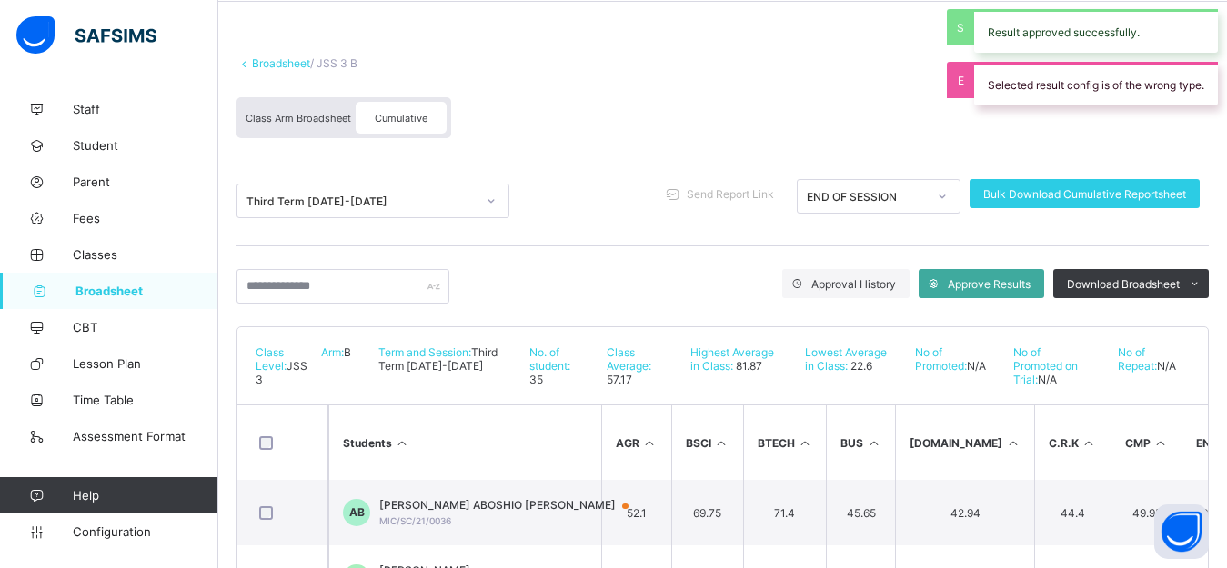
click at [330, 15] on div "Broadsheet / JSS 3 B Class Arm Broadsheet Cumulative Third Term [DATE]-[DATE] S…" at bounding box center [722, 413] width 1009 height 968
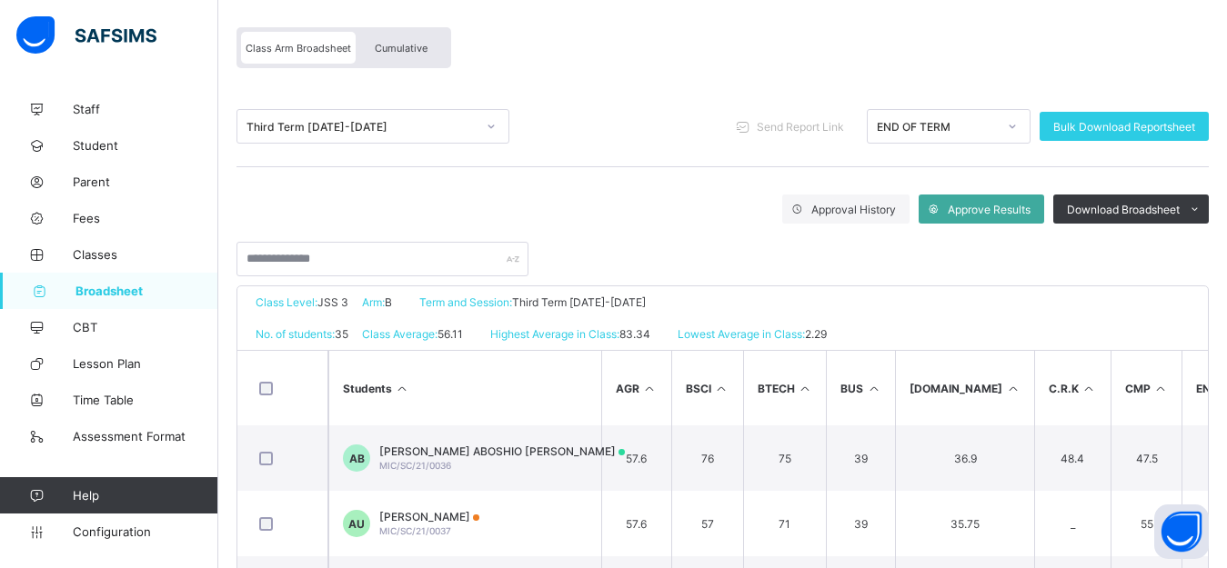
scroll to position [128, 0]
